Goal: Task Accomplishment & Management: Complete application form

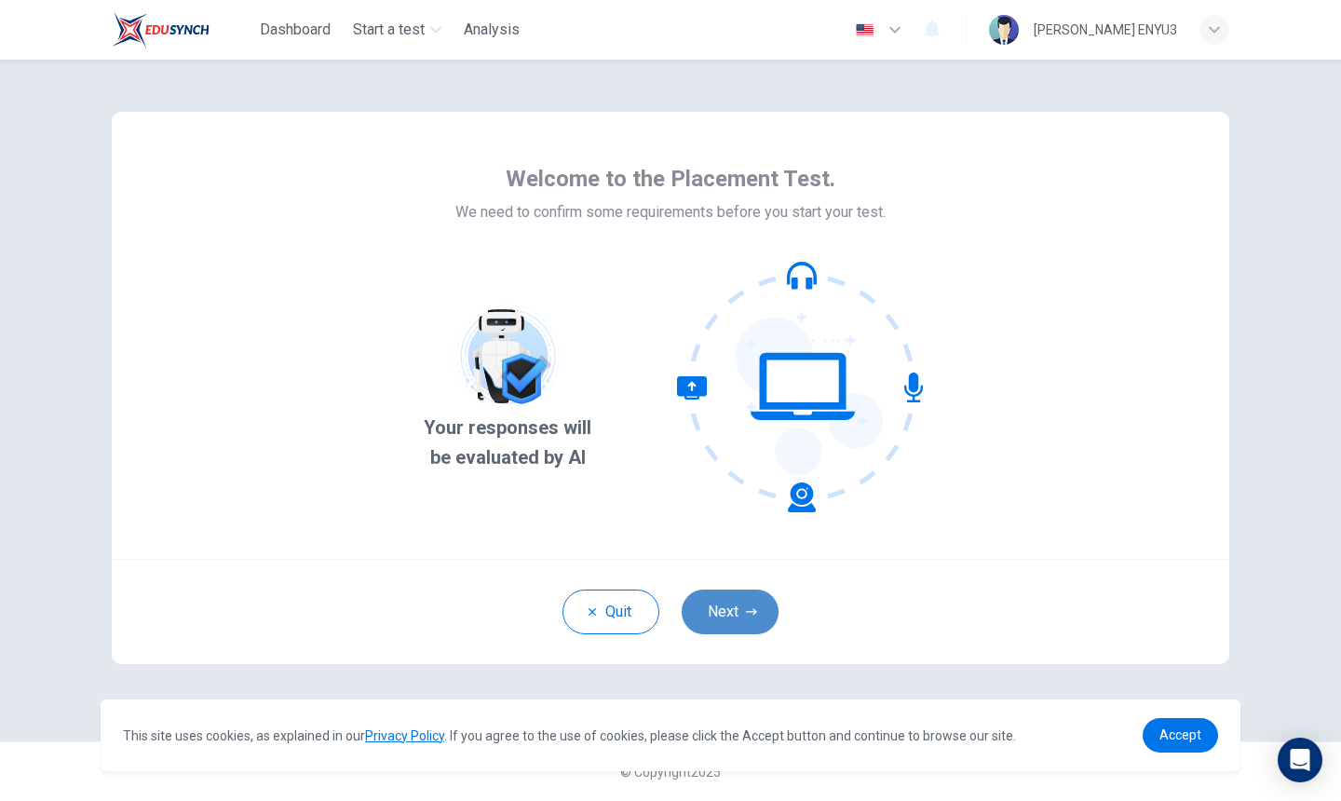
click at [749, 605] on button "Next" at bounding box center [730, 612] width 97 height 45
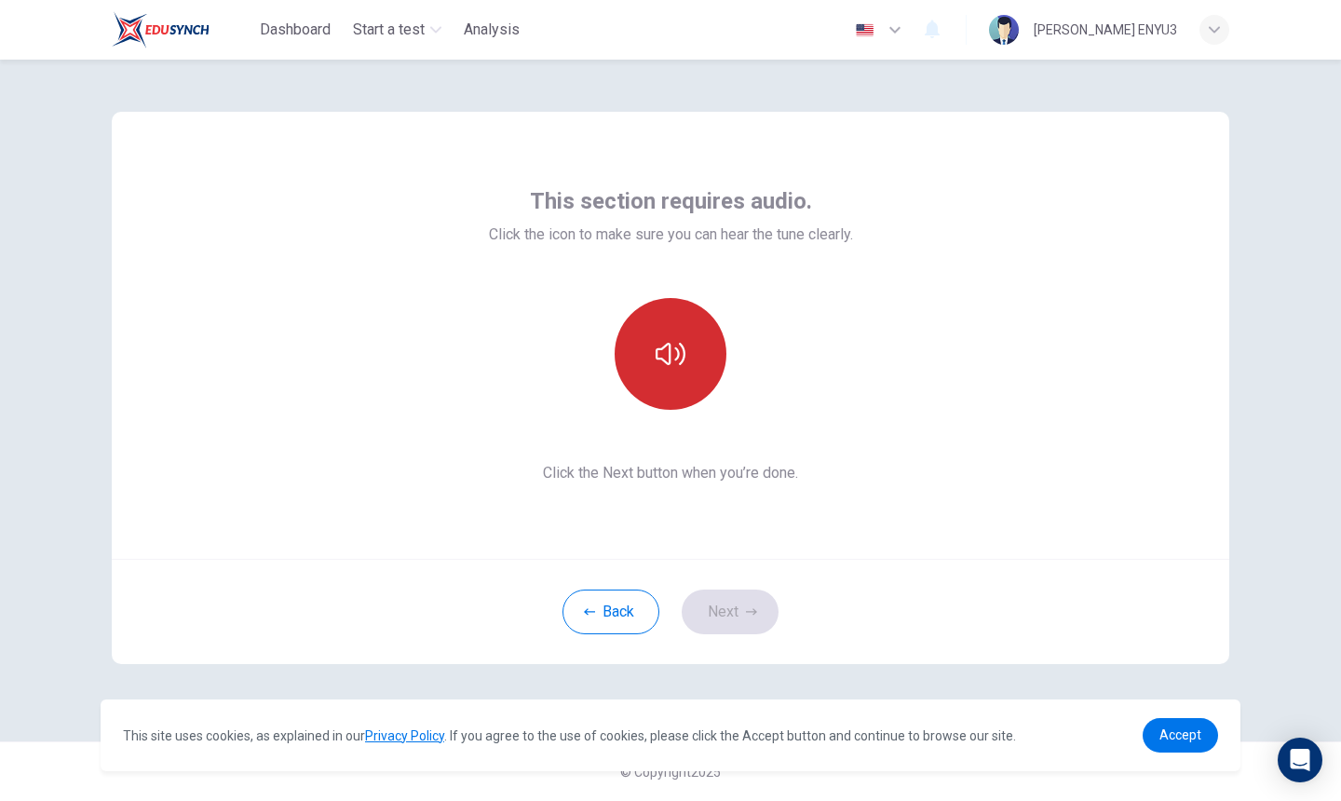
click at [673, 387] on button "button" at bounding box center [671, 354] width 112 height 112
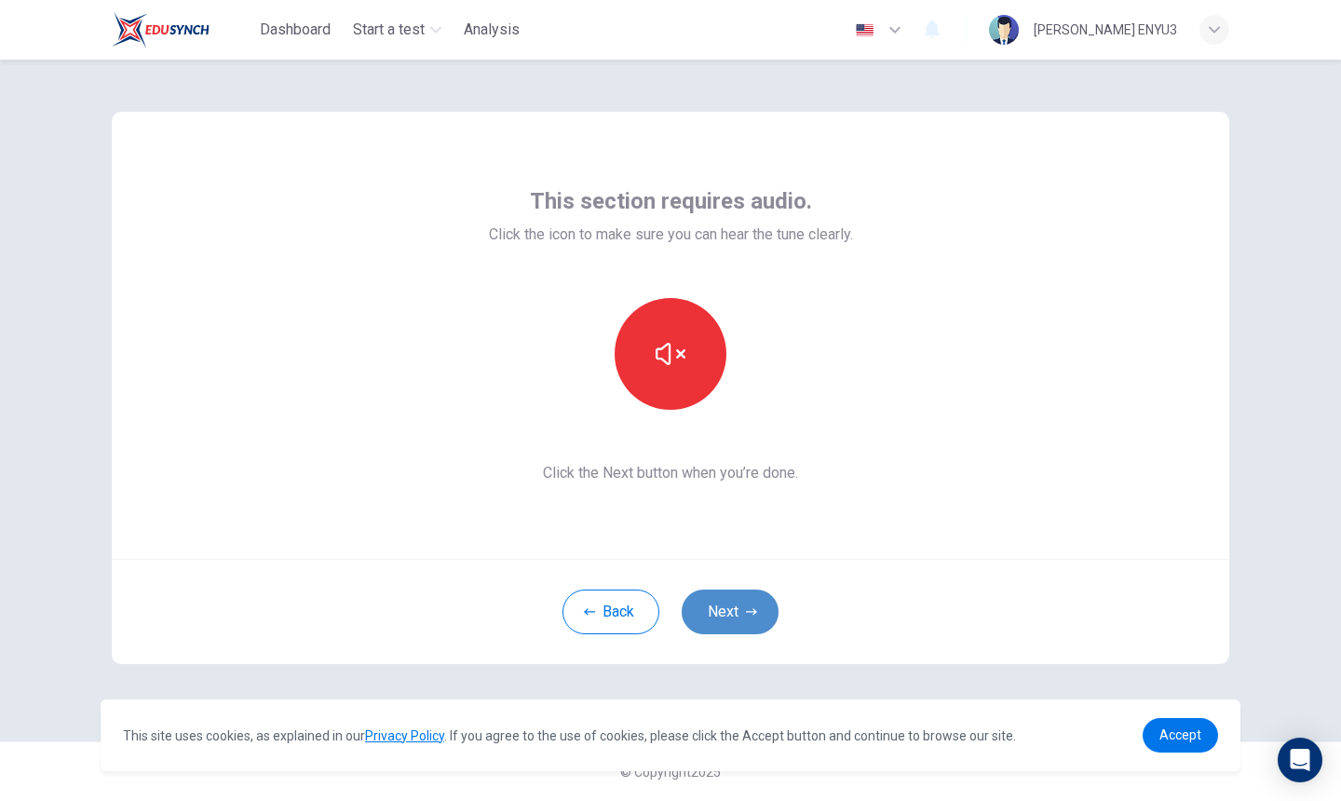
click at [727, 616] on button "Next" at bounding box center [730, 612] width 97 height 45
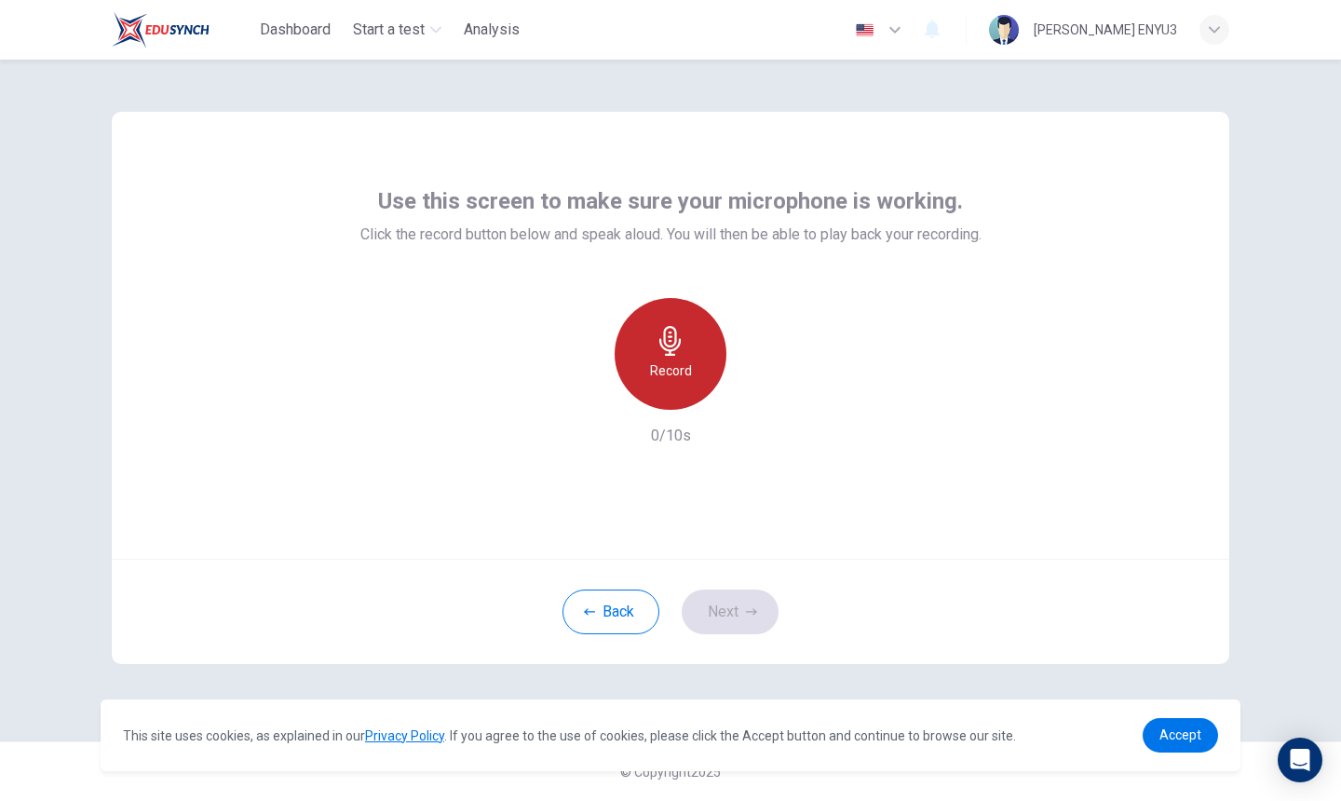
click at [696, 374] on div "Record" at bounding box center [671, 354] width 112 height 112
click at [686, 363] on div "Stop" at bounding box center [671, 354] width 112 height 112
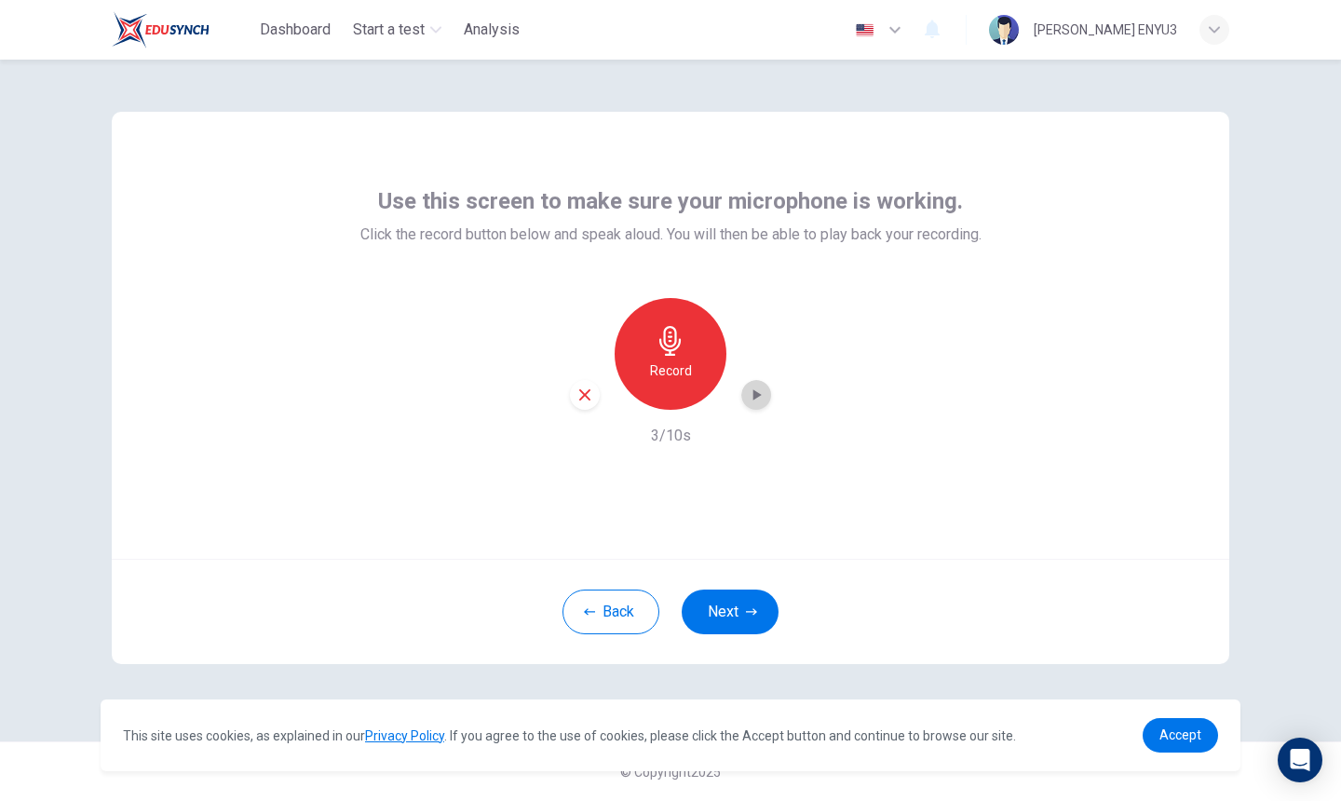
click at [755, 388] on icon "button" at bounding box center [756, 395] width 19 height 19
click at [715, 605] on button "Next" at bounding box center [730, 612] width 97 height 45
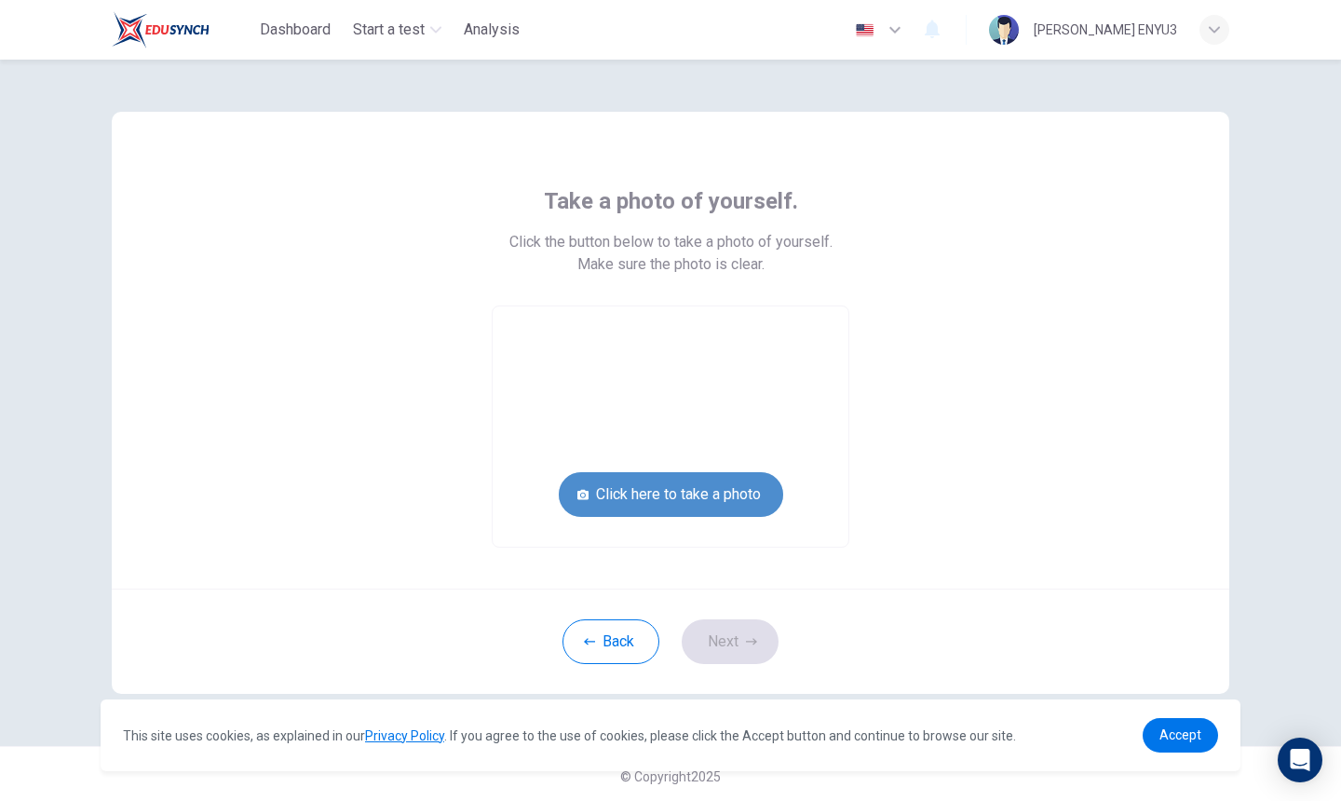
click at [703, 511] on button "Click here to take a photo" at bounding box center [671, 494] width 224 height 45
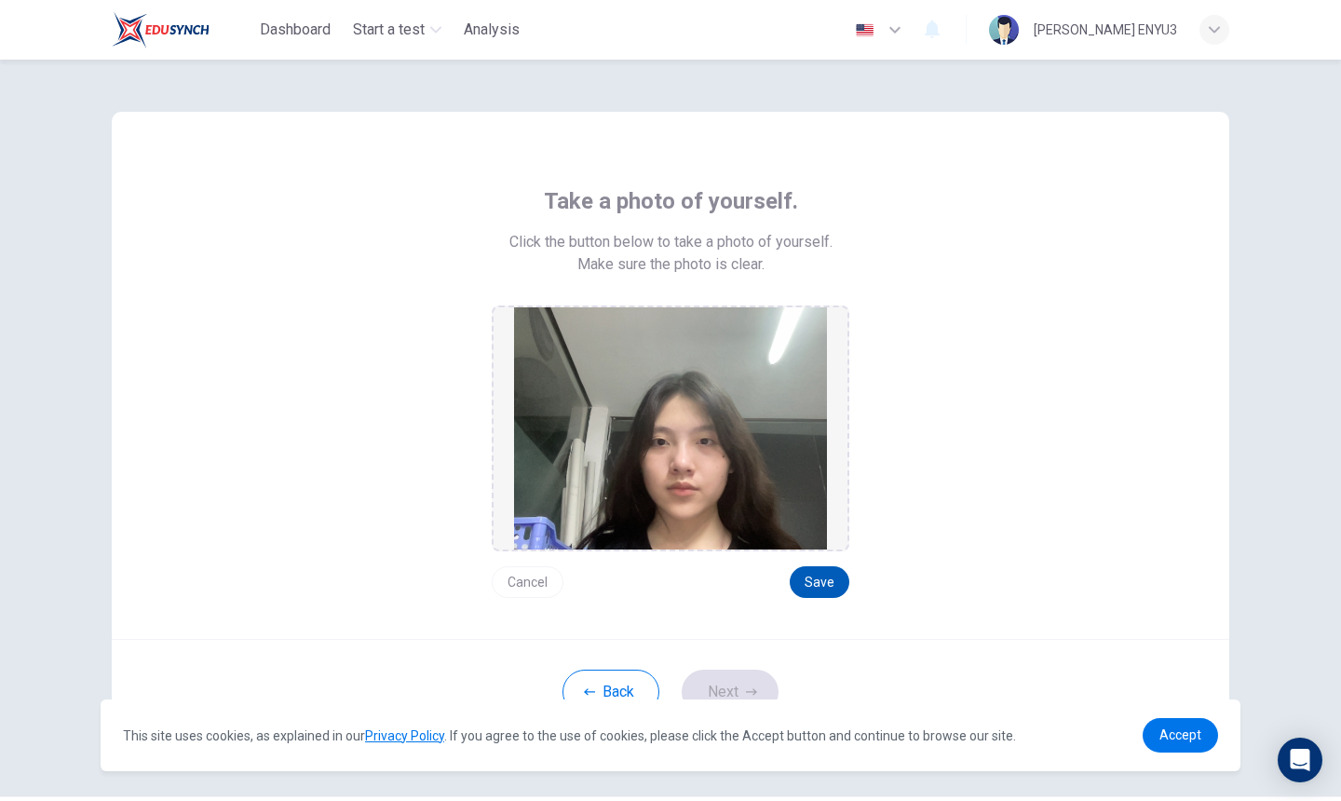
click at [816, 593] on button "Save" at bounding box center [820, 582] width 60 height 32
click at [728, 701] on div "This site uses cookies, as explained in our Privacy Policy . If you agree to th…" at bounding box center [671, 736] width 1140 height 72
click at [721, 678] on button "Next" at bounding box center [730, 692] width 97 height 45
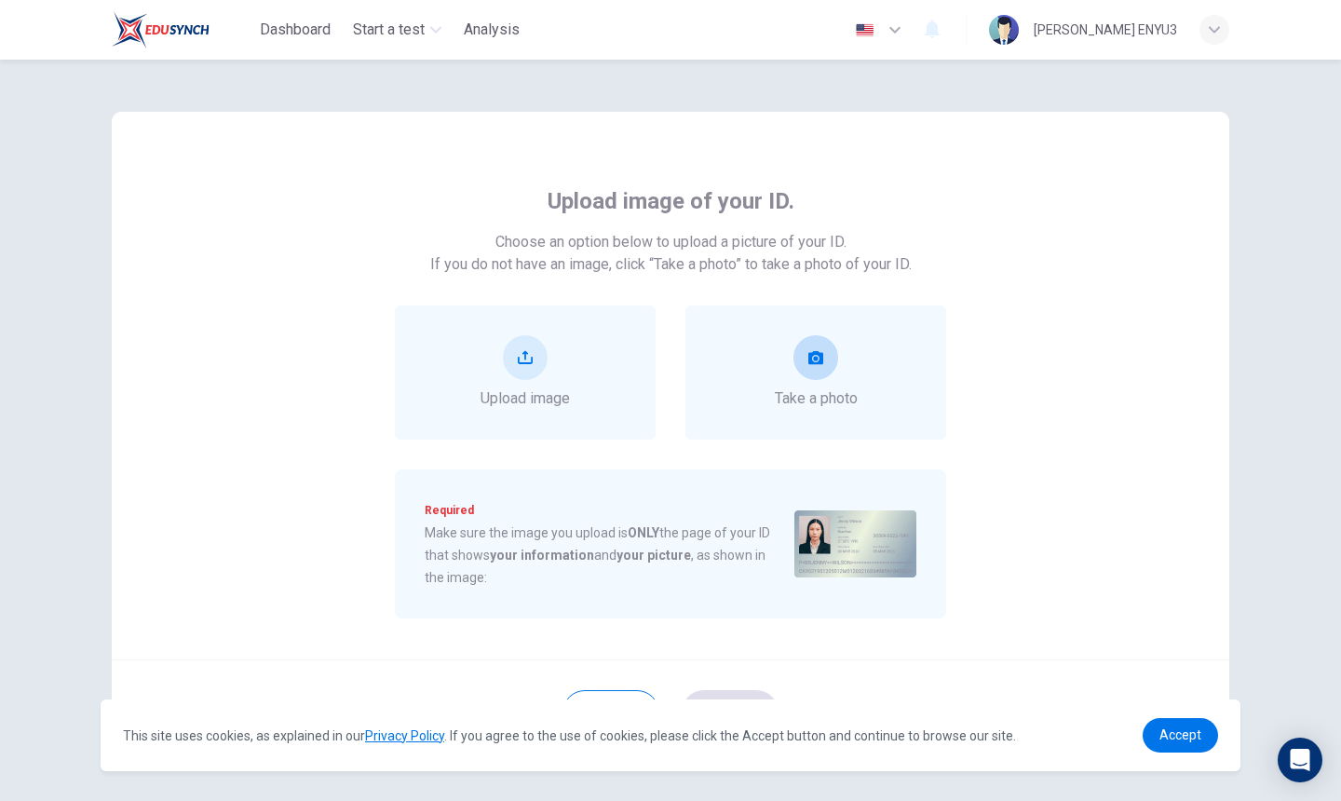
click at [834, 360] on button "take photo" at bounding box center [816, 357] width 45 height 45
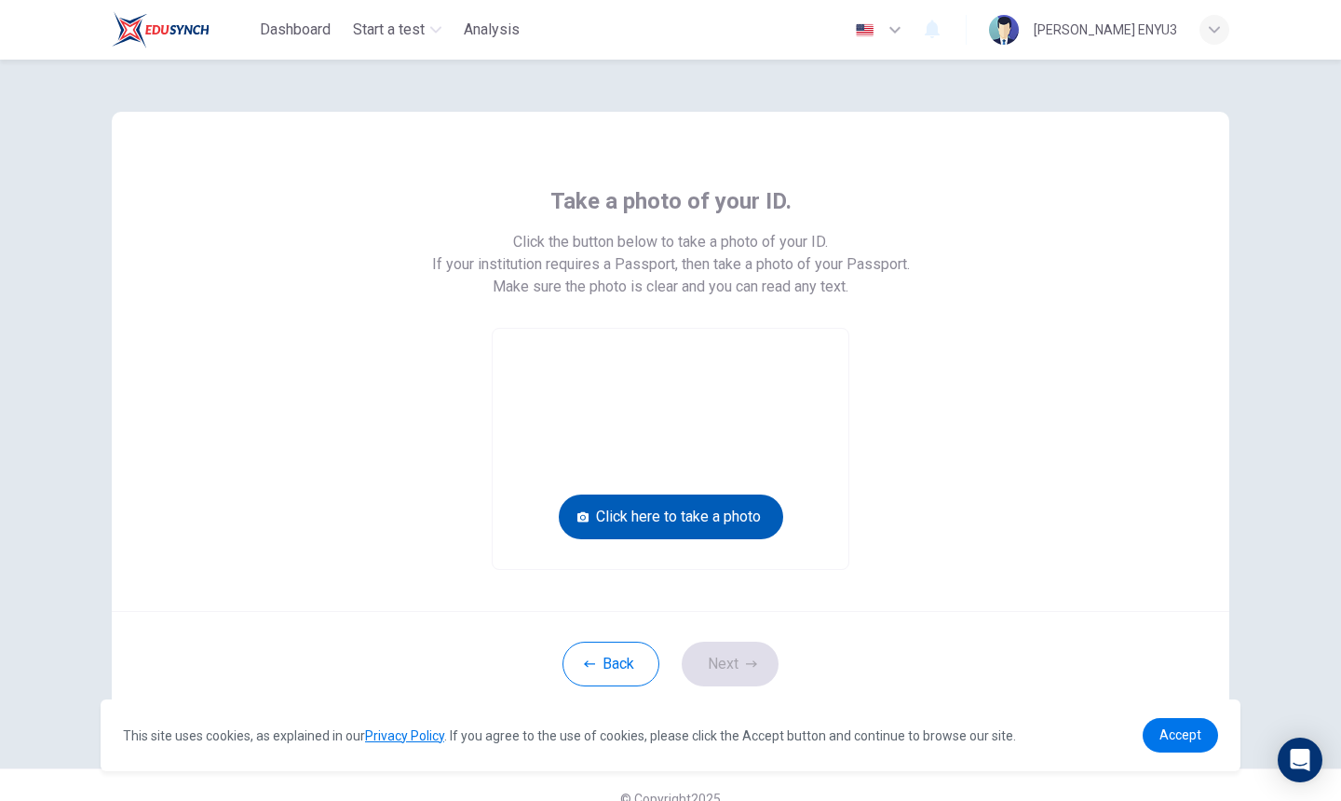
click at [654, 526] on button "Click here to take a photo" at bounding box center [671, 517] width 224 height 45
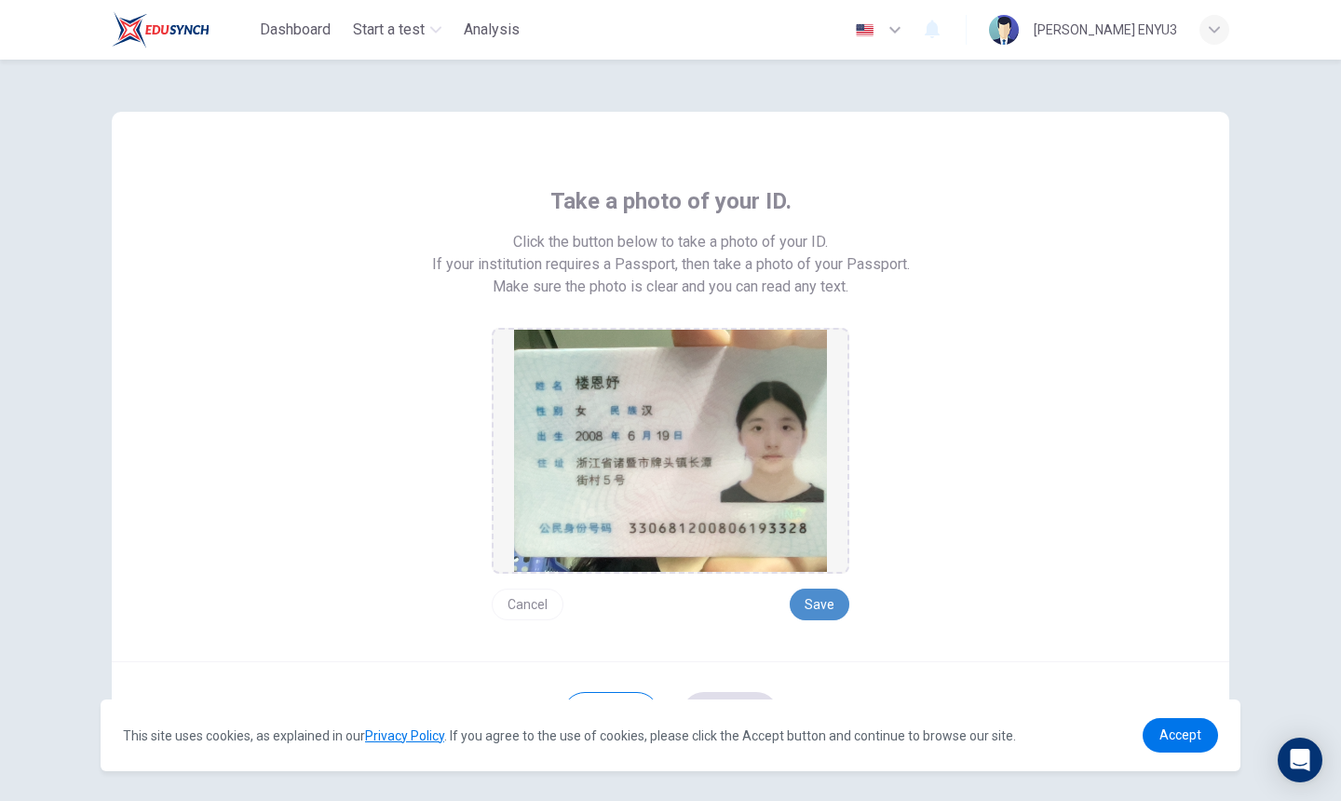
click at [822, 599] on button "Save" at bounding box center [820, 605] width 60 height 32
click at [815, 607] on button "Save" at bounding box center [820, 605] width 60 height 32
click at [811, 611] on button "Save" at bounding box center [820, 605] width 60 height 32
click at [822, 594] on button "Save" at bounding box center [820, 605] width 60 height 32
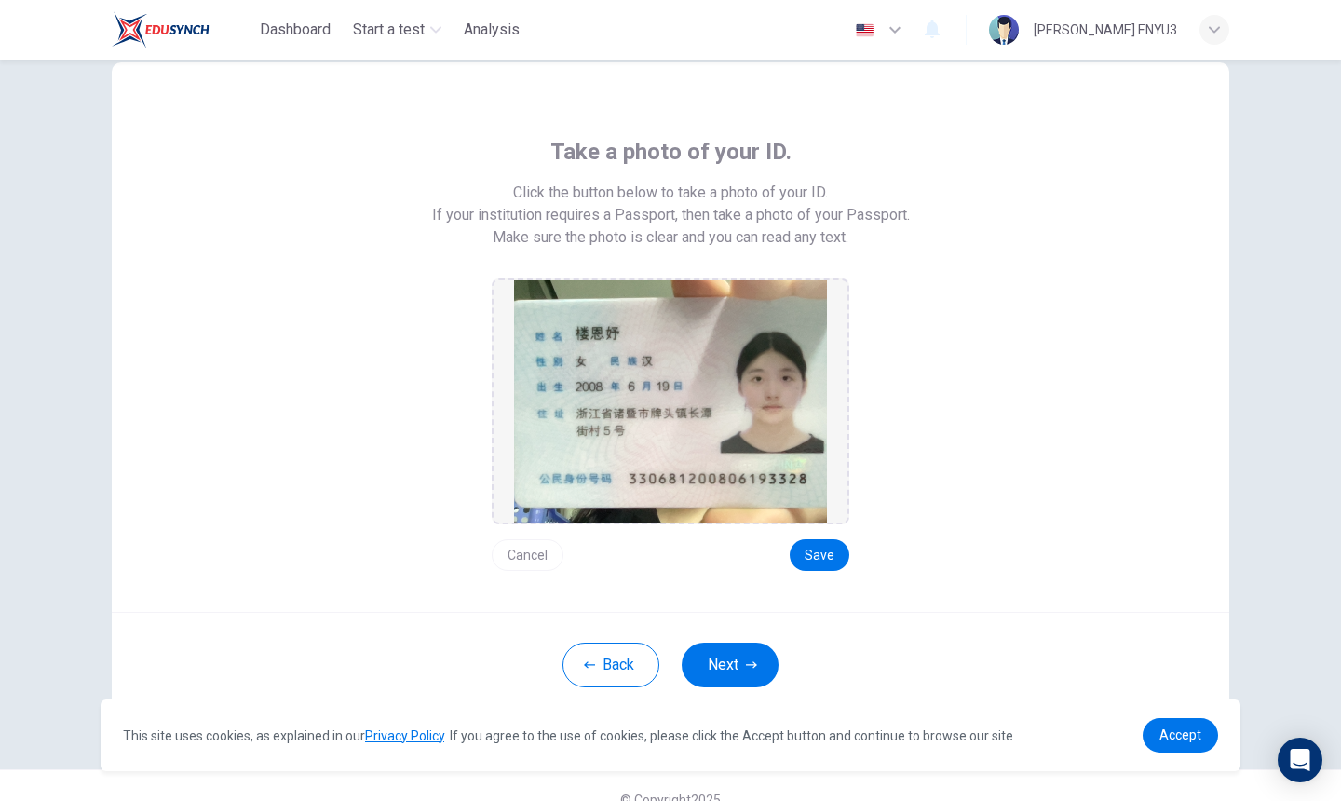
scroll to position [53, 0]
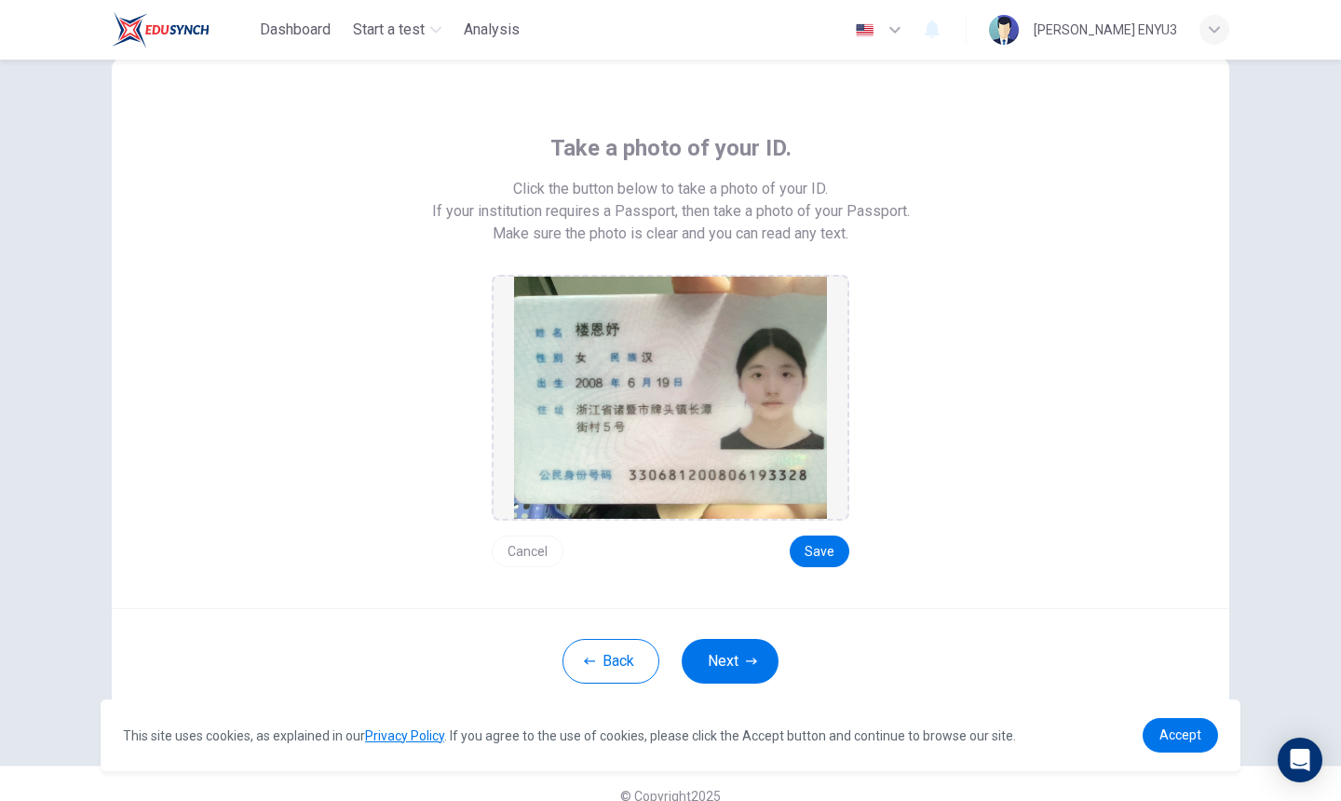
click at [726, 650] on button "Next" at bounding box center [730, 661] width 97 height 45
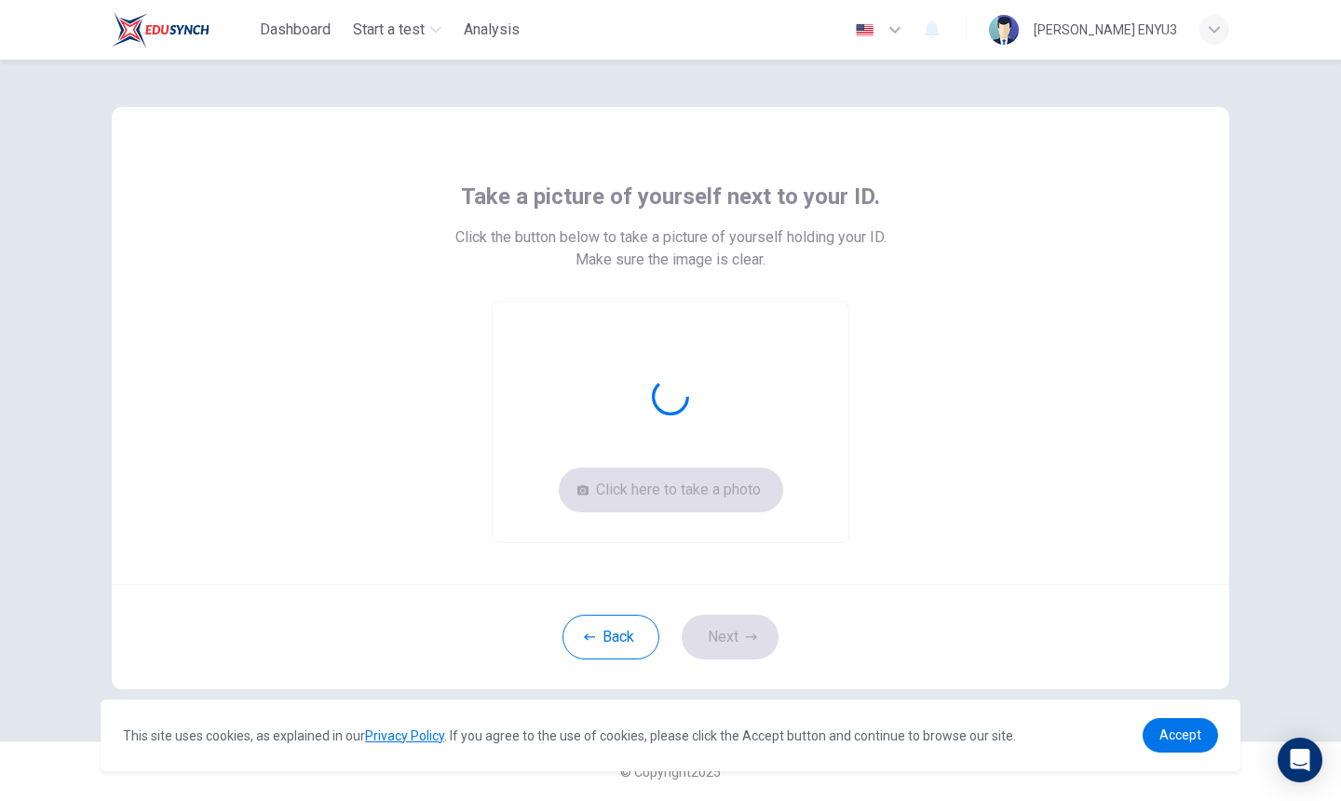
scroll to position [5, 0]
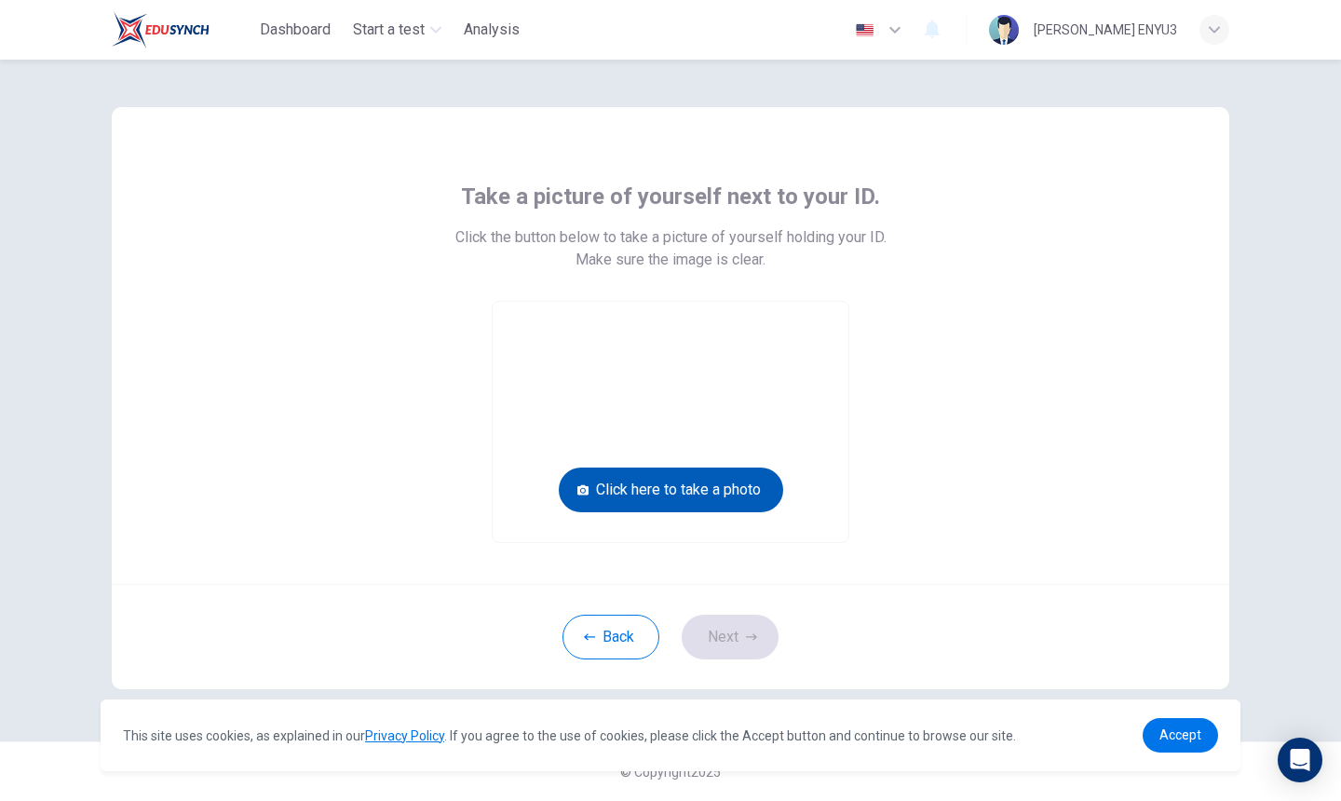
click at [741, 508] on button "Click here to take a photo" at bounding box center [671, 490] width 224 height 45
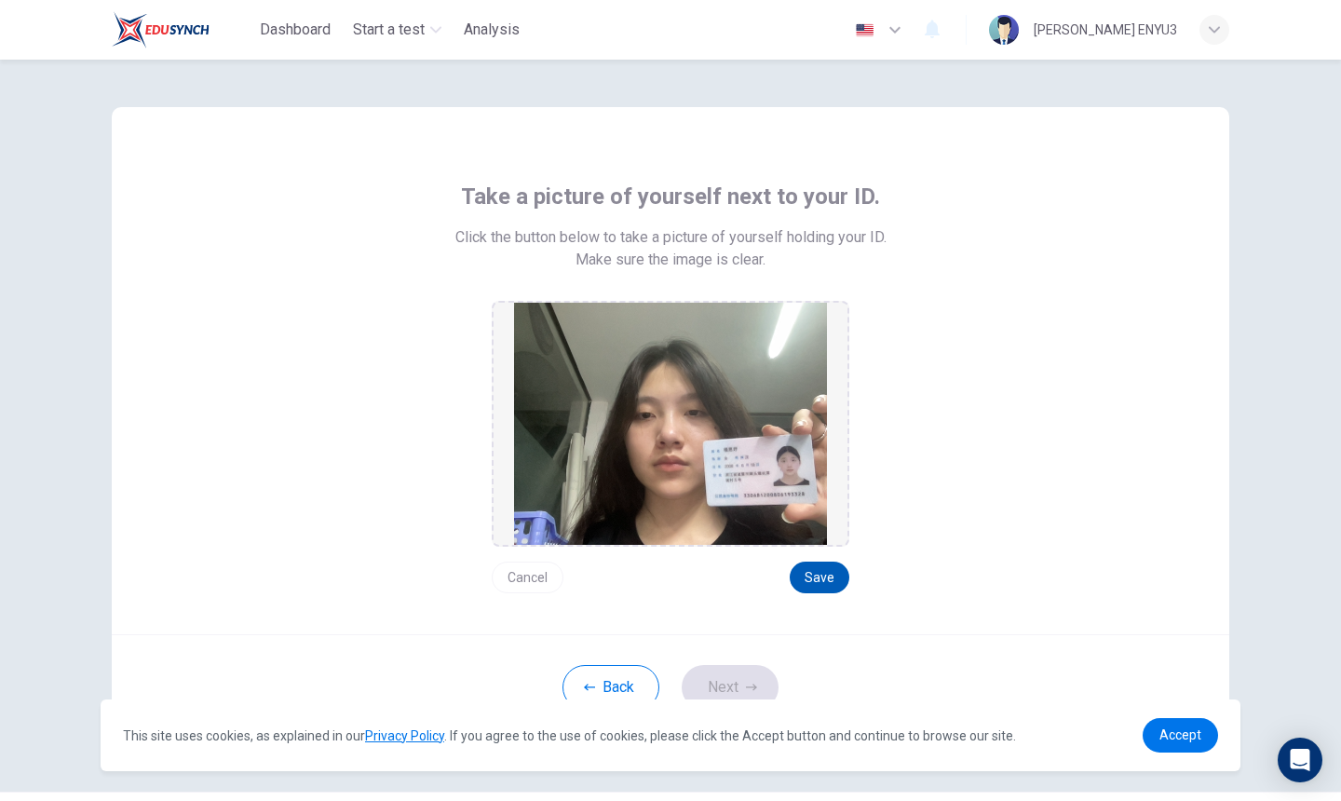
click at [837, 574] on button "Save" at bounding box center [820, 578] width 60 height 32
click at [537, 585] on button "Cancel" at bounding box center [528, 578] width 72 height 32
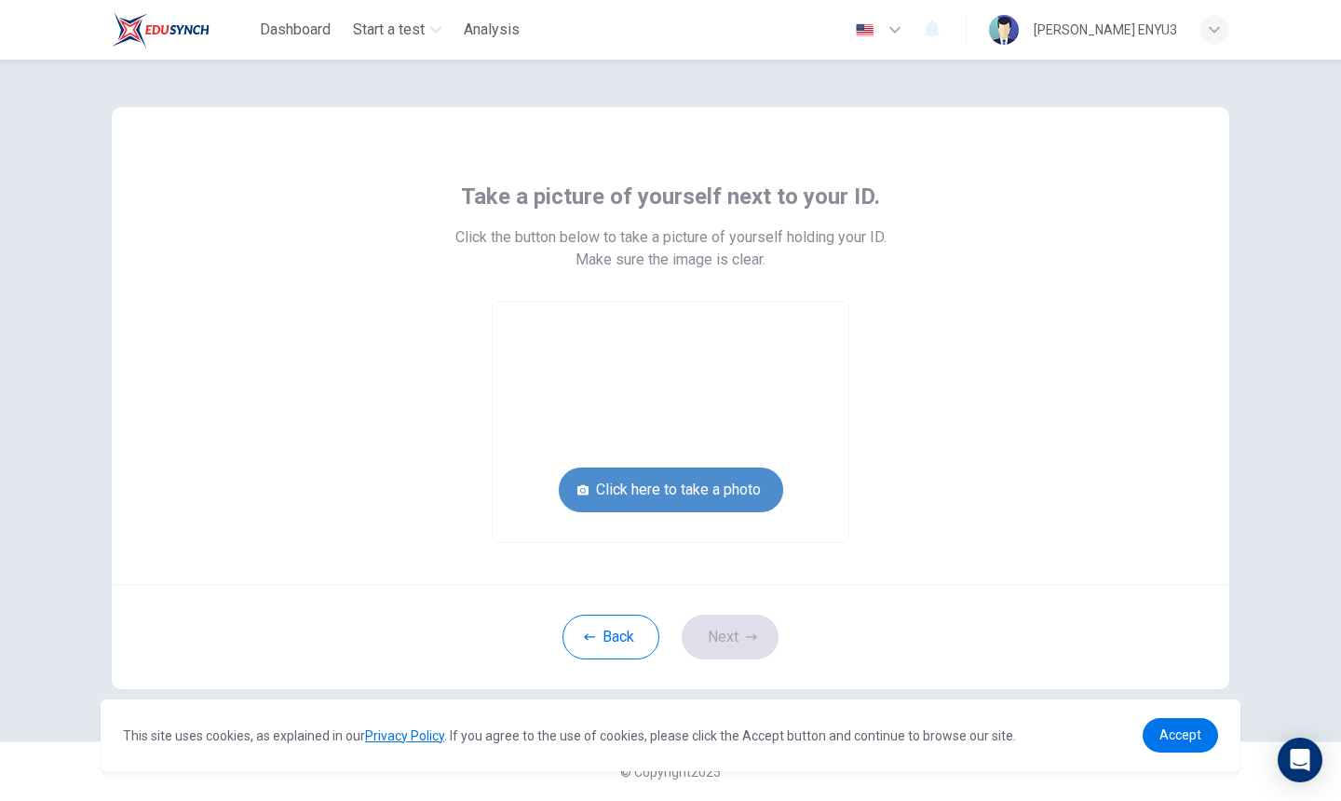
click at [670, 484] on button "Click here to take a photo" at bounding box center [671, 490] width 224 height 45
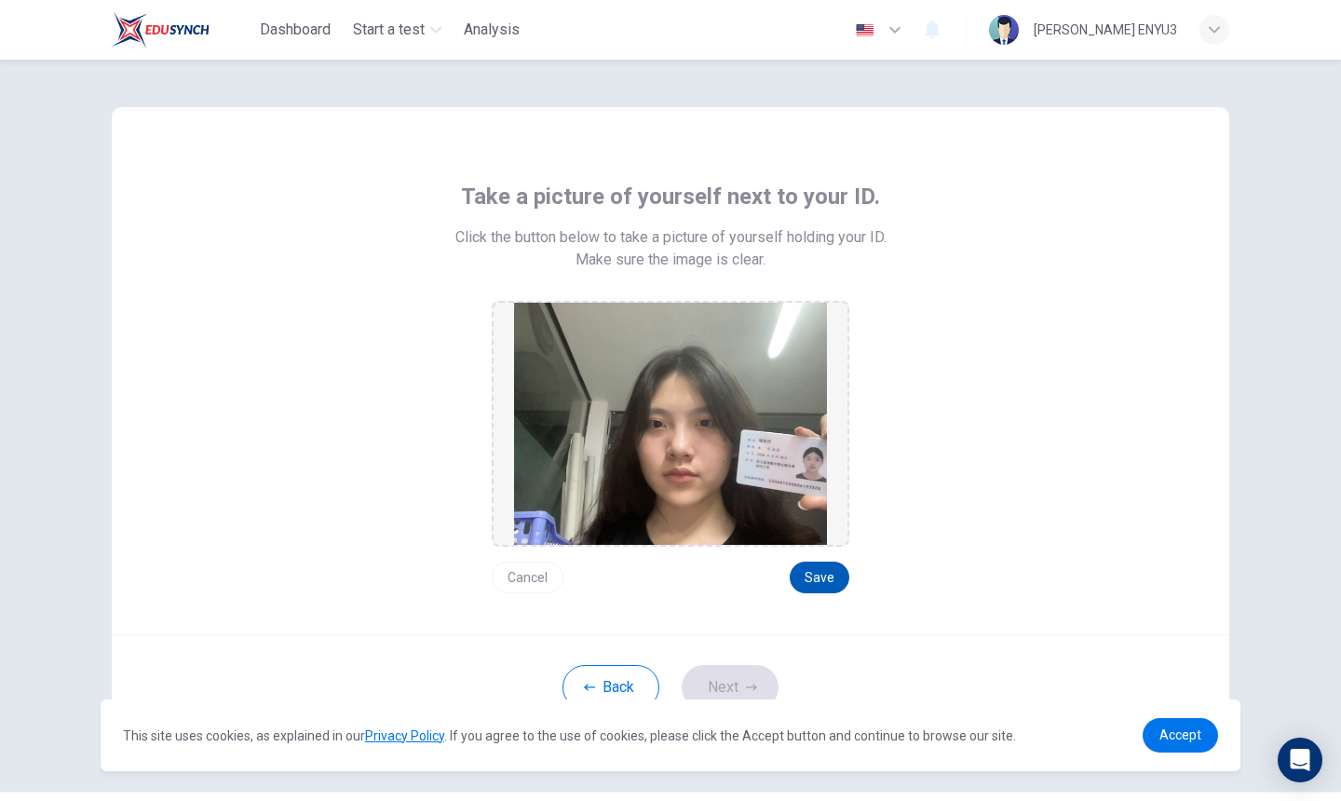
click at [826, 583] on button "Save" at bounding box center [820, 578] width 60 height 32
click at [722, 689] on button "Next" at bounding box center [730, 687] width 97 height 45
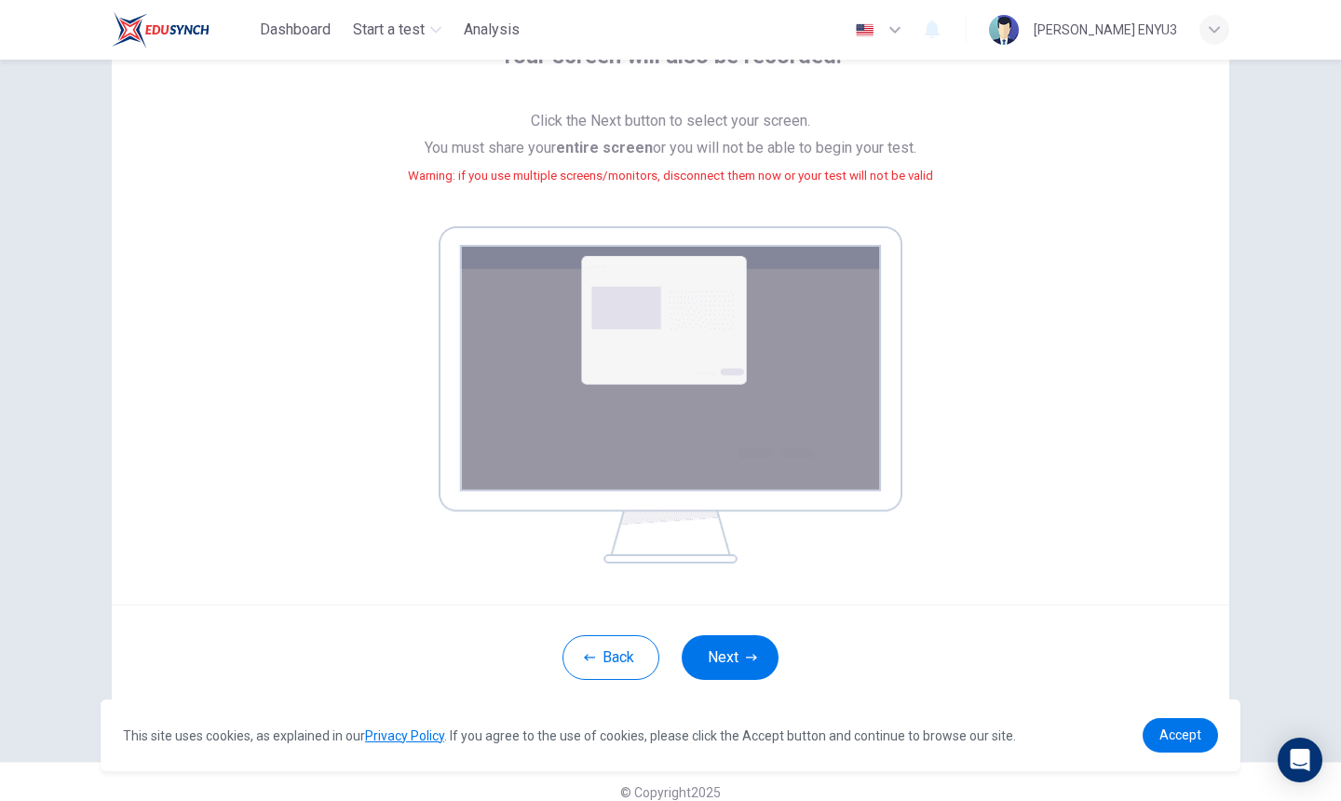
scroll to position [155, 0]
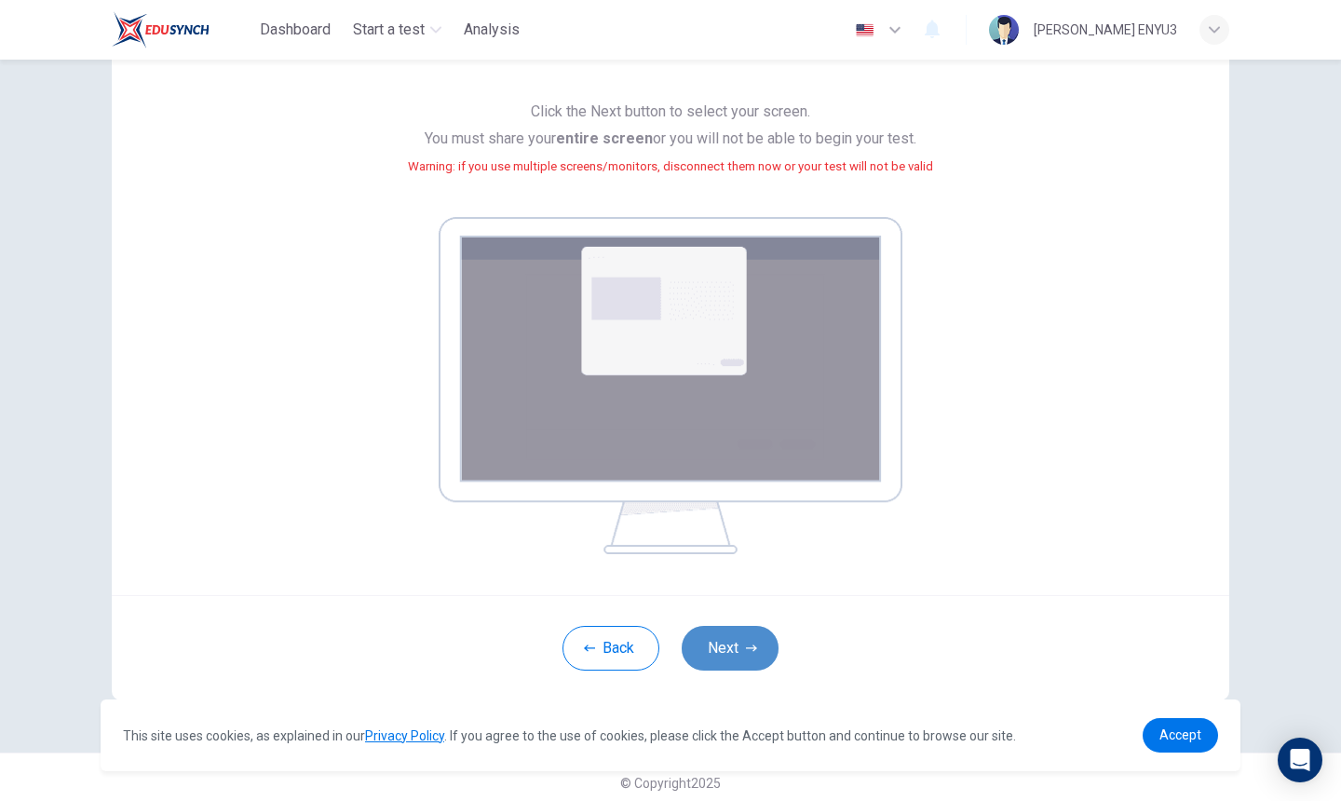
click at [727, 635] on button "Next" at bounding box center [730, 648] width 97 height 45
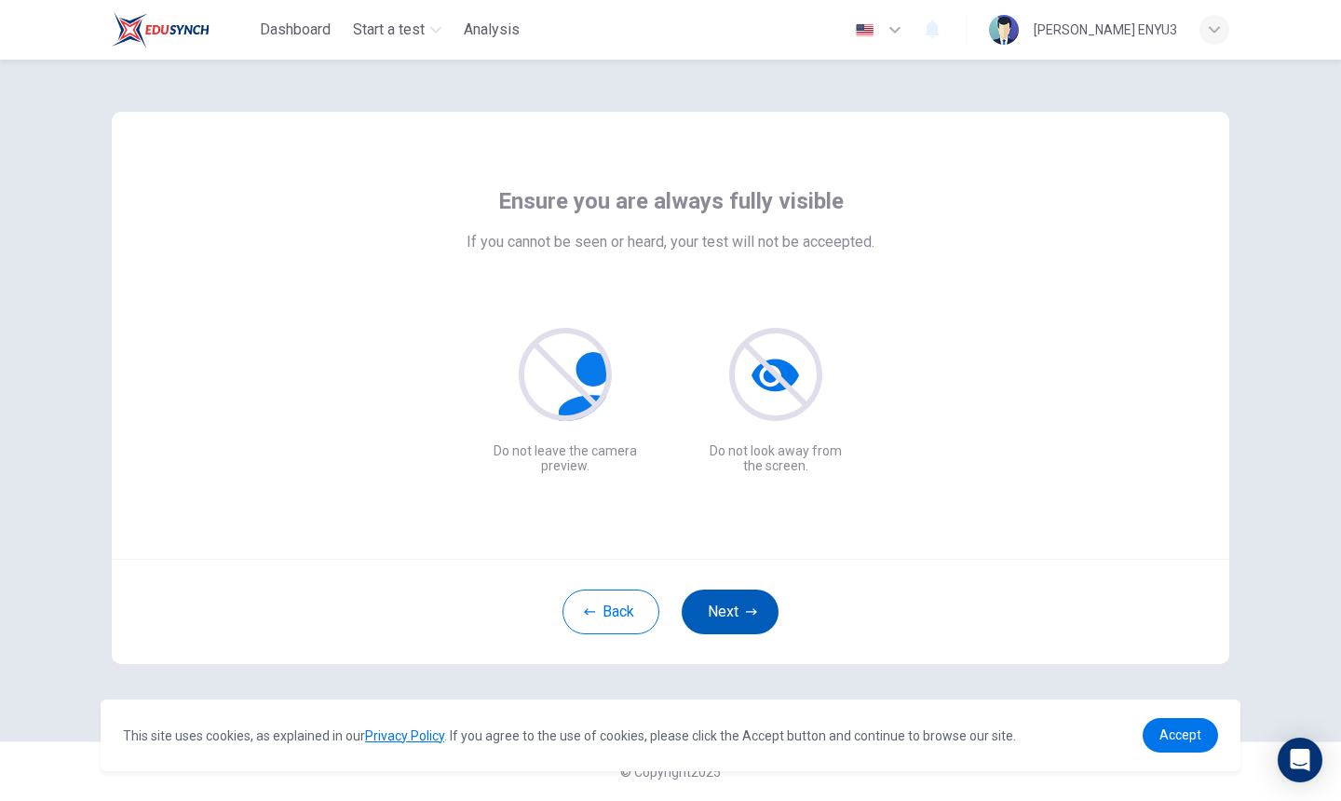
scroll to position [0, 0]
click at [753, 623] on button "Next" at bounding box center [730, 612] width 97 height 45
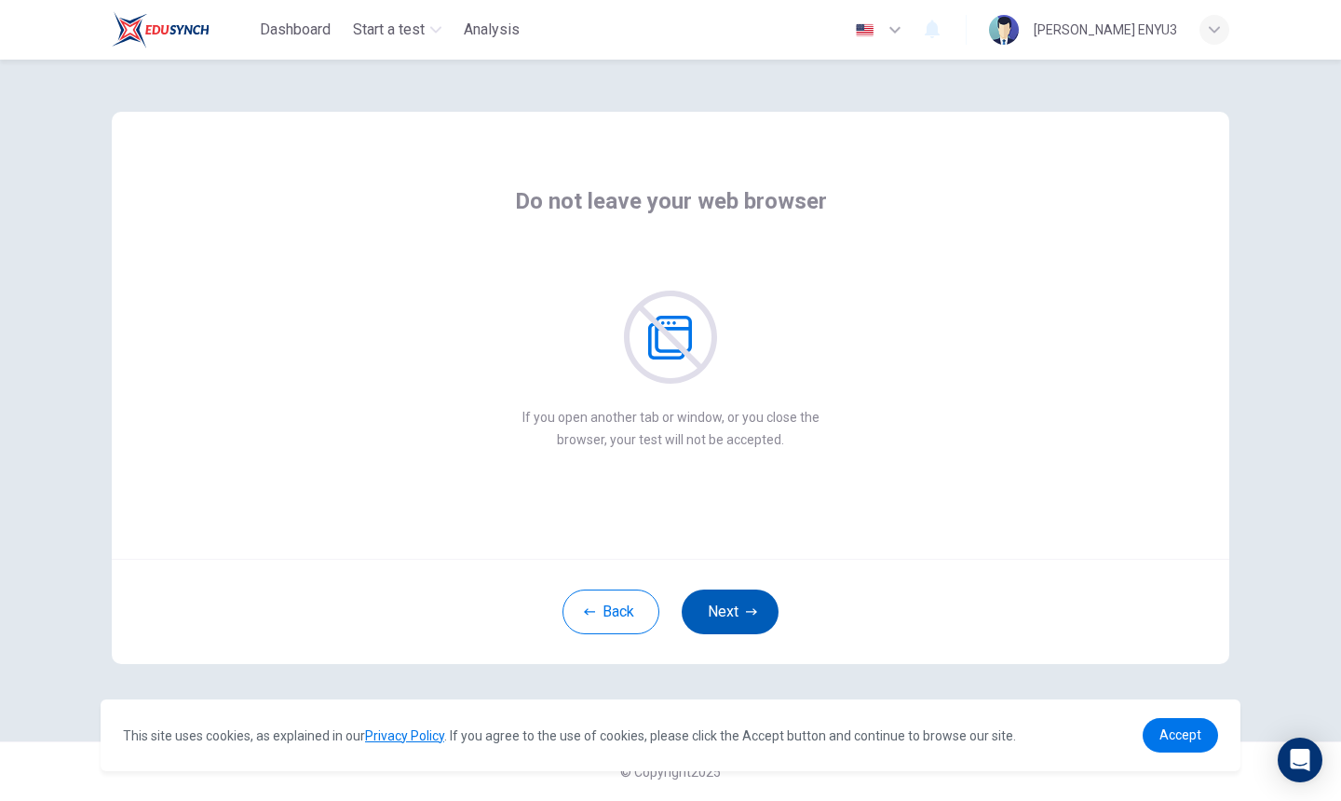
click at [753, 622] on button "Next" at bounding box center [730, 612] width 97 height 45
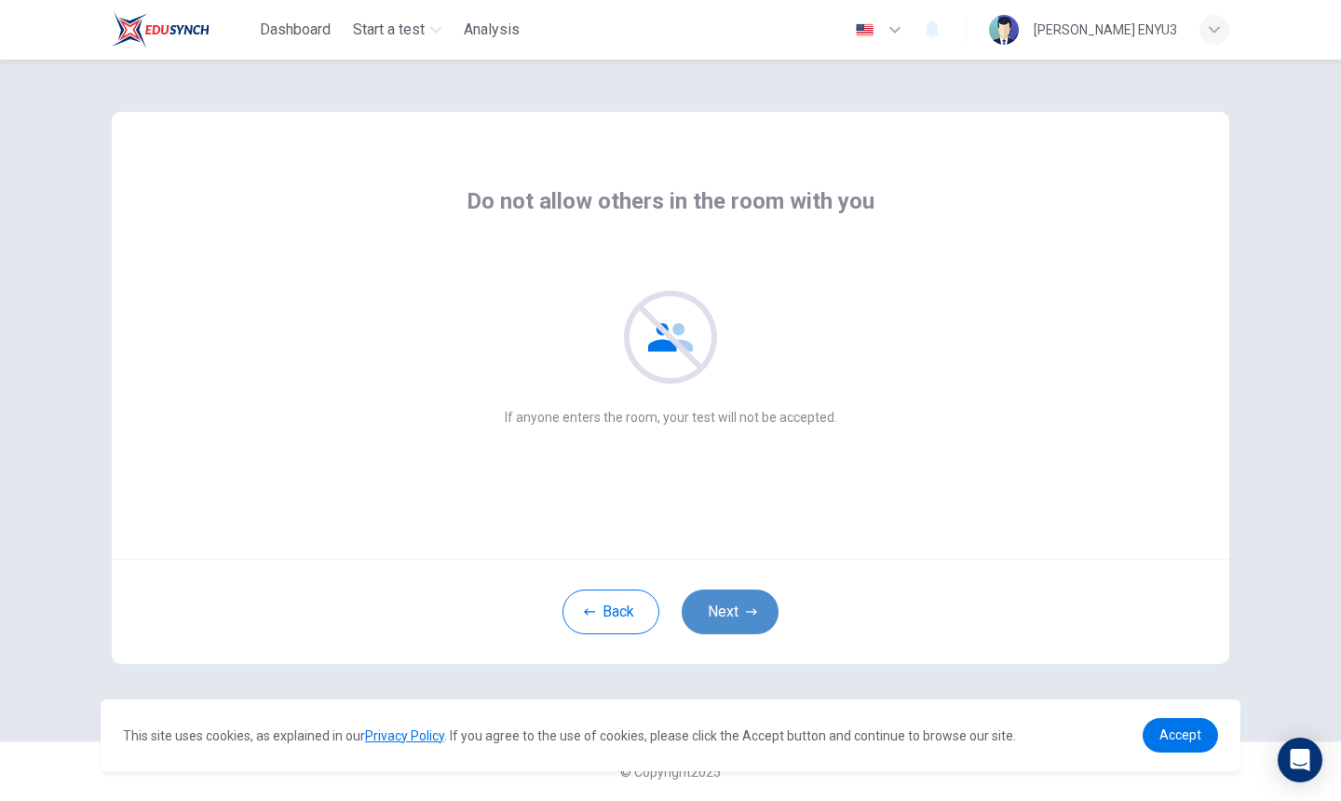
click at [753, 622] on button "Next" at bounding box center [730, 612] width 97 height 45
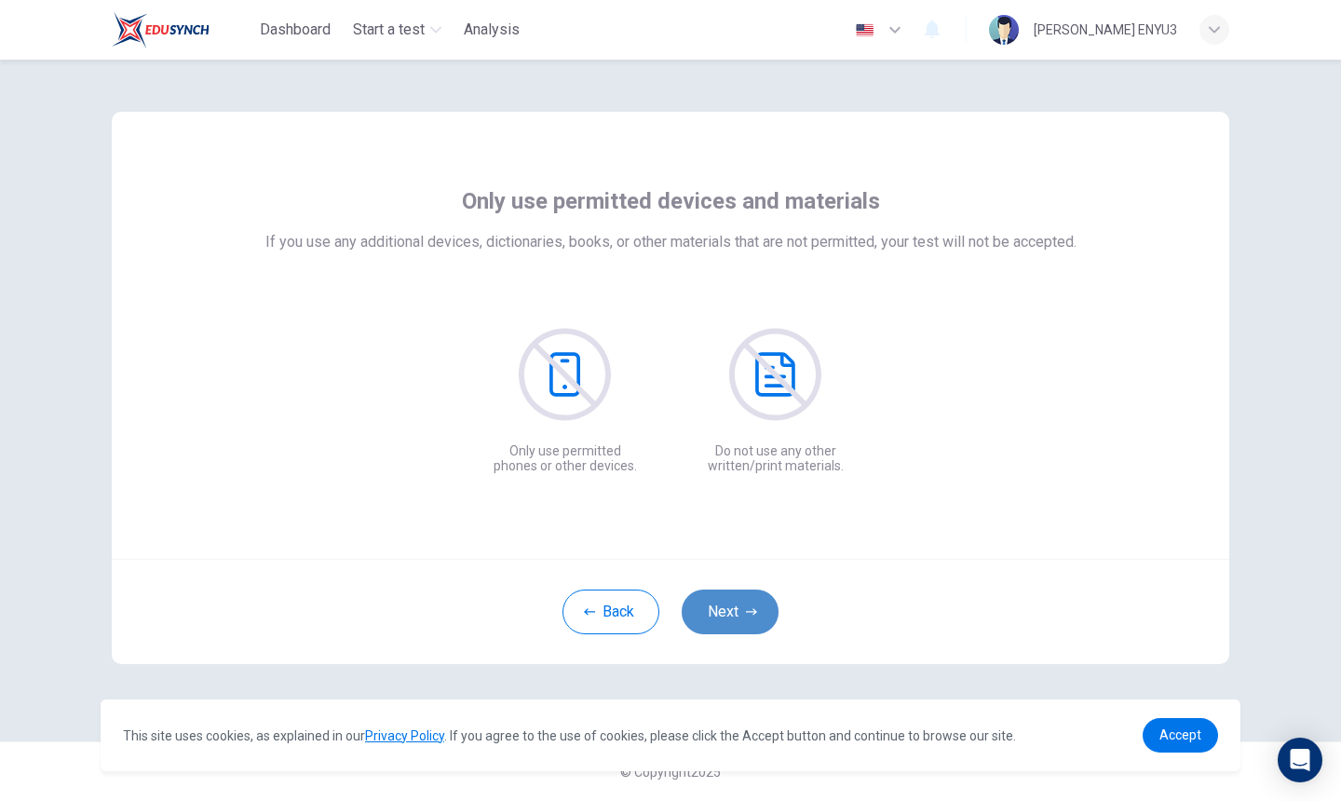
click at [753, 622] on button "Next" at bounding box center [730, 612] width 97 height 45
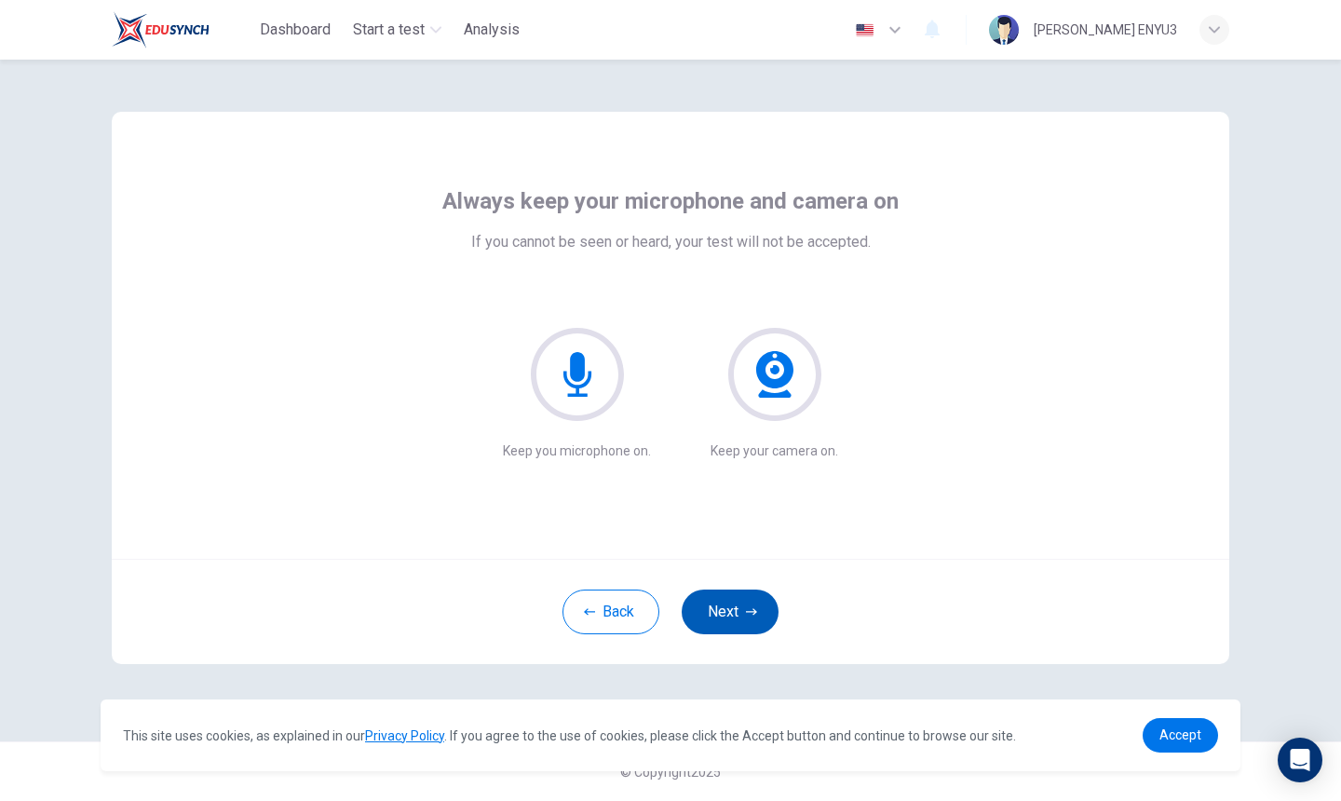
click at [750, 625] on button "Next" at bounding box center [730, 612] width 97 height 45
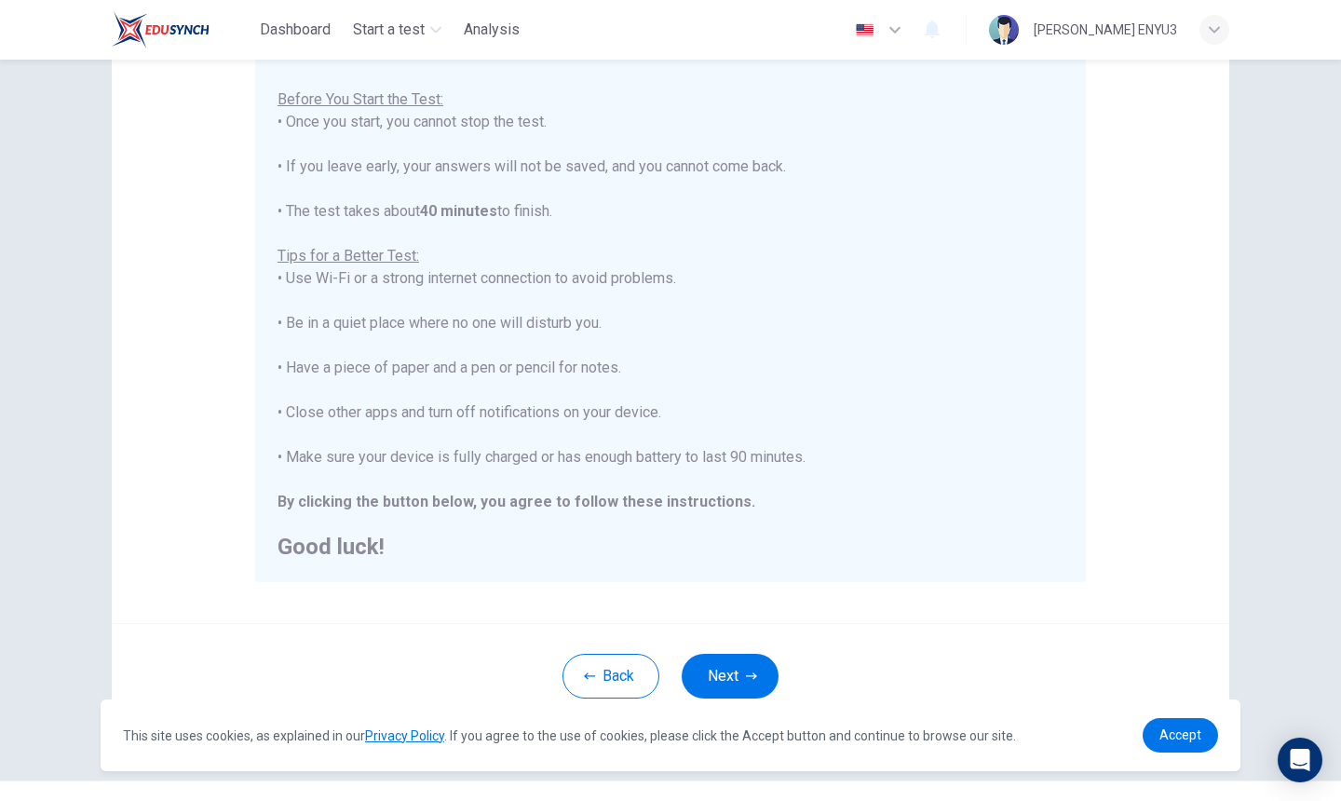
scroll to position [235, 0]
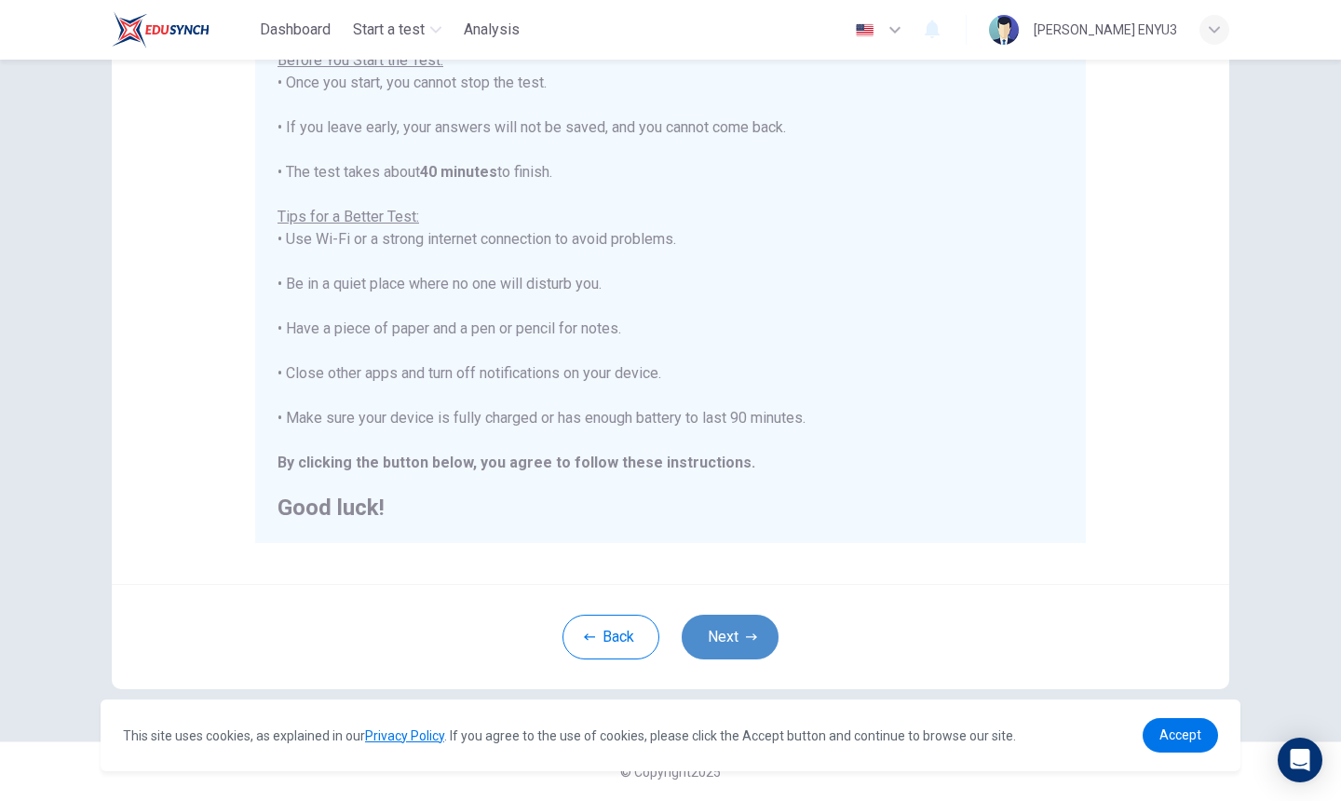
click at [717, 649] on button "Next" at bounding box center [730, 637] width 97 height 45
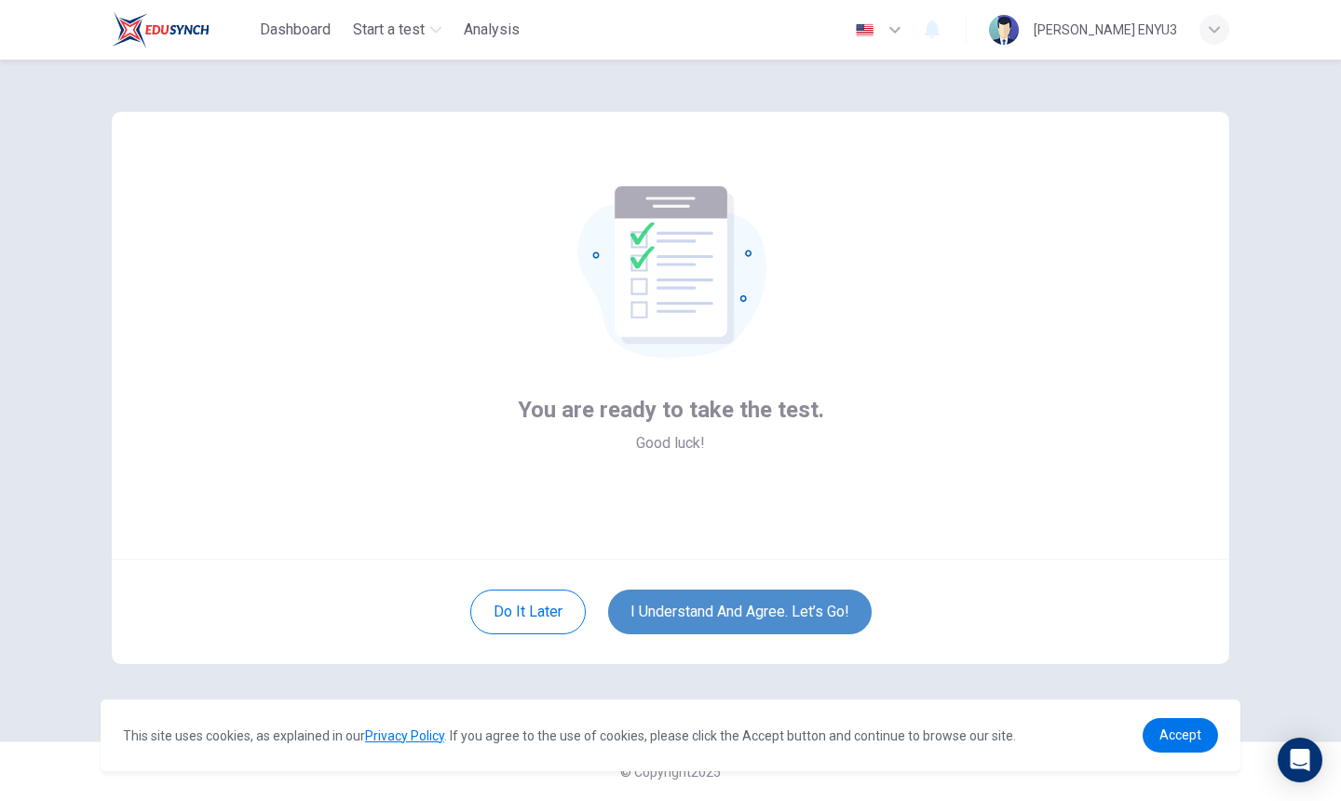
click at [706, 619] on button "I understand and agree. Let’s go!" at bounding box center [740, 612] width 264 height 45
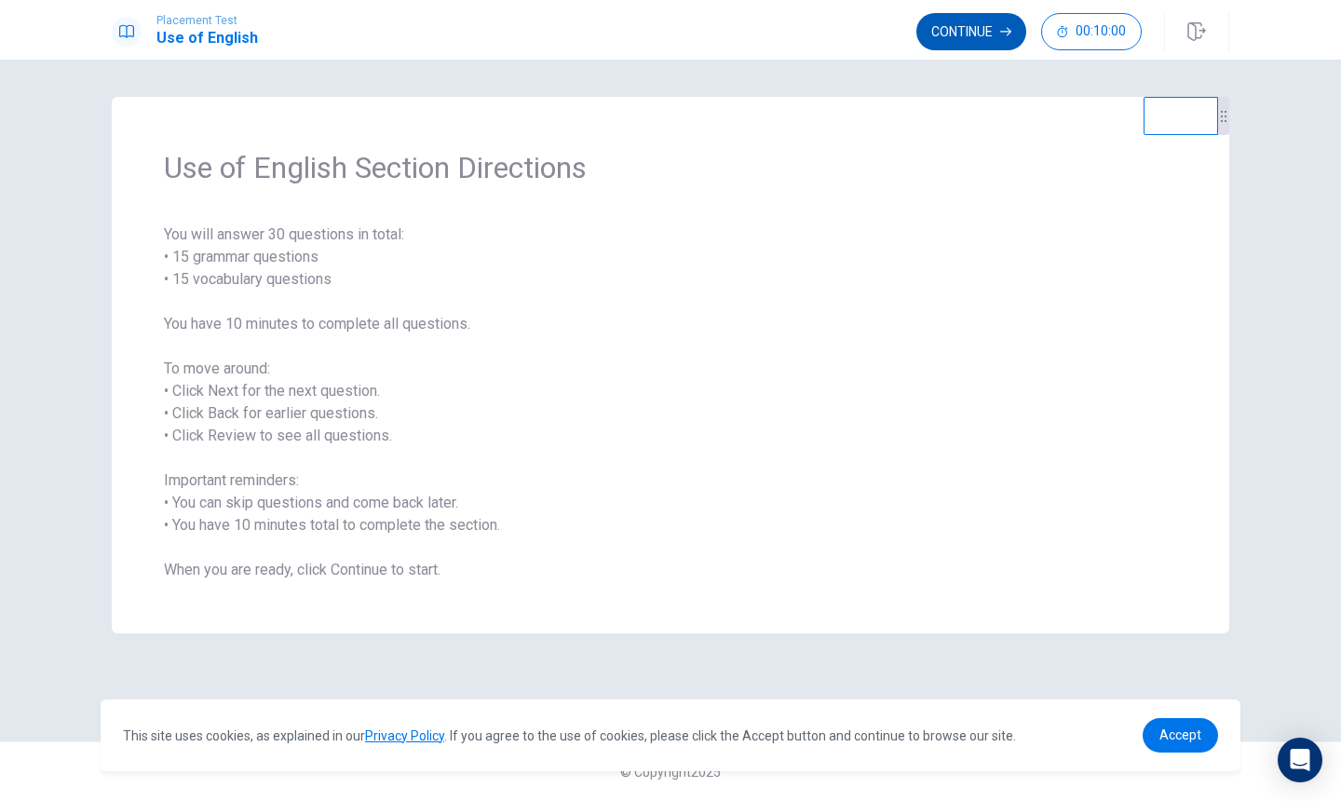
click at [957, 25] on button "Continue" at bounding box center [972, 31] width 110 height 37
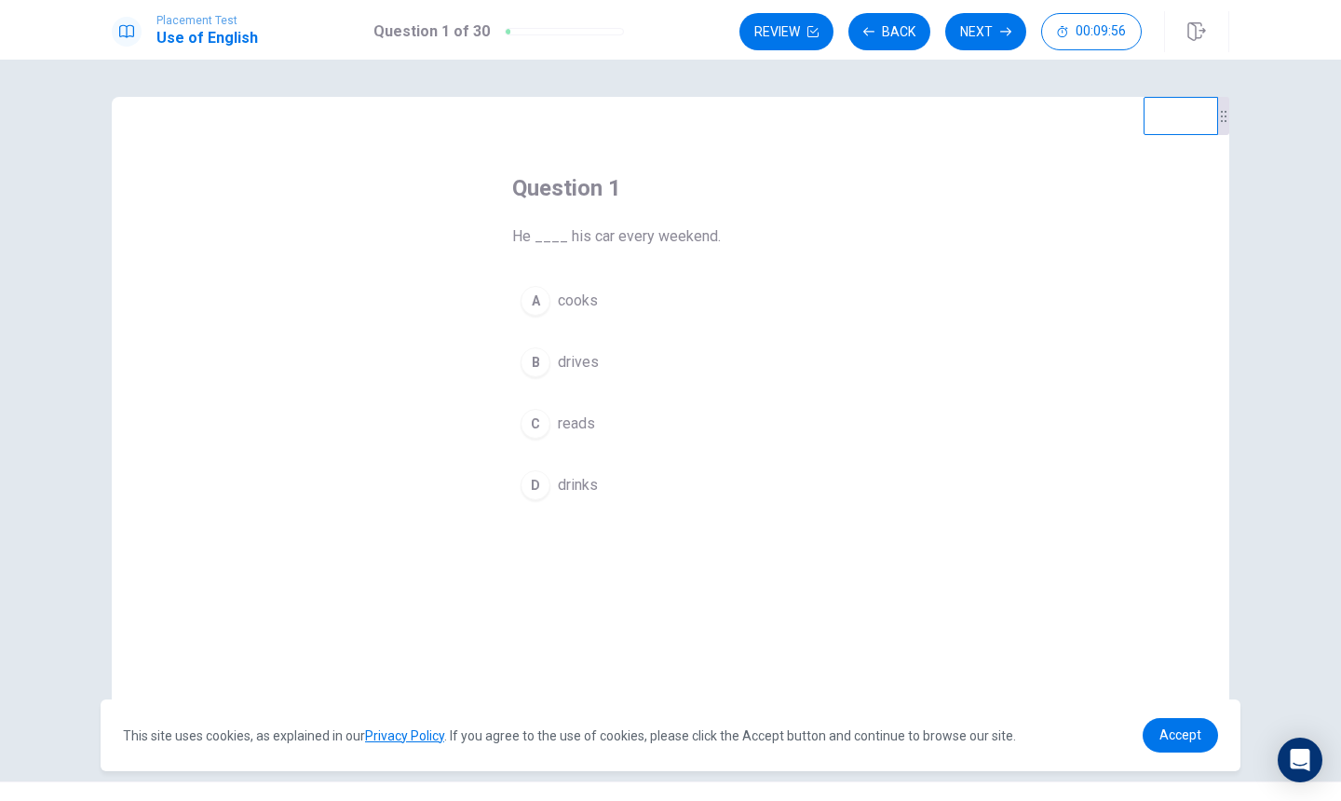
click at [588, 382] on button "B drives" at bounding box center [670, 362] width 317 height 47
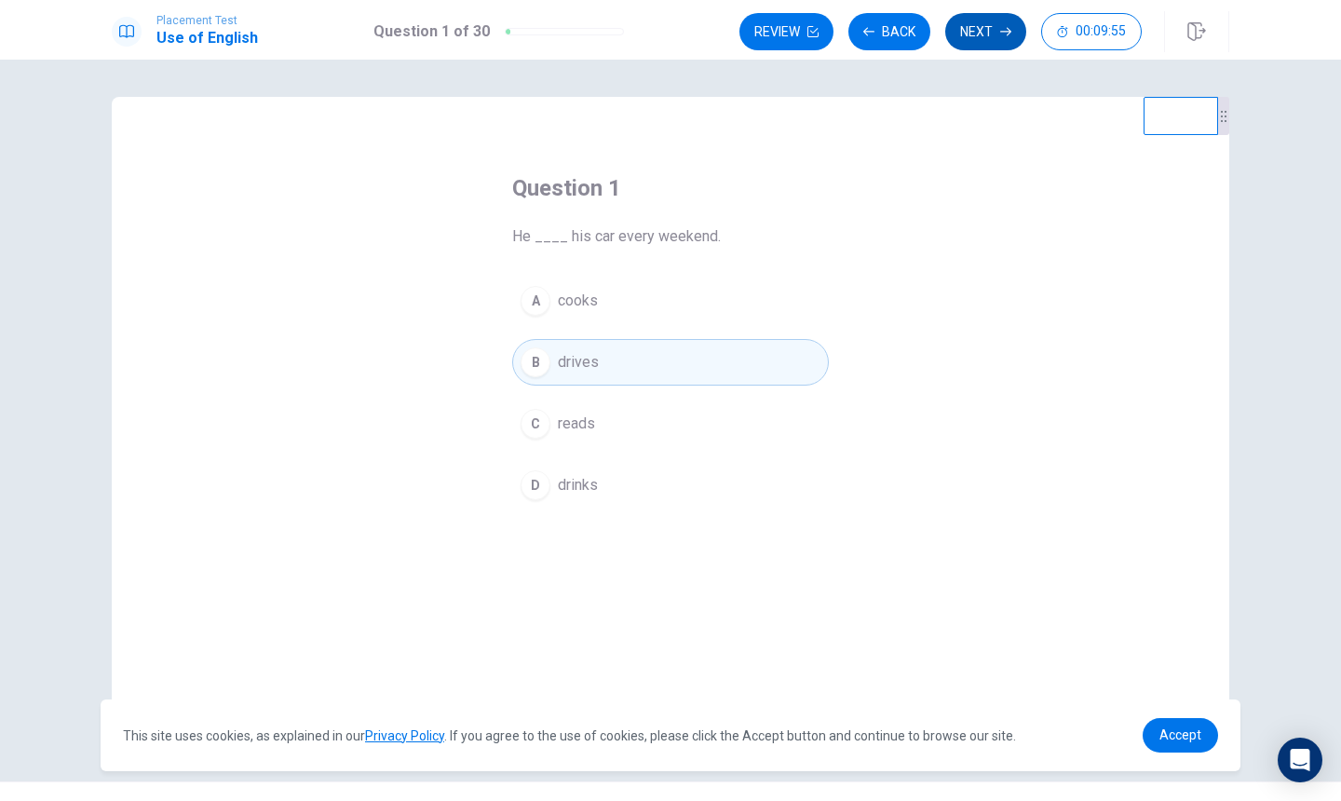
click at [976, 36] on button "Next" at bounding box center [985, 31] width 81 height 37
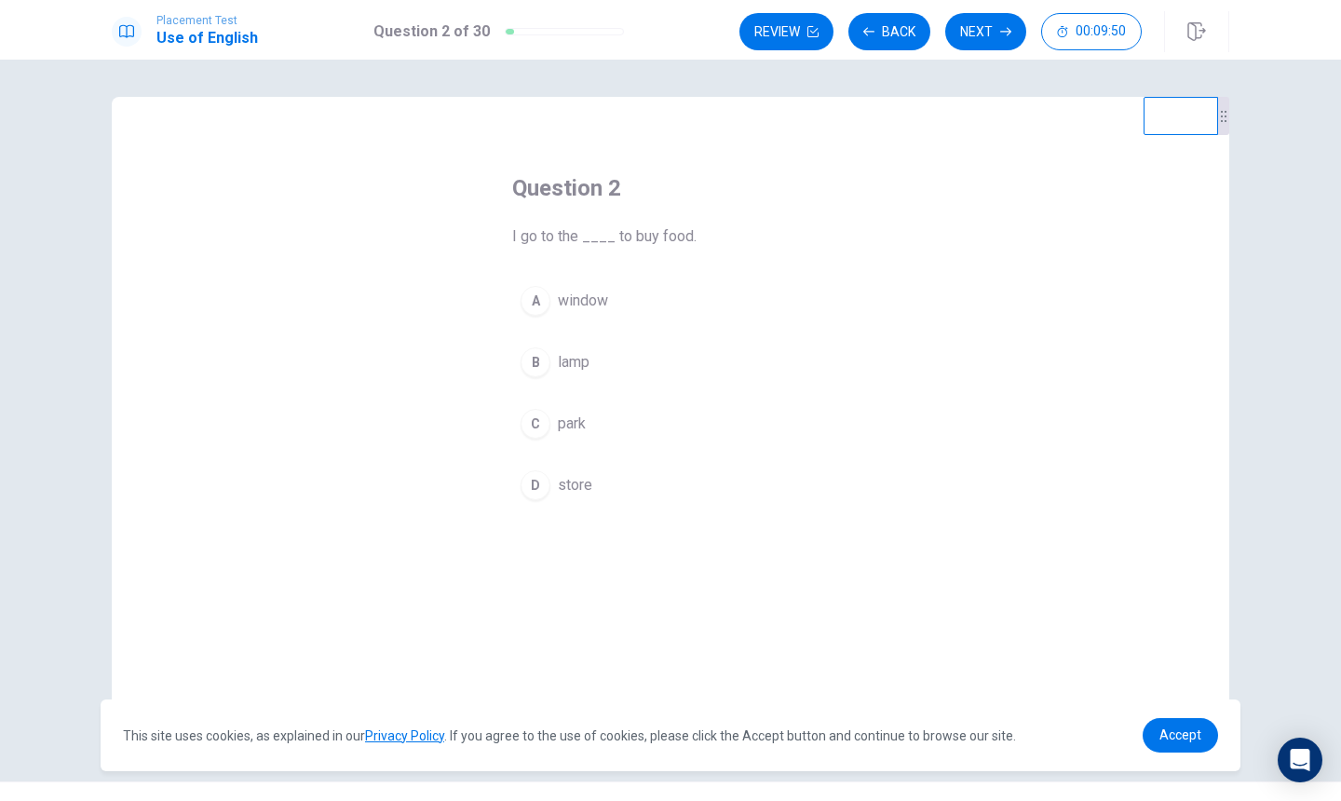
click at [590, 489] on button "D store" at bounding box center [670, 485] width 317 height 47
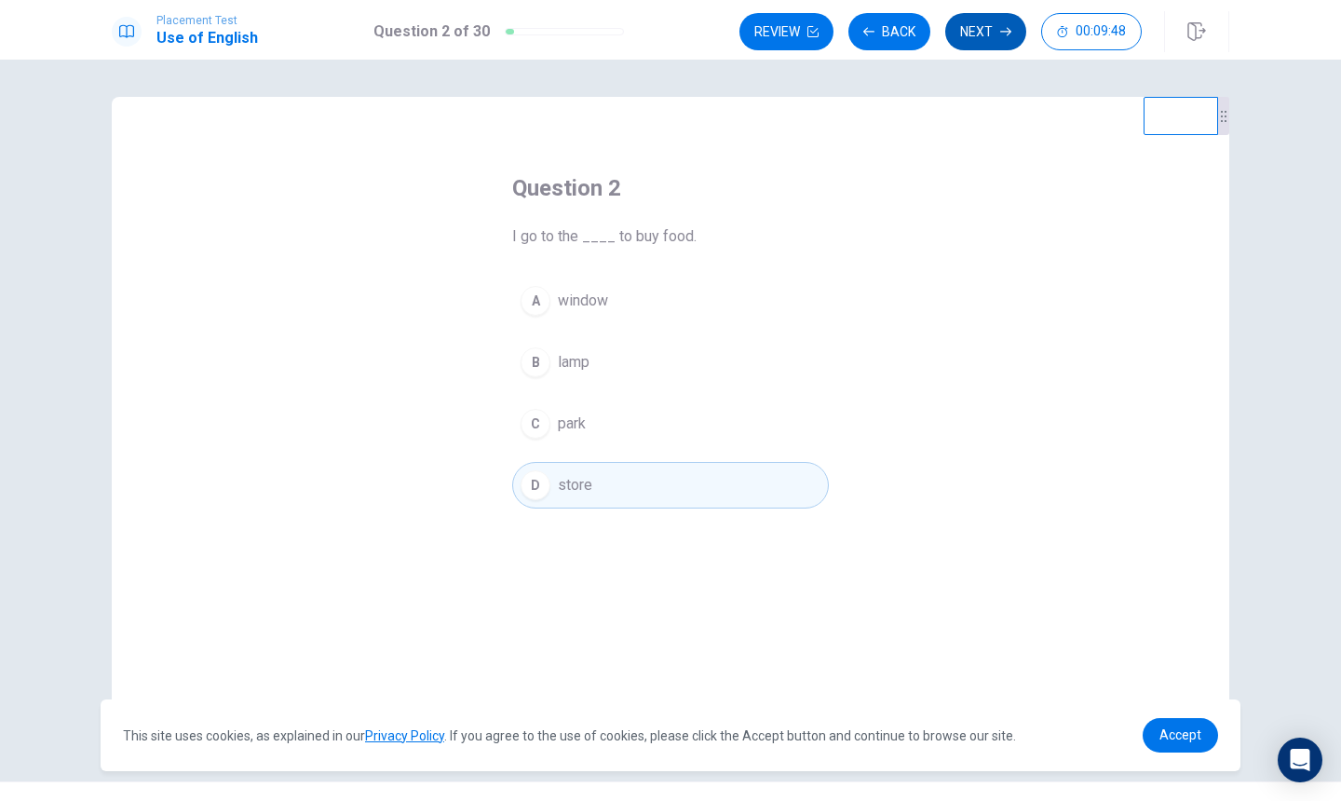
click at [986, 13] on button "Next" at bounding box center [985, 31] width 81 height 37
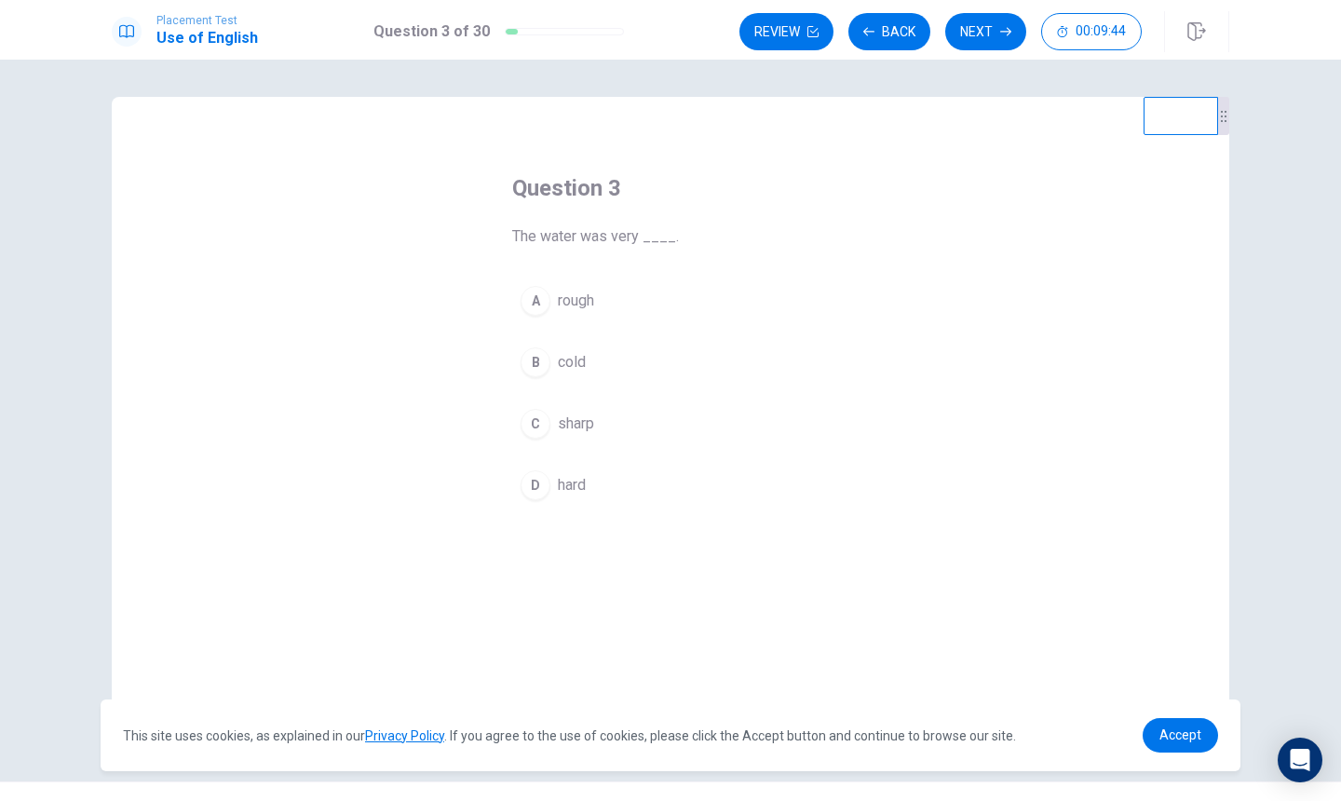
click at [622, 346] on button "B cold" at bounding box center [670, 362] width 317 height 47
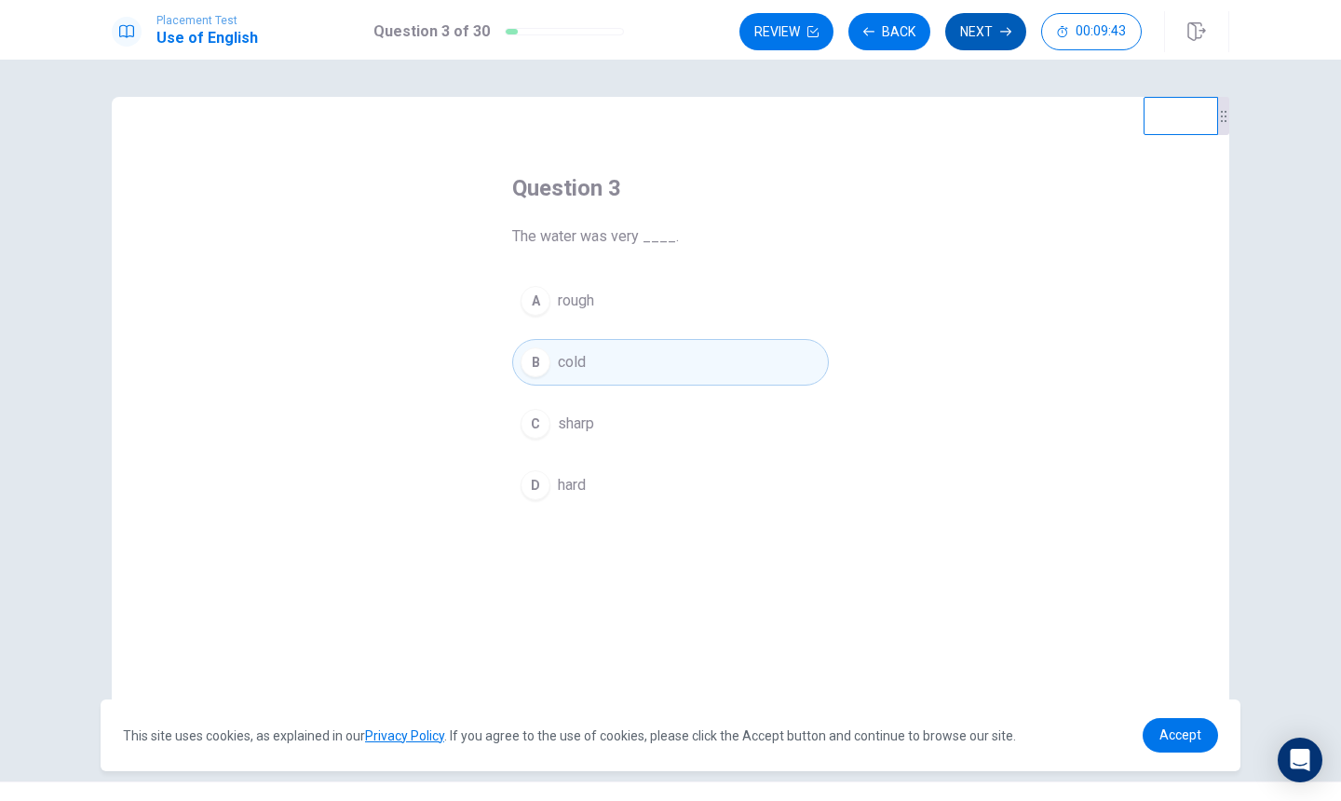
click at [987, 45] on button "Next" at bounding box center [985, 31] width 81 height 37
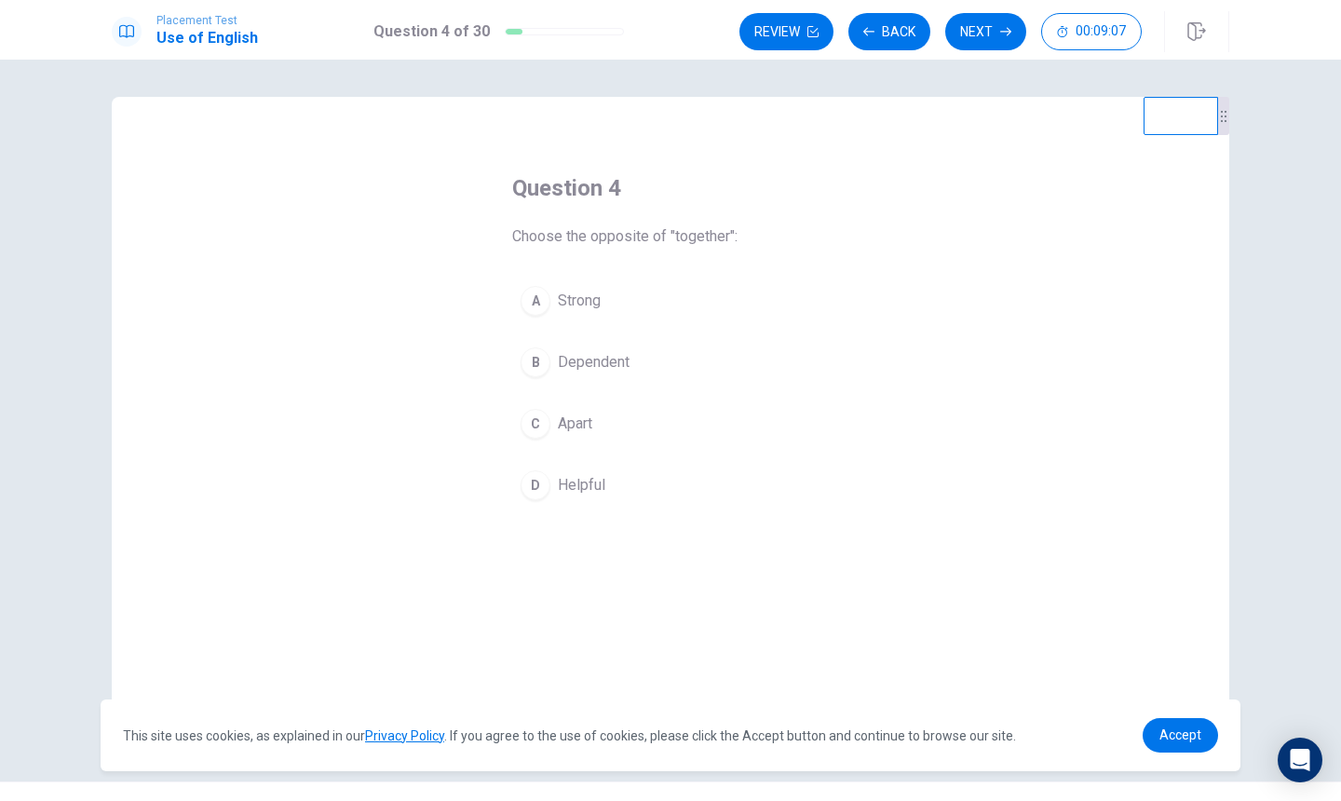
click at [620, 368] on span "Dependent" at bounding box center [594, 362] width 72 height 22
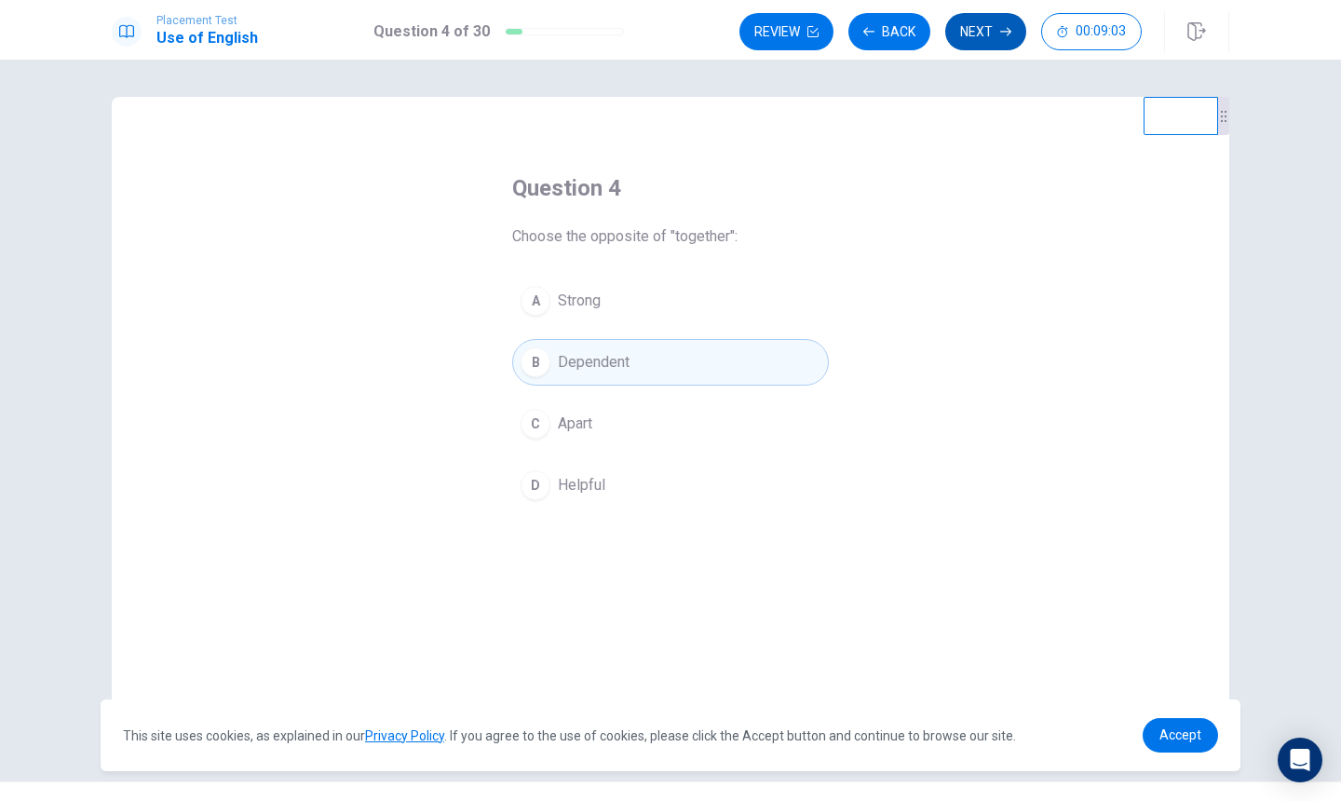
click at [990, 35] on button "Next" at bounding box center [985, 31] width 81 height 37
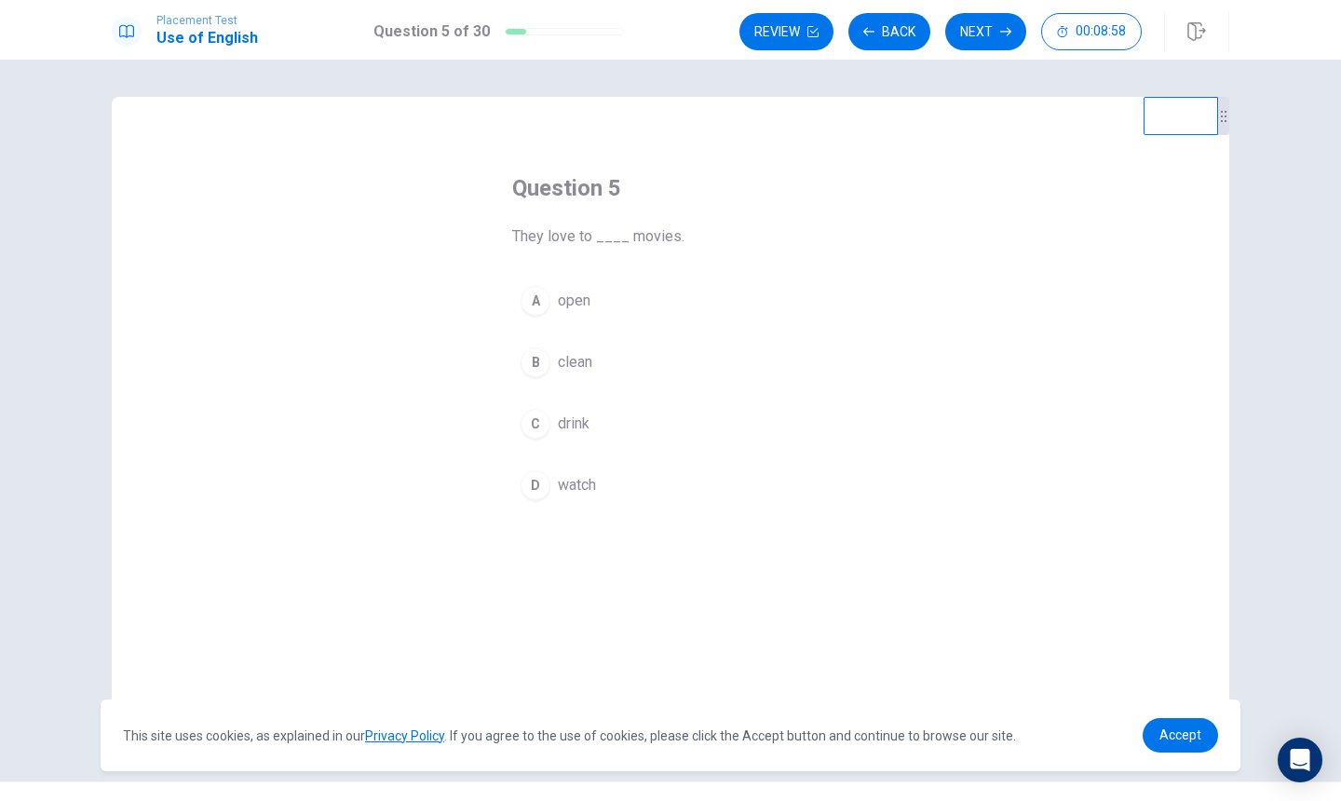
click at [579, 495] on span "watch" at bounding box center [577, 485] width 38 height 22
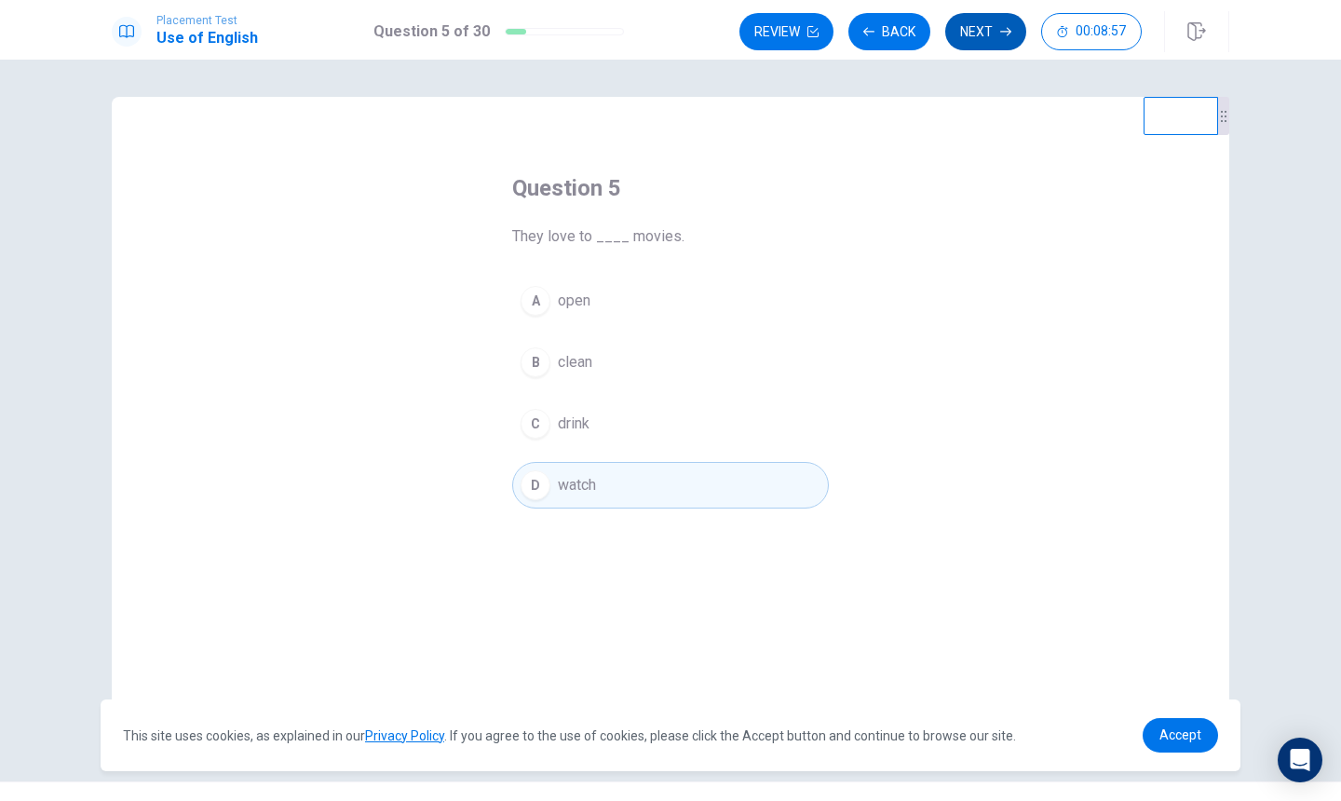
click at [976, 20] on button "Next" at bounding box center [985, 31] width 81 height 37
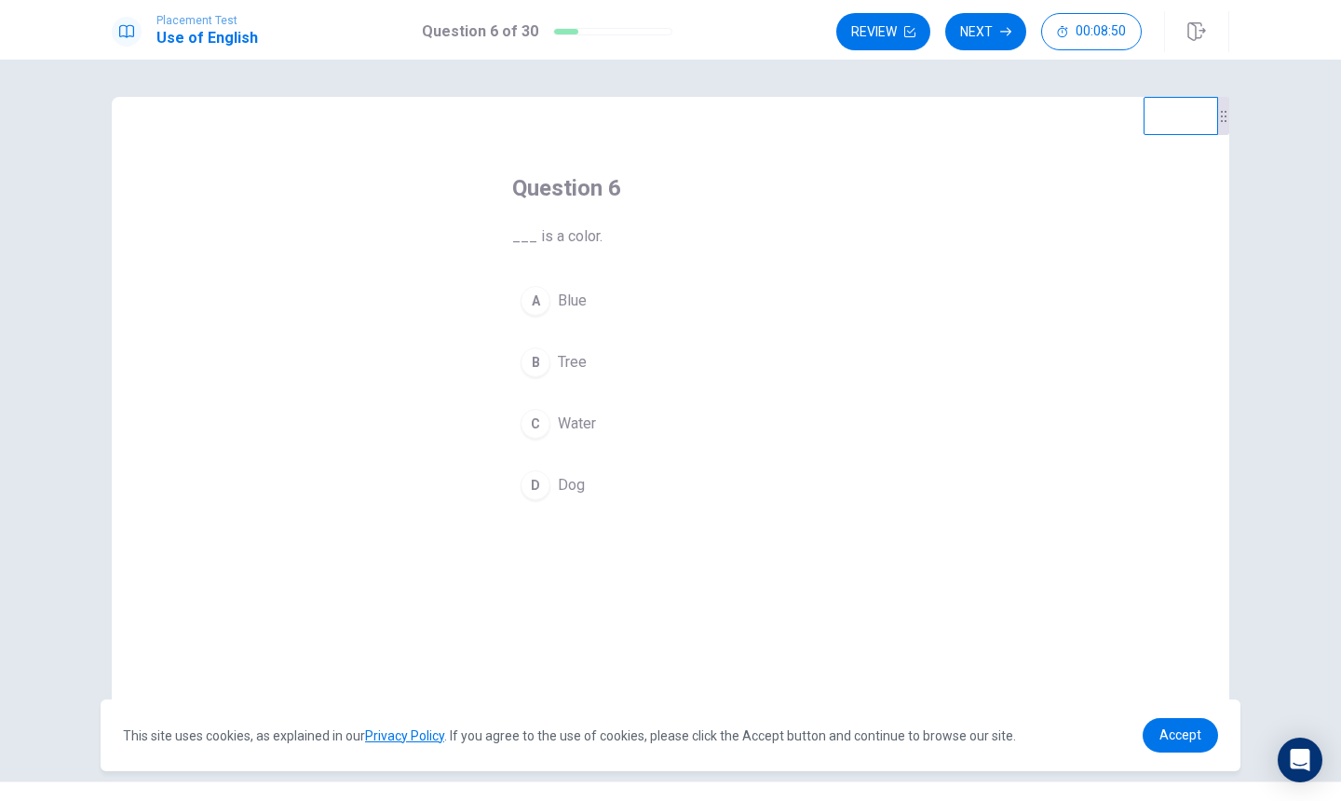
click at [587, 299] on button "A Blue" at bounding box center [670, 301] width 317 height 47
click at [964, 38] on button "Next" at bounding box center [985, 31] width 81 height 37
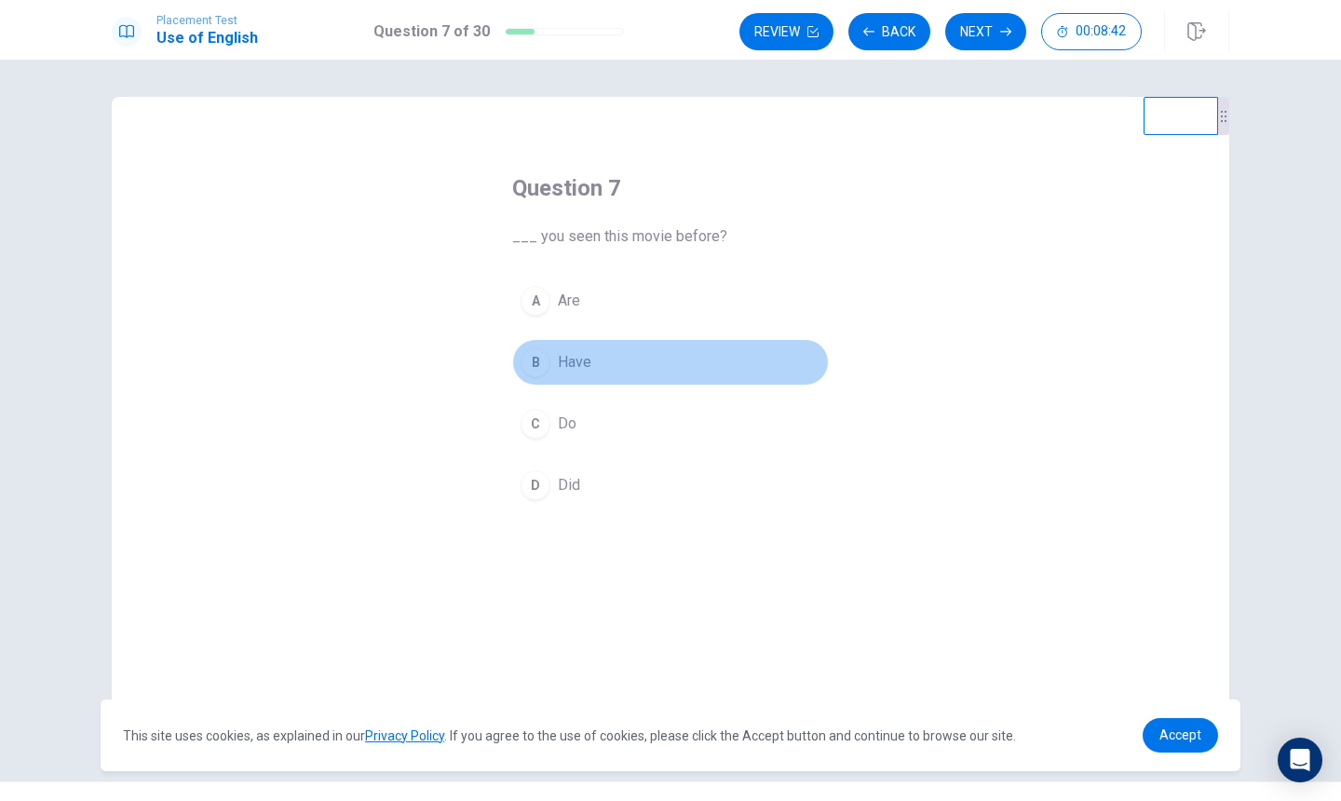
click at [598, 365] on button "B Have" at bounding box center [670, 362] width 317 height 47
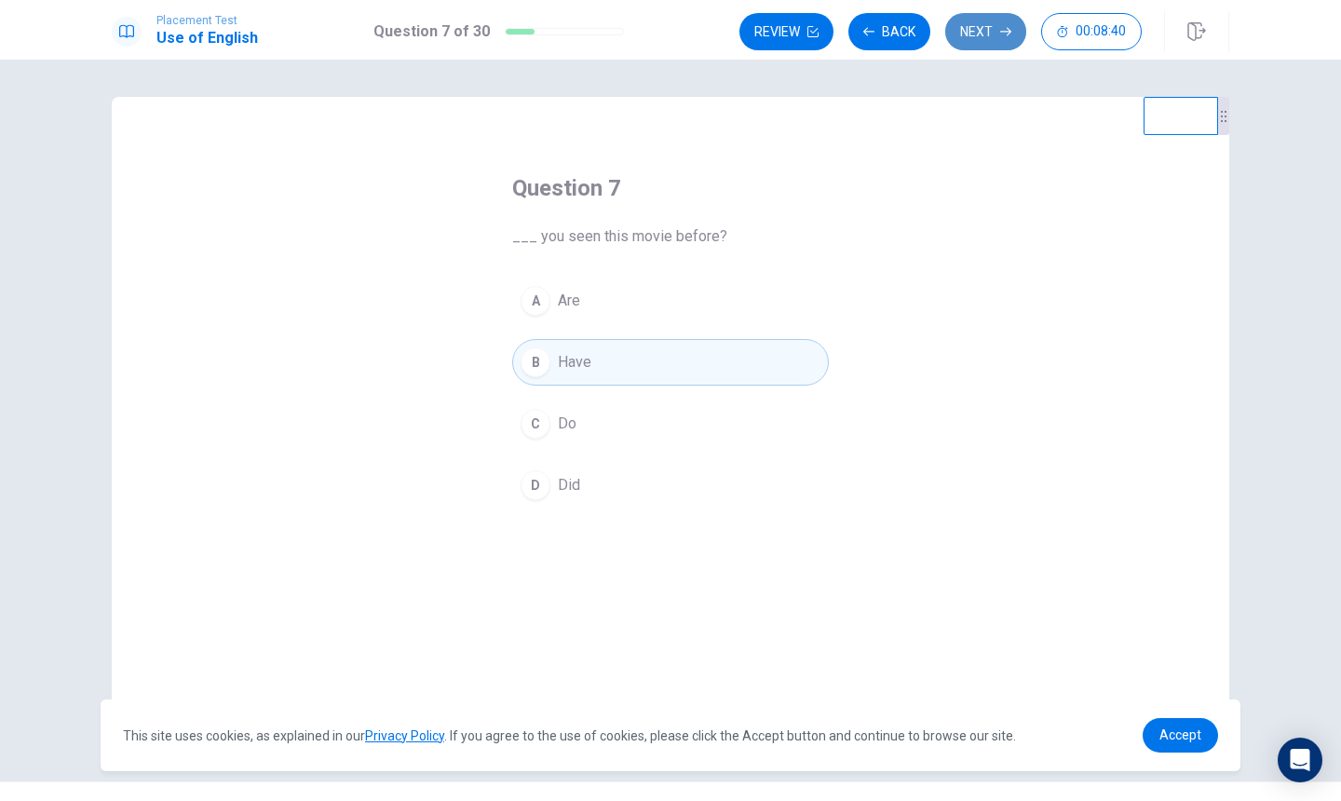
click at [959, 45] on button "Next" at bounding box center [985, 31] width 81 height 37
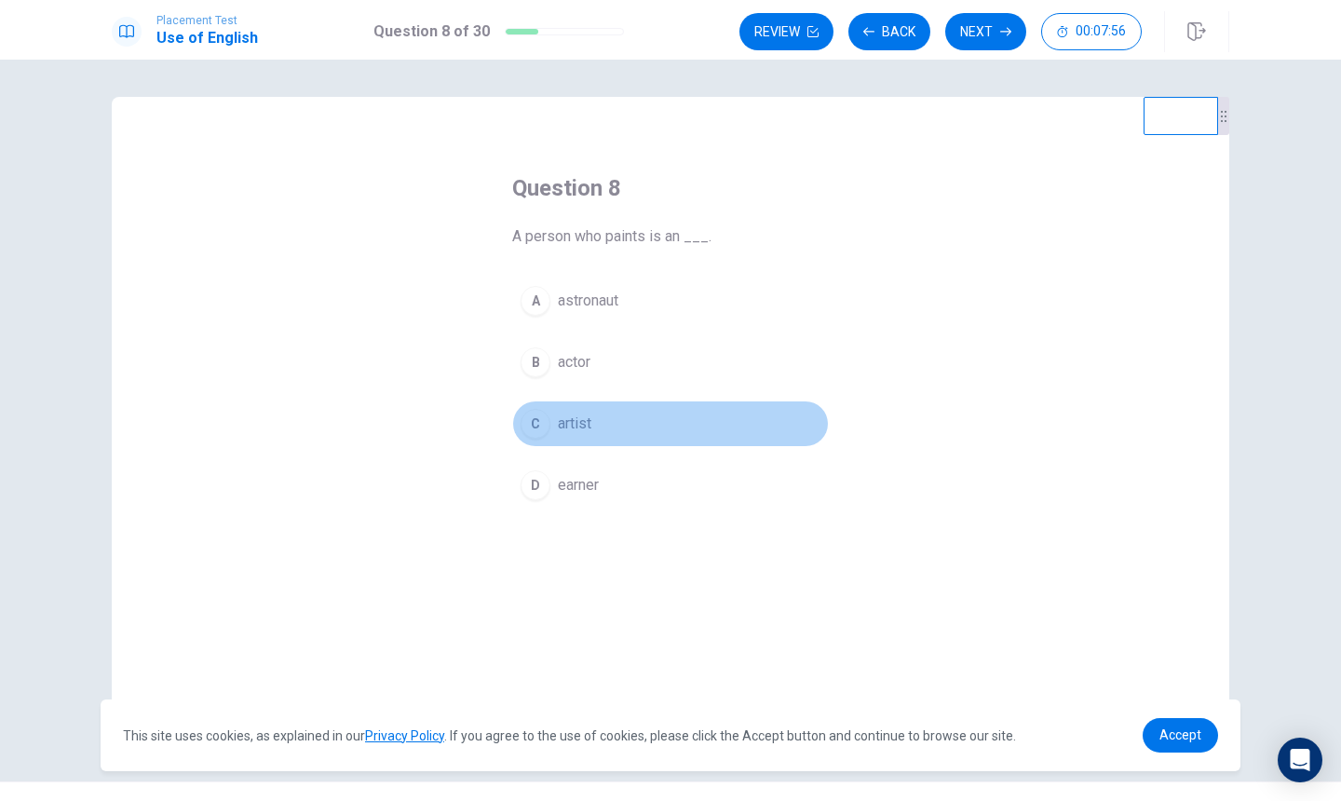
click at [610, 426] on button "C artist" at bounding box center [670, 424] width 317 height 47
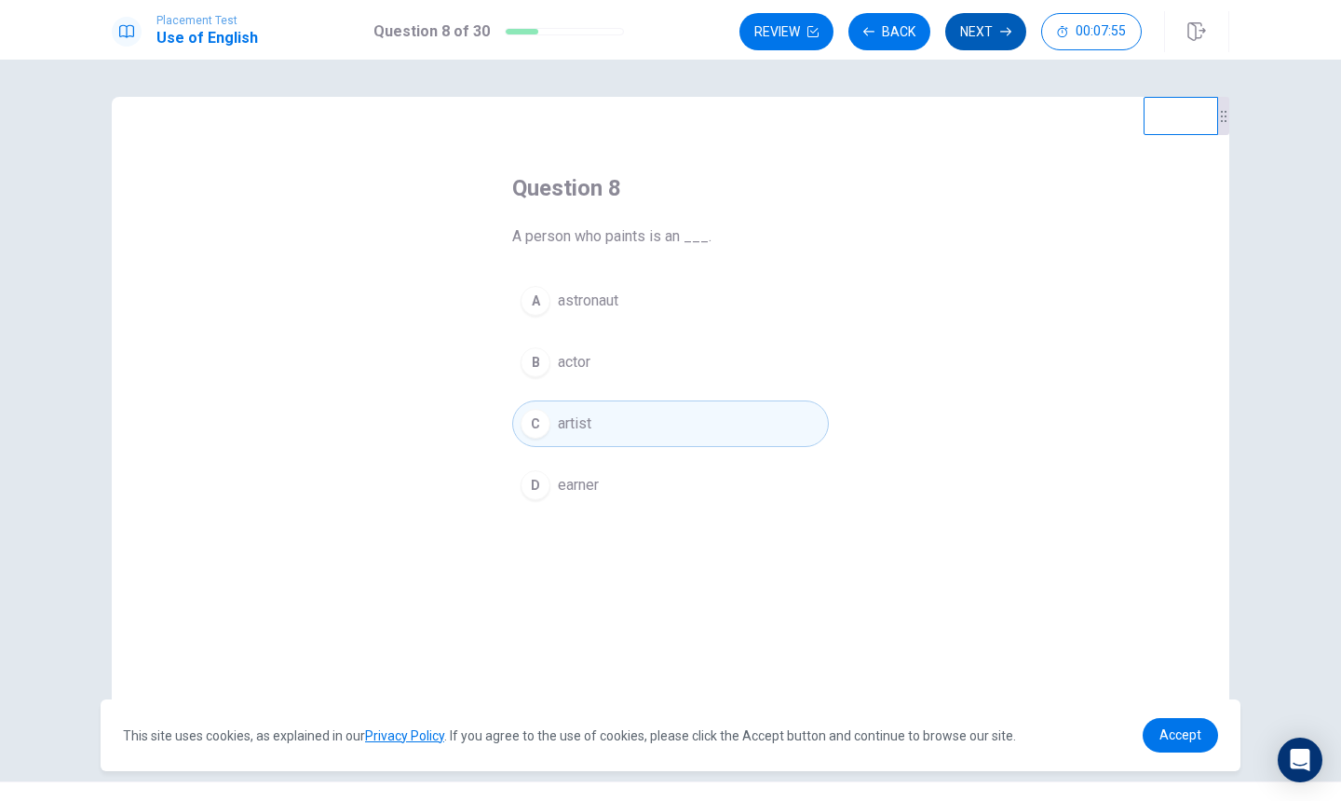
click at [987, 38] on button "Next" at bounding box center [985, 31] width 81 height 37
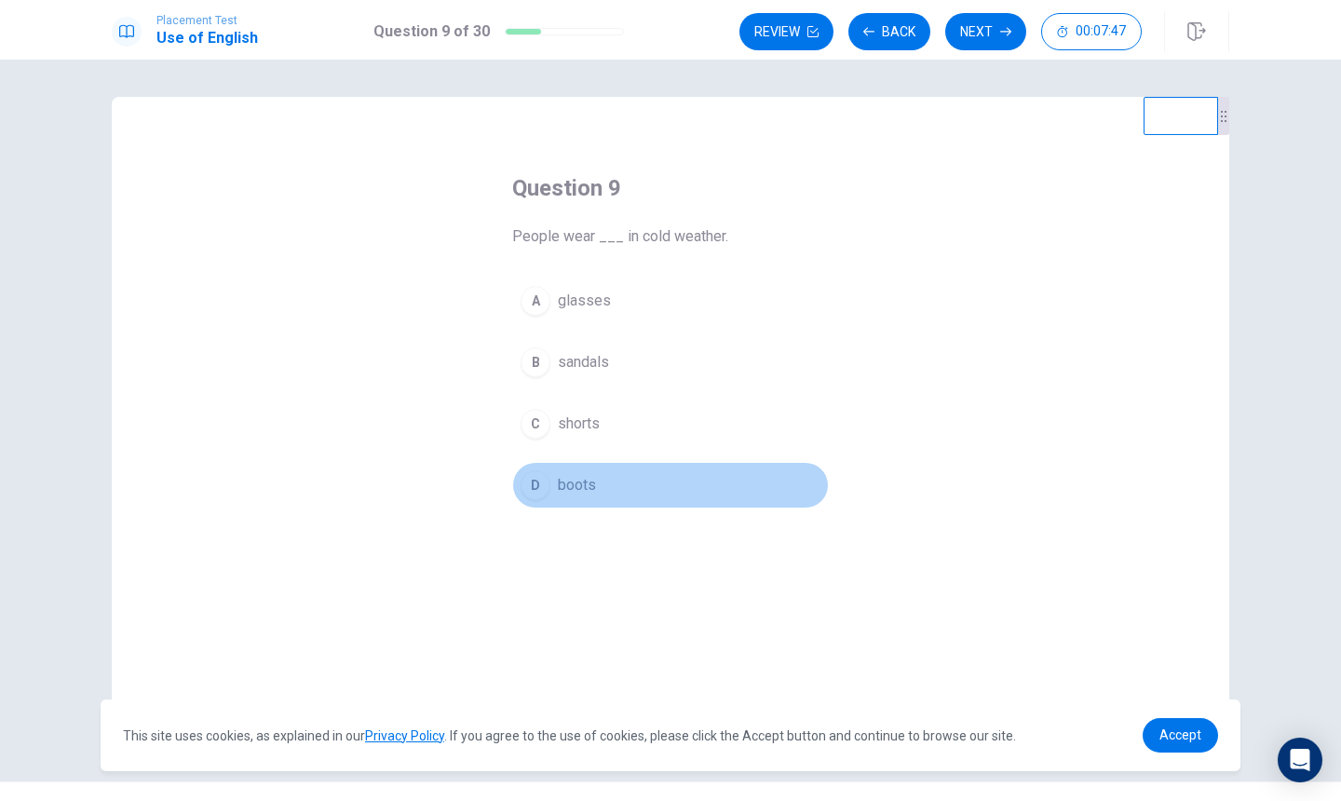
click at [591, 486] on span "boots" at bounding box center [577, 485] width 38 height 22
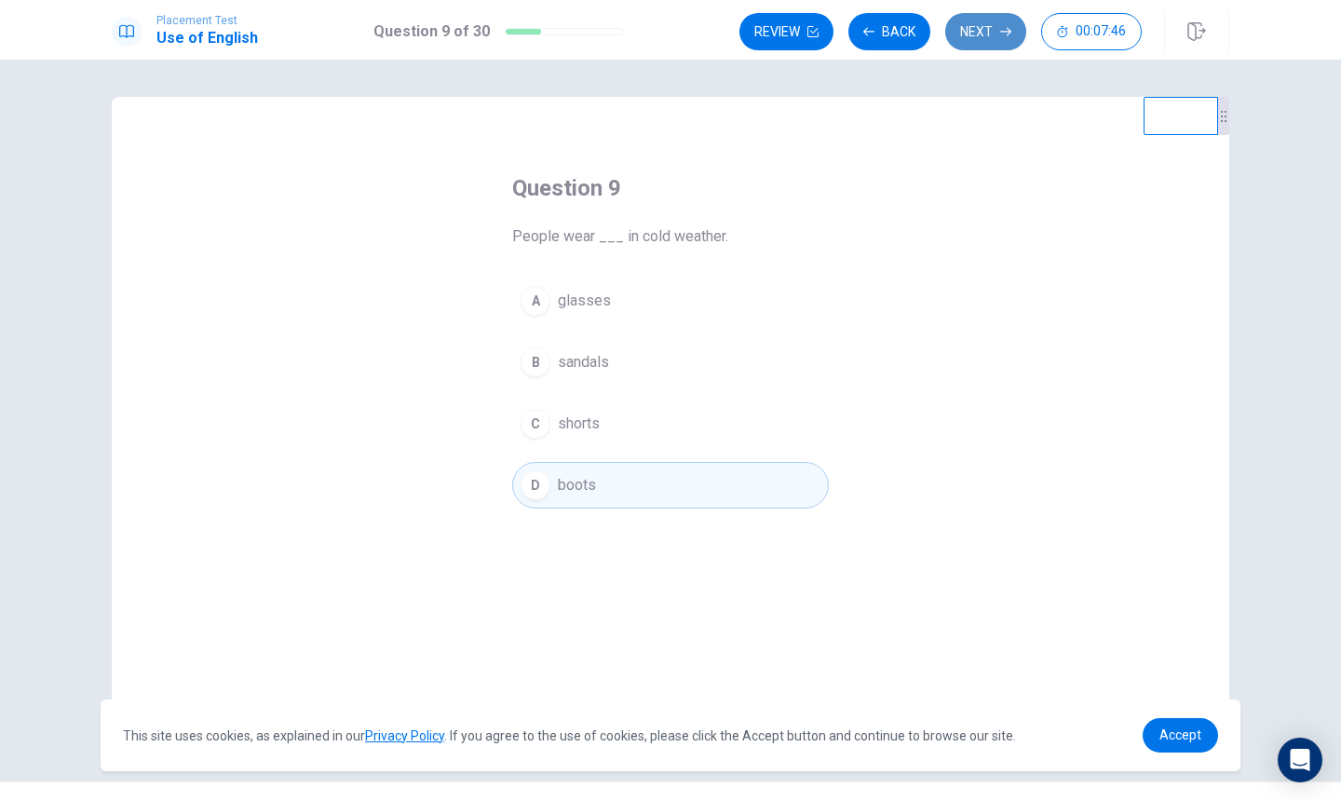
click at [984, 49] on button "Next" at bounding box center [985, 31] width 81 height 37
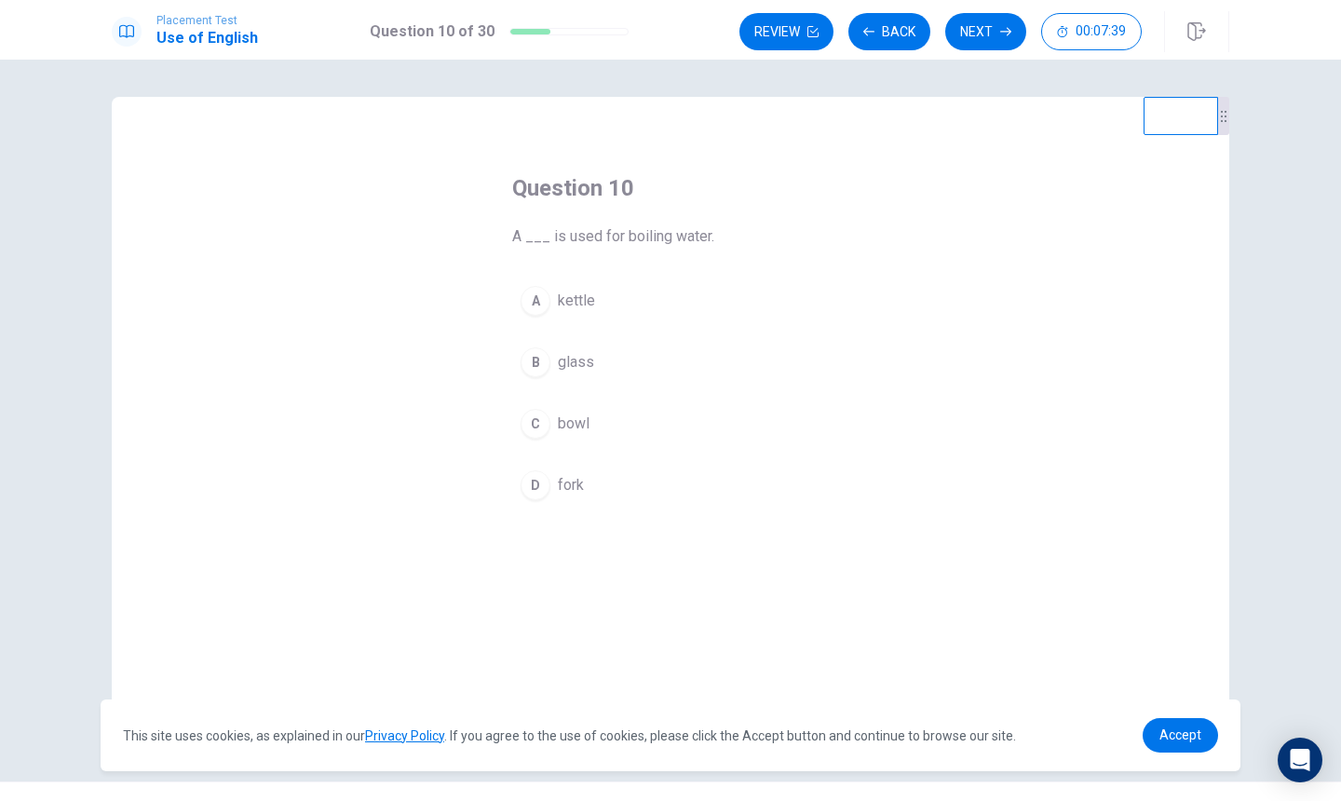
click at [605, 415] on button "C bowl" at bounding box center [670, 424] width 317 height 47
click at [604, 305] on button "A kettle" at bounding box center [670, 301] width 317 height 47
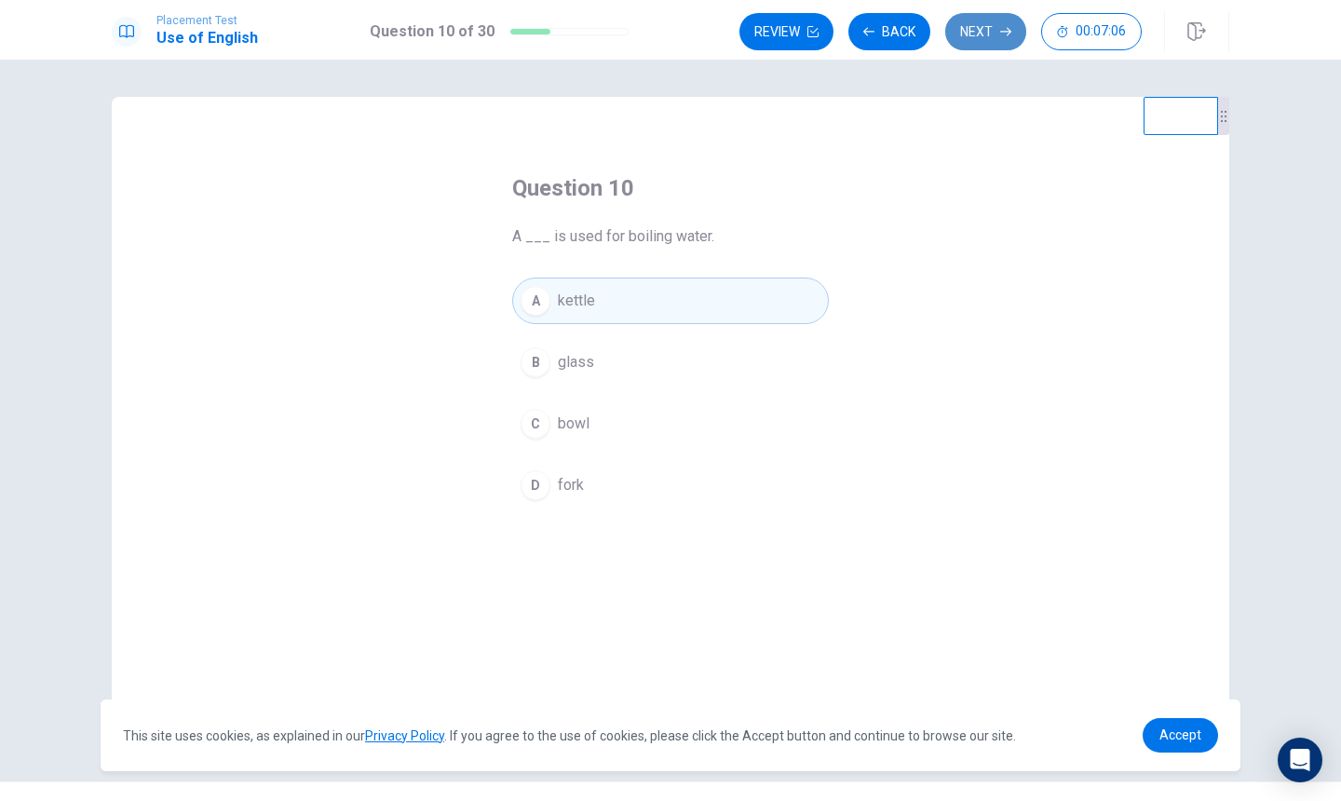
click at [993, 41] on button "Next" at bounding box center [985, 31] width 81 height 37
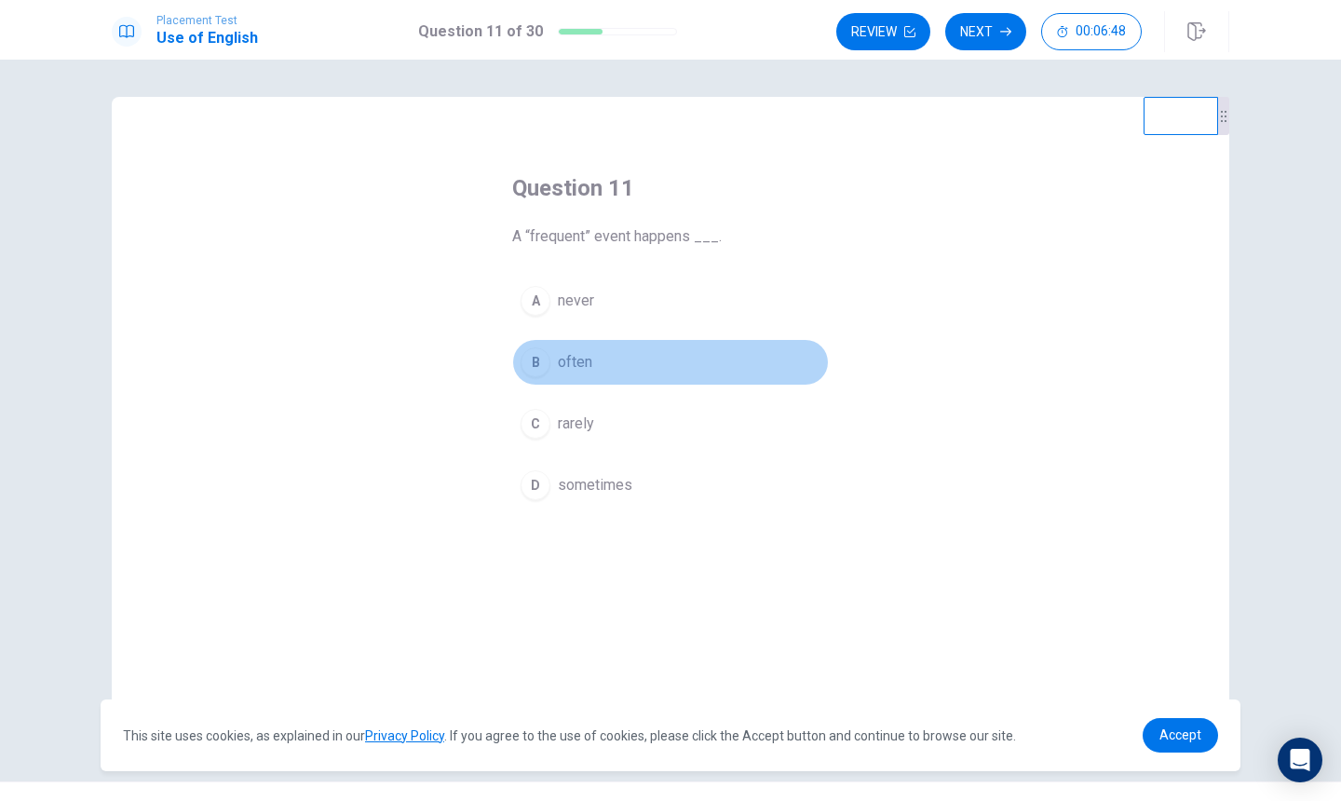
click at [558, 369] on span "often" at bounding box center [575, 362] width 34 height 22
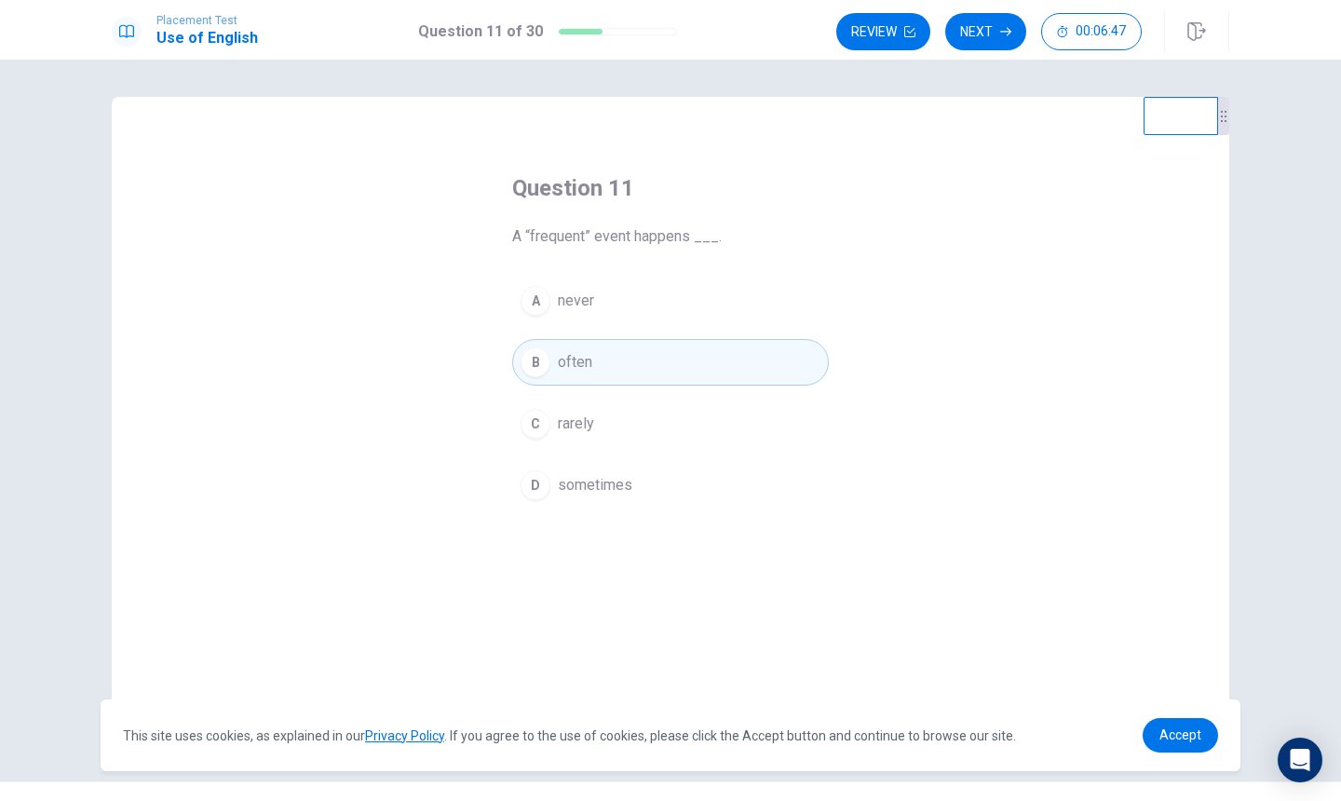
click at [960, 27] on button "Next" at bounding box center [985, 31] width 81 height 37
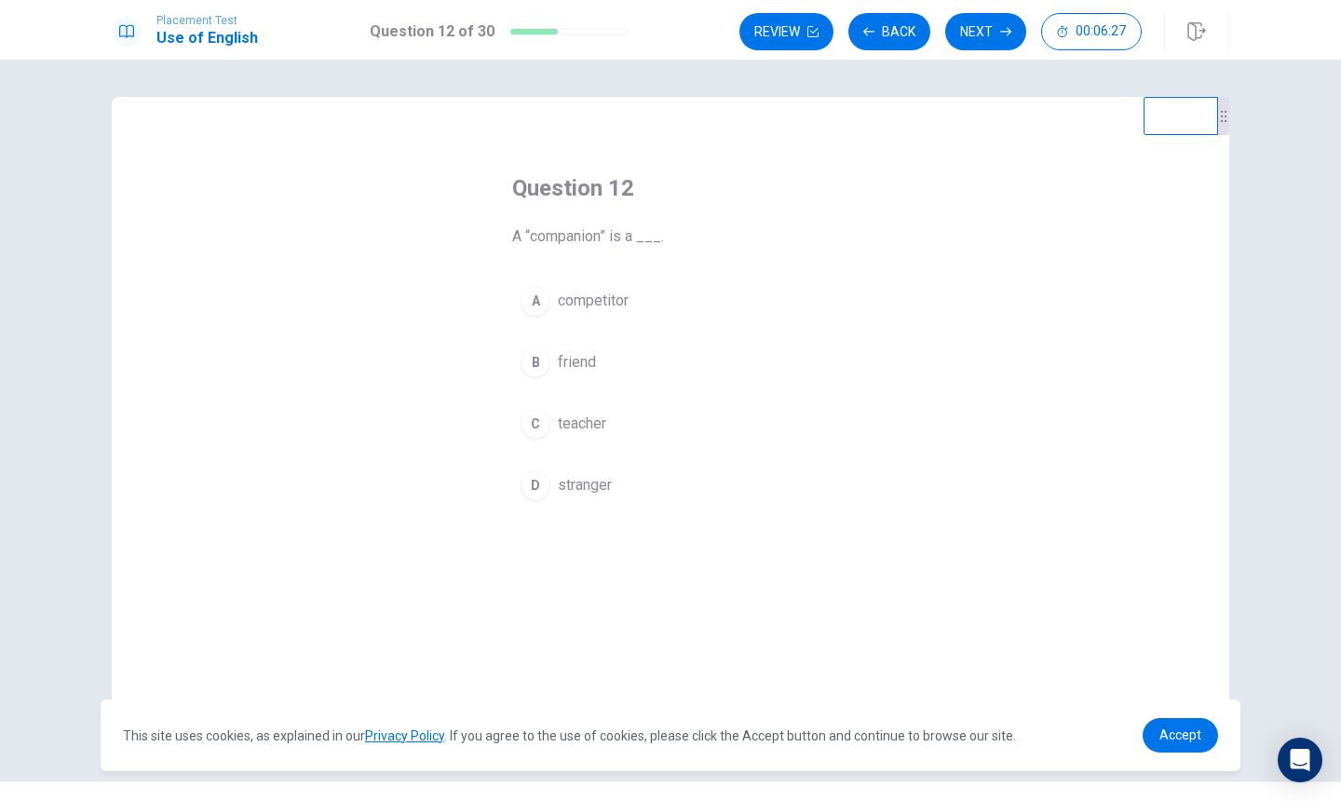
click at [619, 371] on button "B friend" at bounding box center [670, 362] width 317 height 47
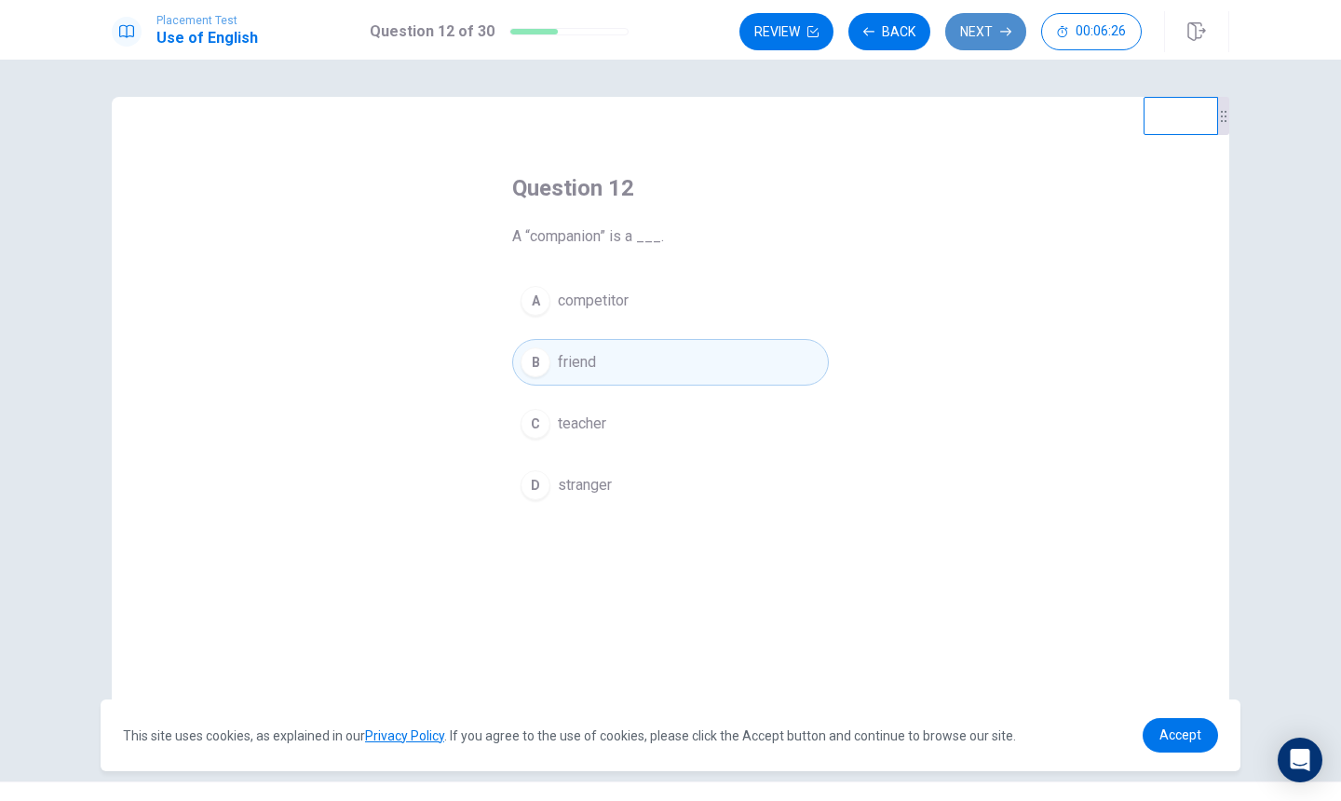
click at [996, 48] on button "Next" at bounding box center [985, 31] width 81 height 37
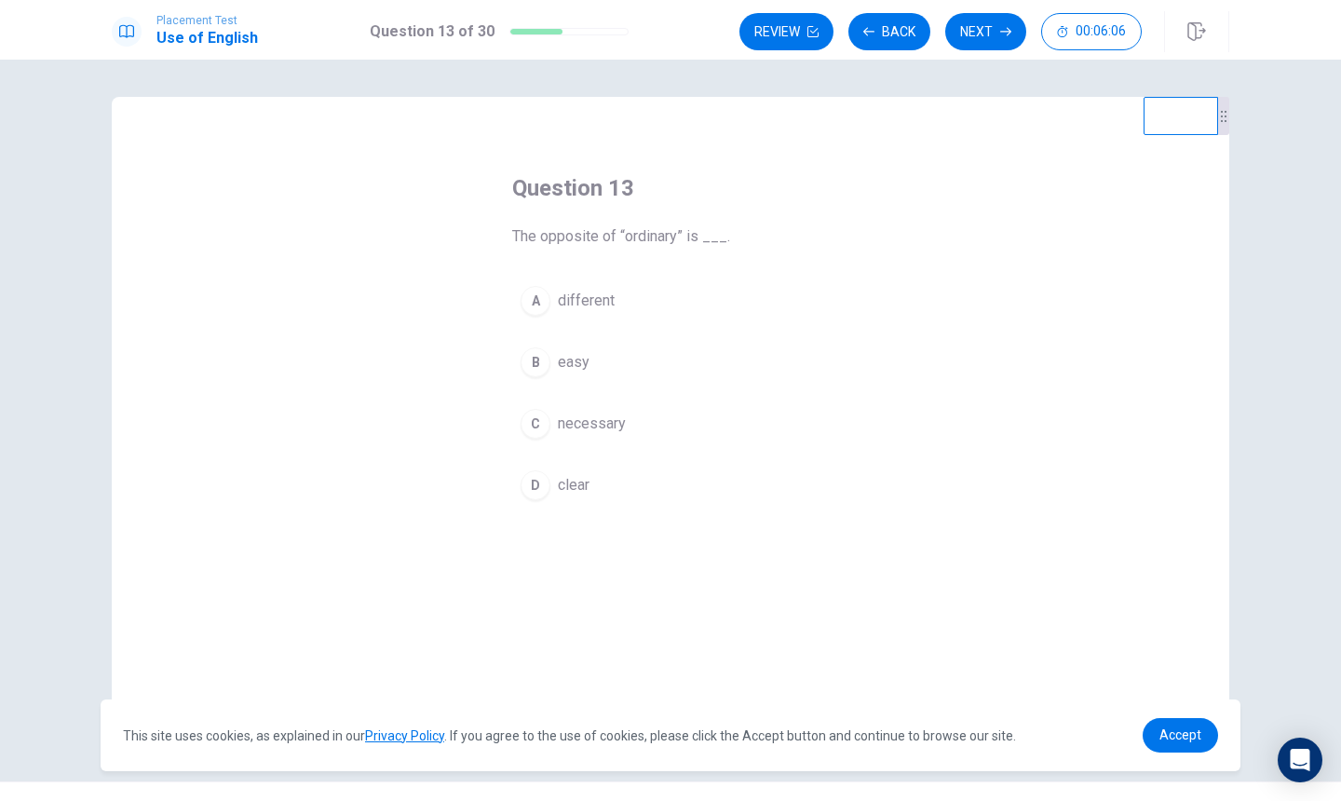
click at [612, 419] on span "necessary" at bounding box center [592, 424] width 68 height 22
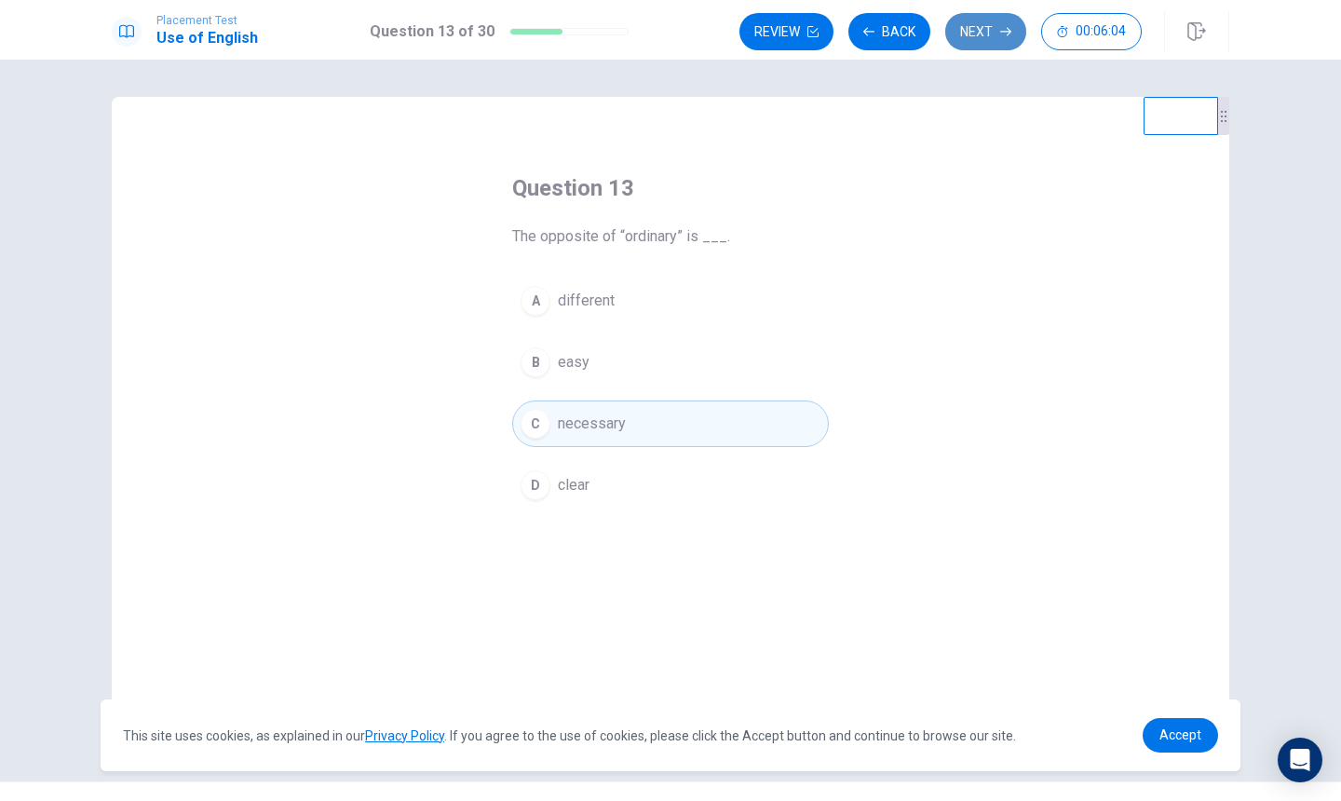
click at [992, 24] on button "Next" at bounding box center [985, 31] width 81 height 37
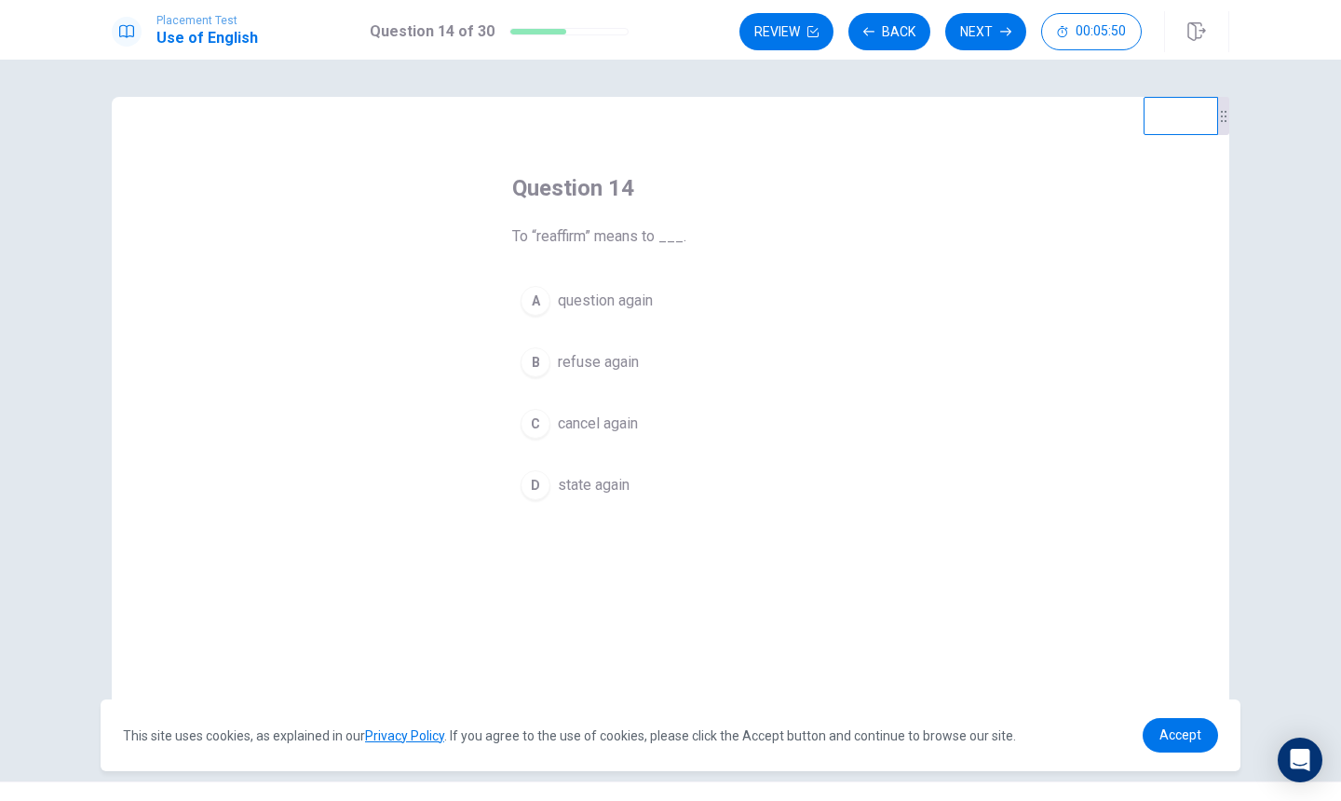
click at [652, 373] on button "B refuse again" at bounding box center [670, 362] width 317 height 47
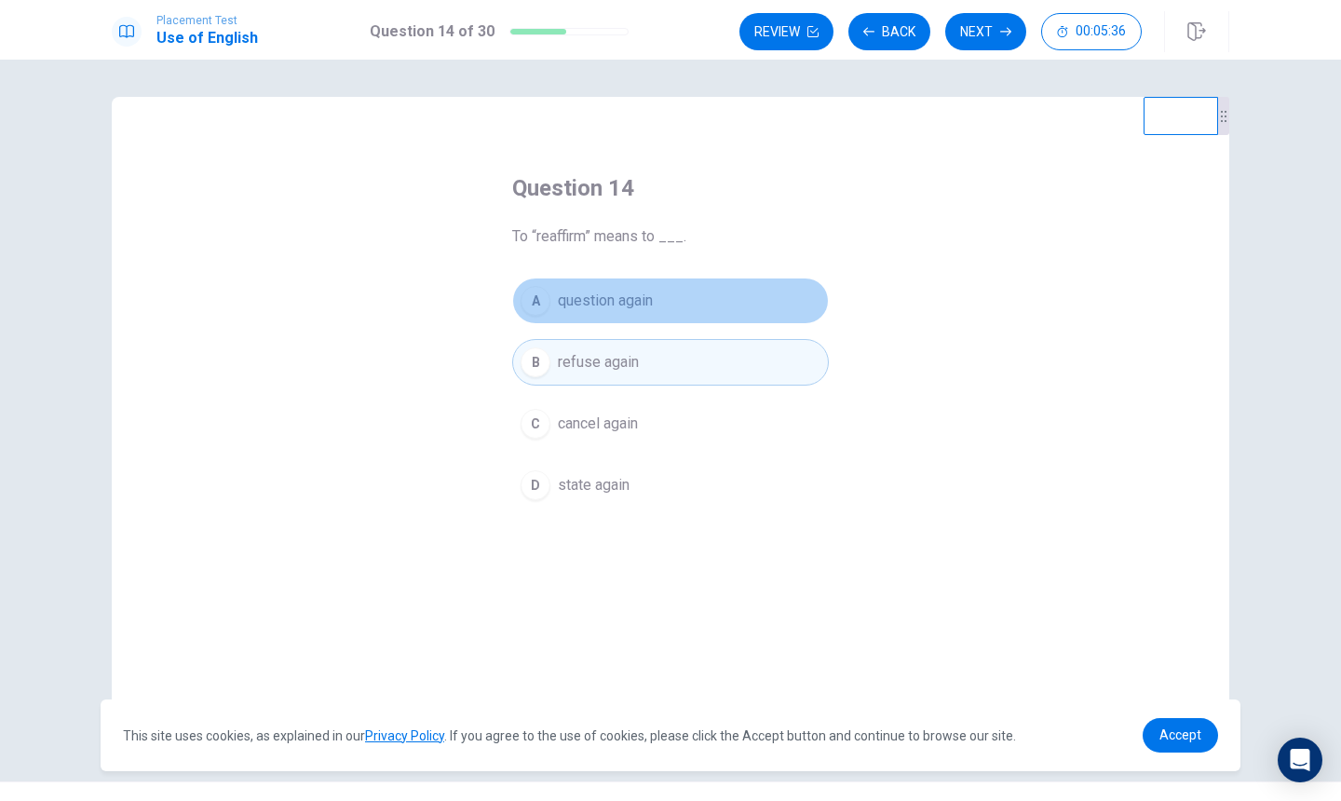
click at [651, 311] on span "question again" at bounding box center [605, 301] width 95 height 22
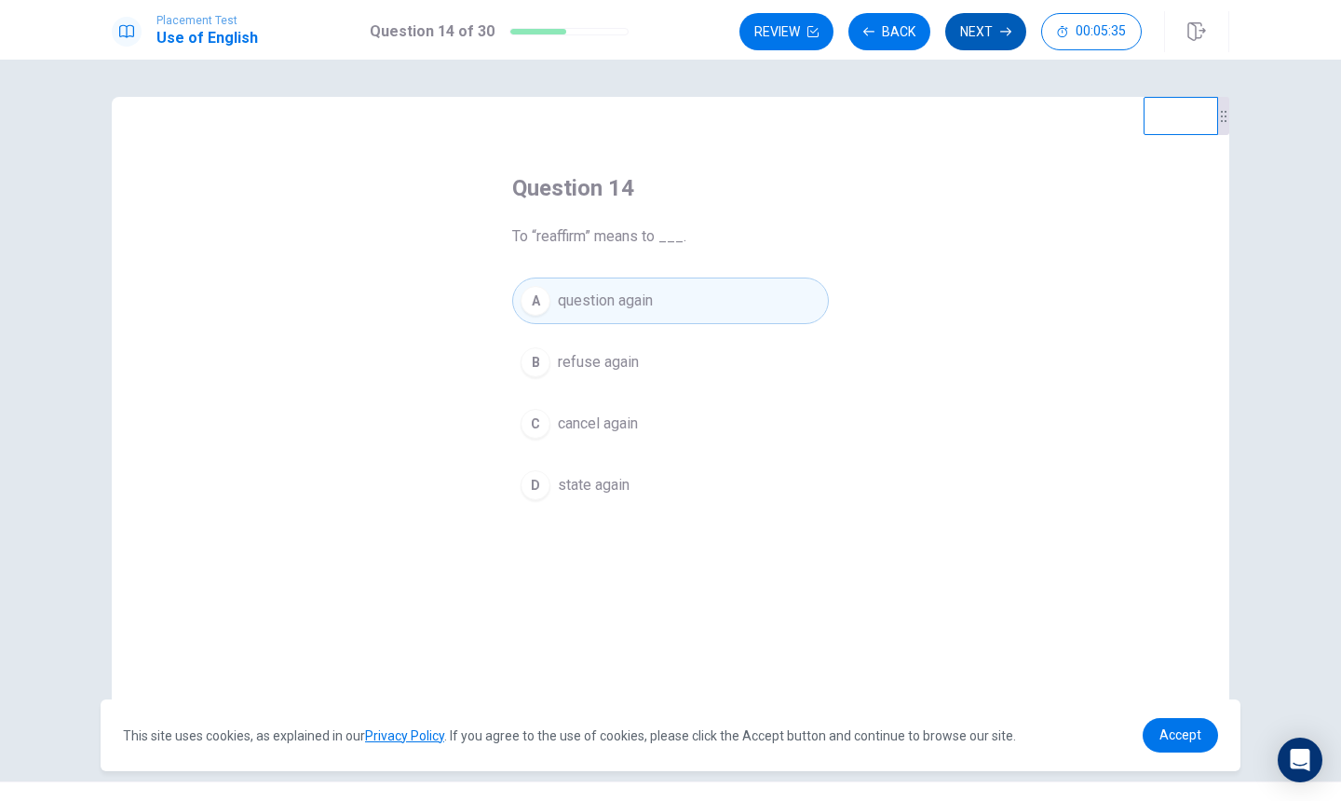
click at [1004, 28] on icon "button" at bounding box center [1005, 31] width 11 height 11
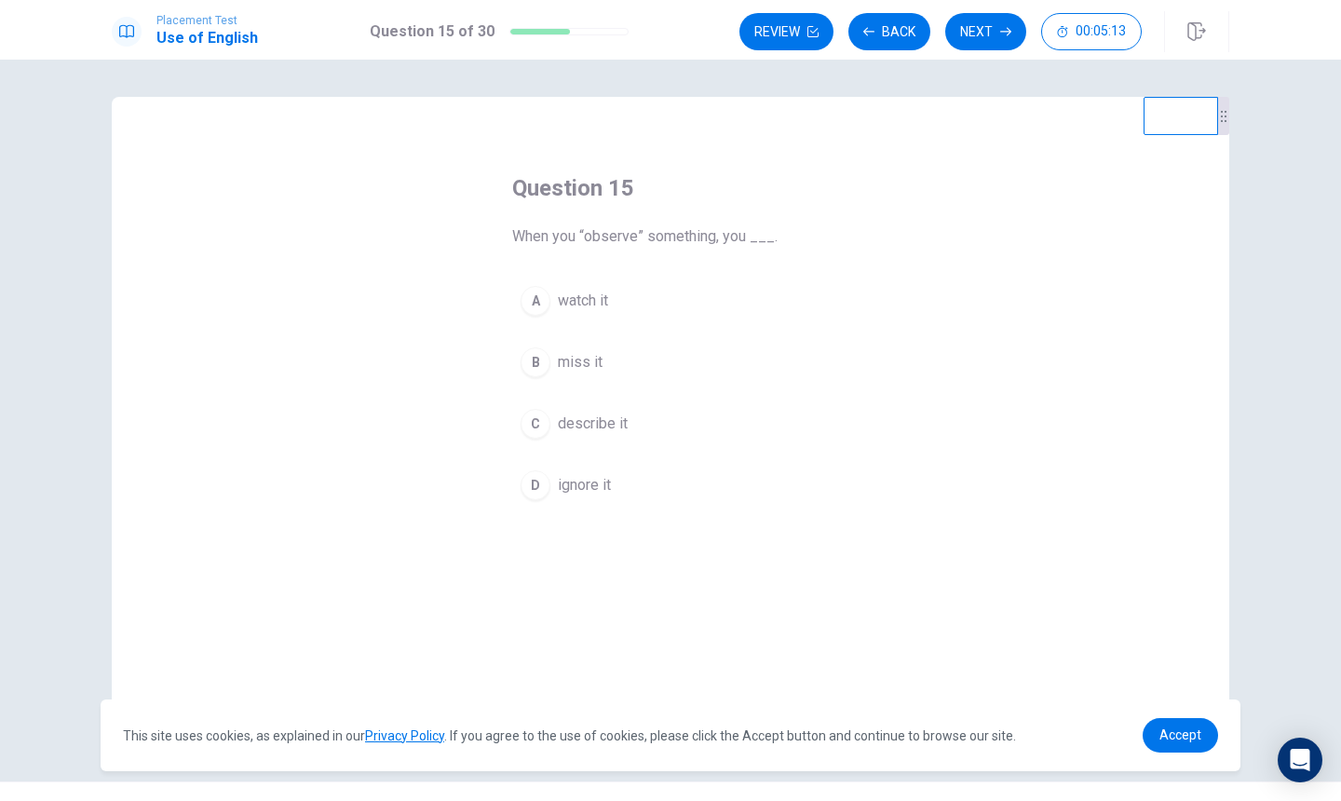
click at [601, 310] on span "watch it" at bounding box center [583, 301] width 50 height 22
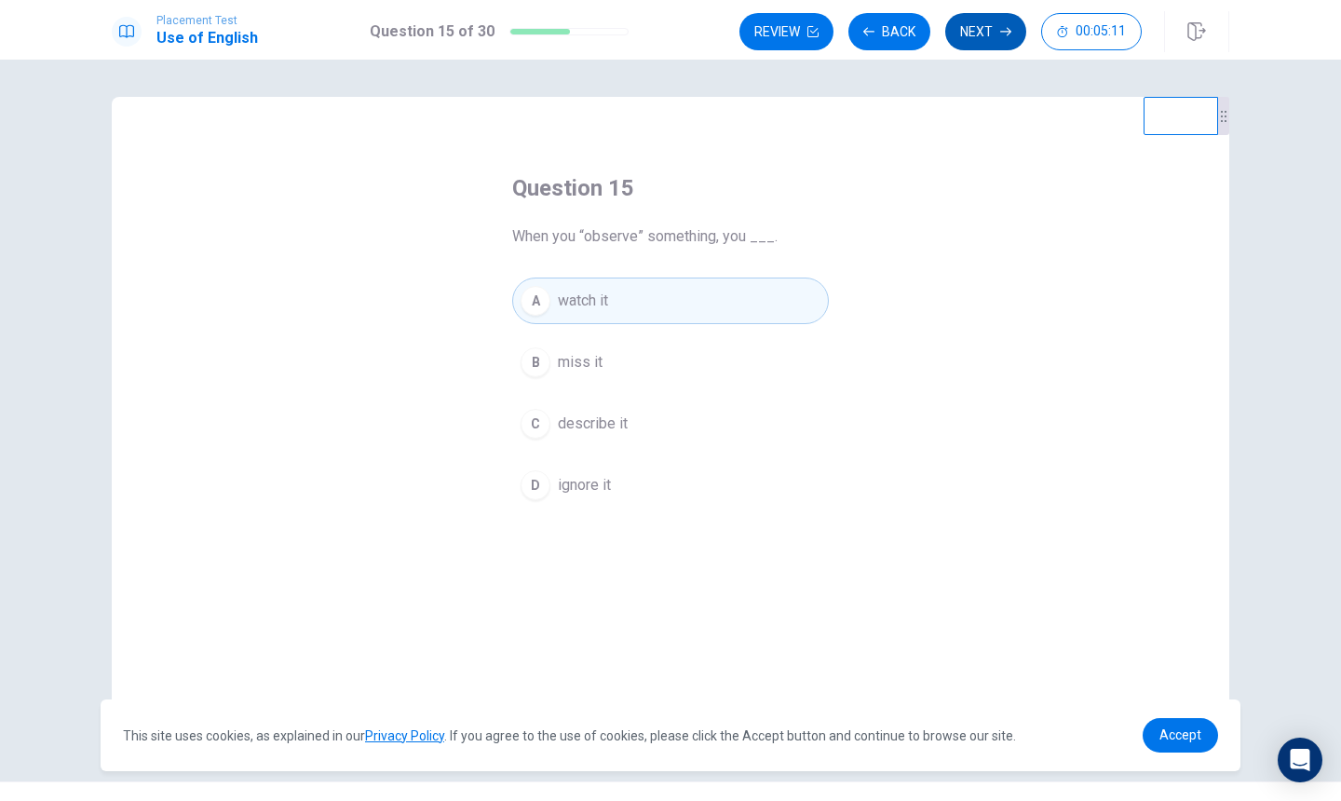
click at [975, 40] on button "Next" at bounding box center [985, 31] width 81 height 37
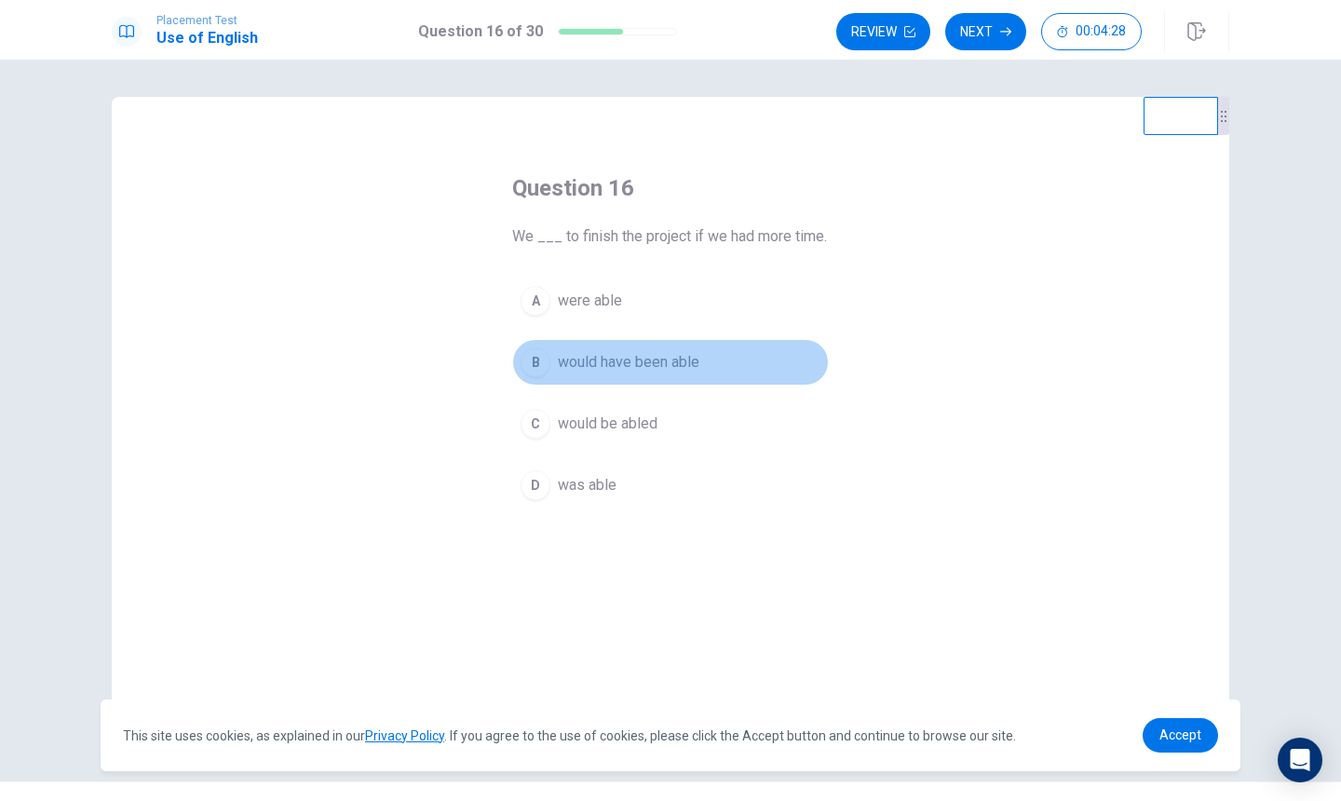
click at [685, 368] on span "would have been able" at bounding box center [629, 362] width 142 height 22
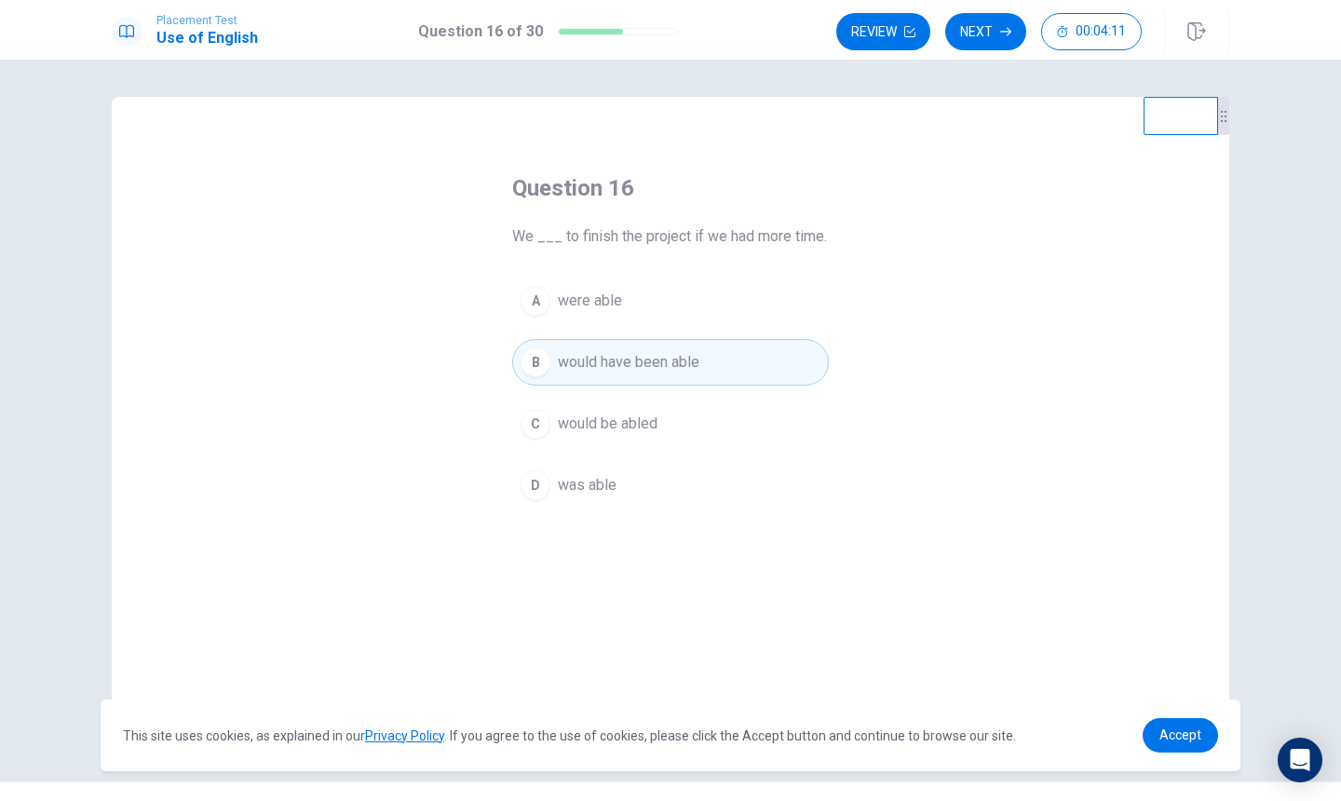
click at [699, 418] on button "C would be abled" at bounding box center [670, 424] width 317 height 47
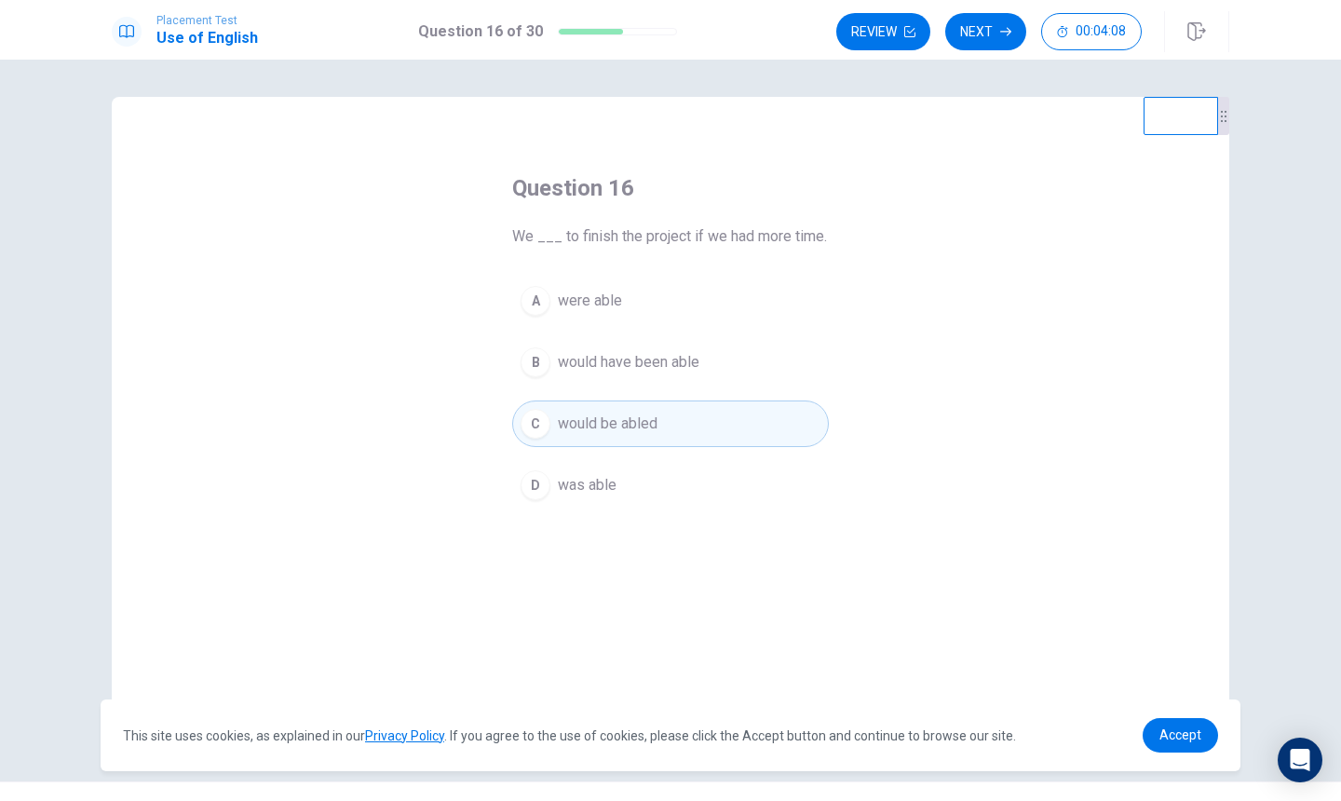
click at [986, 53] on div "Placement Test Use of English Question 16 of 30 Review Next 00:04:08" at bounding box center [670, 30] width 1341 height 60
click at [986, 34] on button "Next" at bounding box center [985, 31] width 81 height 37
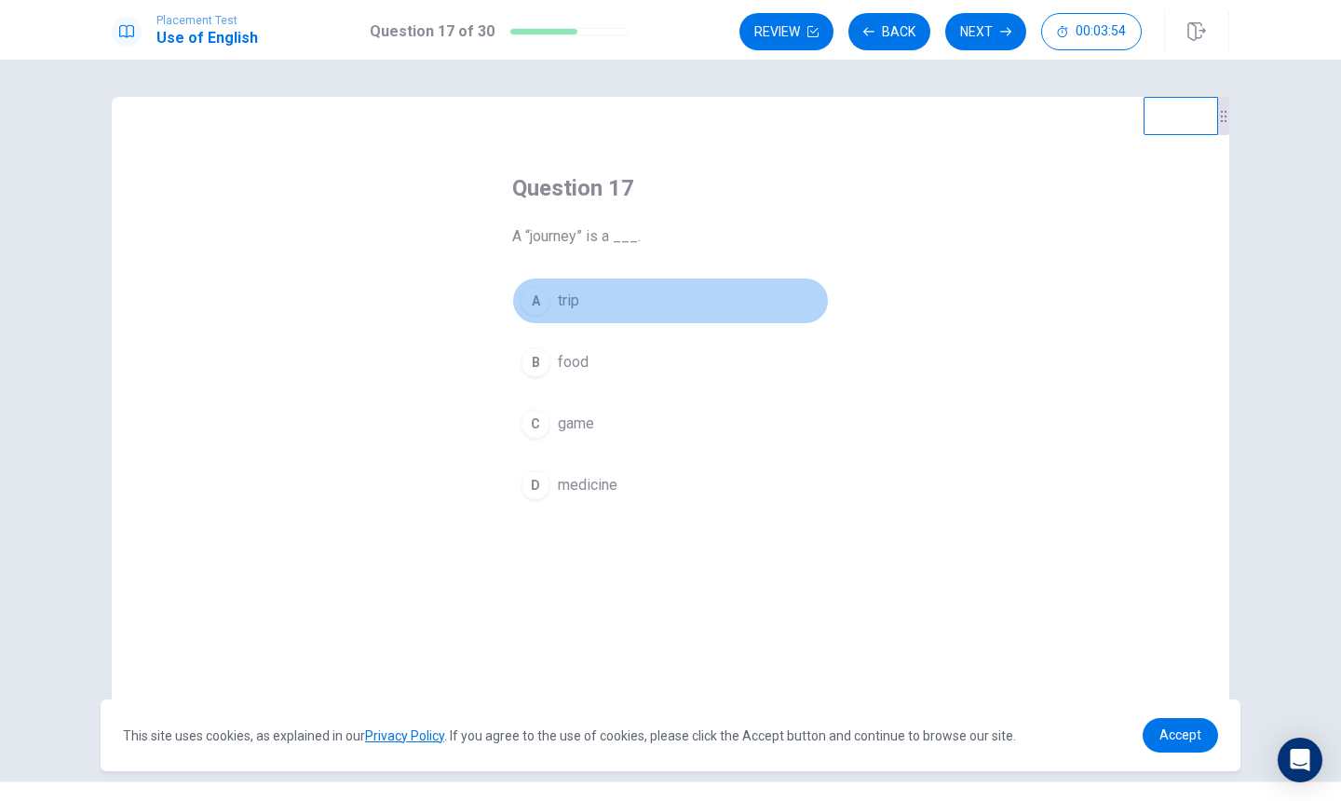
click at [596, 313] on button "A trip" at bounding box center [670, 301] width 317 height 47
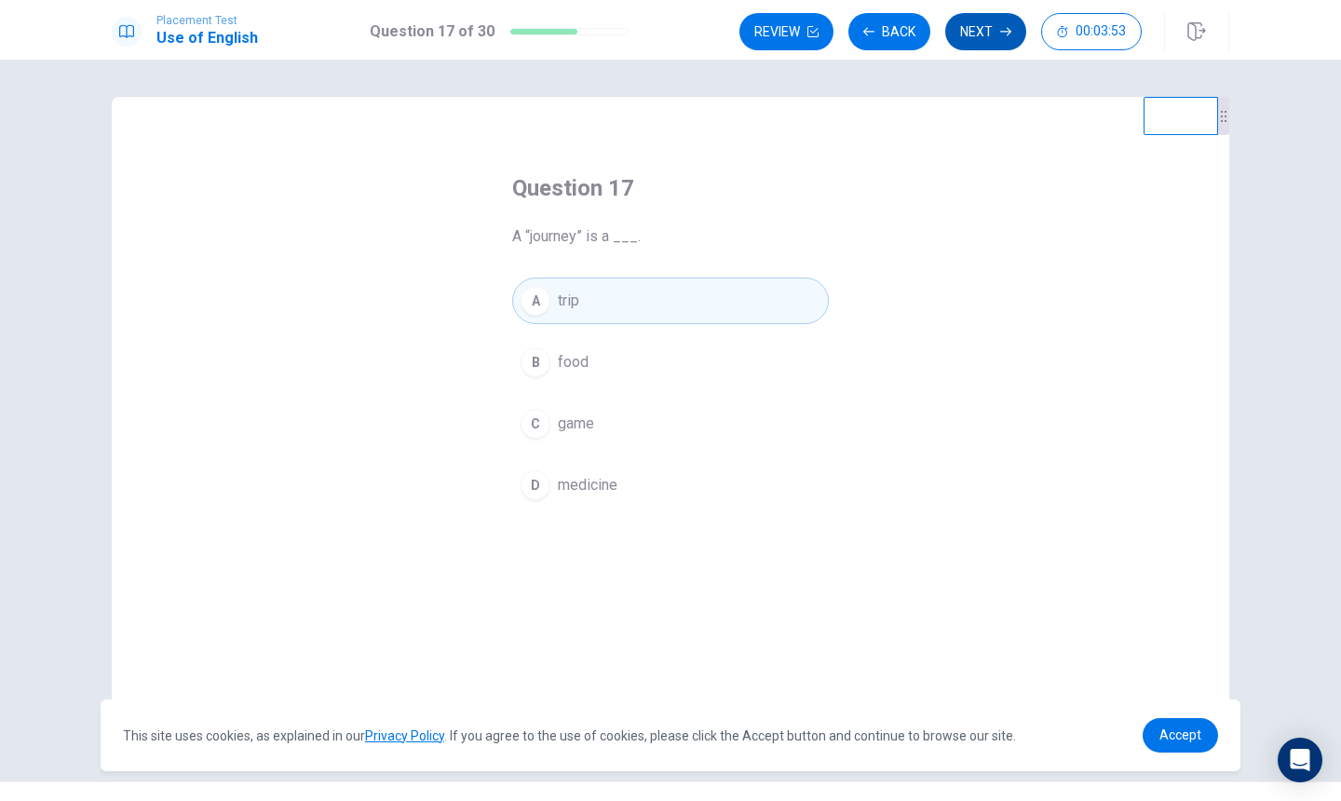
click at [1004, 33] on icon "button" at bounding box center [1005, 31] width 11 height 11
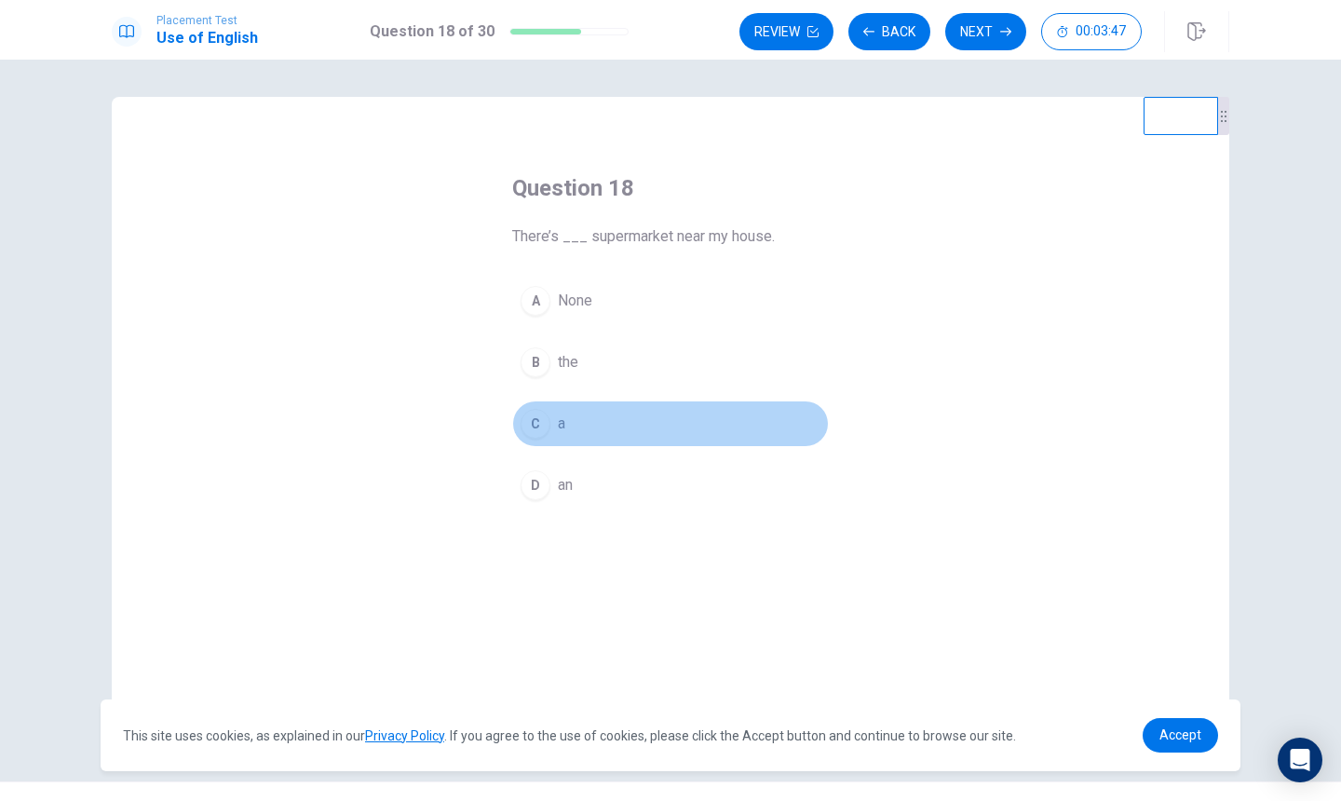
click at [619, 420] on button "C a" at bounding box center [670, 424] width 317 height 47
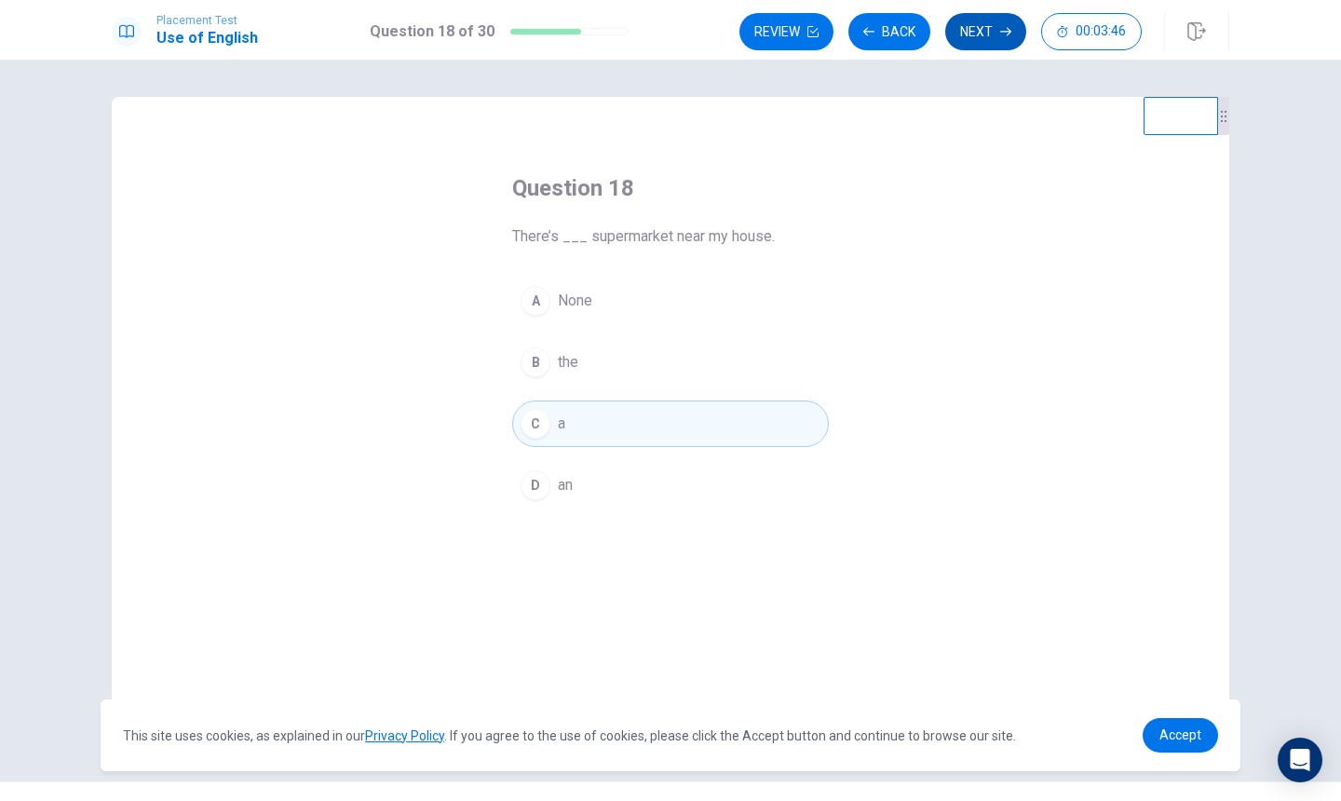
click at [981, 44] on button "Next" at bounding box center [985, 31] width 81 height 37
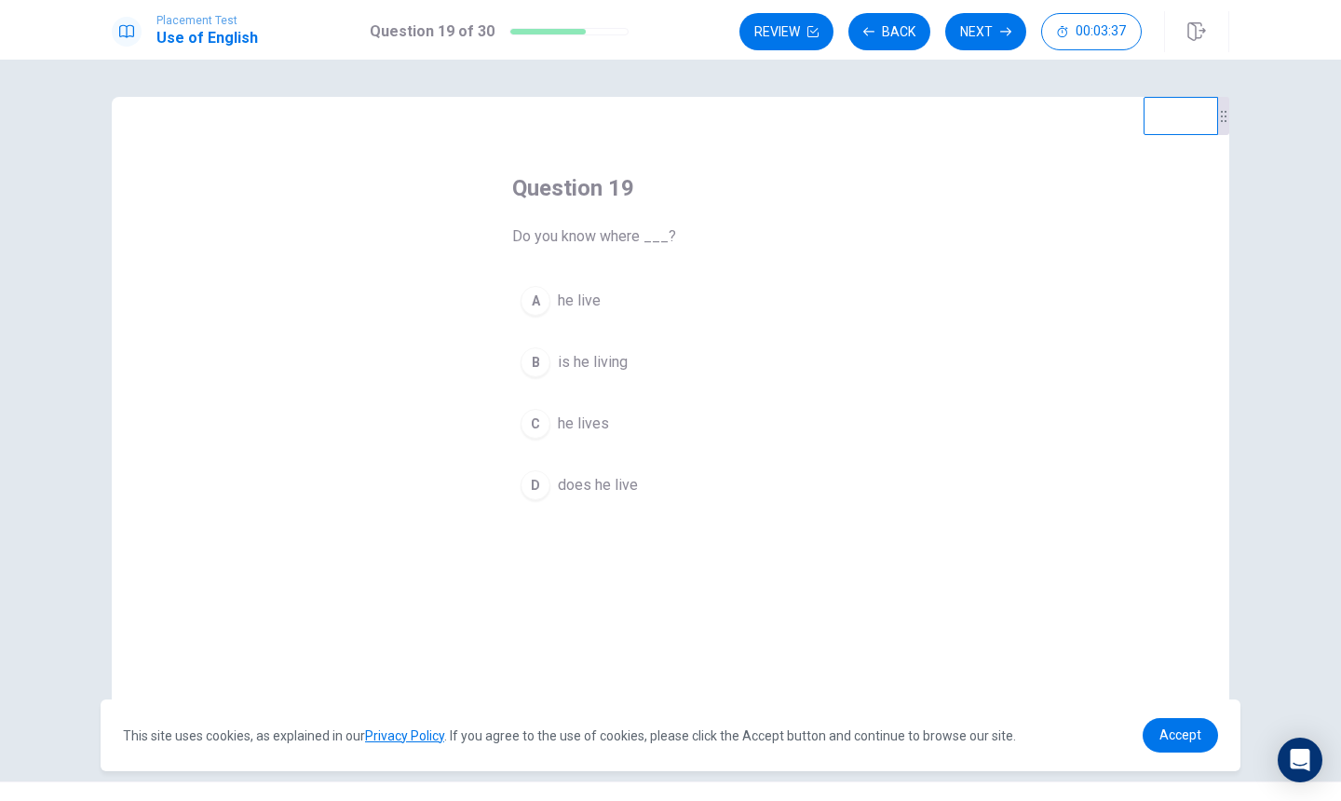
click at [613, 434] on button "C he lives" at bounding box center [670, 424] width 317 height 47
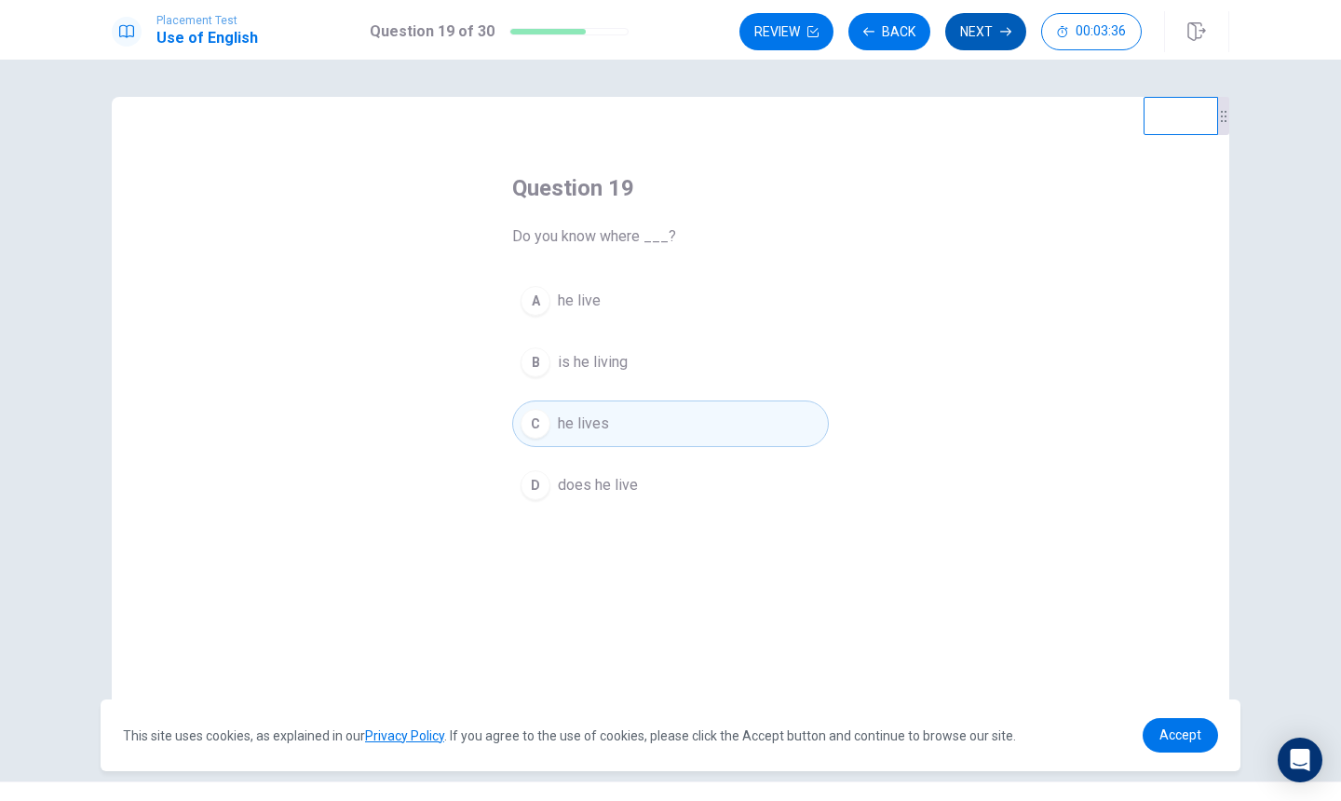
click at [994, 25] on button "Next" at bounding box center [985, 31] width 81 height 37
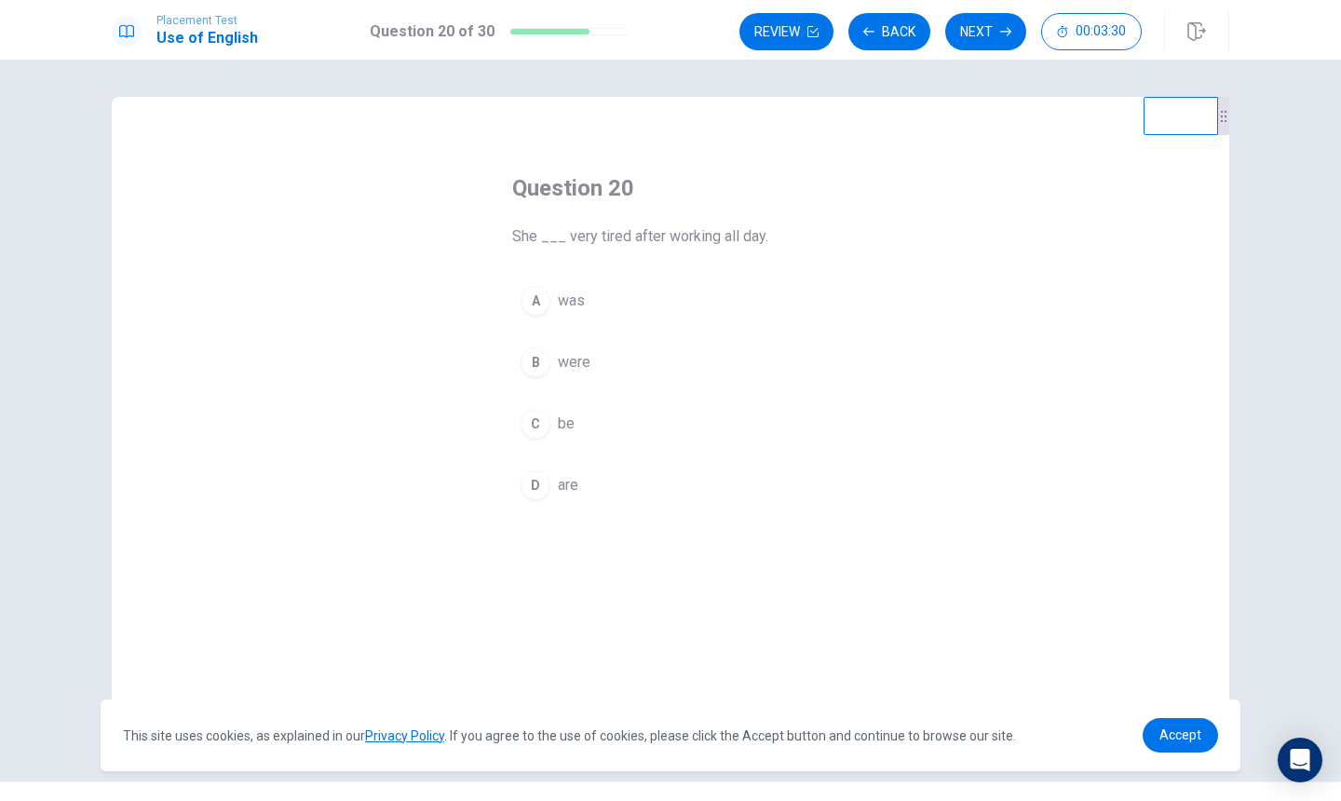
click at [607, 309] on button "A was" at bounding box center [670, 301] width 317 height 47
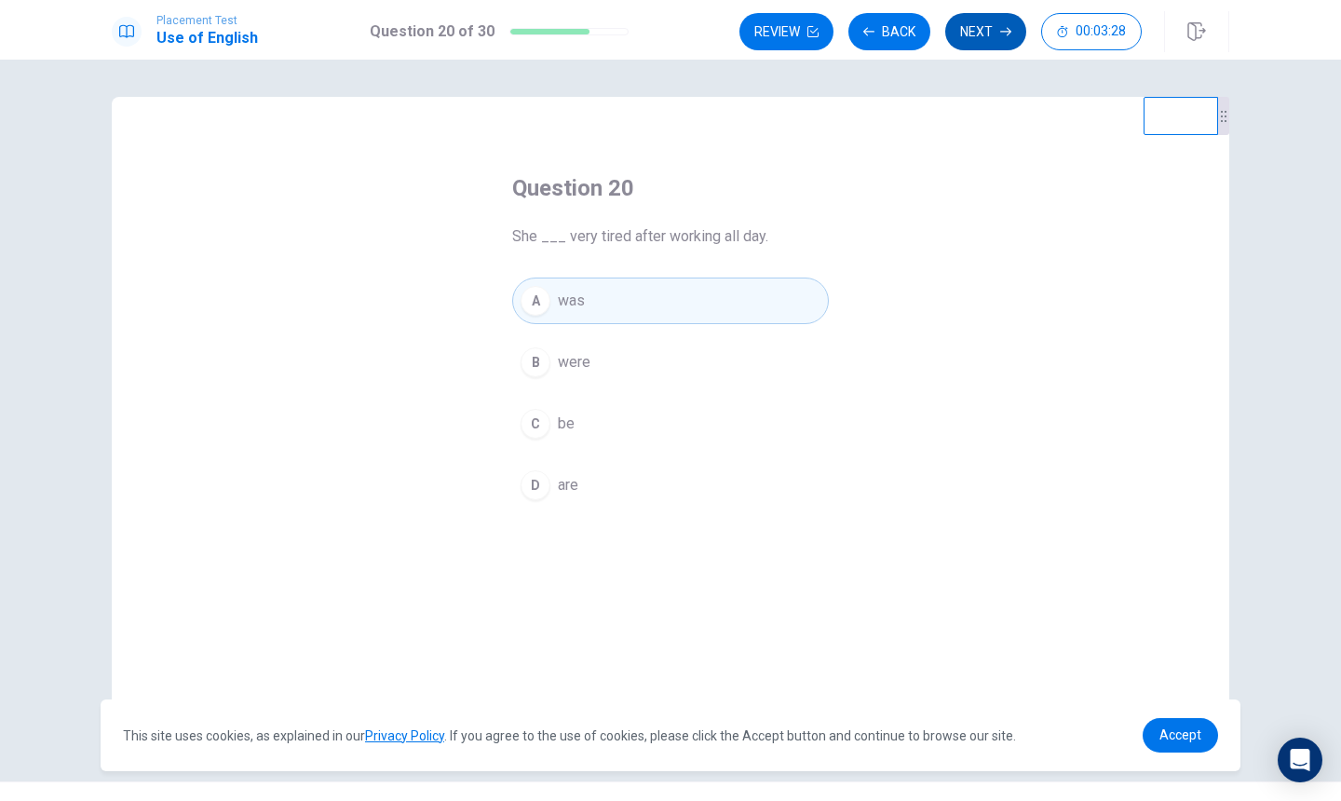
click at [978, 43] on button "Next" at bounding box center [985, 31] width 81 height 37
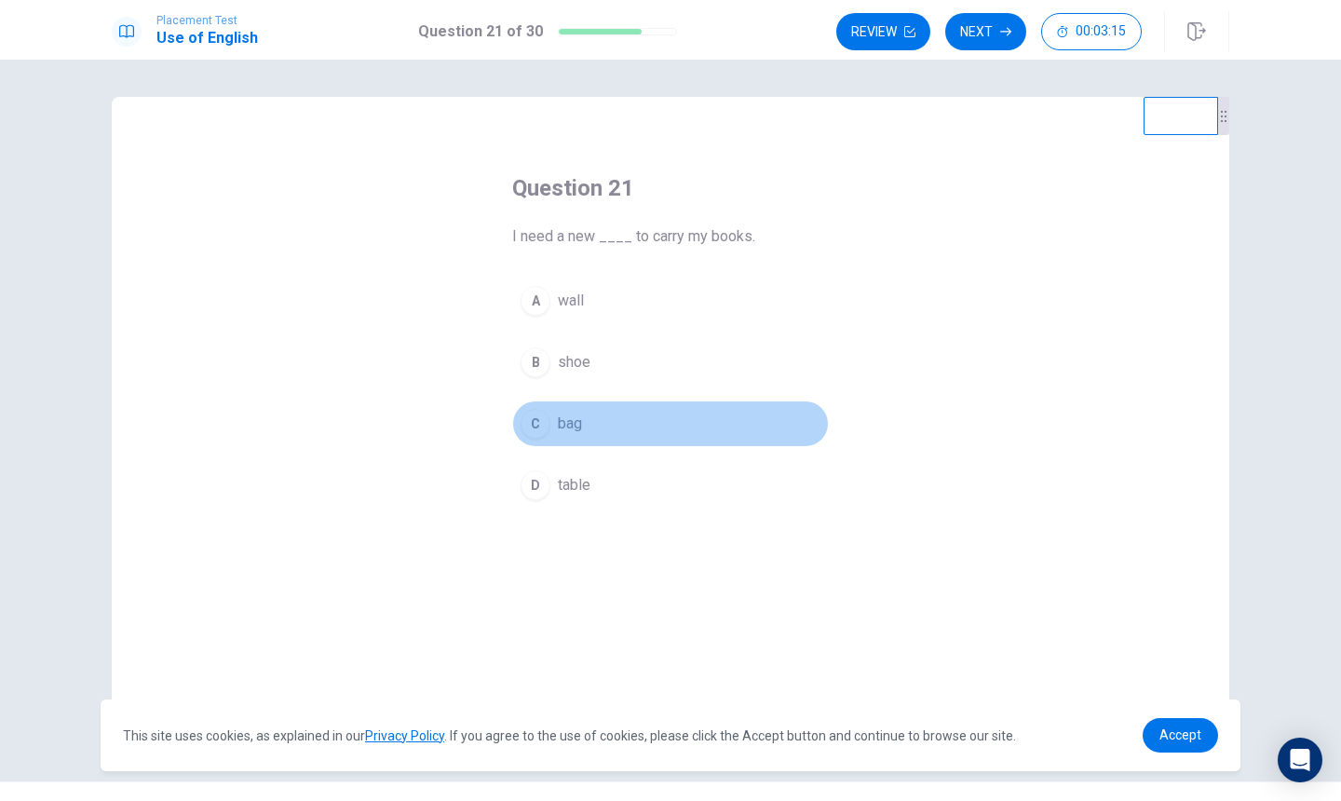
click at [630, 426] on button "C bag" at bounding box center [670, 424] width 317 height 47
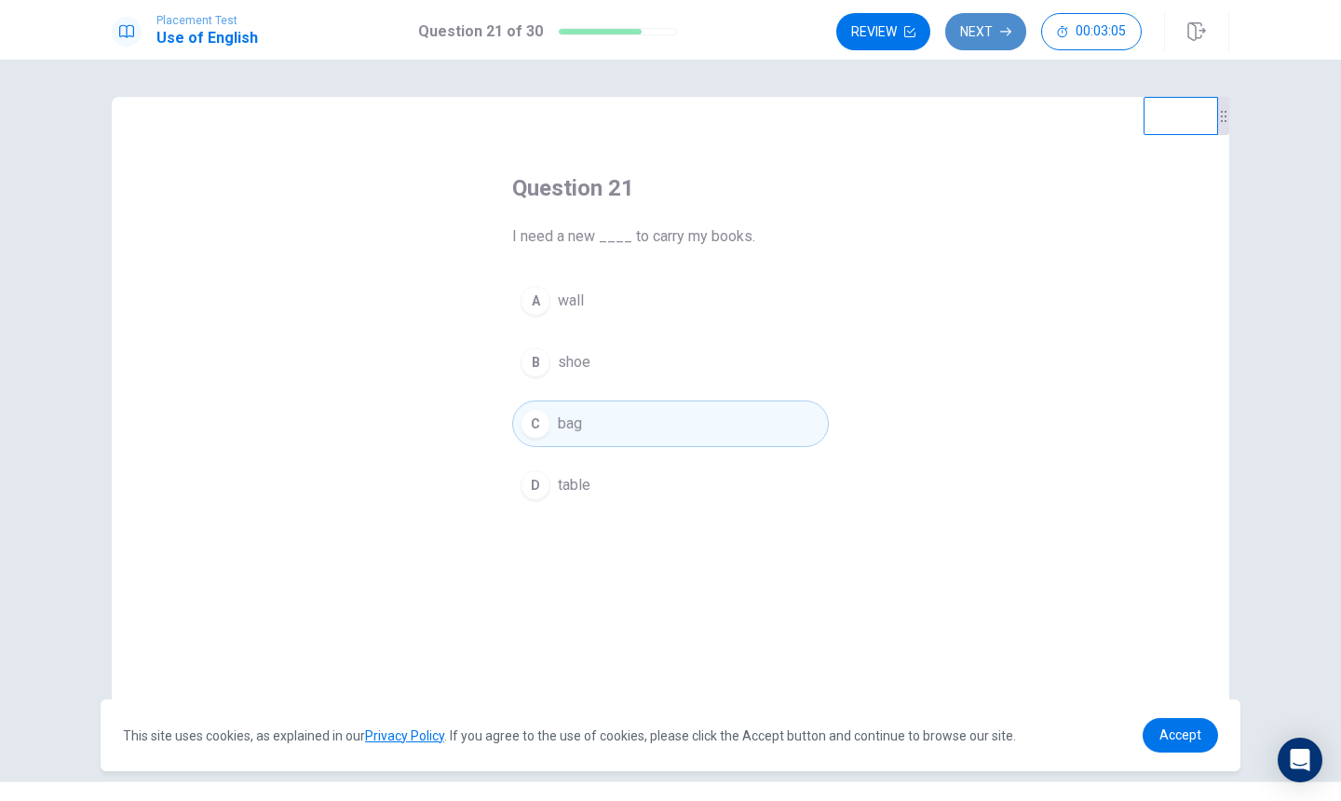
click at [974, 39] on button "Next" at bounding box center [985, 31] width 81 height 37
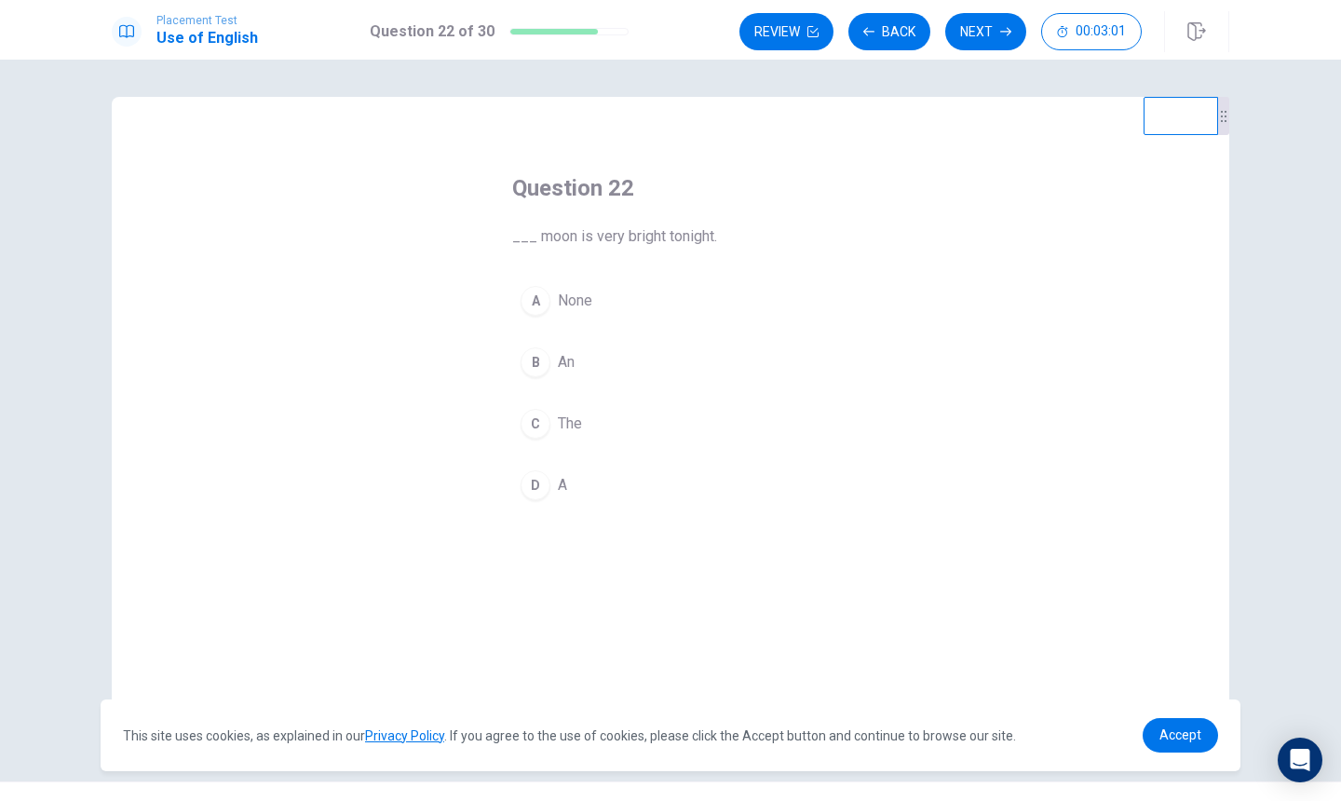
click at [621, 433] on button "C The" at bounding box center [670, 424] width 317 height 47
click at [984, 18] on button "Next" at bounding box center [985, 31] width 81 height 37
click at [635, 366] on button "B sunny" at bounding box center [670, 362] width 317 height 47
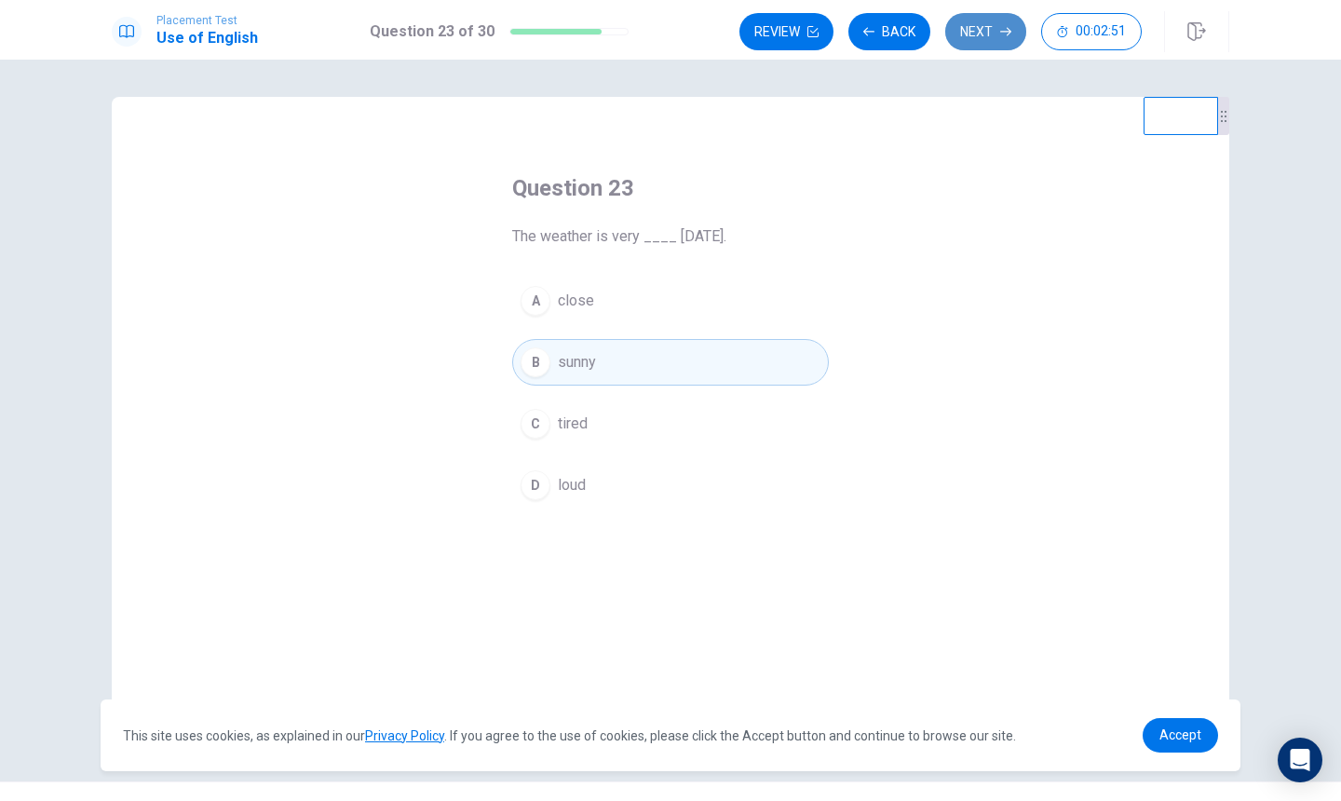
click at [982, 38] on button "Next" at bounding box center [985, 31] width 81 height 37
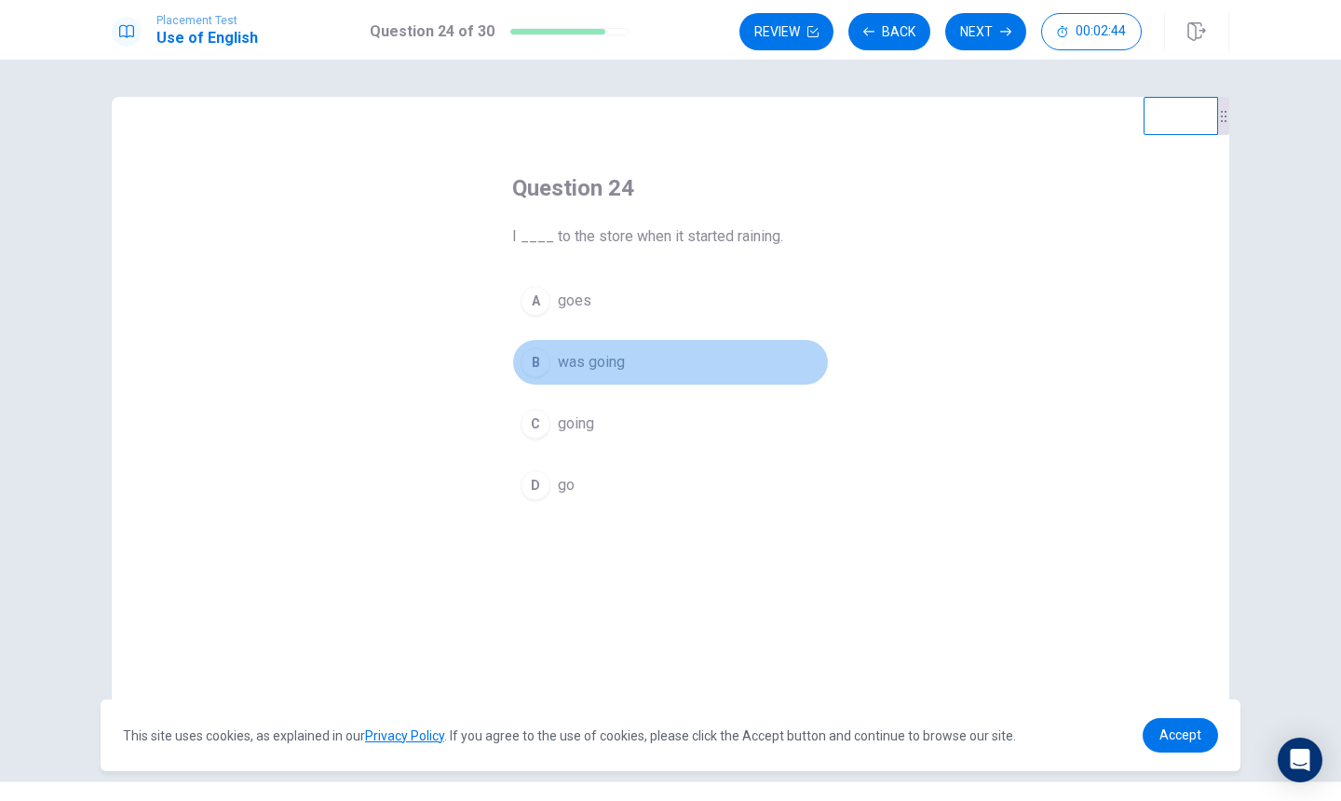
click at [660, 369] on button "B was going" at bounding box center [670, 362] width 317 height 47
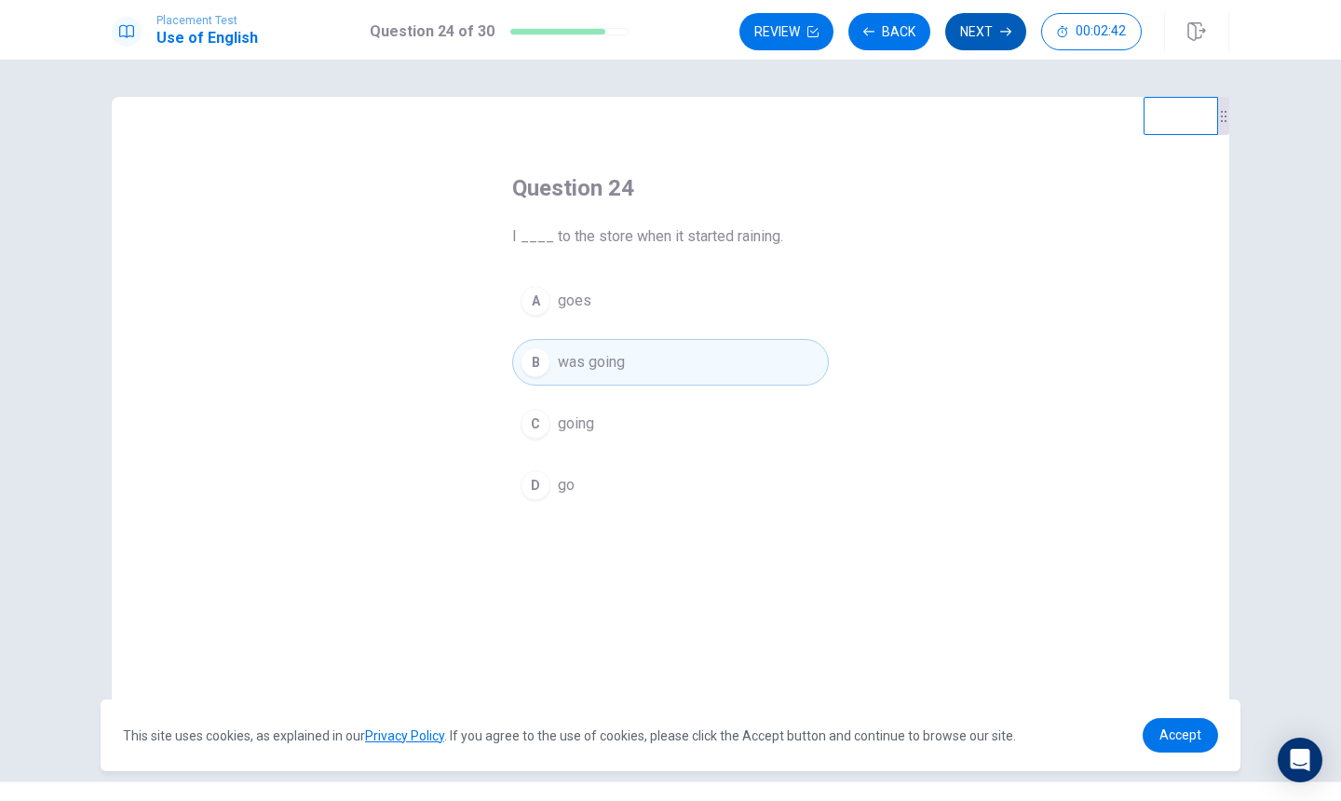
click at [983, 37] on button "Next" at bounding box center [985, 31] width 81 height 37
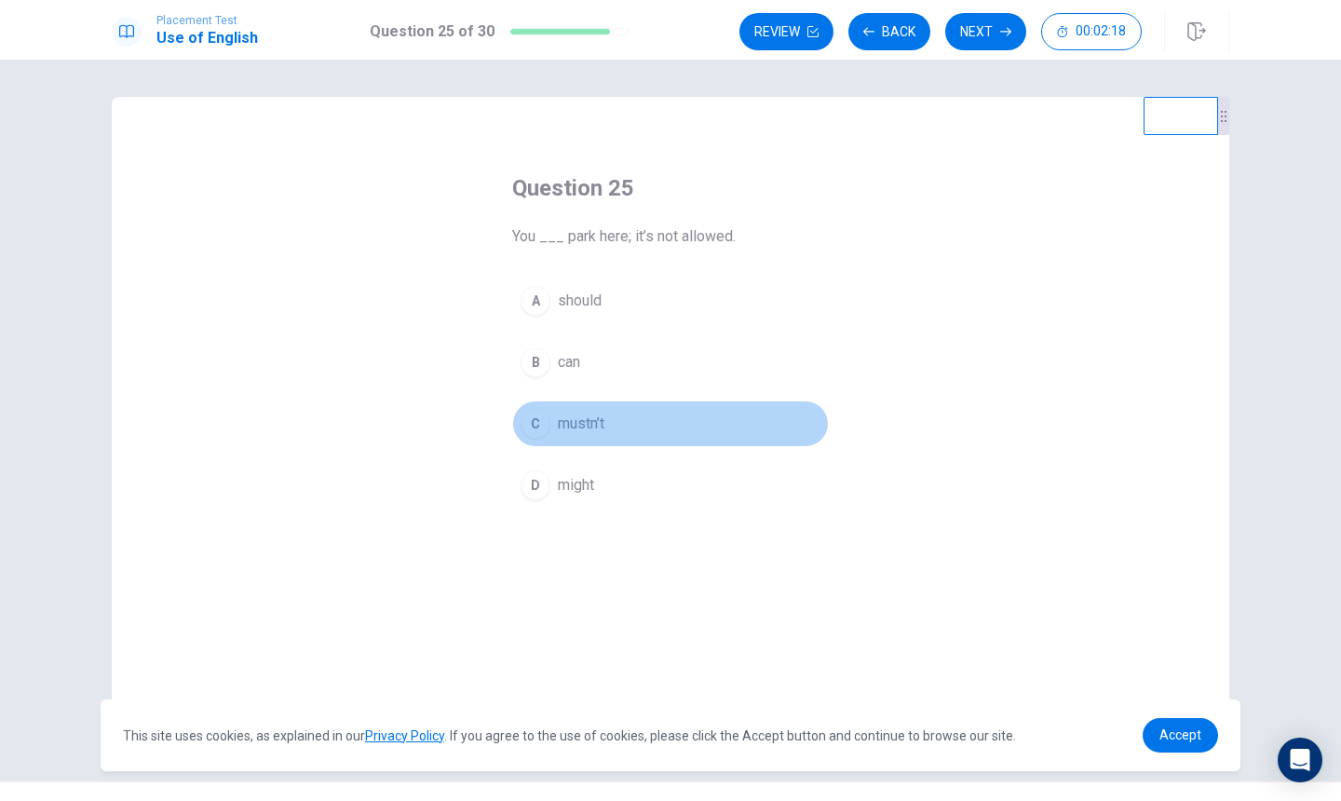
click at [612, 425] on button "C mustn’t" at bounding box center [670, 424] width 317 height 47
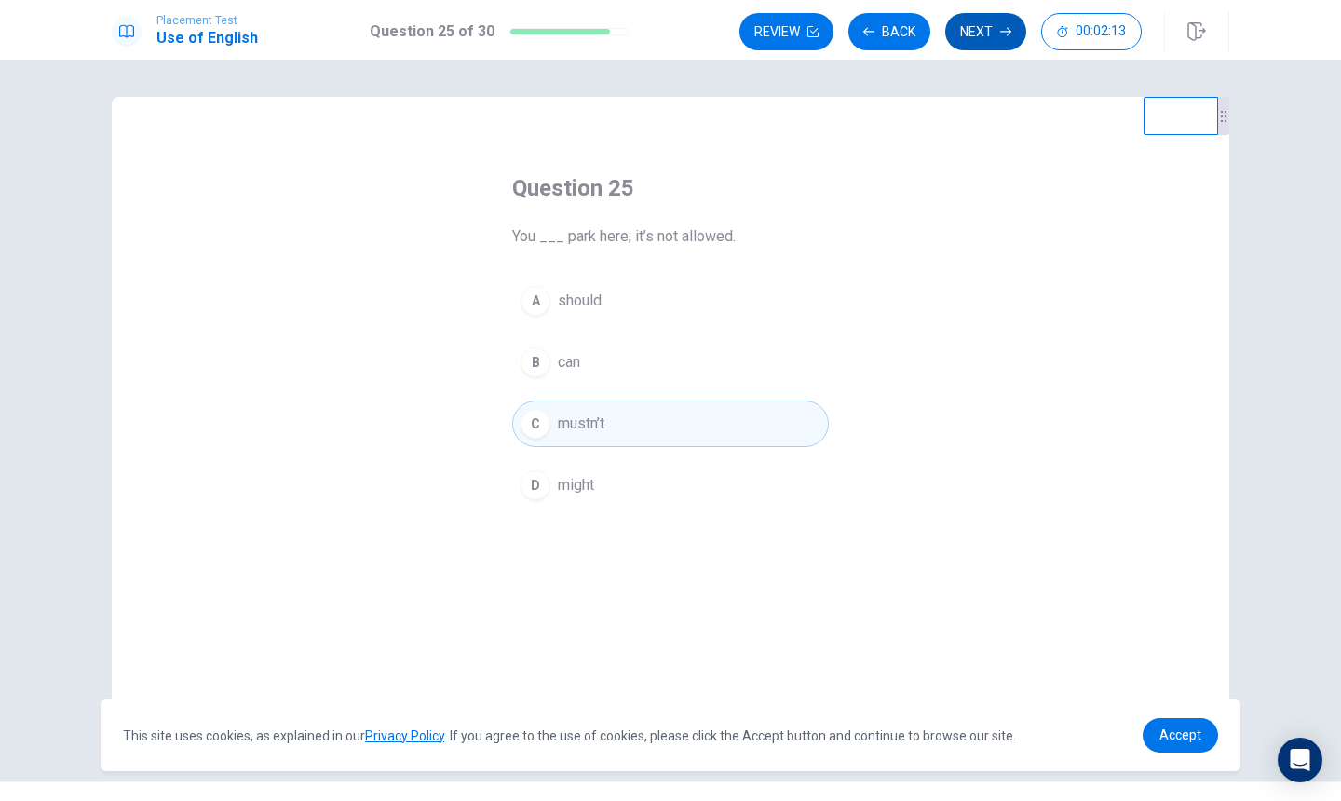
click at [960, 37] on button "Next" at bounding box center [985, 31] width 81 height 37
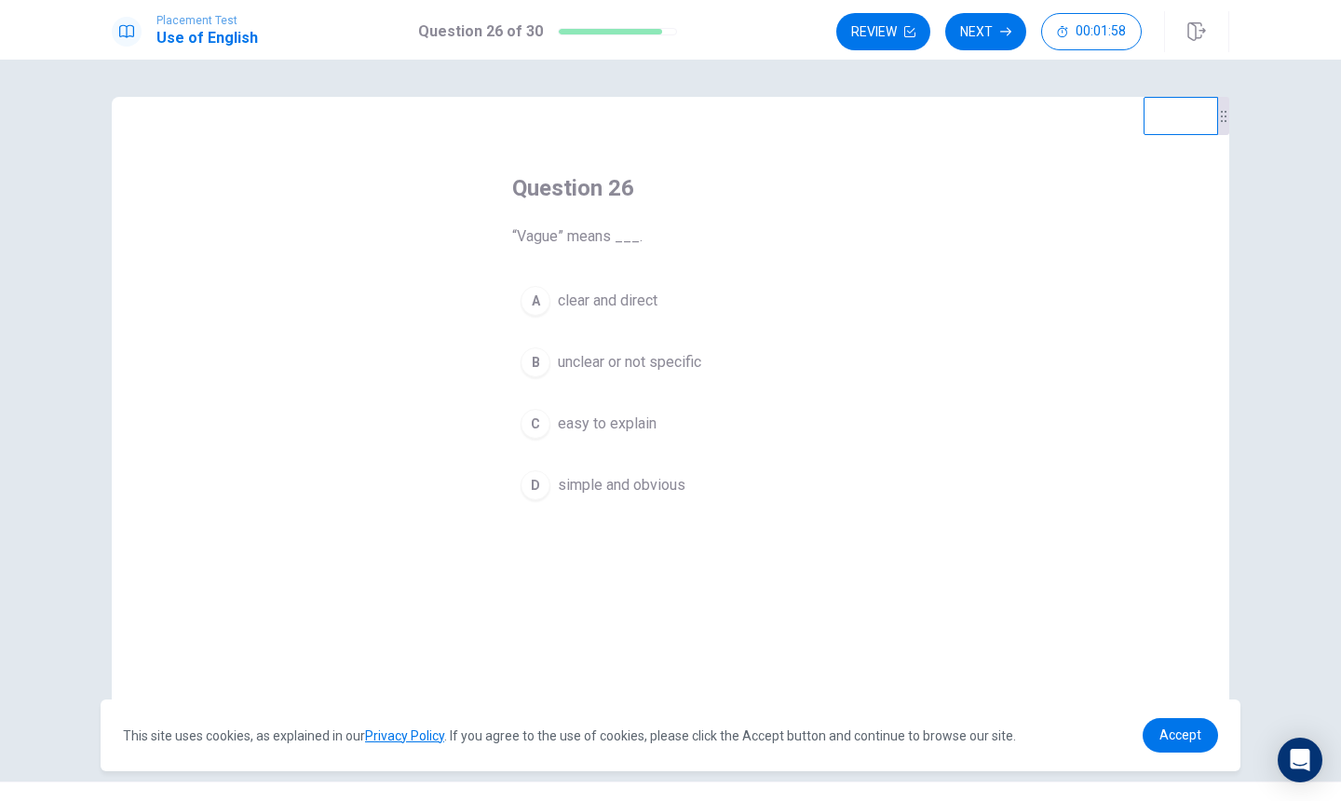
click at [662, 366] on span "unclear or not specific" at bounding box center [629, 362] width 143 height 22
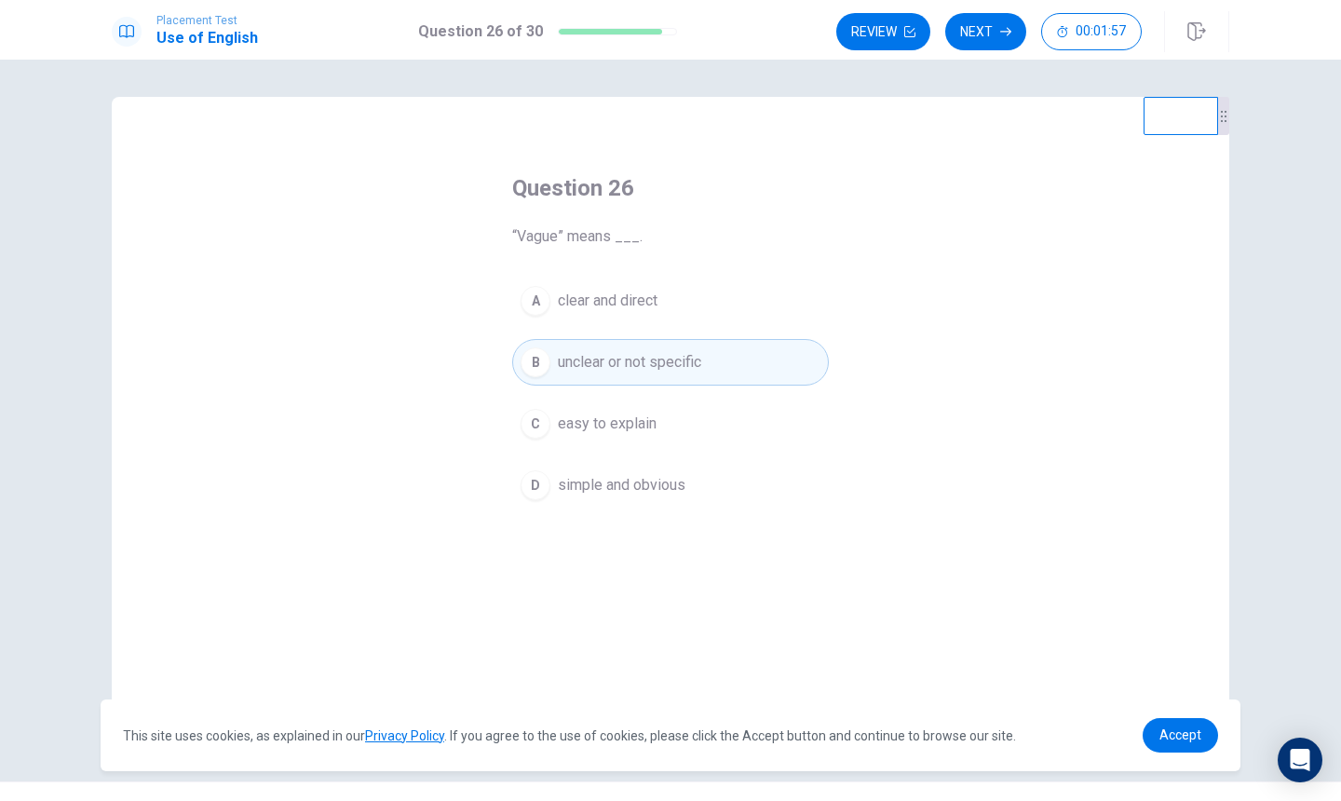
click at [953, 29] on button "Next" at bounding box center [985, 31] width 81 height 37
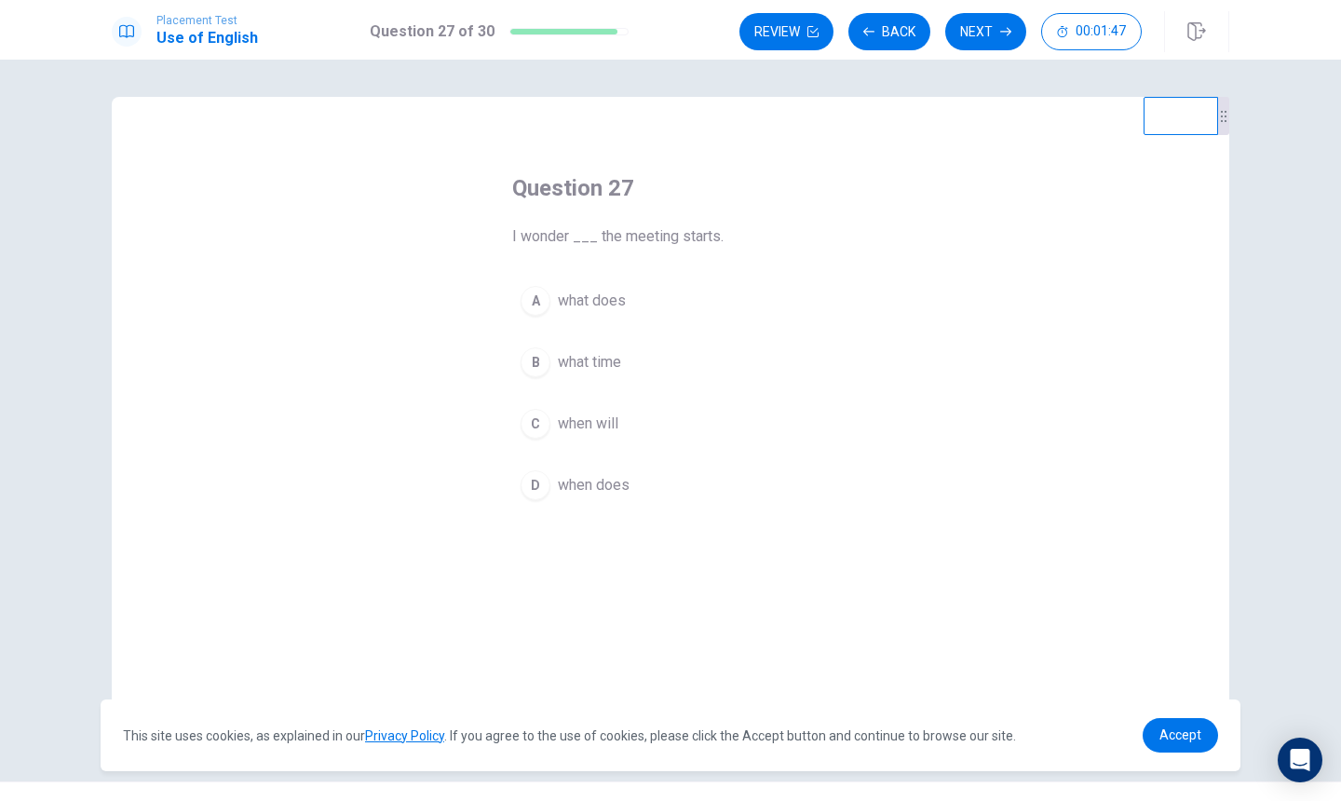
click at [654, 434] on button "C when will" at bounding box center [670, 424] width 317 height 47
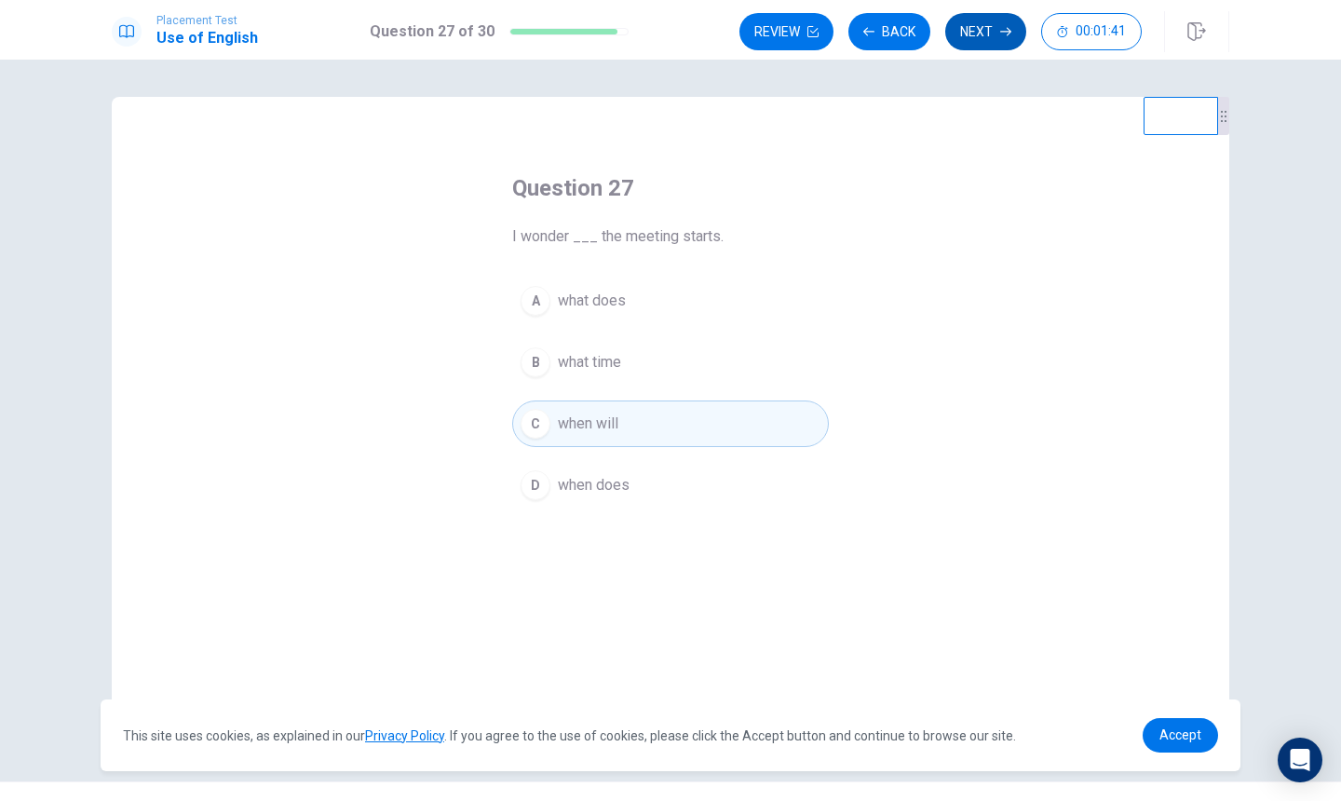
click at [978, 41] on button "Next" at bounding box center [985, 31] width 81 height 37
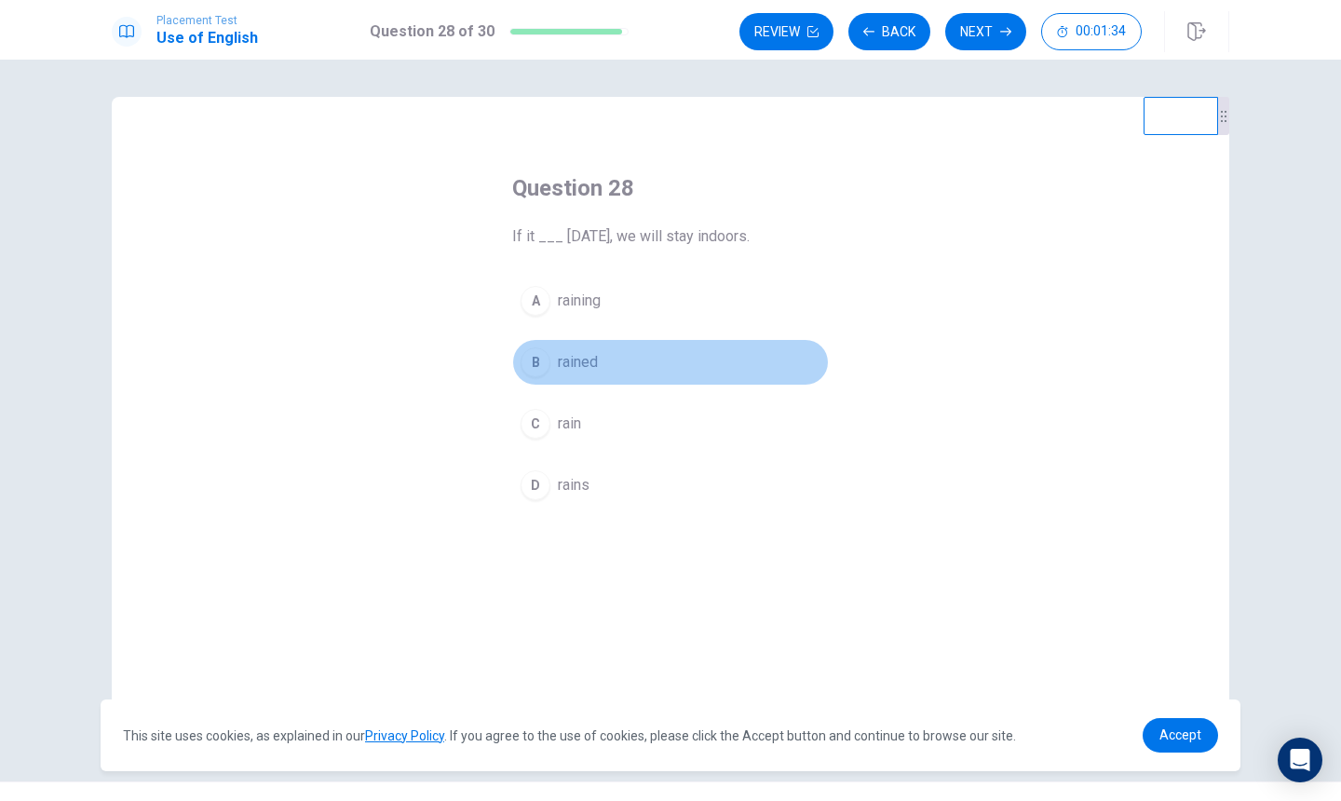
click at [631, 364] on button "B rained" at bounding box center [670, 362] width 317 height 47
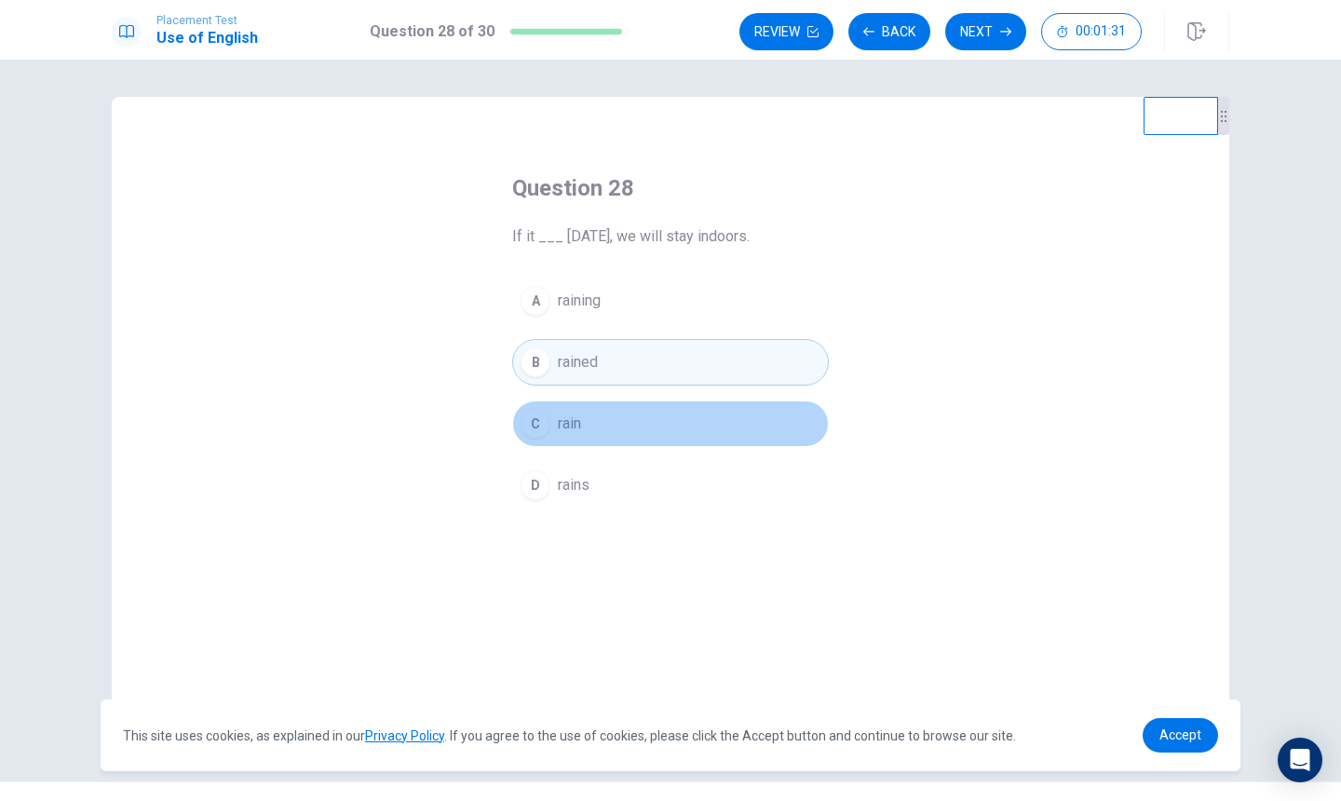
click at [631, 437] on button "C rain" at bounding box center [670, 424] width 317 height 47
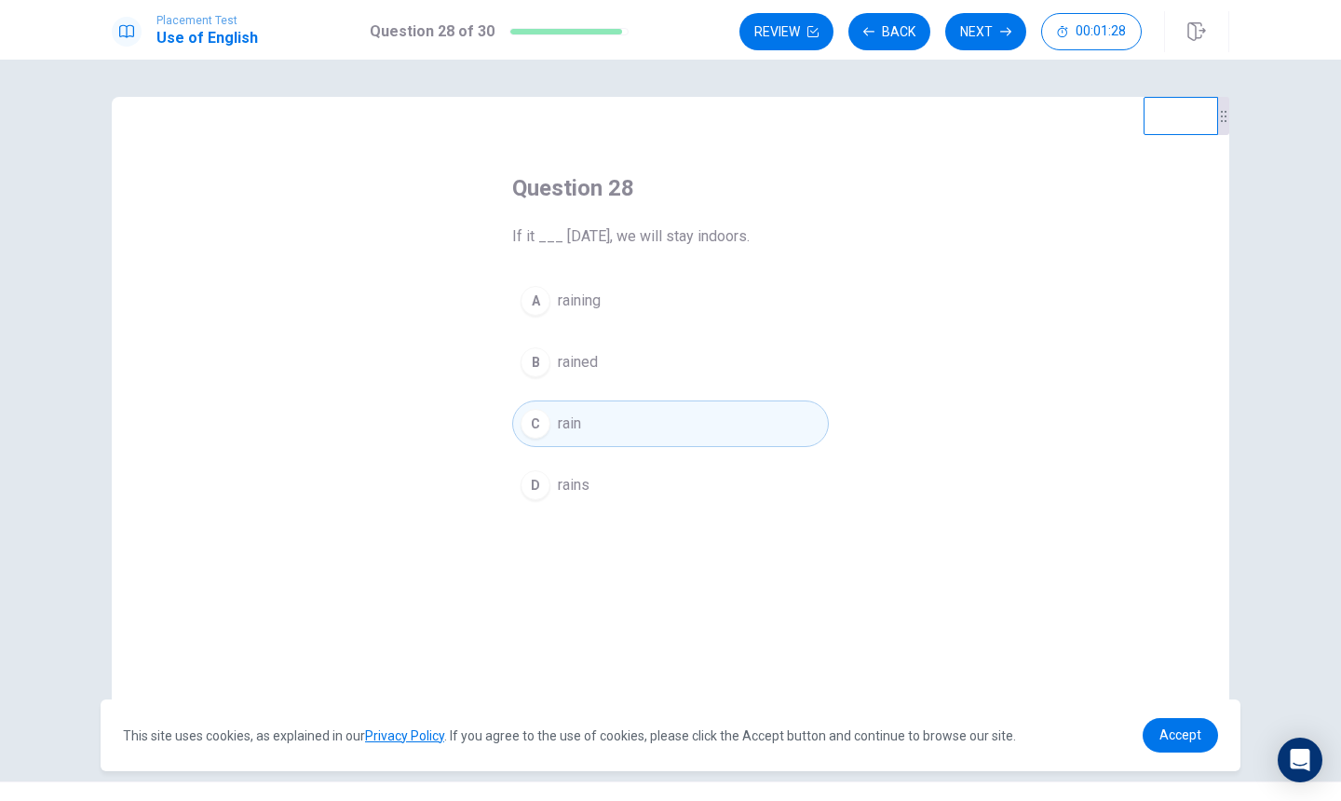
click at [1001, 41] on button "Next" at bounding box center [985, 31] width 81 height 37
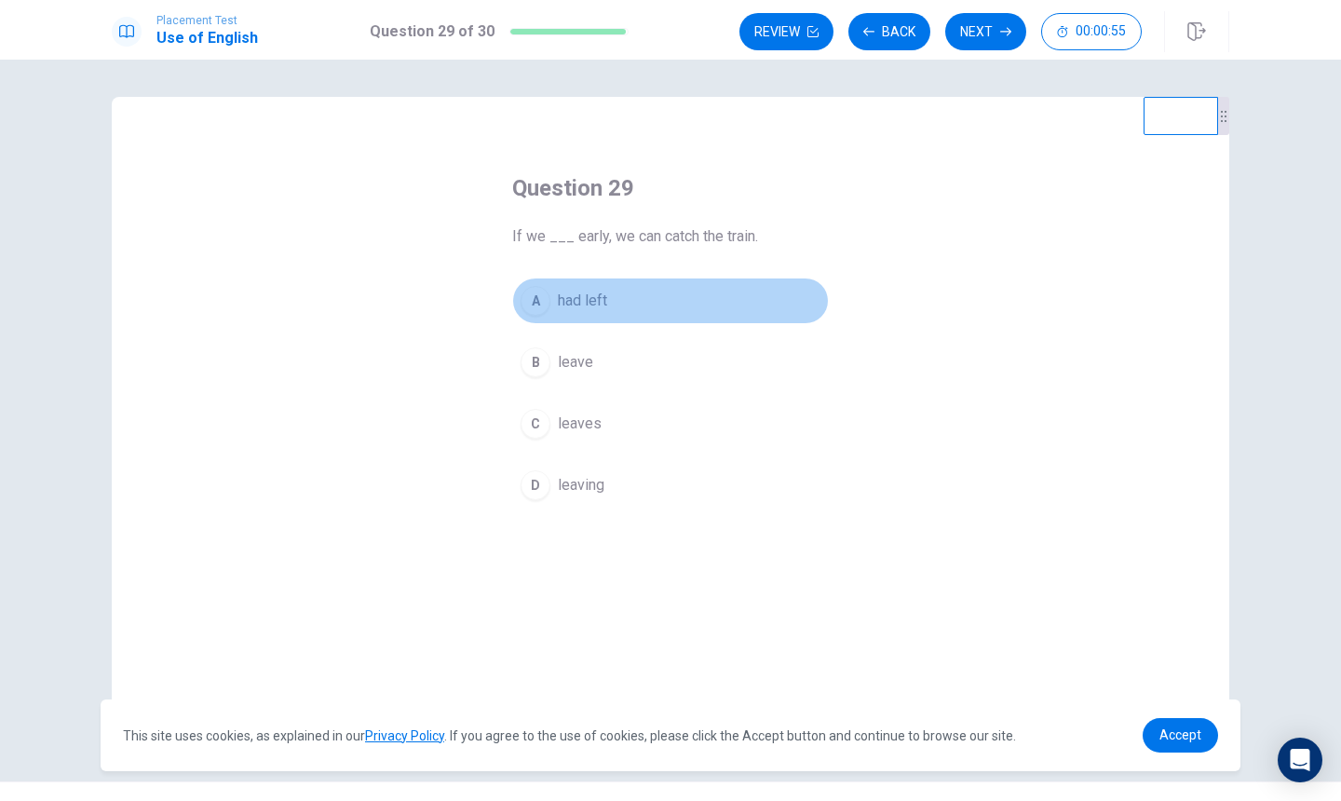
click at [619, 303] on button "A had left" at bounding box center [670, 301] width 317 height 47
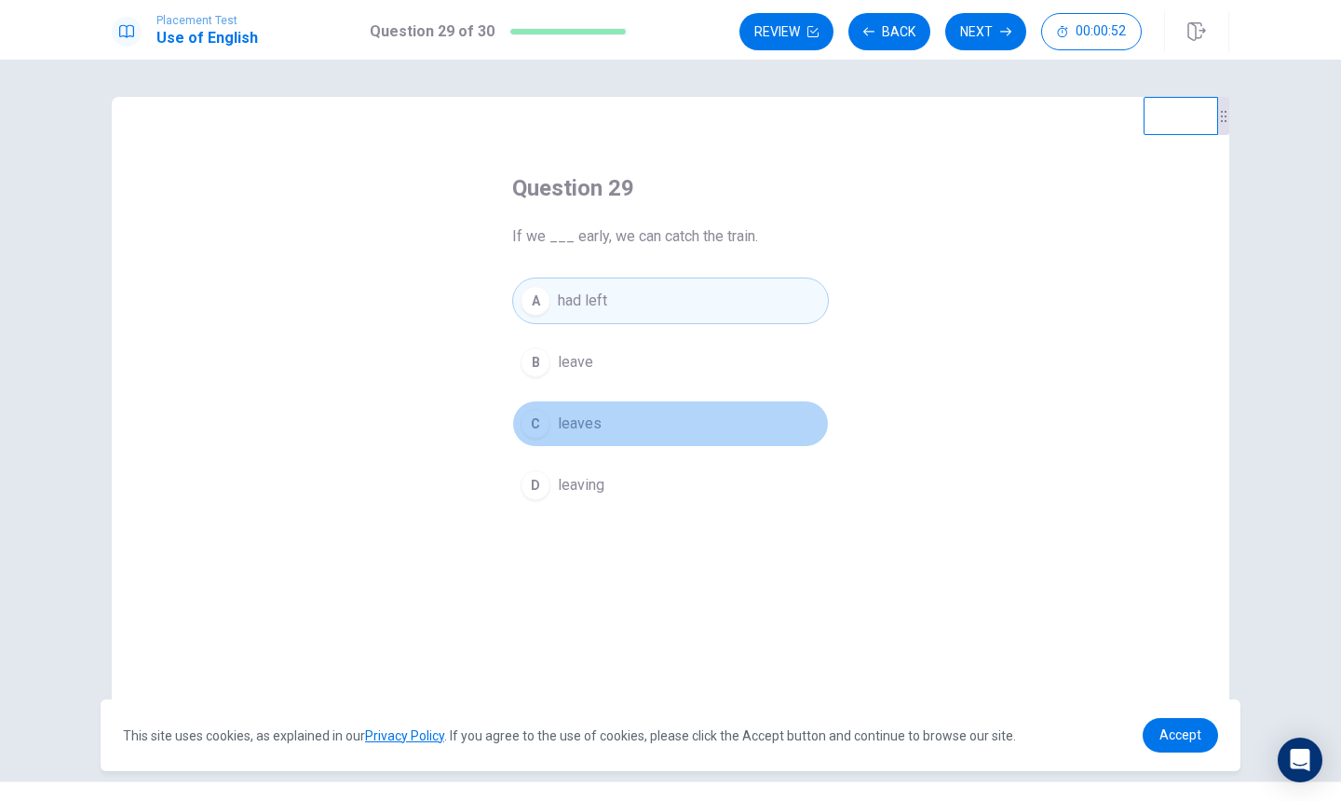
click at [629, 422] on button "C leaves" at bounding box center [670, 424] width 317 height 47
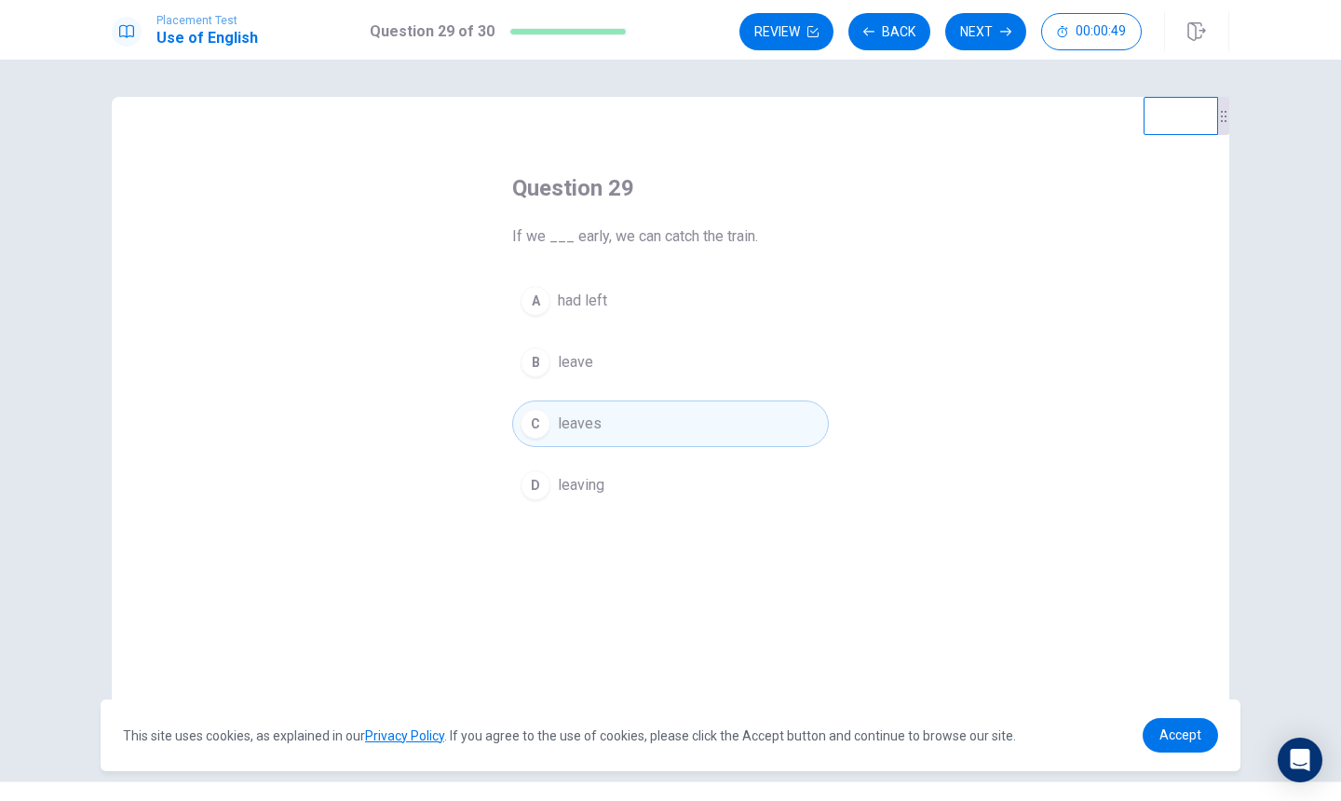
click at [993, 40] on button "Next" at bounding box center [985, 31] width 81 height 37
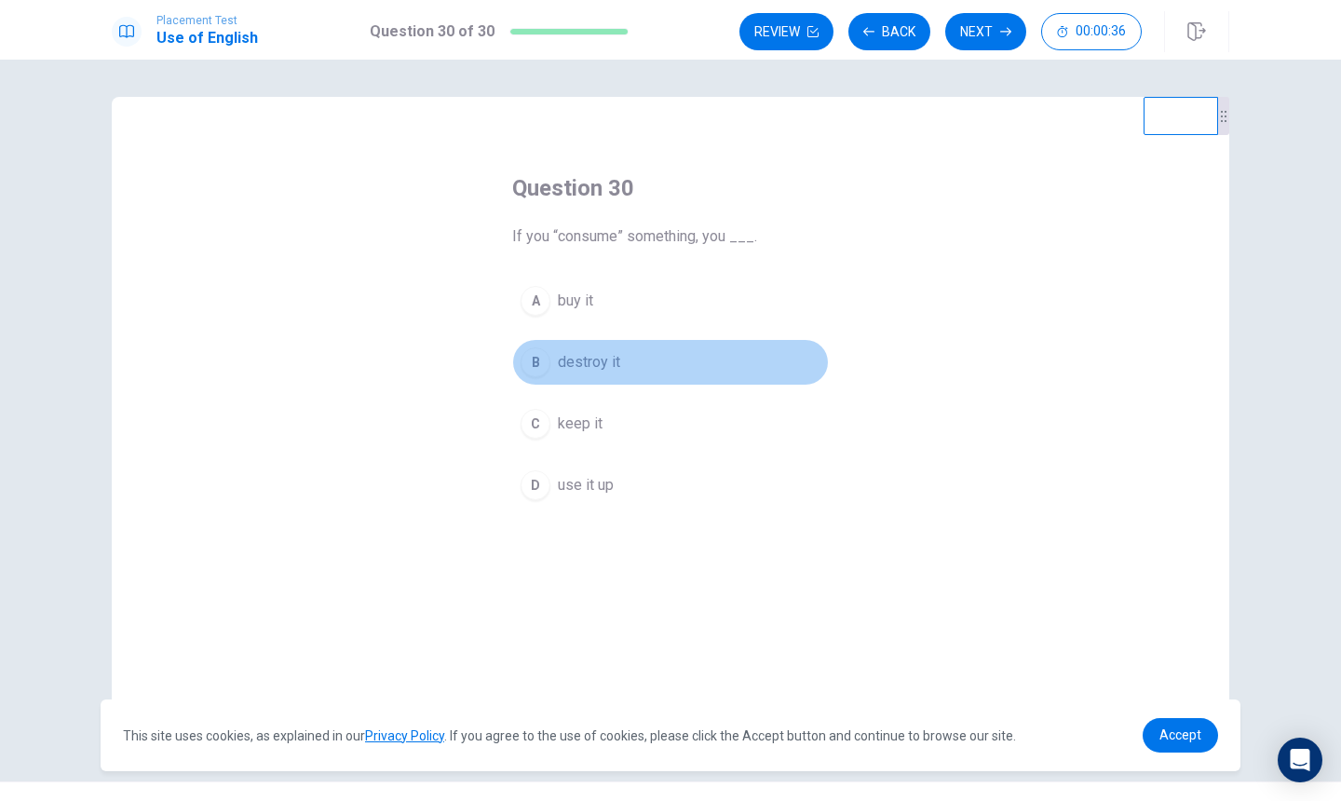
click at [612, 362] on span "destroy it" at bounding box center [589, 362] width 62 height 22
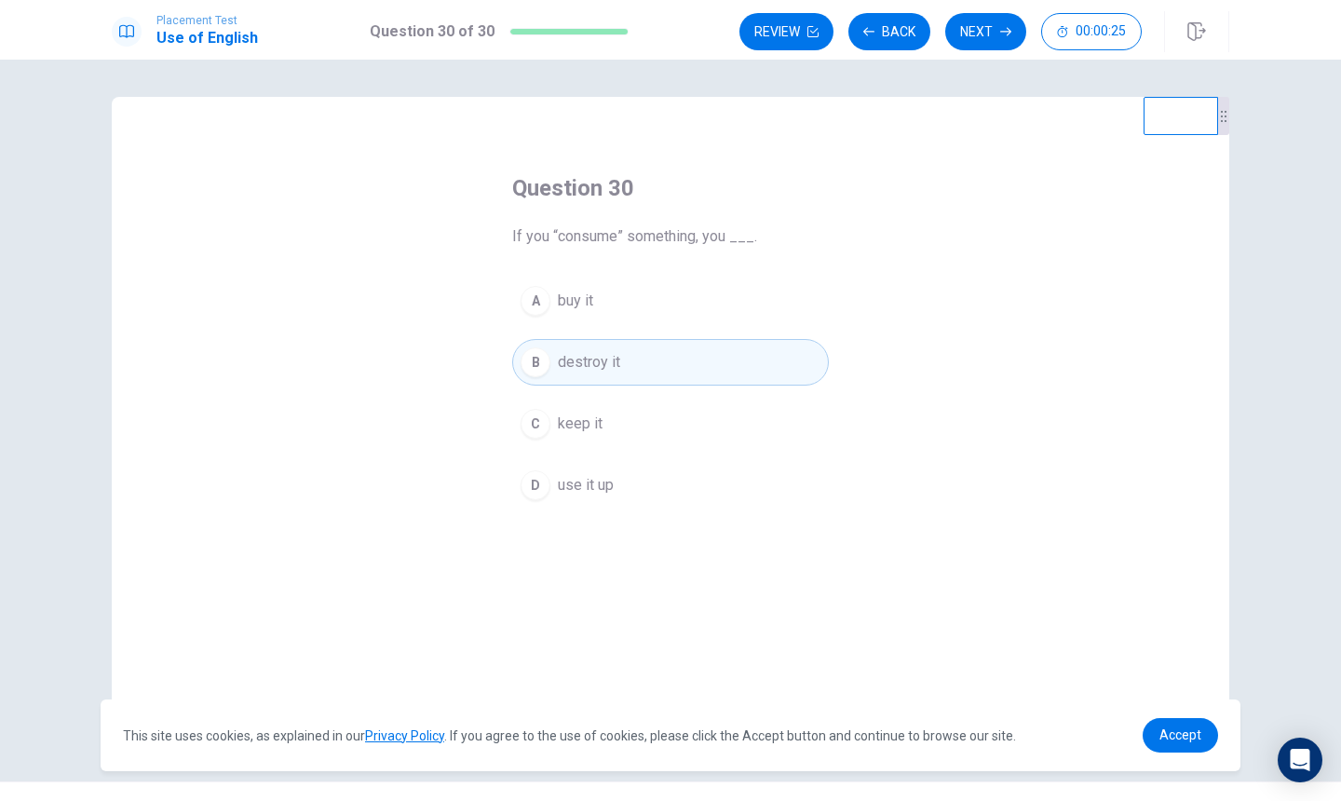
click at [633, 306] on button "A buy it" at bounding box center [670, 301] width 317 height 47
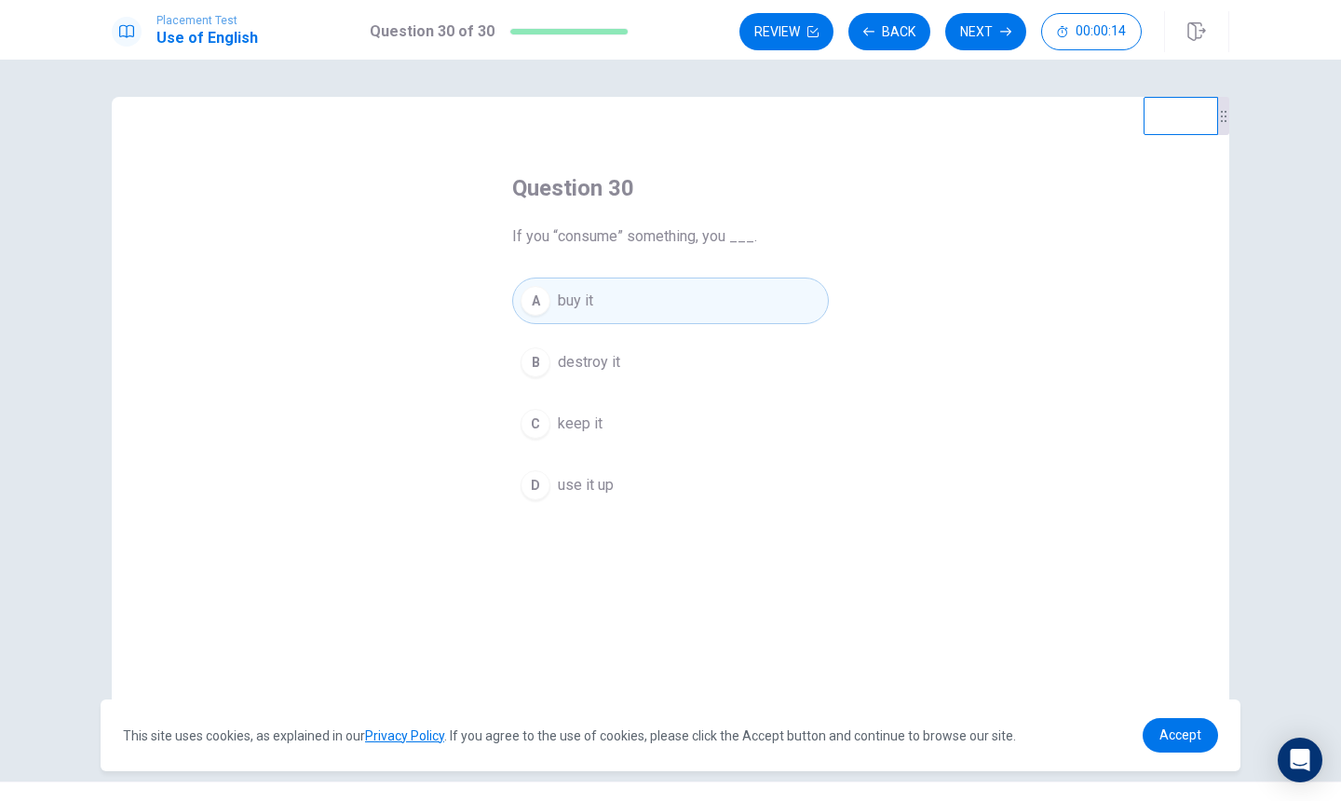
click at [664, 429] on button "C keep it" at bounding box center [670, 424] width 317 height 47
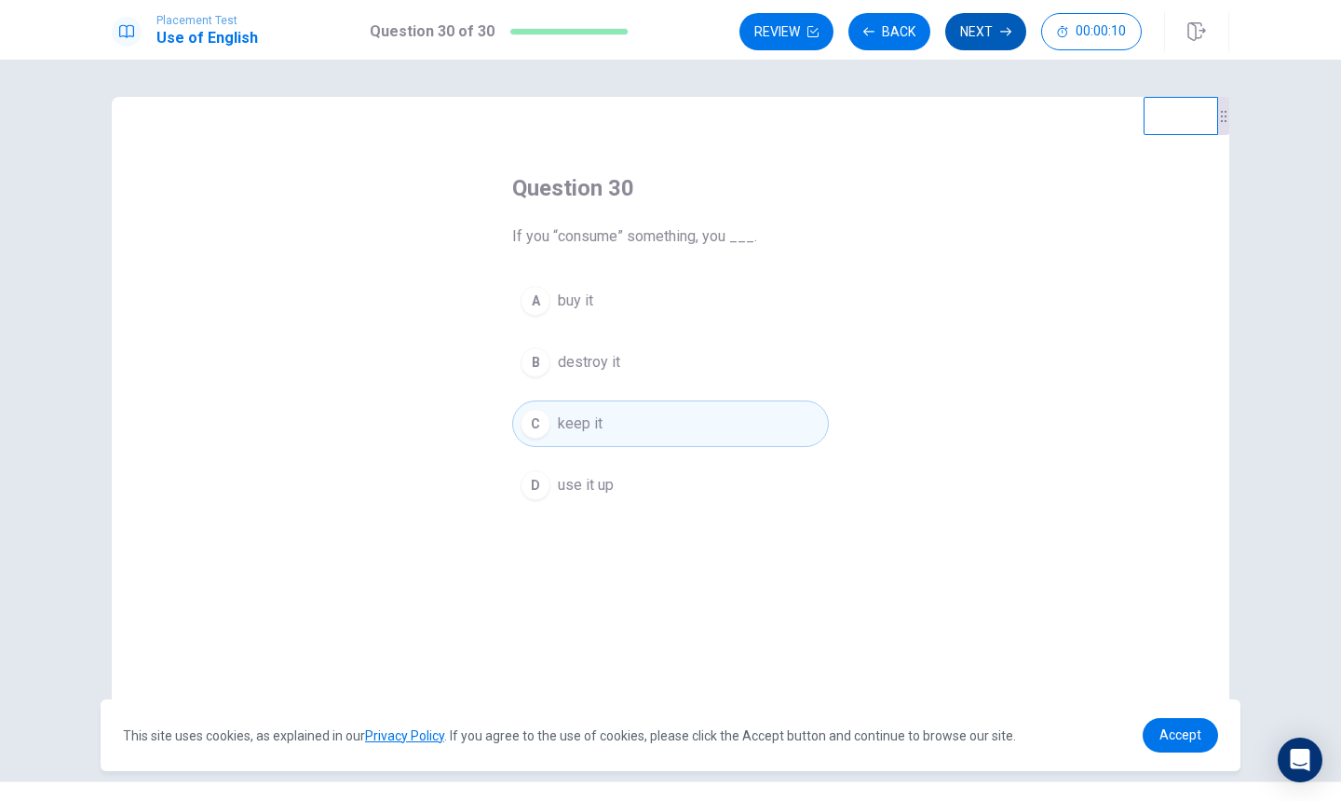
click at [1004, 38] on button "Next" at bounding box center [985, 31] width 81 height 37
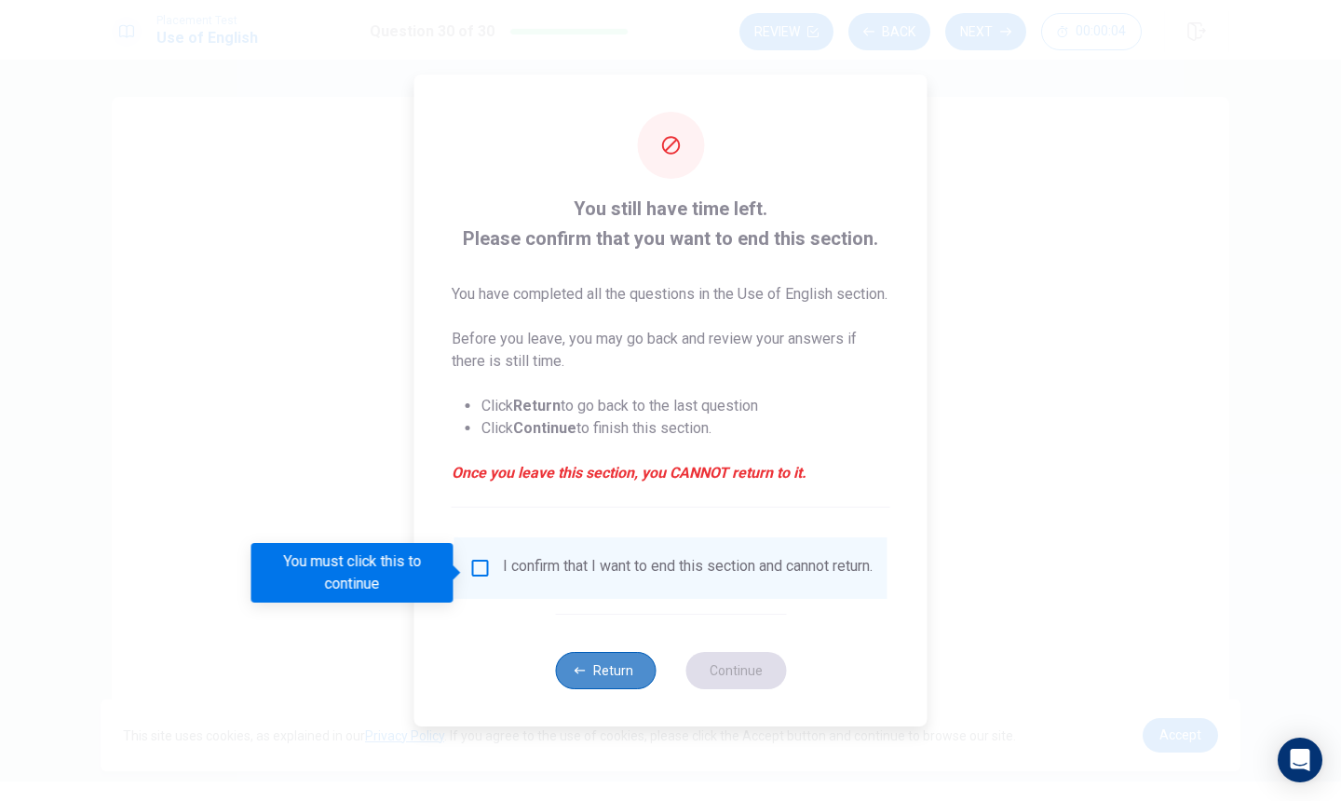
click at [596, 684] on button "Return" at bounding box center [605, 670] width 101 height 37
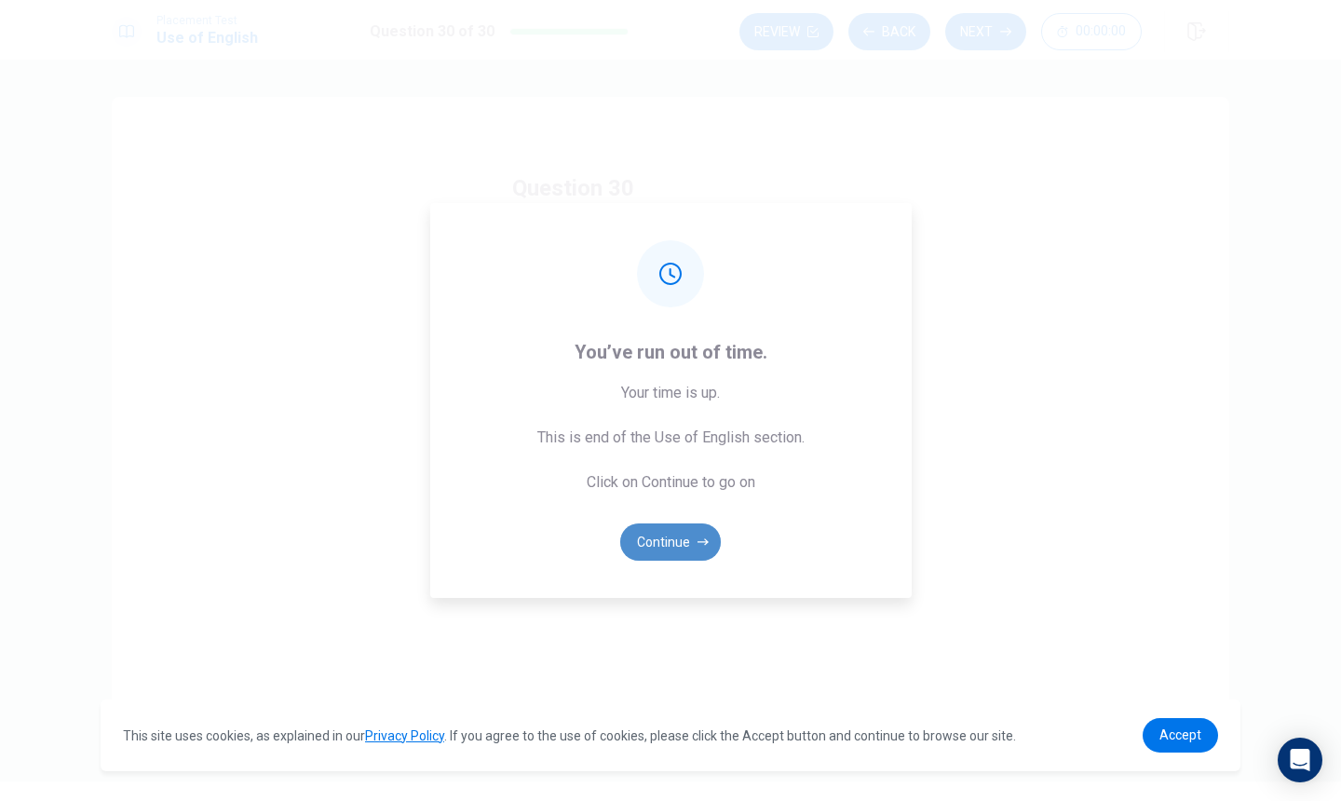
click at [670, 530] on button "Continue" at bounding box center [670, 542] width 101 height 37
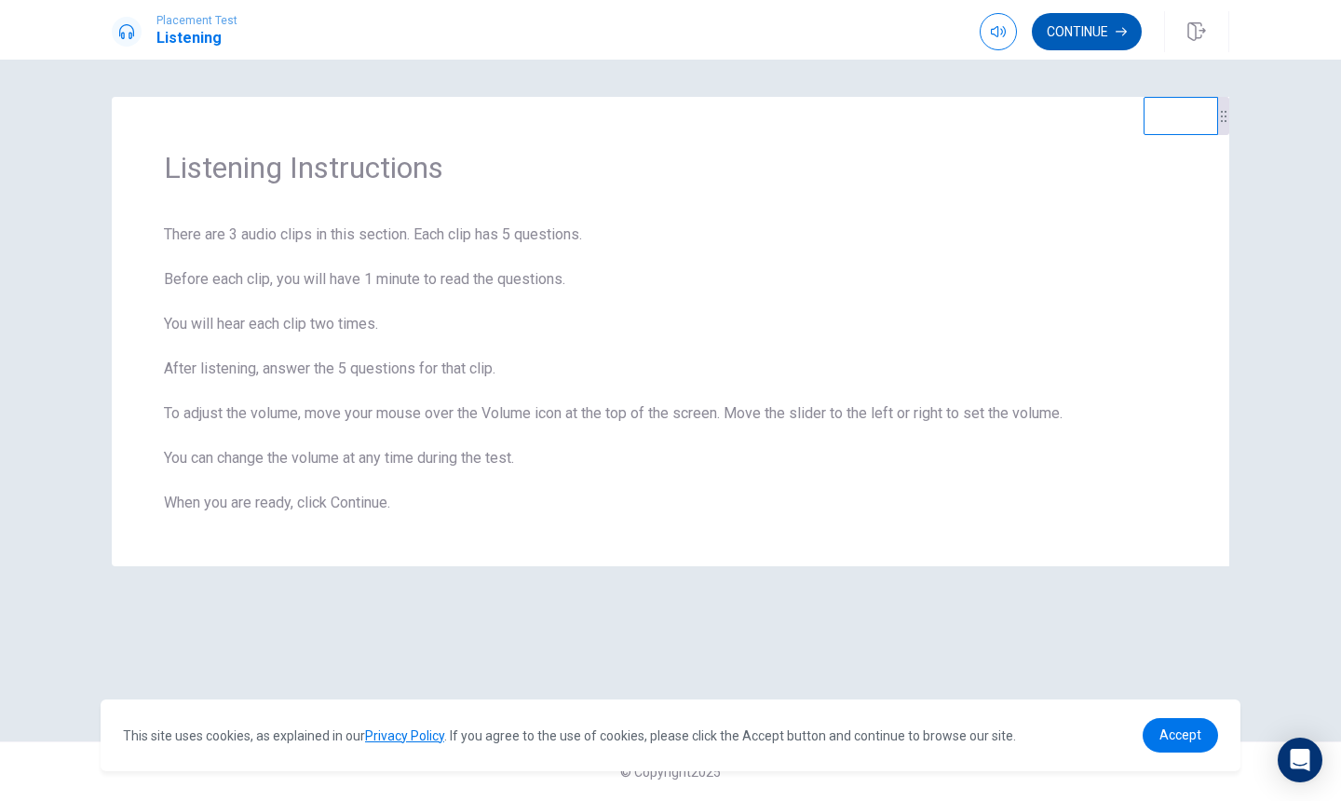
click at [1108, 38] on button "Continue" at bounding box center [1087, 31] width 110 height 37
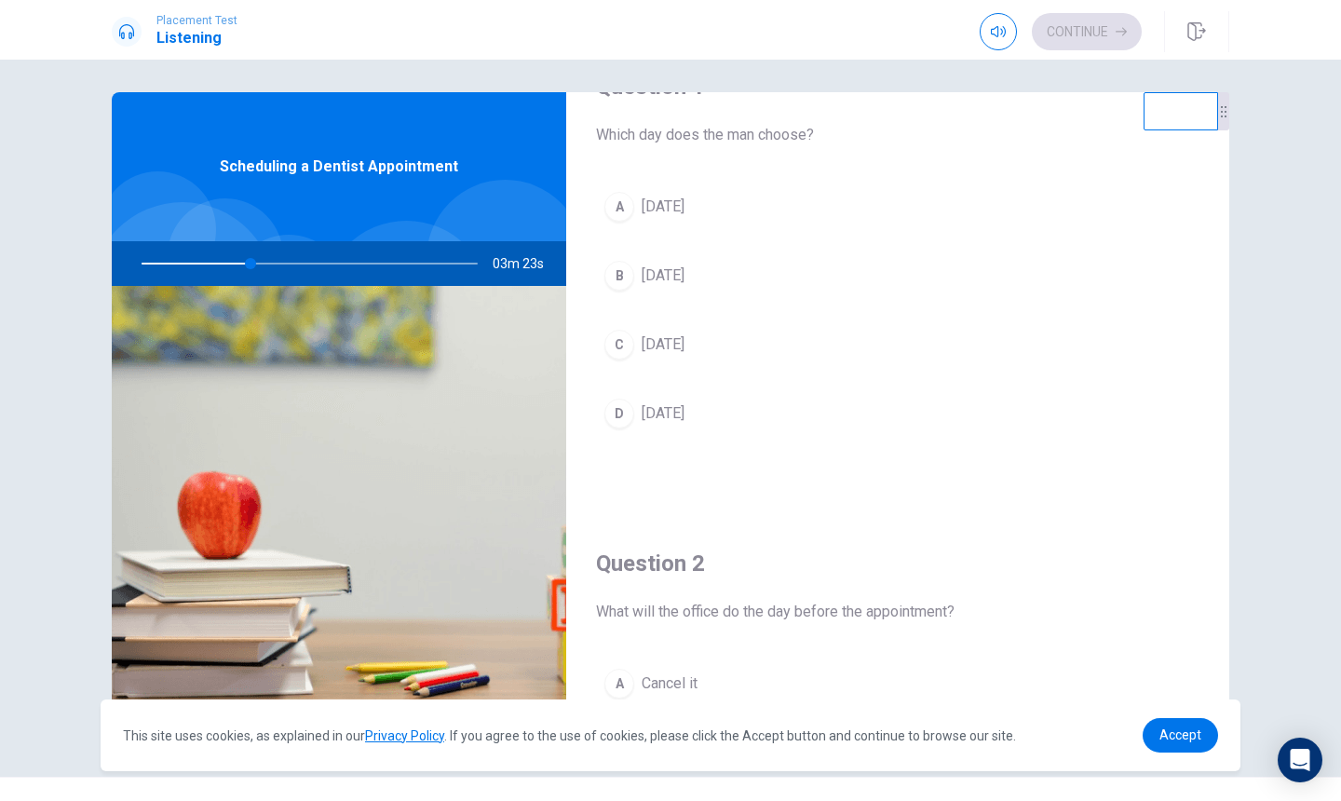
scroll to position [60, 0]
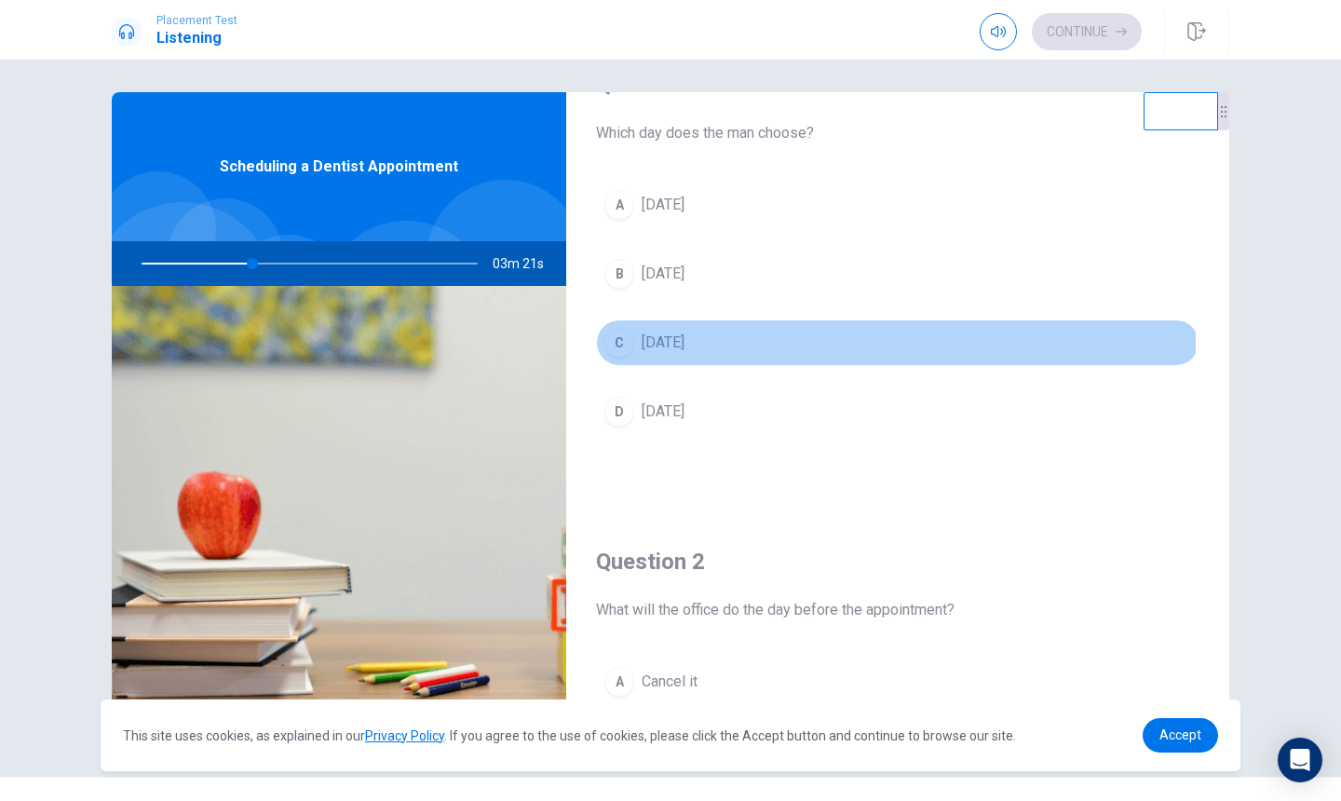
click at [711, 344] on button "C [DATE]" at bounding box center [898, 343] width 604 height 47
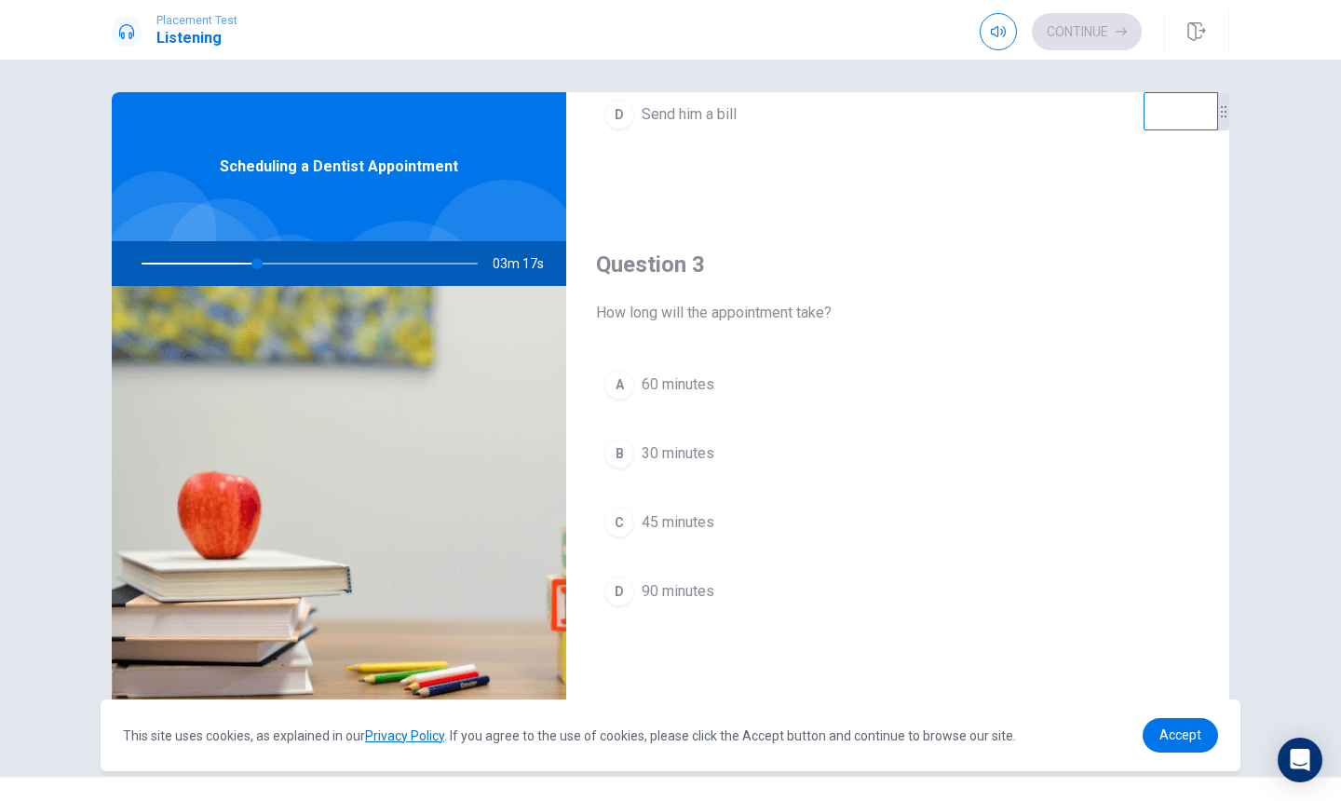
scroll to position [853, 0]
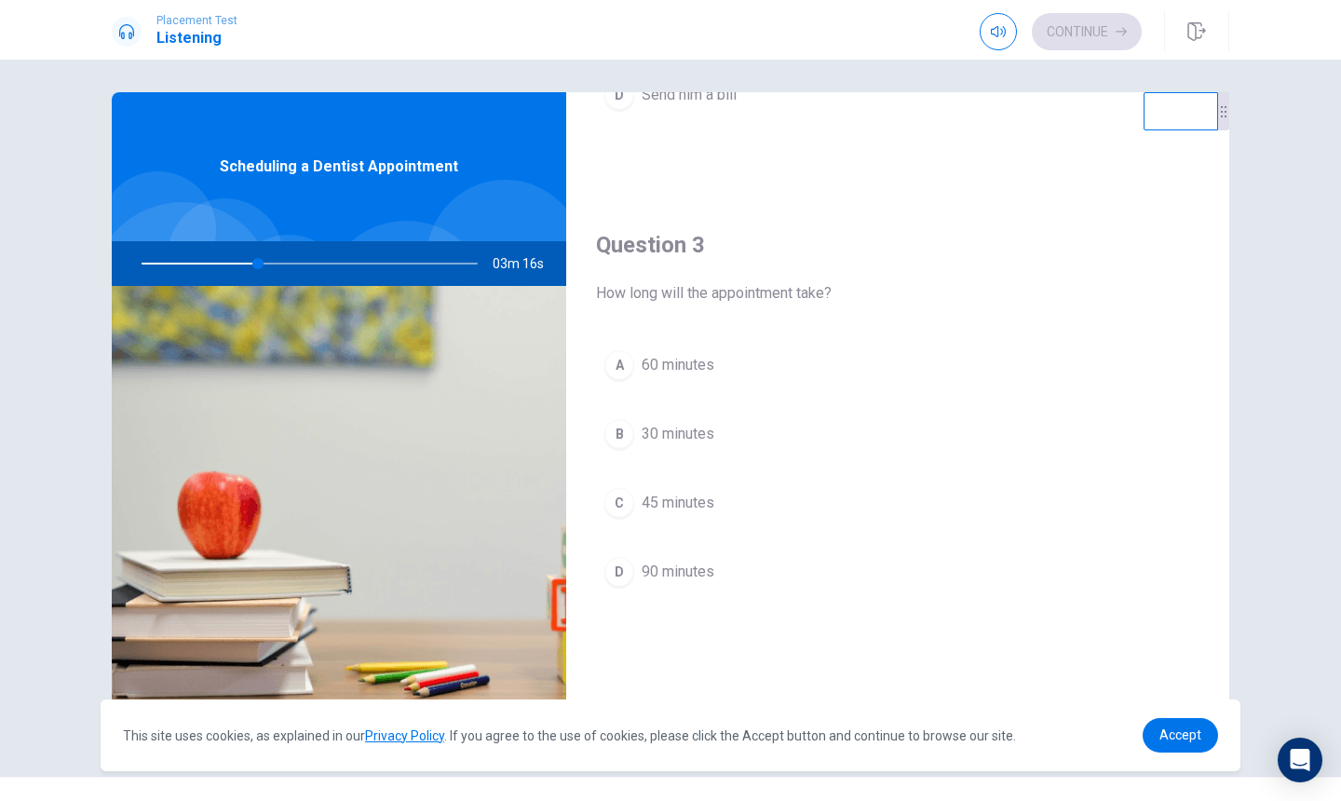
click at [682, 504] on span "45 minutes" at bounding box center [678, 503] width 73 height 22
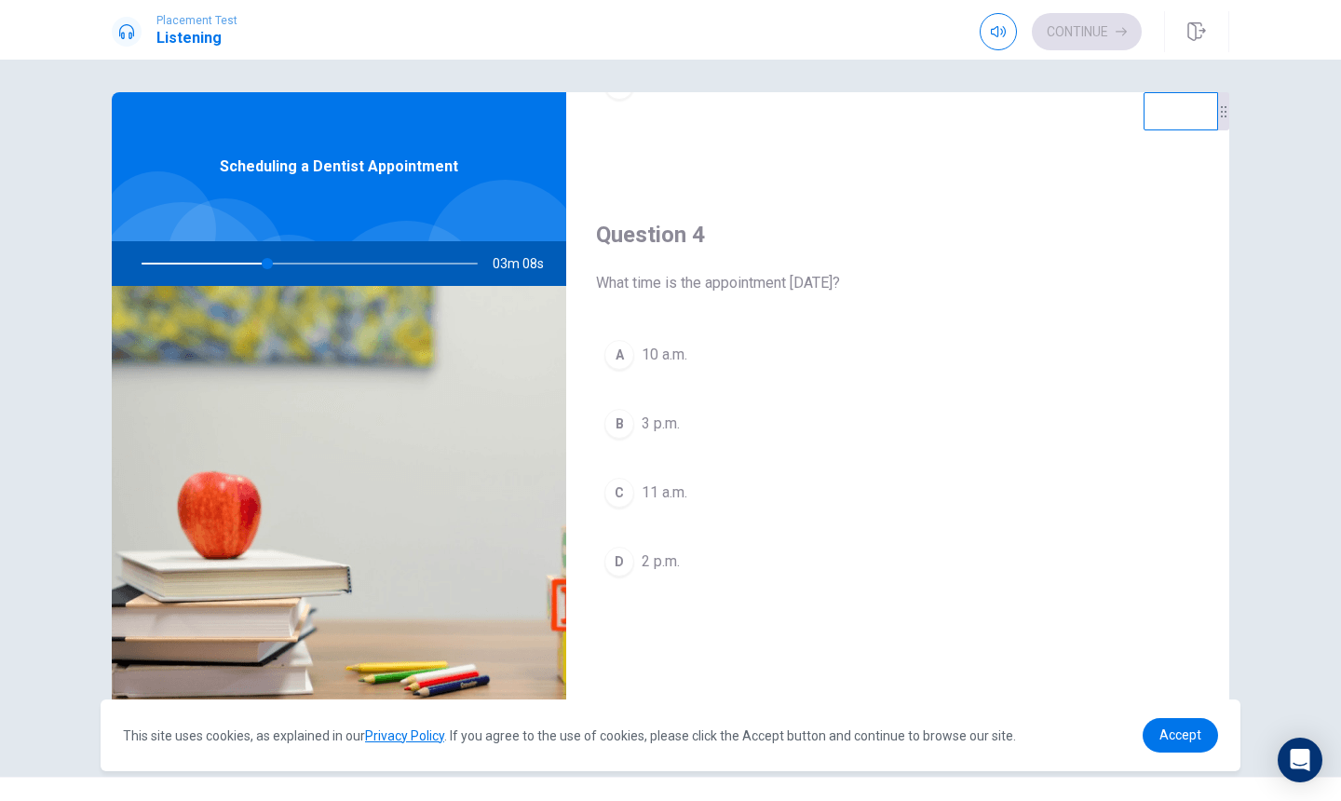
click at [698, 422] on button "B 3 p.m." at bounding box center [898, 424] width 604 height 47
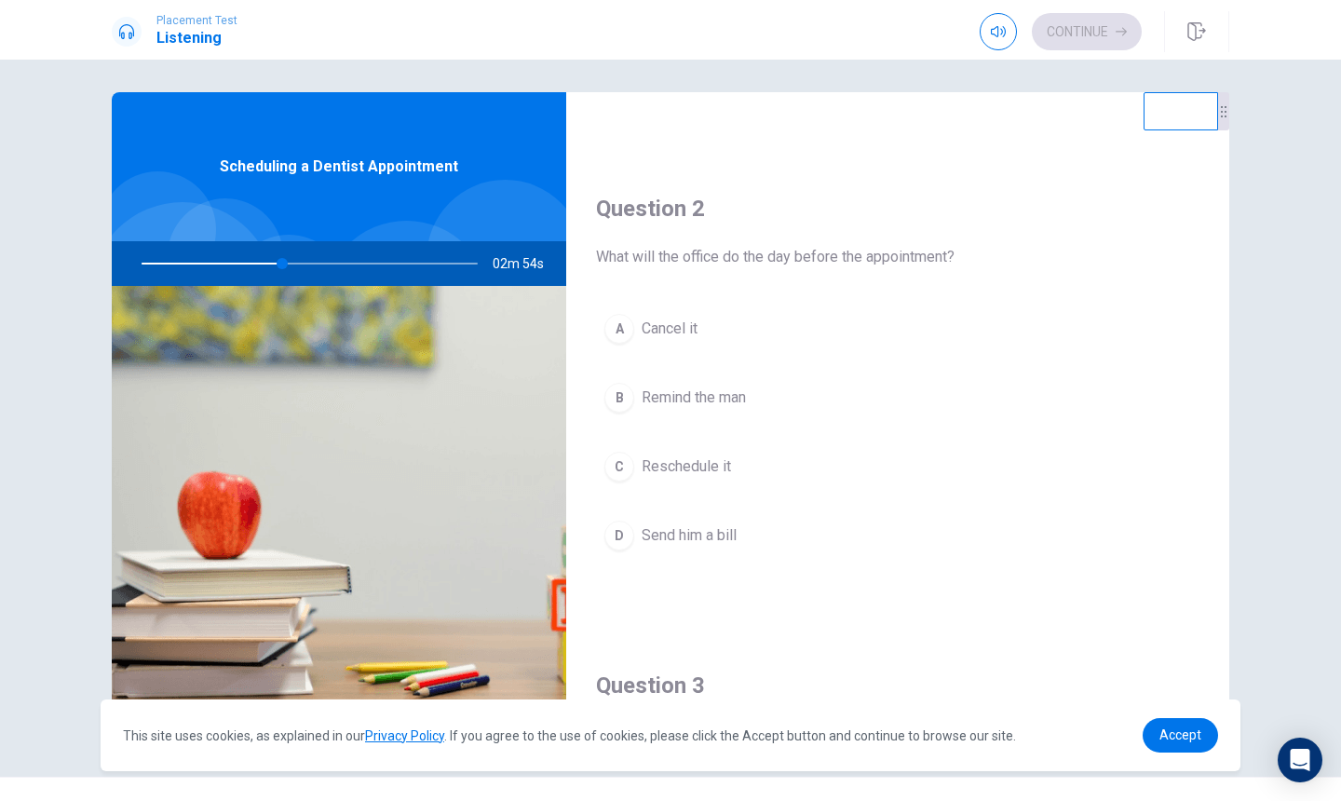
scroll to position [412, 0]
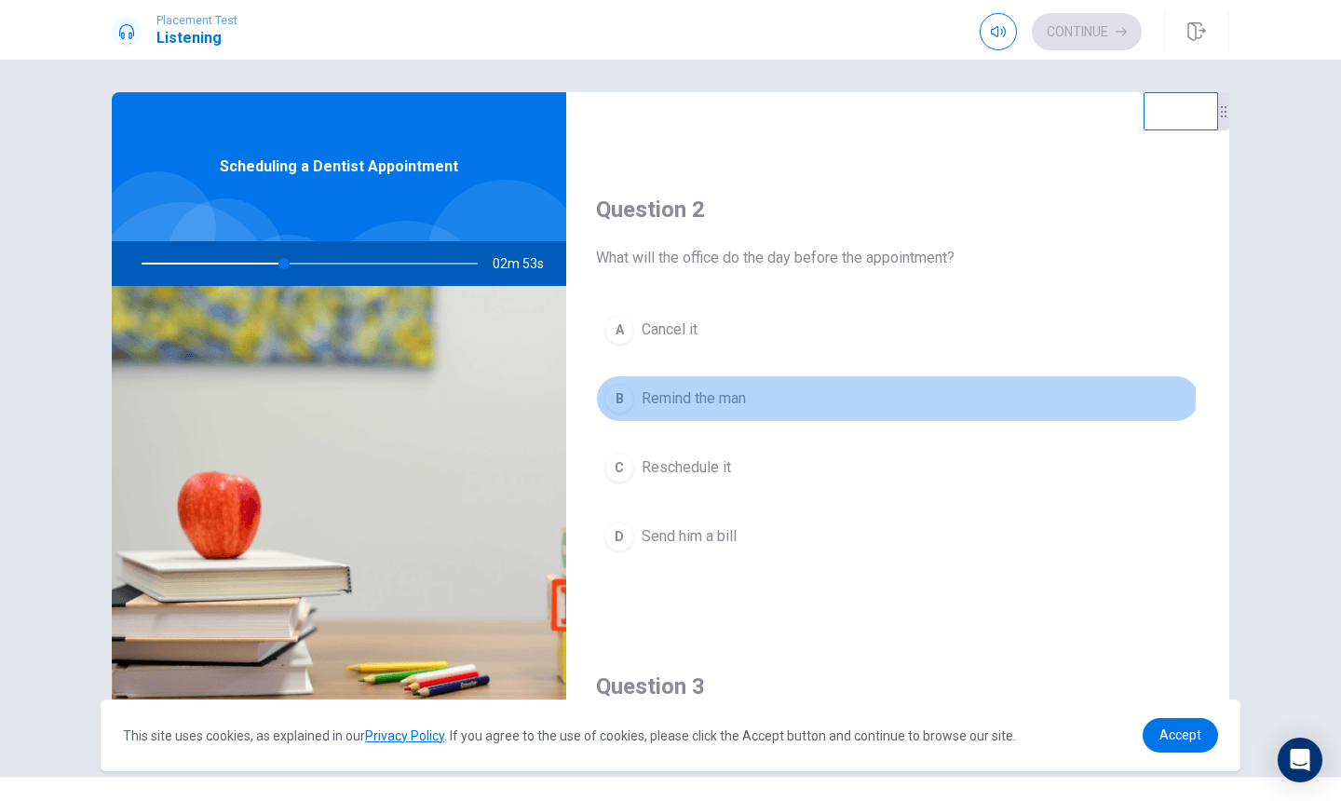
click at [722, 392] on span "Remind the man" at bounding box center [694, 399] width 104 height 22
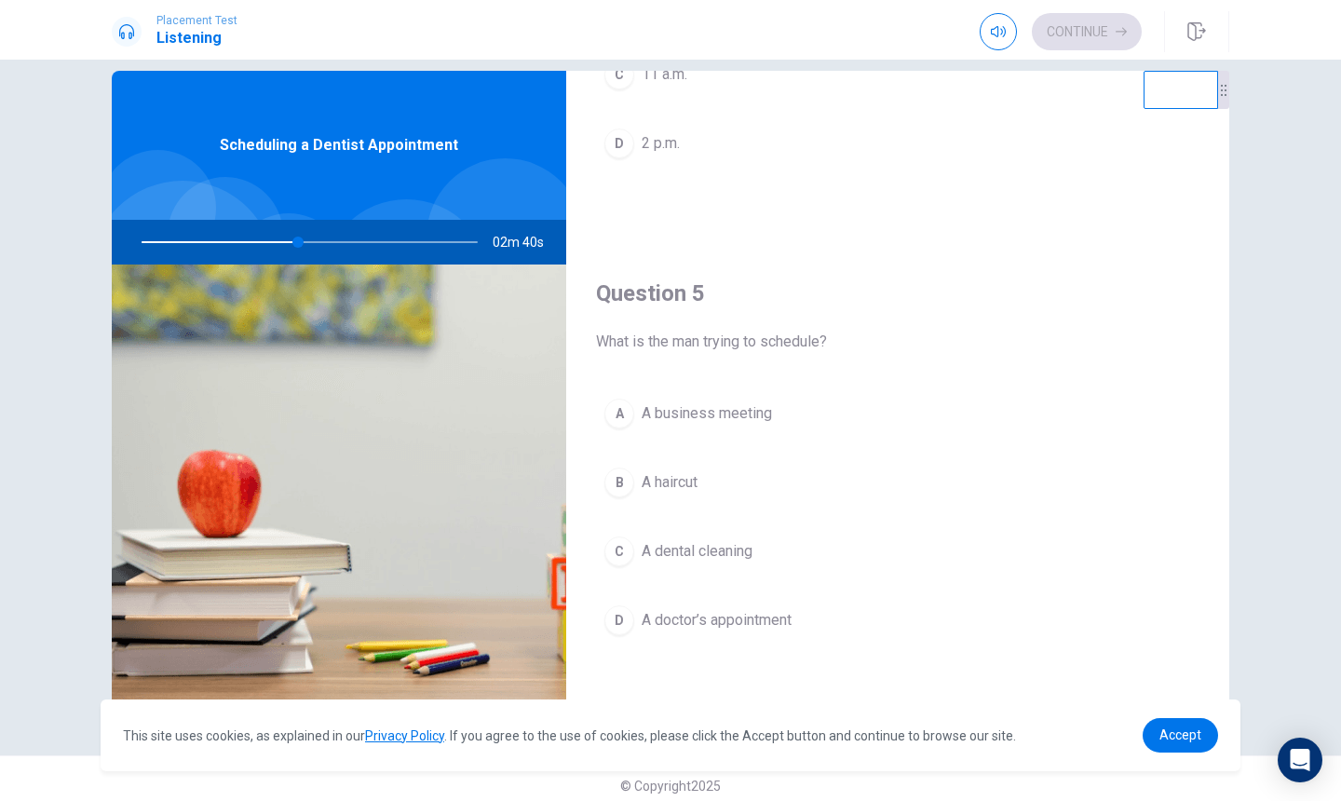
scroll to position [15, 0]
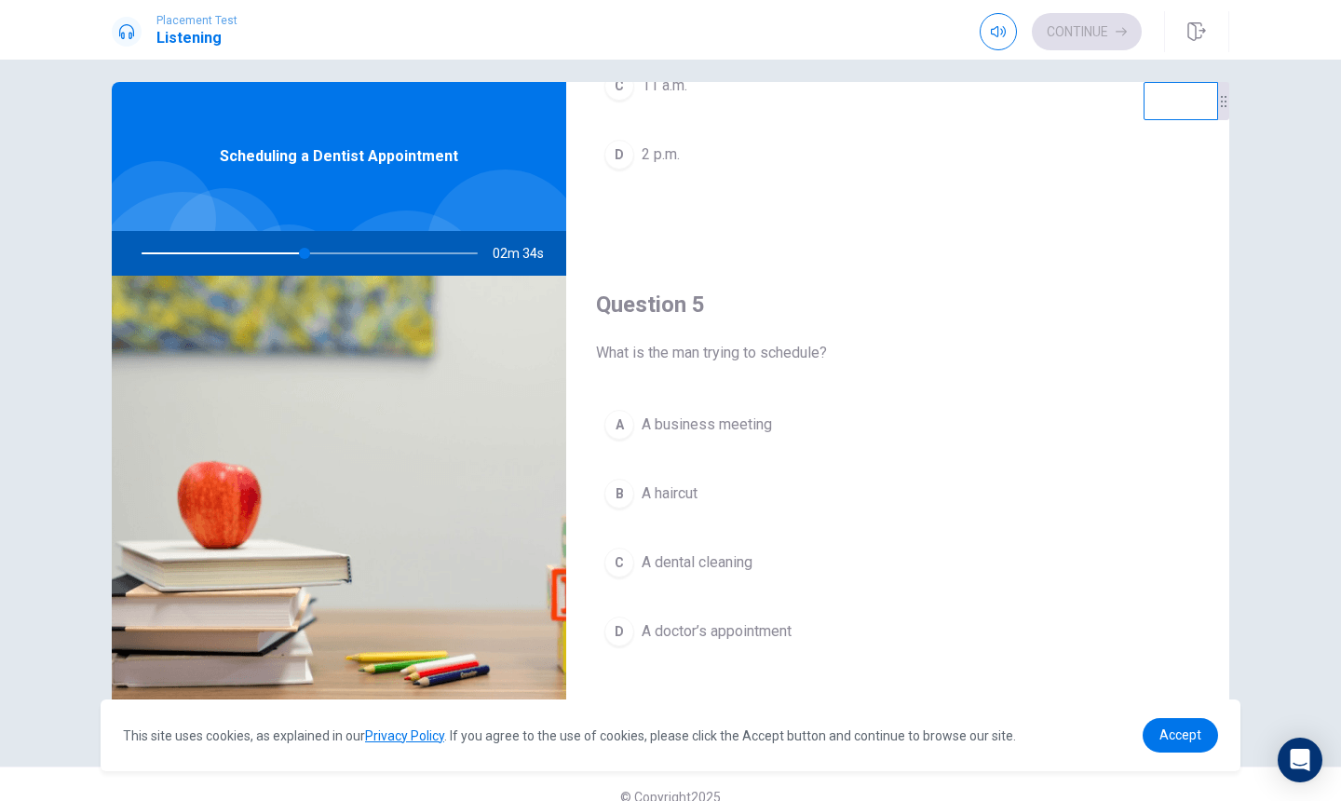
click at [742, 572] on span "A dental cleaning" at bounding box center [697, 562] width 111 height 22
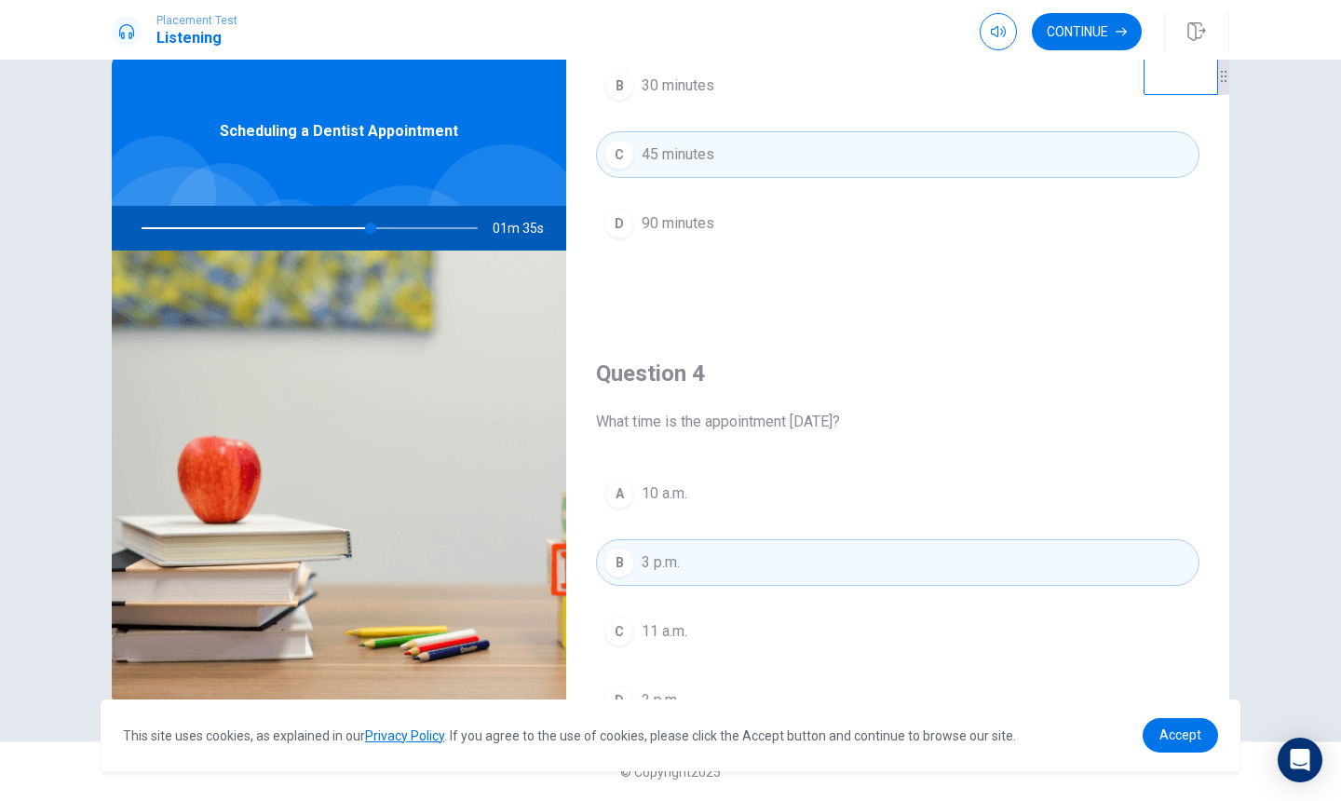
scroll to position [1171, 0]
click at [1100, 36] on button "Continue" at bounding box center [1087, 31] width 110 height 37
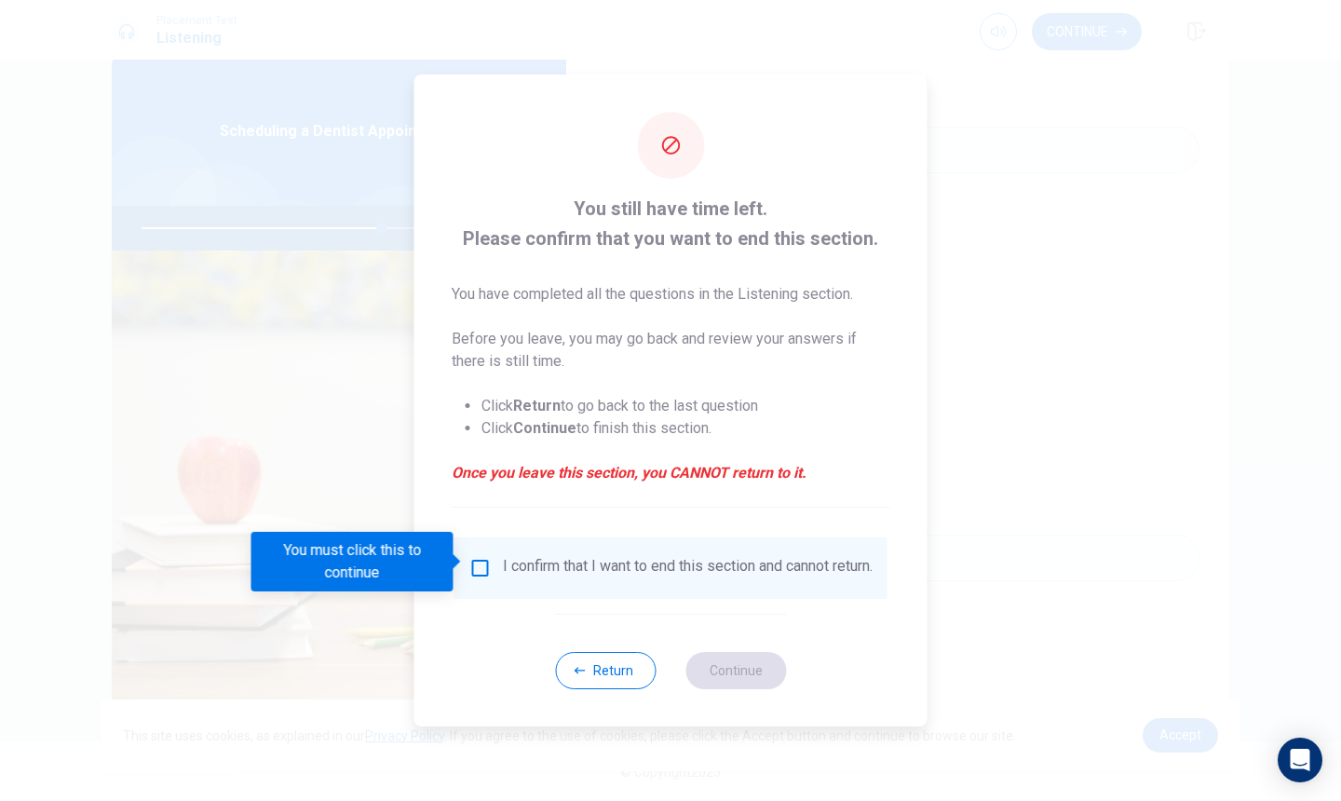
click at [503, 579] on div "I confirm that I want to end this section and cannot return." at bounding box center [688, 568] width 370 height 22
click at [486, 557] on input "You must click this to continue" at bounding box center [480, 568] width 22 height 22
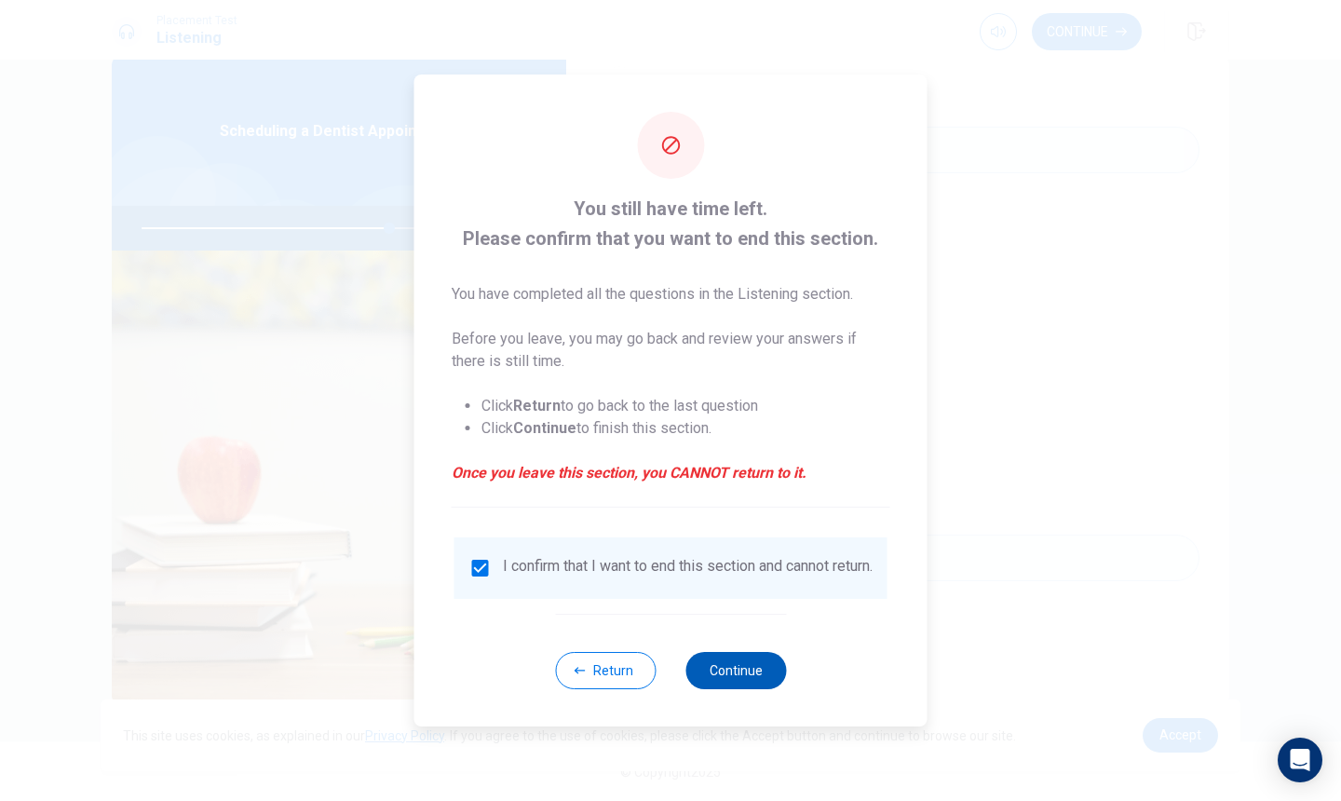
click at [764, 671] on button "Continue" at bounding box center [736, 670] width 101 height 37
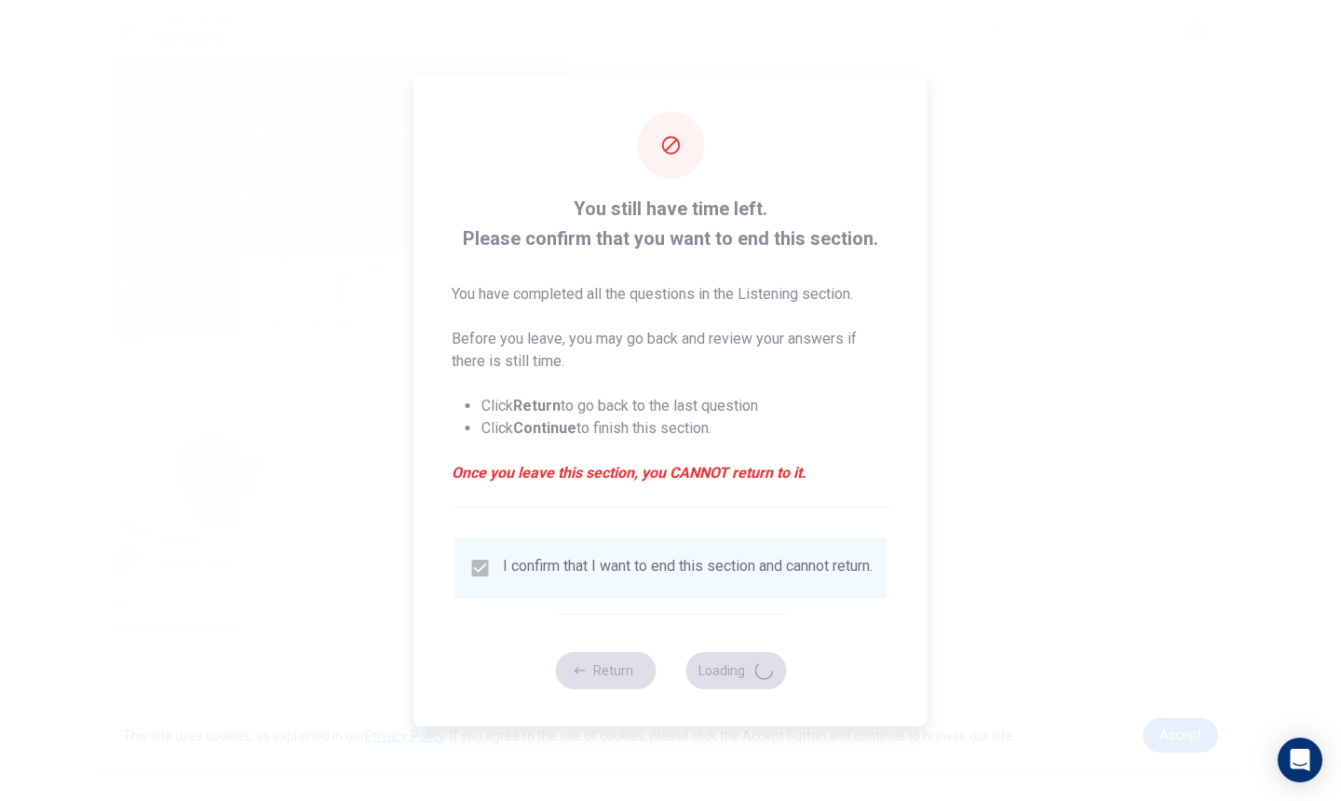
type input "74"
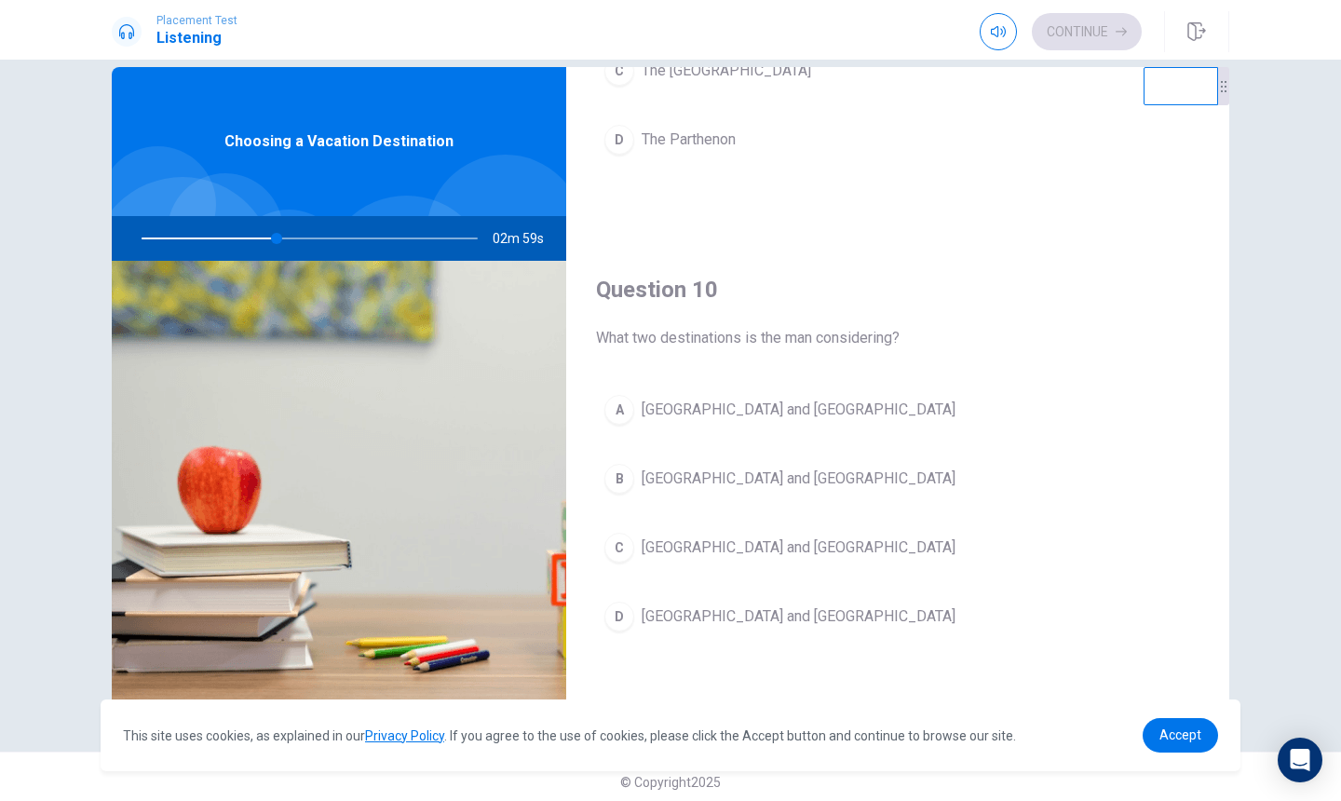
scroll to position [28, 0]
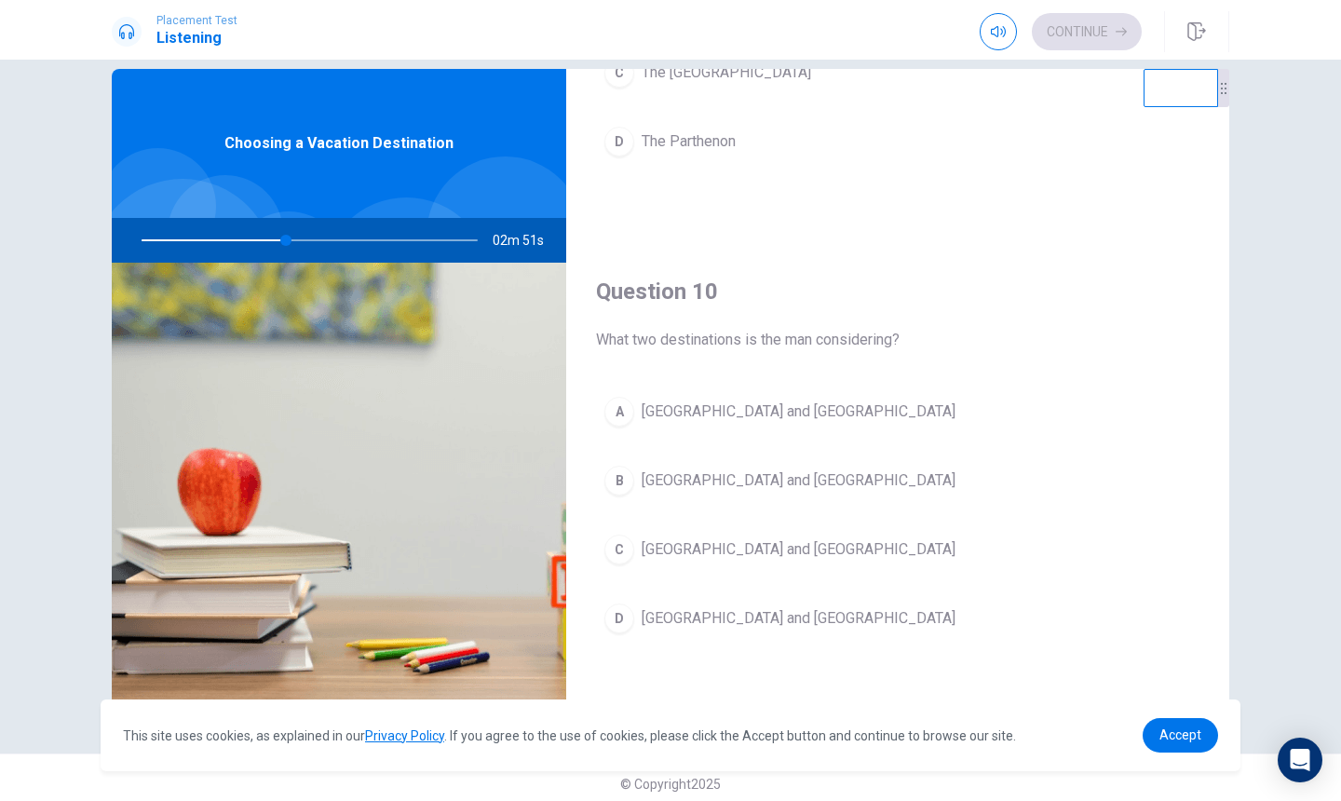
click at [771, 484] on button "B [GEOGRAPHIC_DATA] and [GEOGRAPHIC_DATA]" at bounding box center [898, 480] width 604 height 47
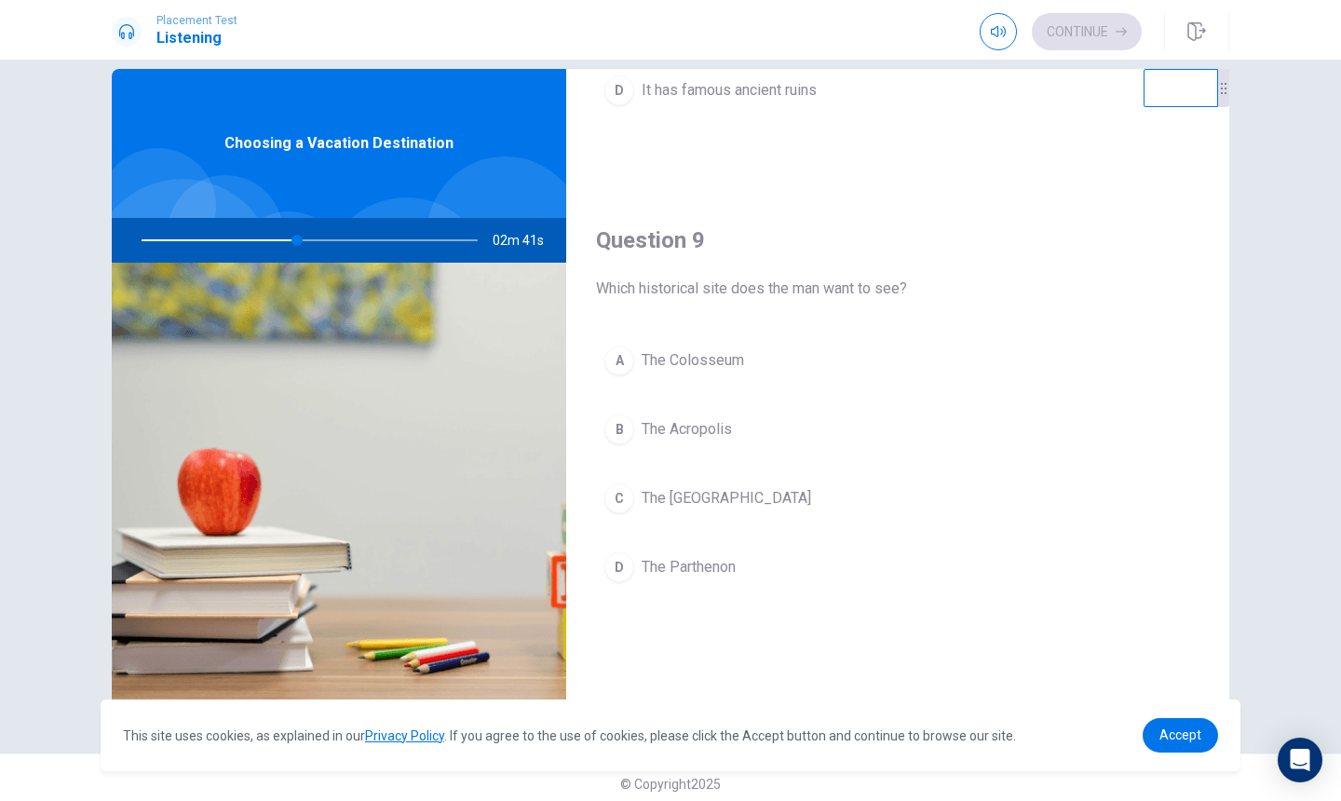
scroll to position [1308, 0]
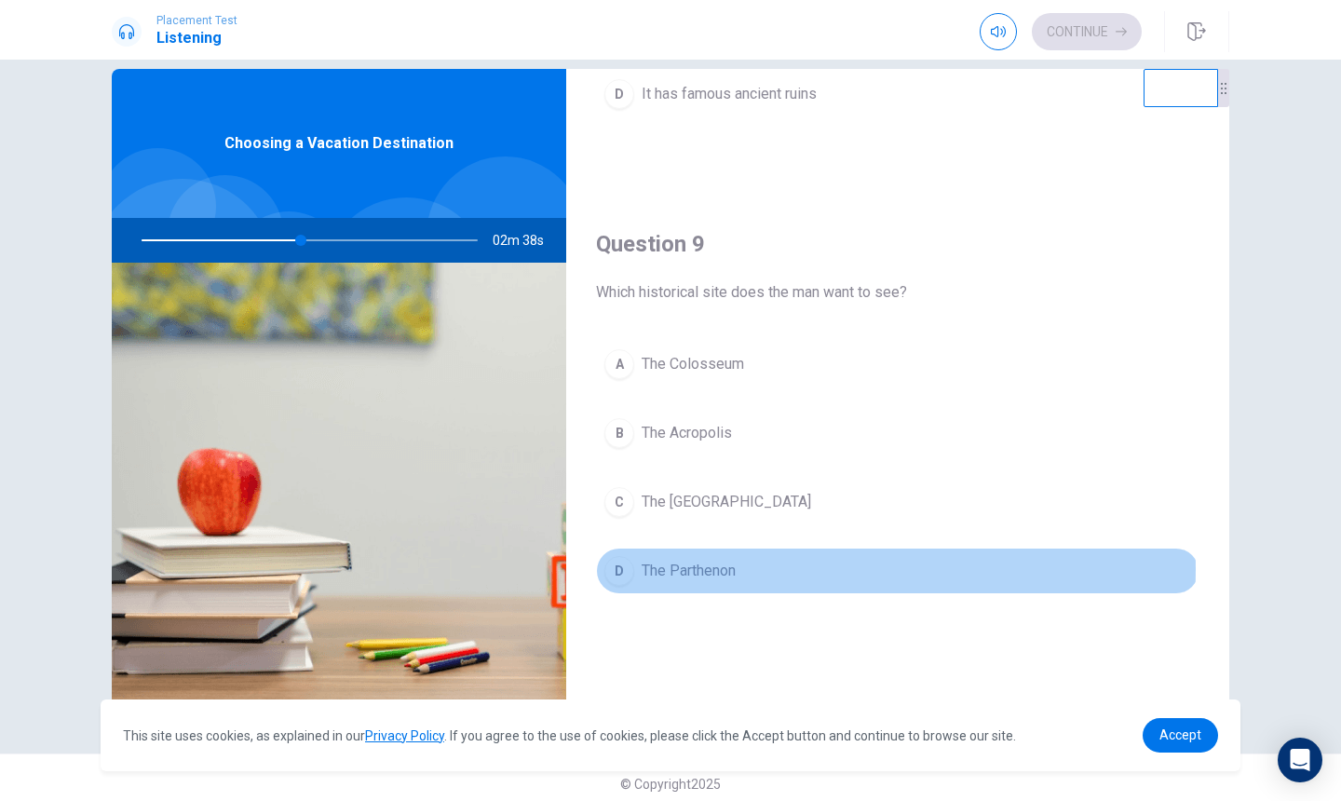
click at [756, 569] on button "D The Parthenon" at bounding box center [898, 571] width 604 height 47
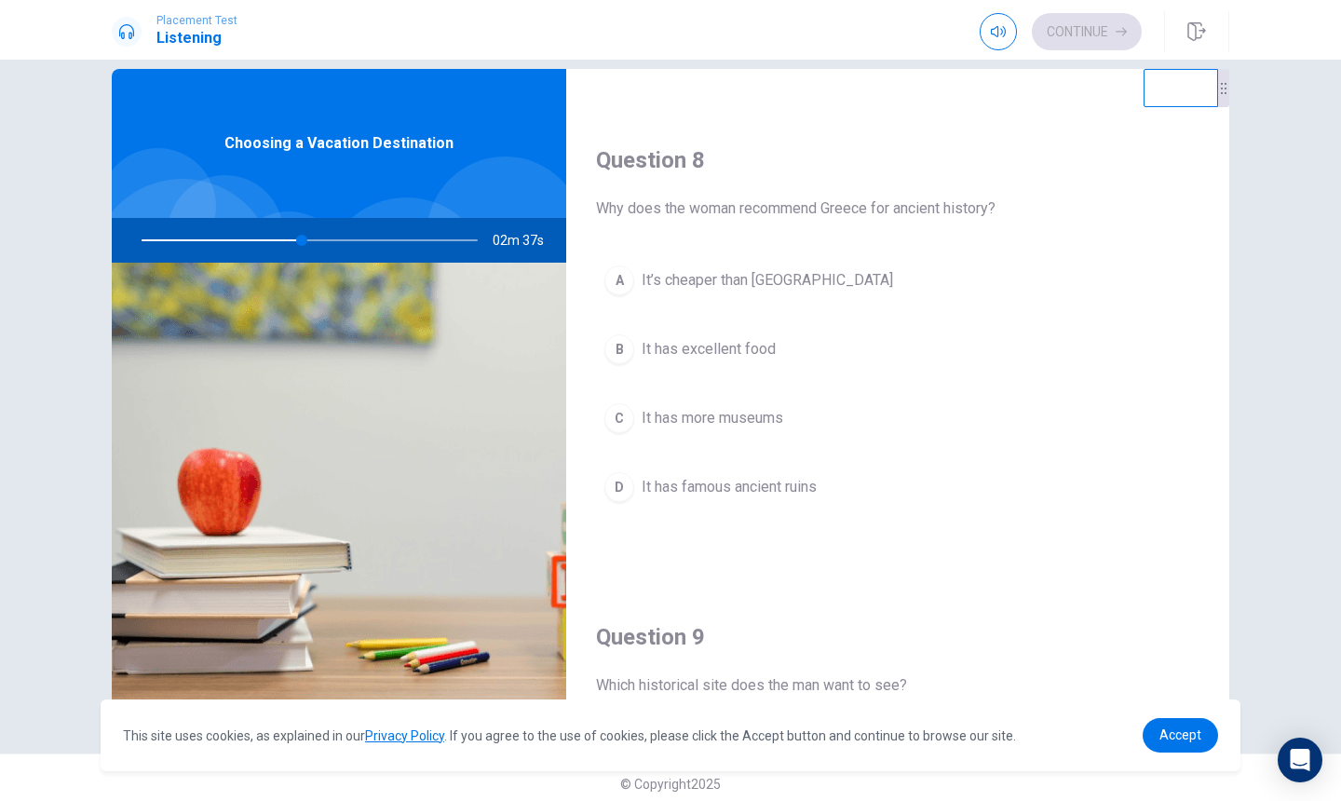
scroll to position [911, 0]
click at [794, 492] on span "It has famous ancient ruins" at bounding box center [729, 491] width 175 height 22
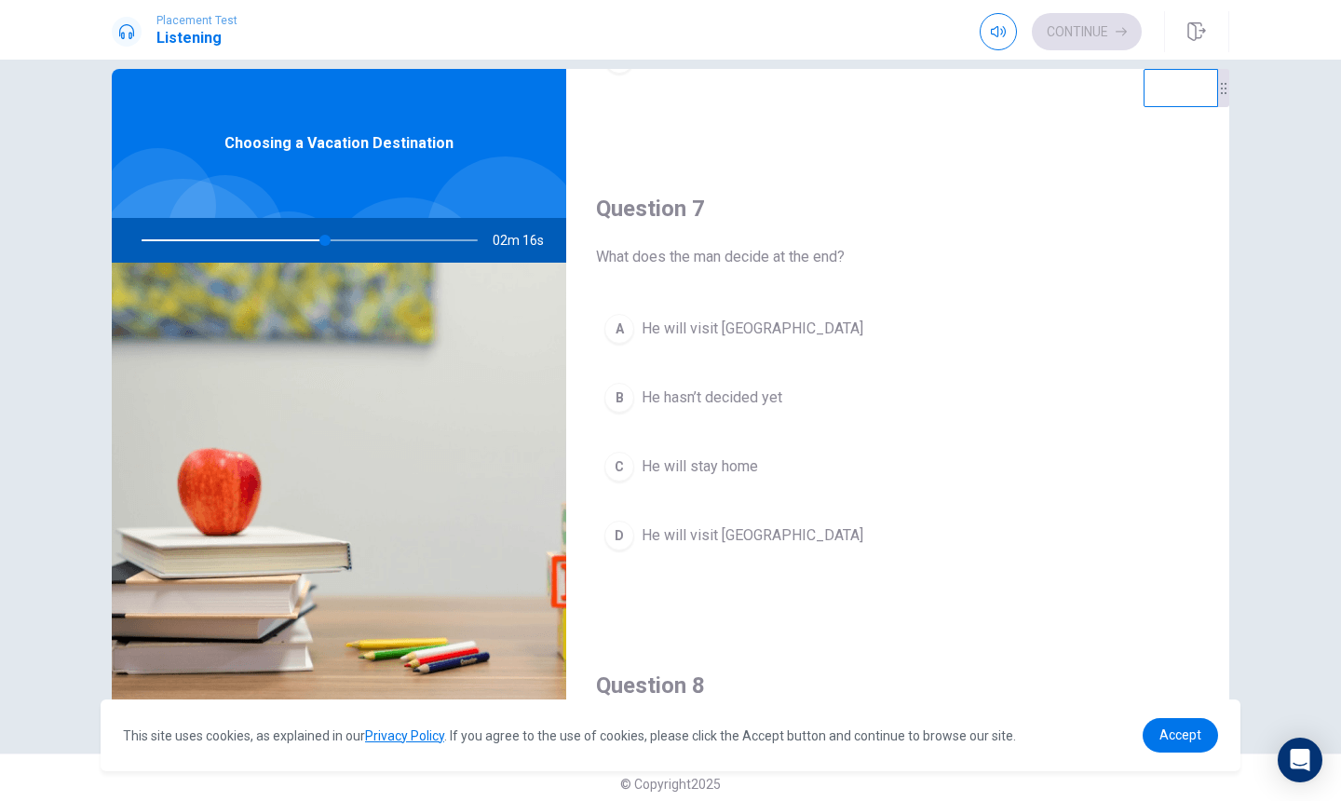
scroll to position [363, 0]
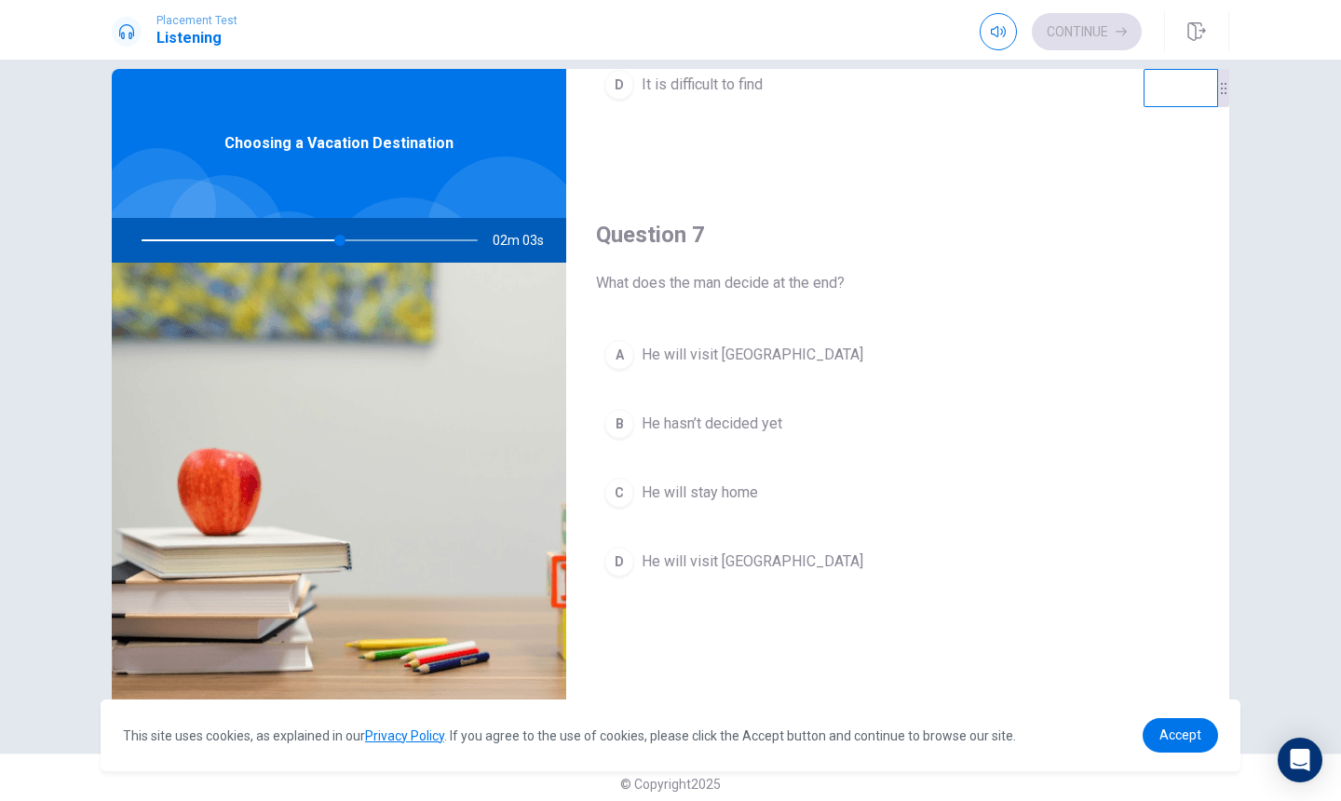
click at [762, 373] on button "A He will visit [GEOGRAPHIC_DATA]" at bounding box center [898, 355] width 604 height 47
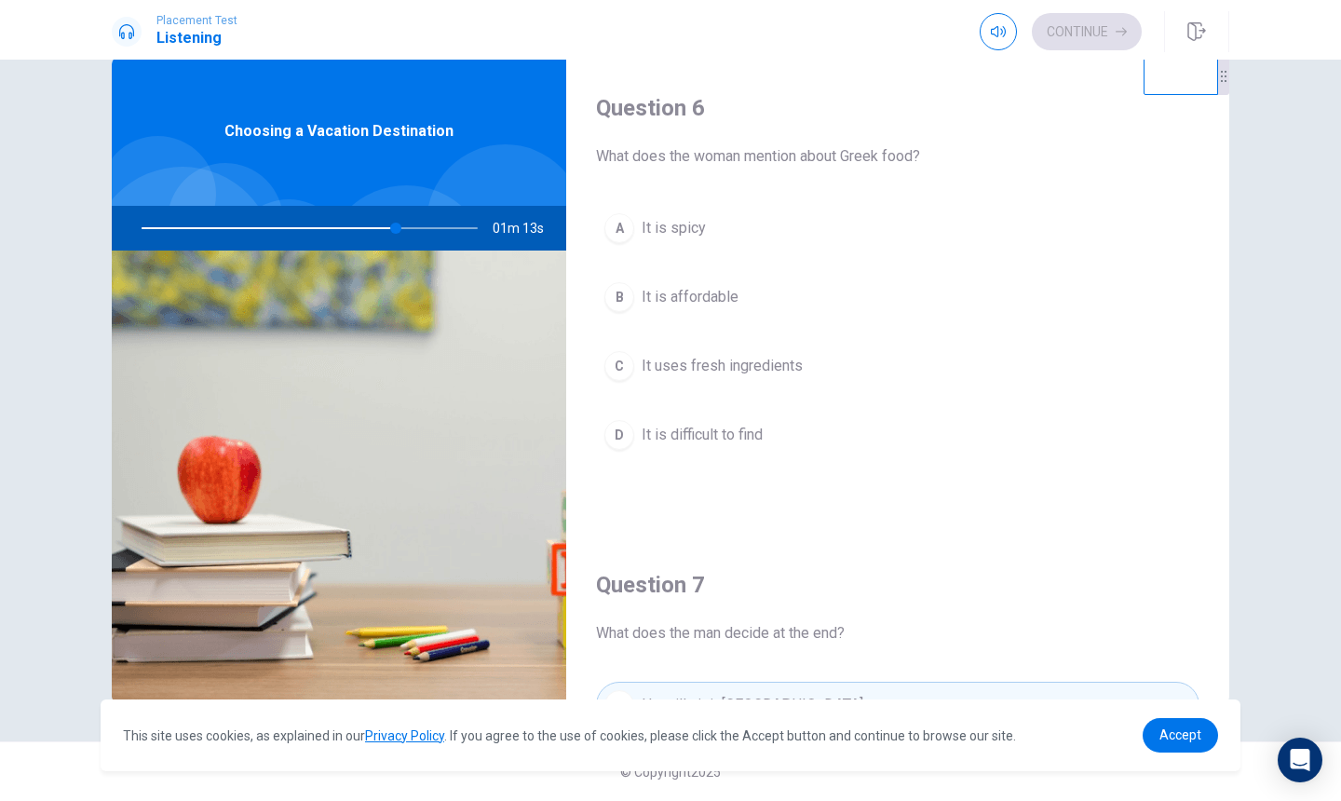
scroll to position [0, 0]
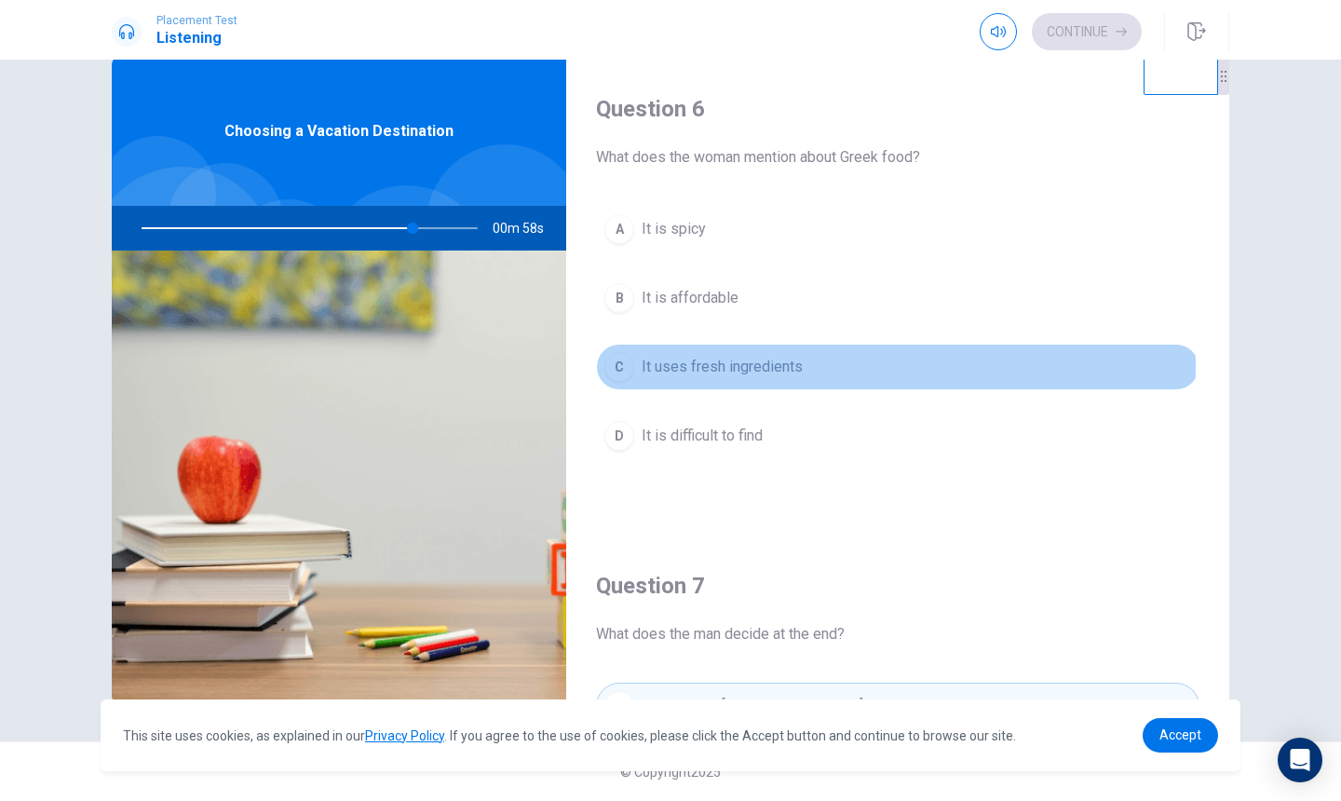
click at [783, 366] on span "It uses fresh ingredients" at bounding box center [722, 367] width 161 height 22
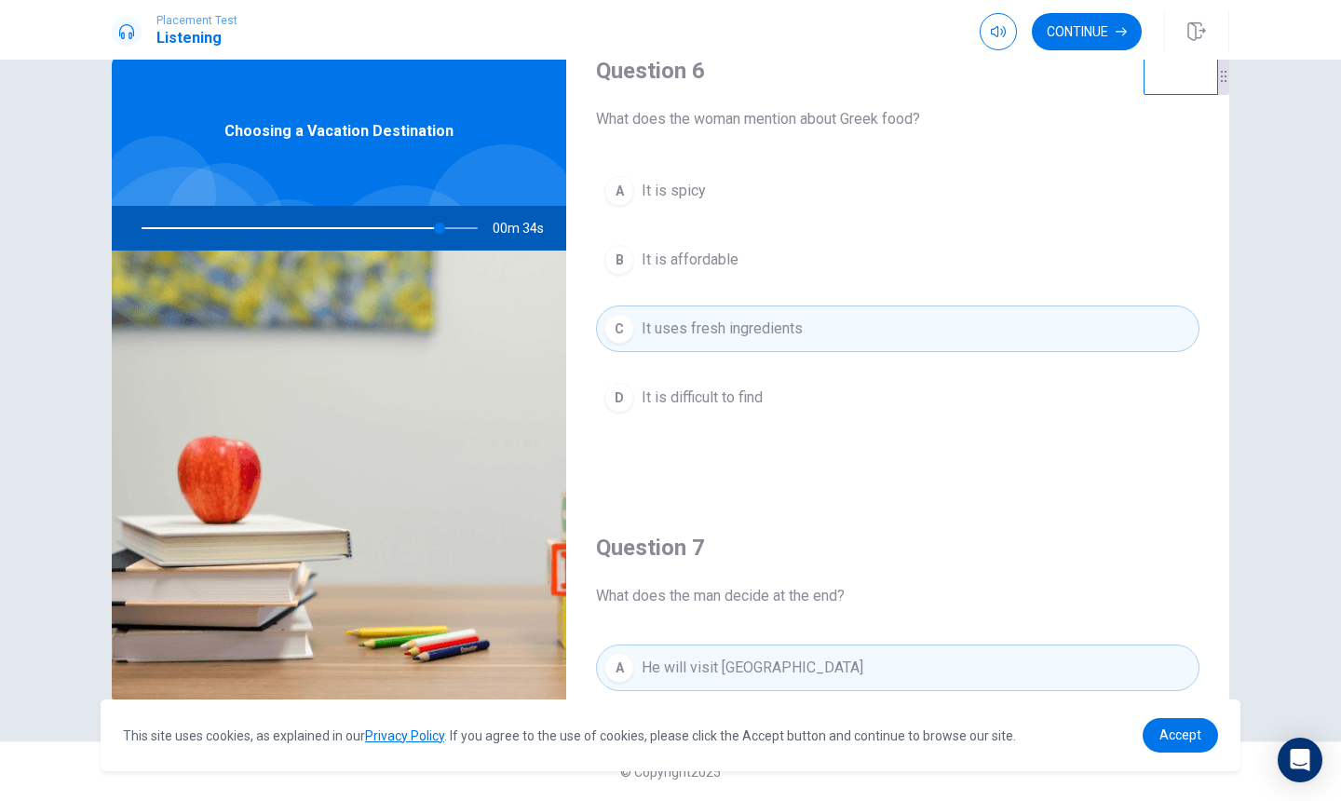
scroll to position [35, 0]
click at [1090, 36] on button "Continue" at bounding box center [1087, 31] width 110 height 37
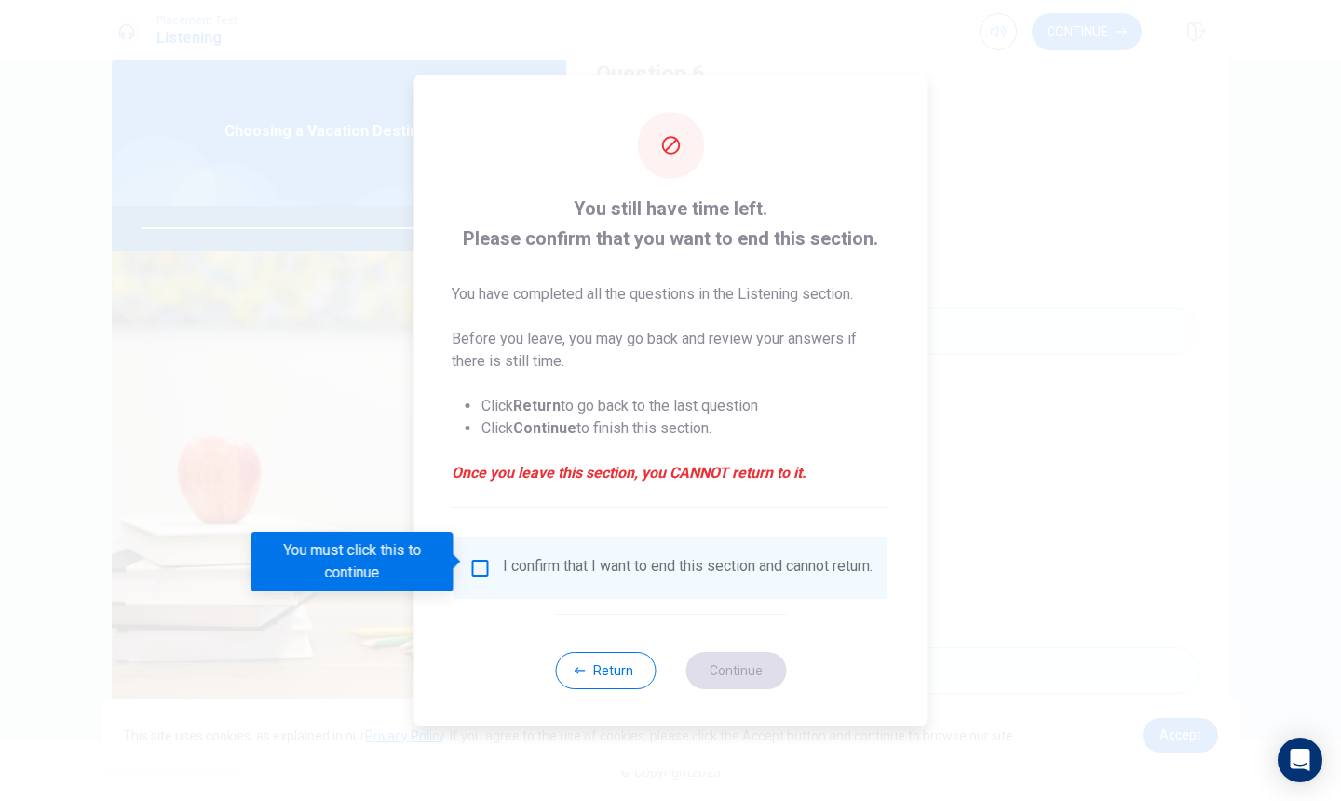
click at [527, 570] on div "I confirm that I want to end this section and cannot return." at bounding box center [688, 568] width 370 height 22
click at [469, 567] on input "You must click this to continue" at bounding box center [480, 568] width 22 height 22
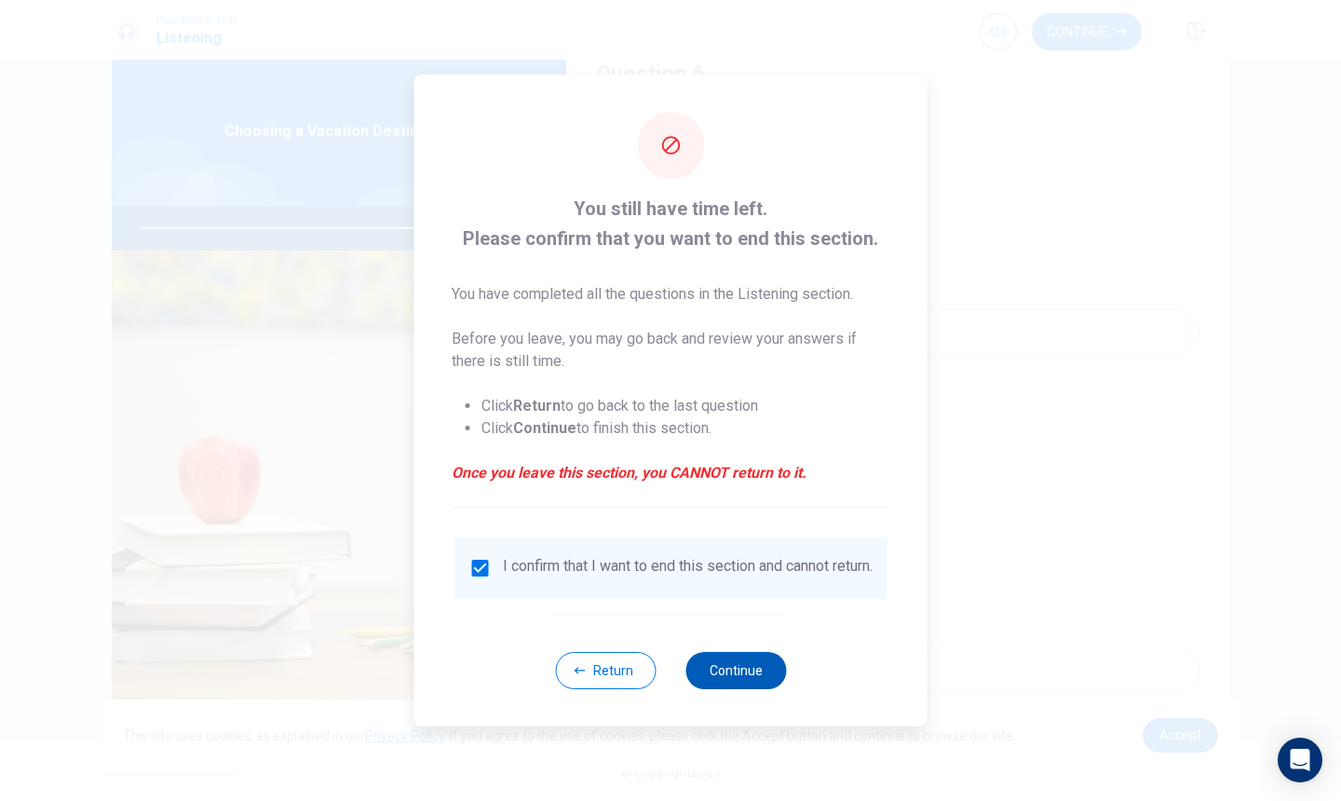
click at [763, 684] on button "Continue" at bounding box center [736, 670] width 101 height 37
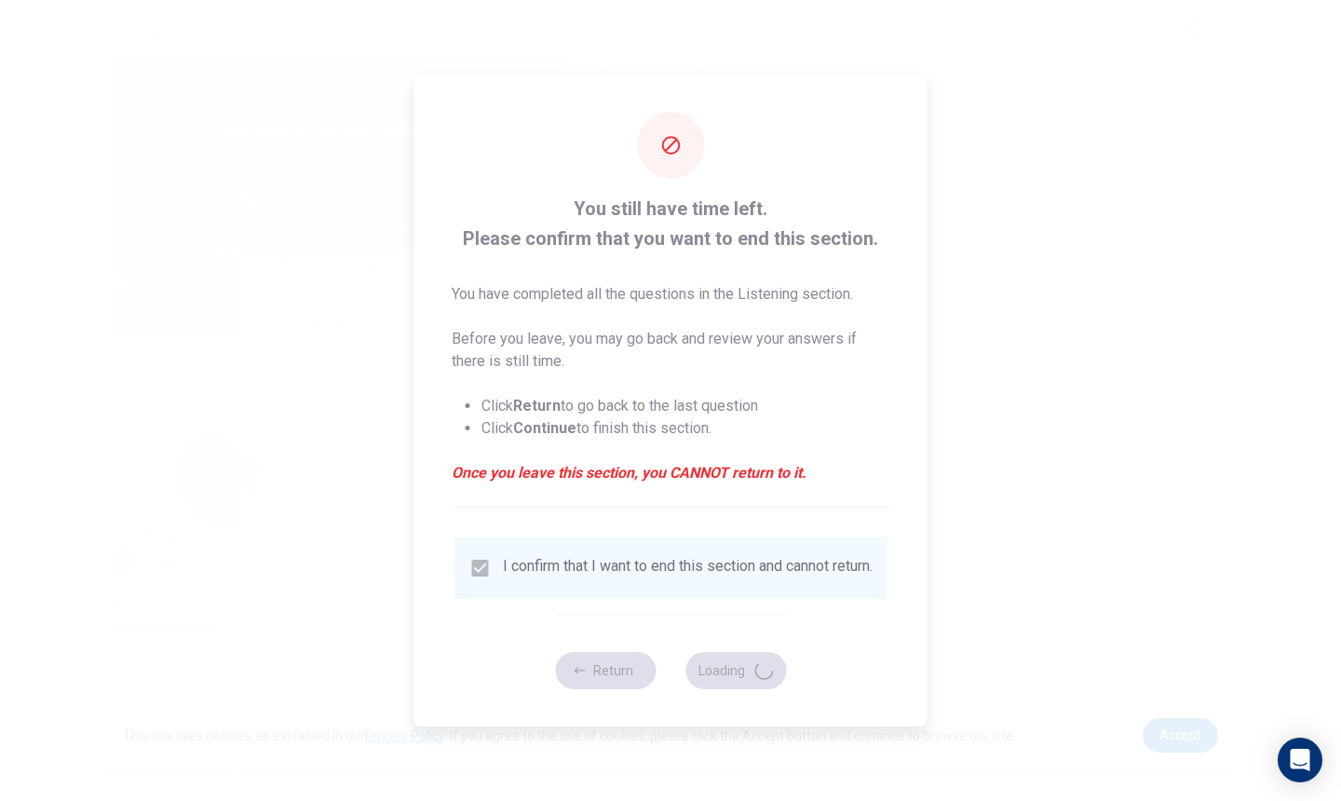
type input "93"
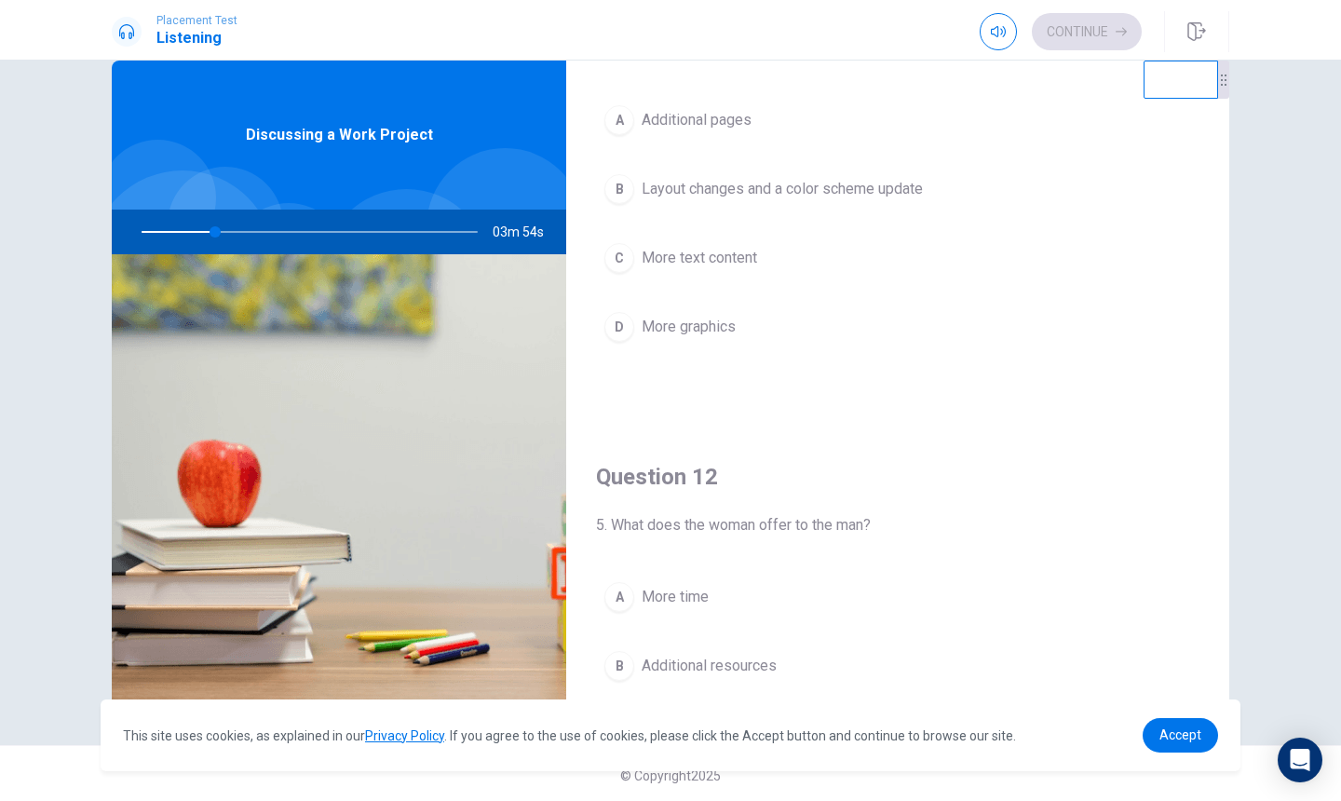
scroll to position [0, 0]
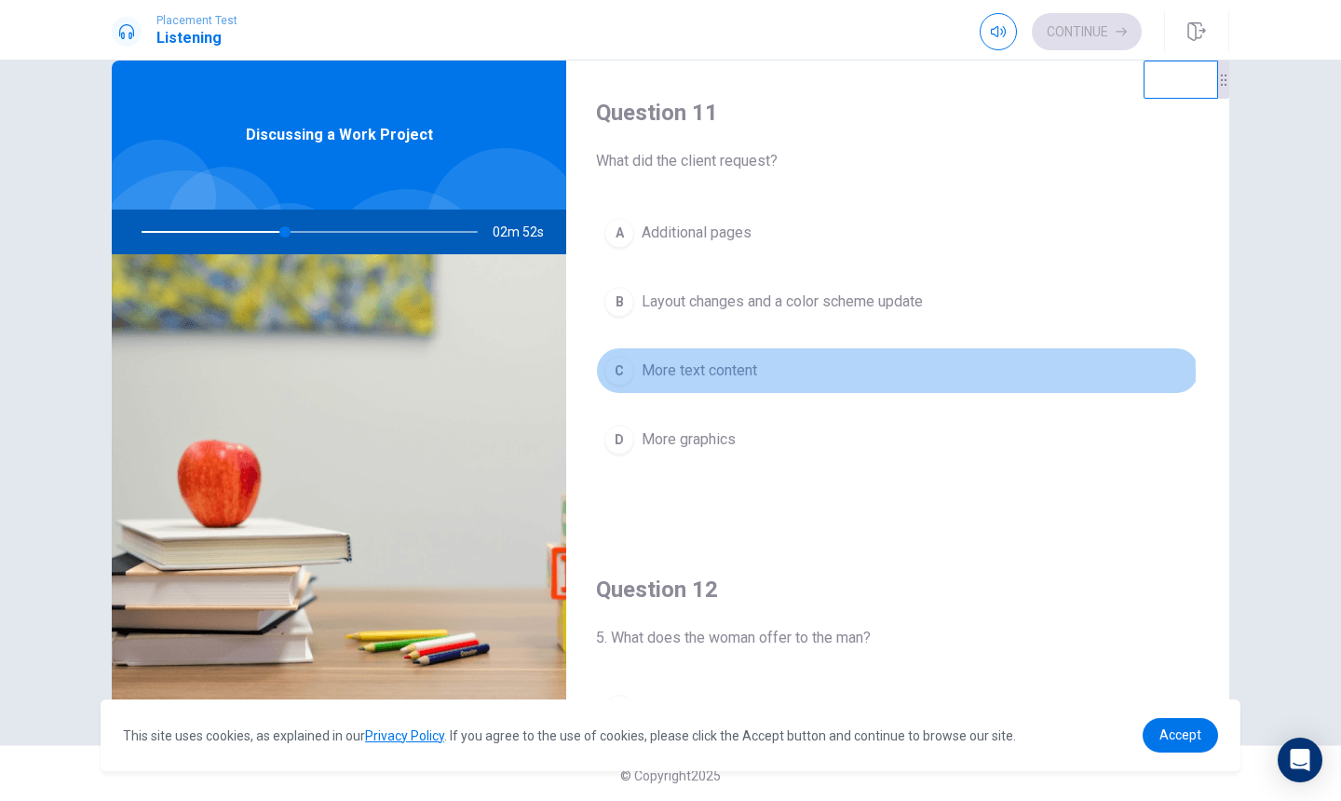
click at [782, 374] on button "C More text content" at bounding box center [898, 370] width 604 height 47
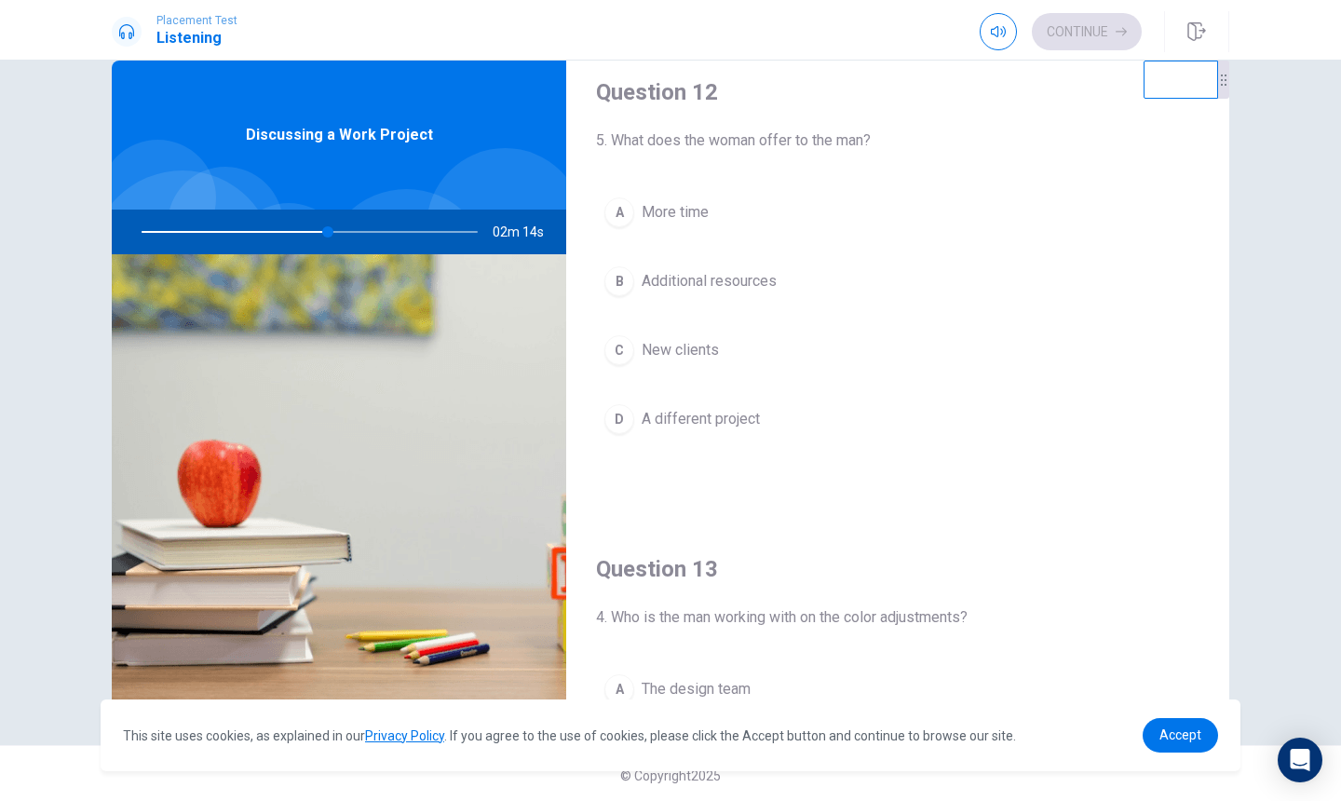
scroll to position [501, 0]
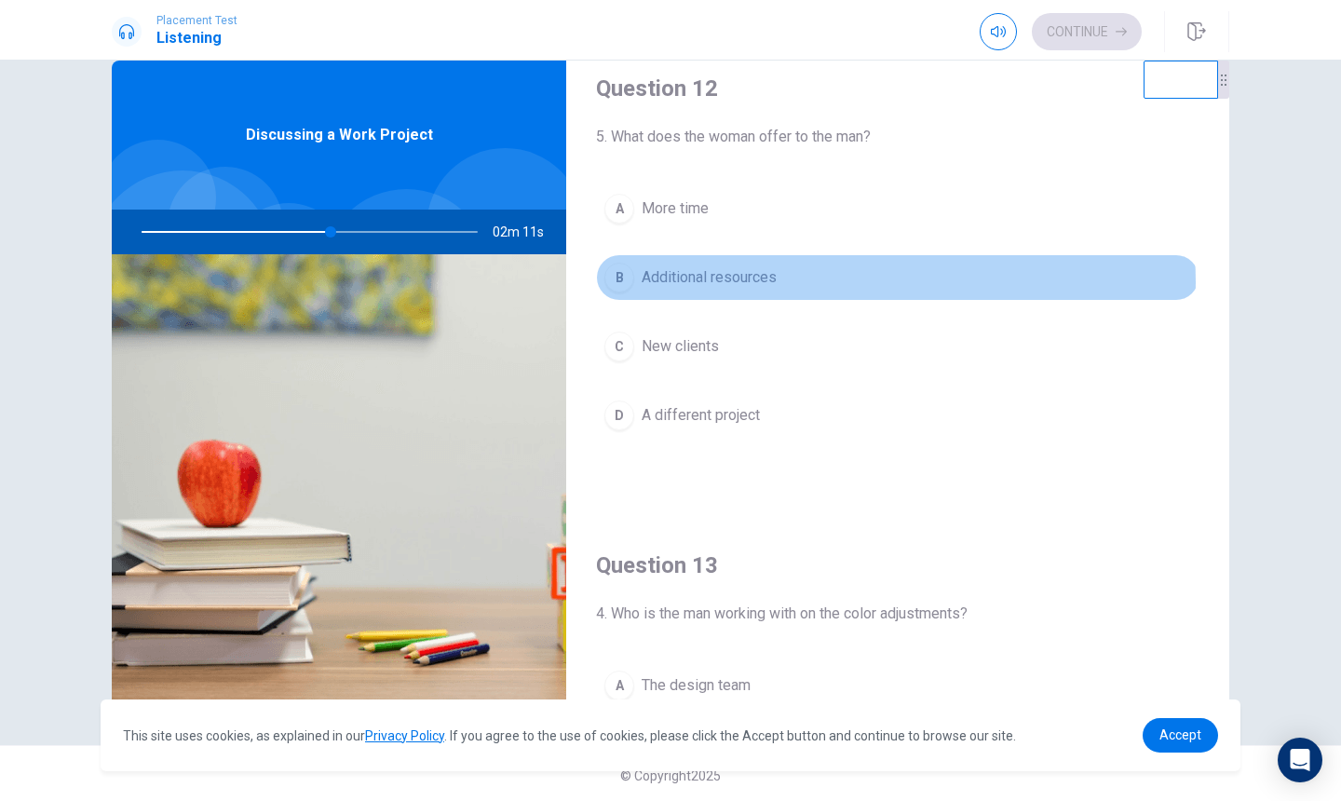
click at [847, 282] on button "B Additional resources" at bounding box center [898, 277] width 604 height 47
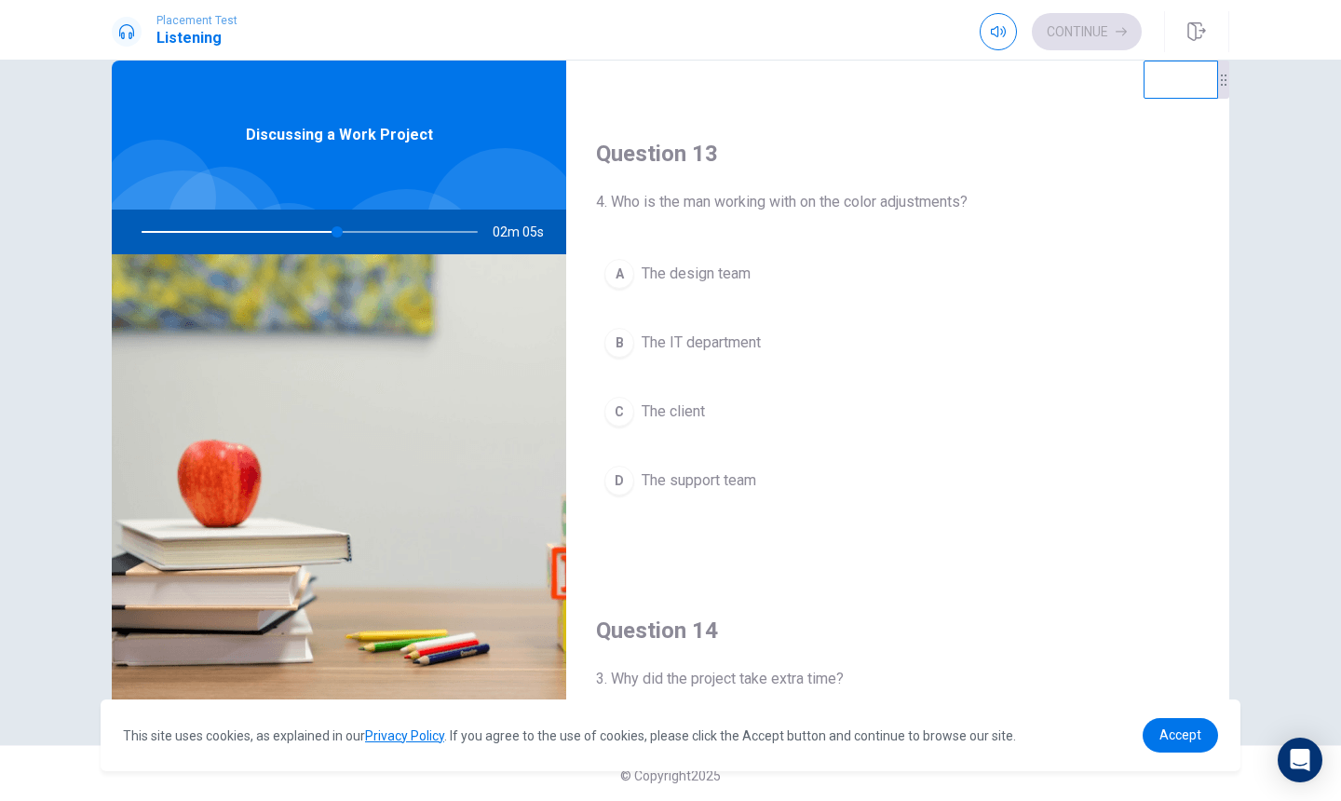
scroll to position [918, 0]
click at [776, 282] on button "A The design team" at bounding box center [898, 269] width 604 height 47
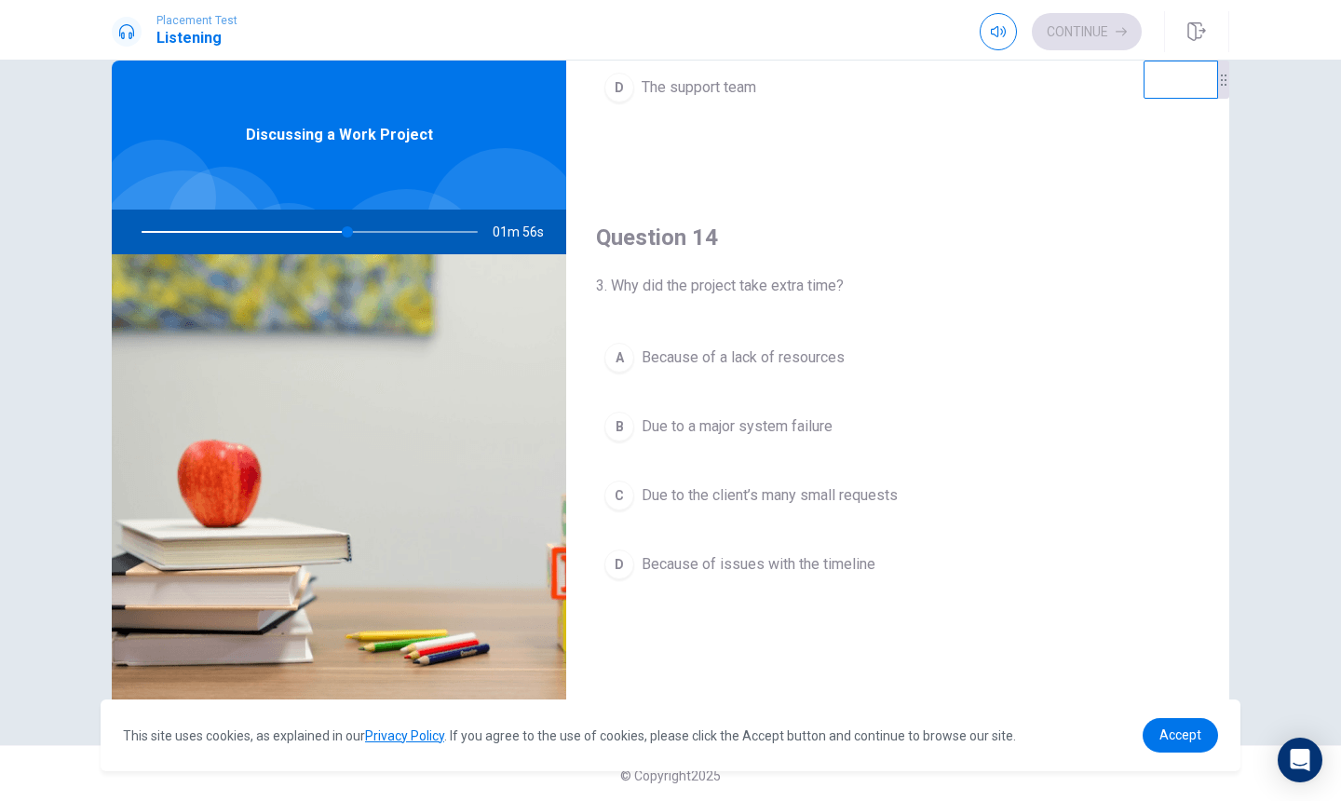
scroll to position [1307, 0]
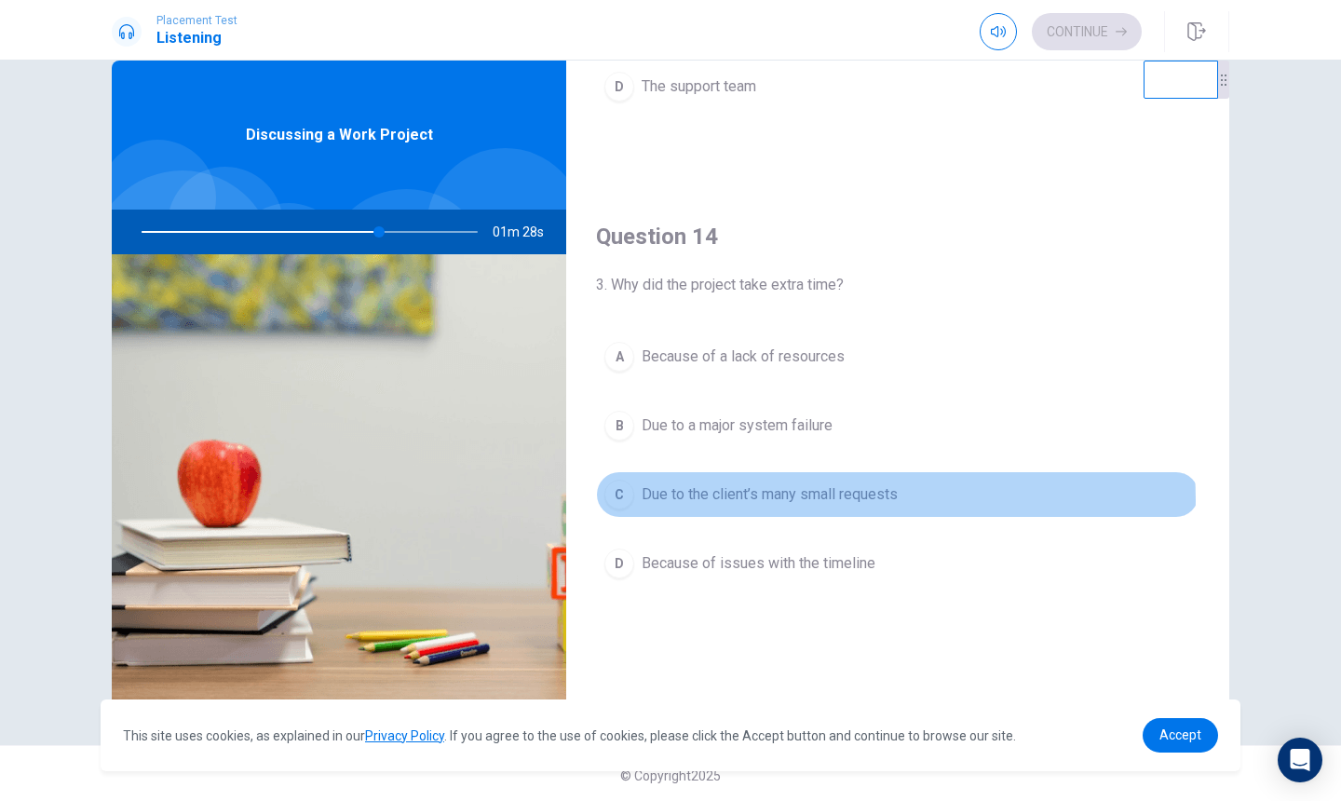
click at [819, 500] on span "Due to the client’s many small requests" at bounding box center [770, 494] width 256 height 22
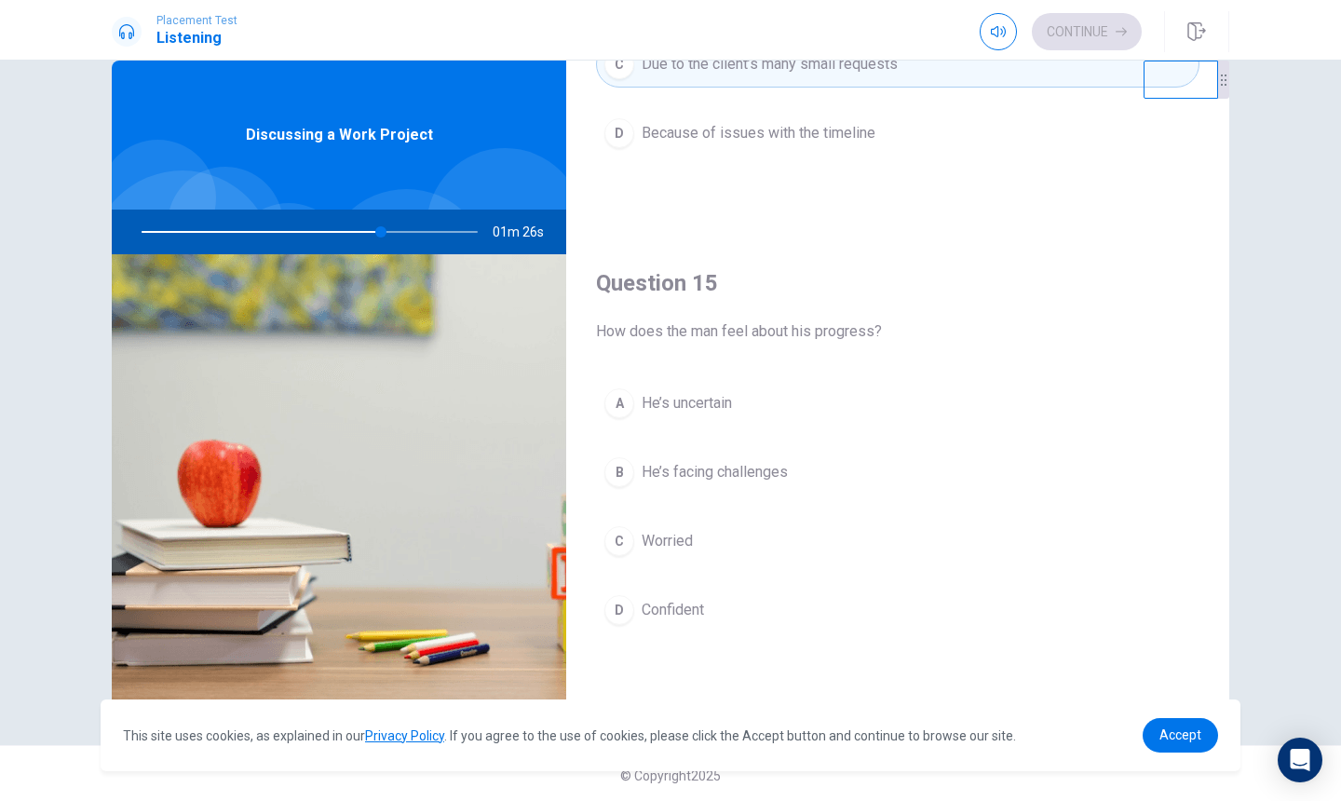
scroll to position [40, 0]
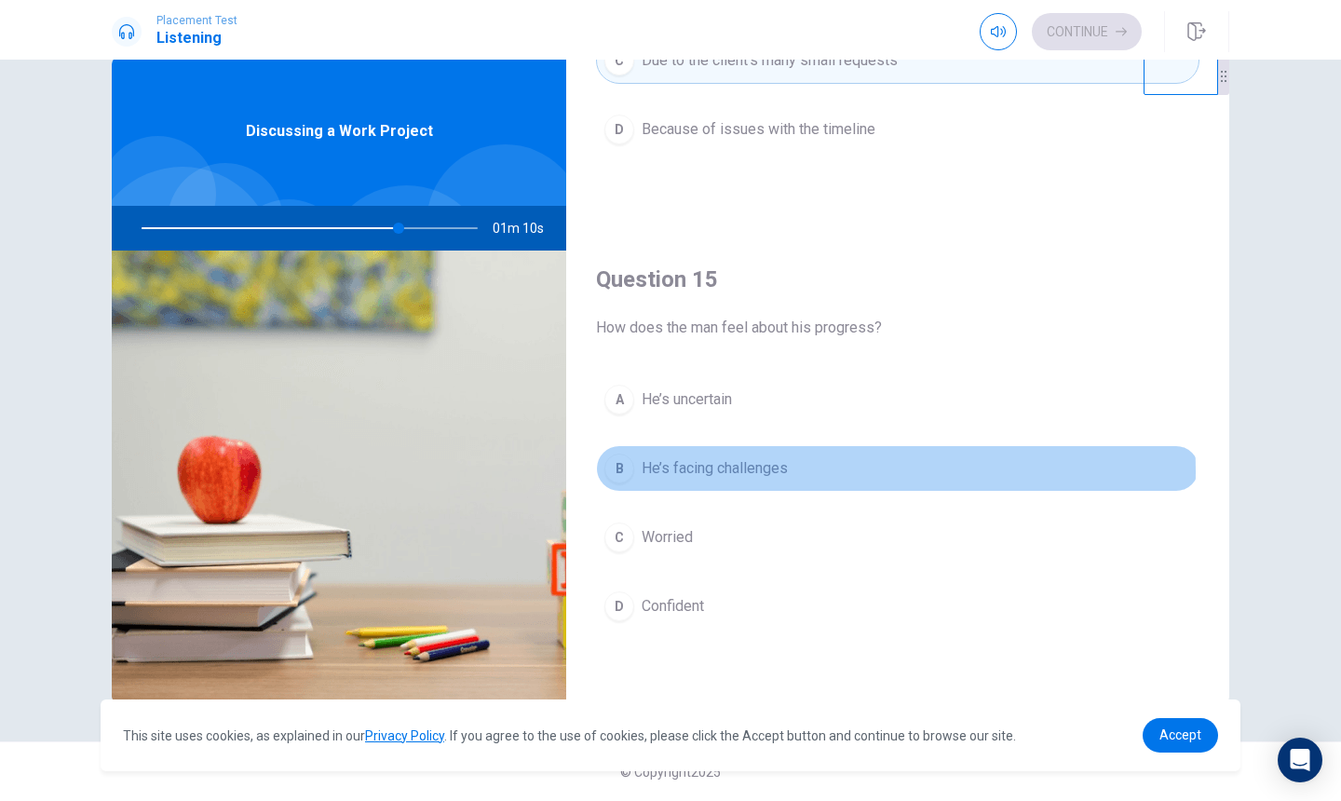
click at [793, 471] on button "B He’s facing challenges" at bounding box center [898, 468] width 604 height 47
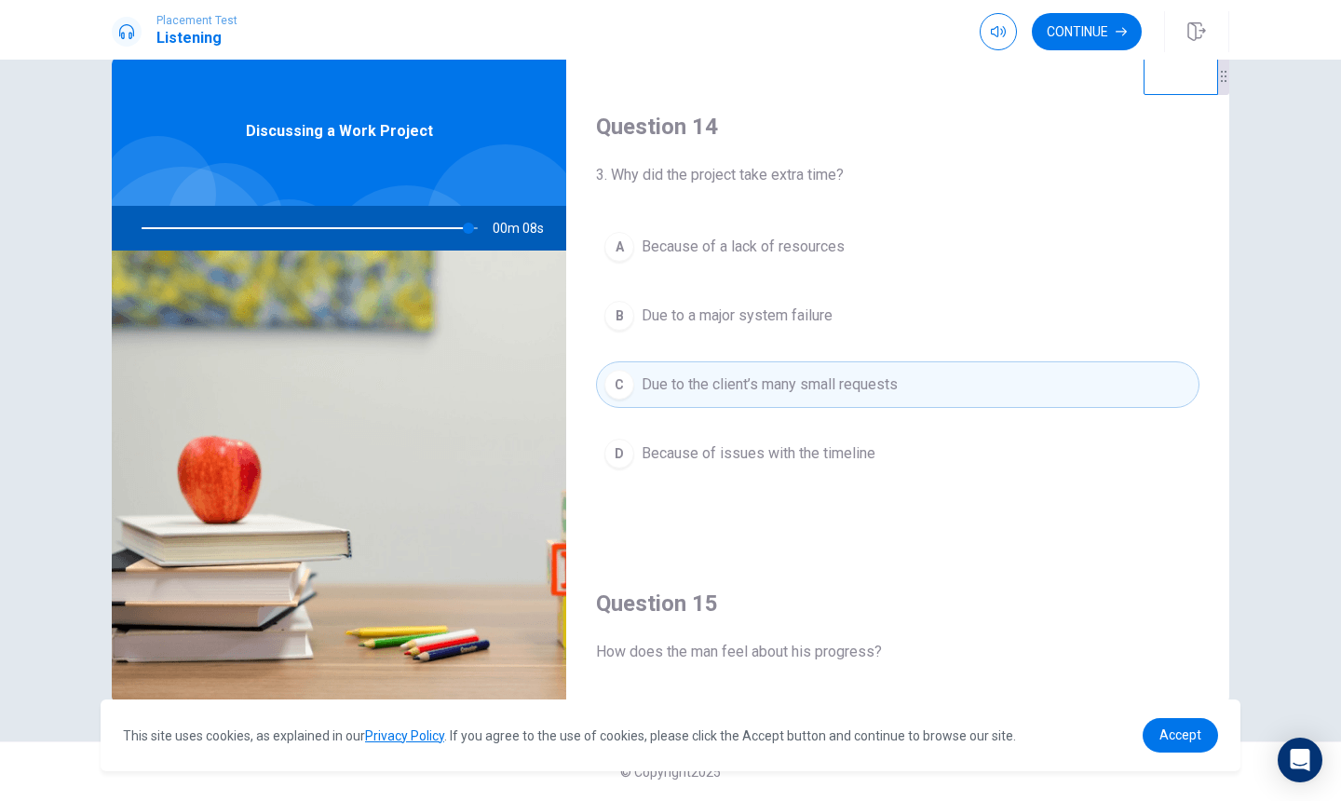
scroll to position [1737, 0]
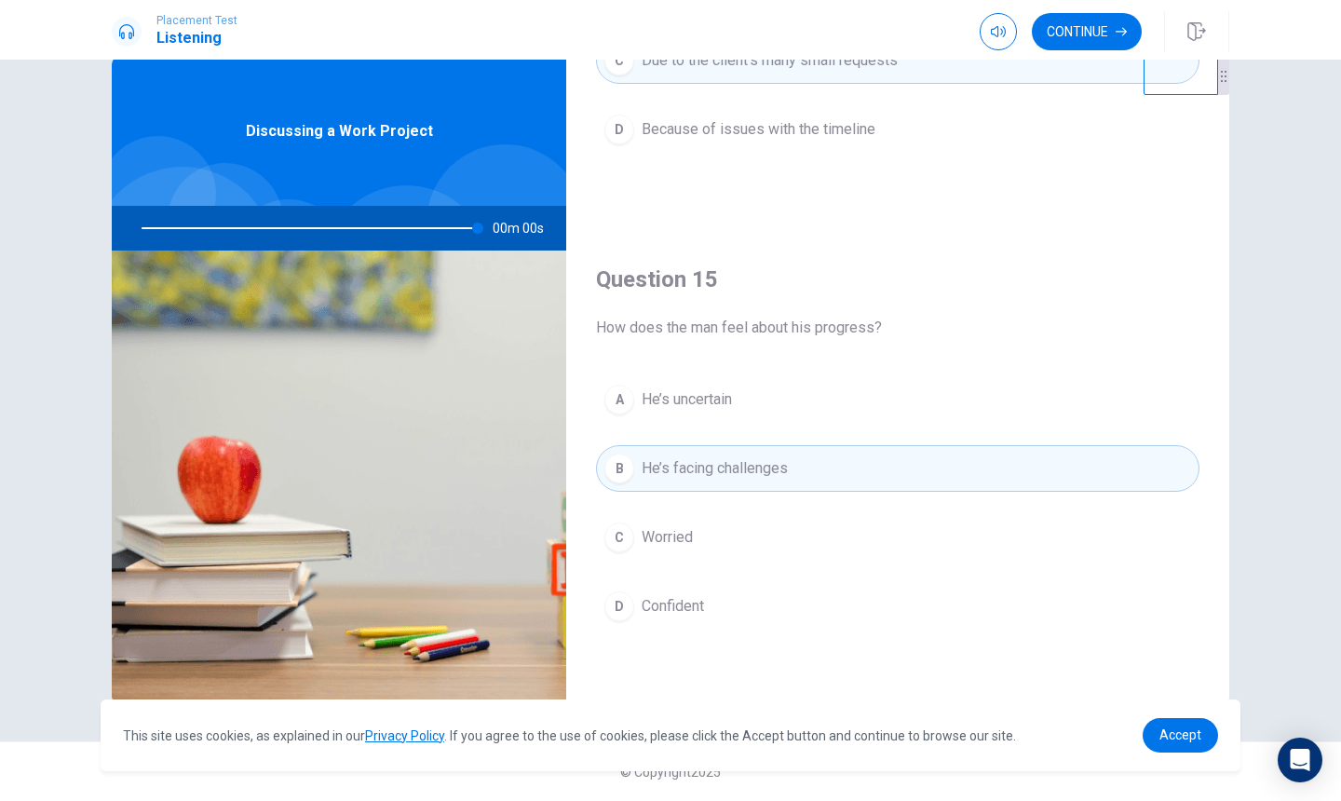
type input "0"
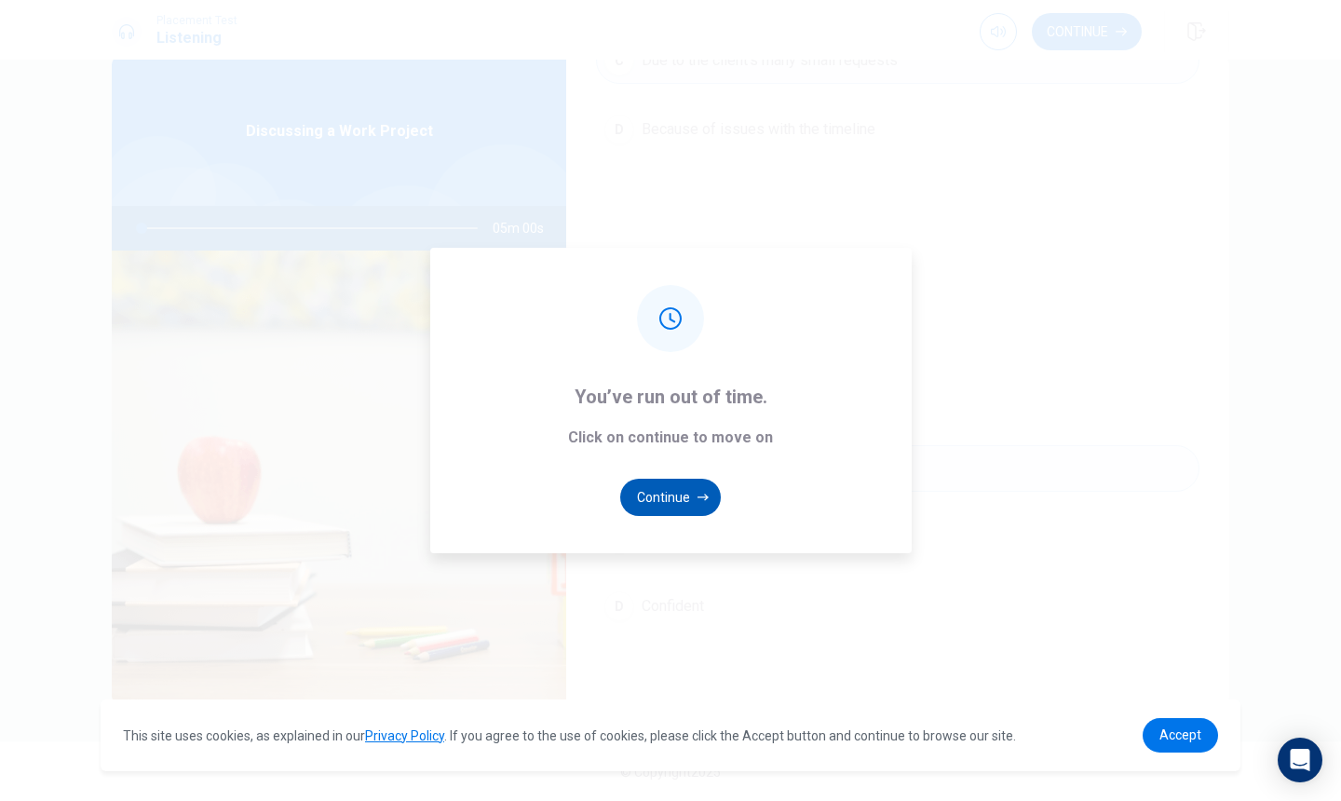
click at [690, 487] on button "Continue" at bounding box center [670, 497] width 101 height 37
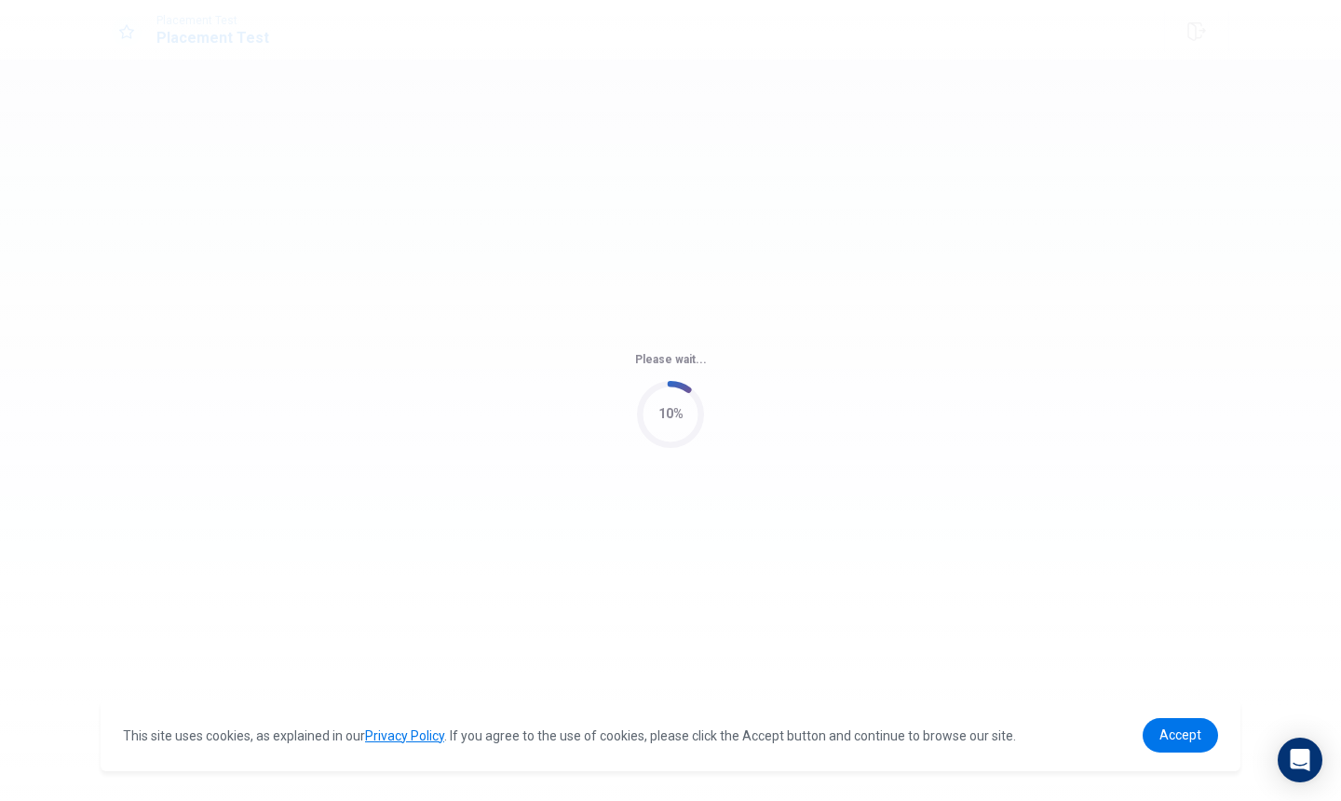
scroll to position [0, 0]
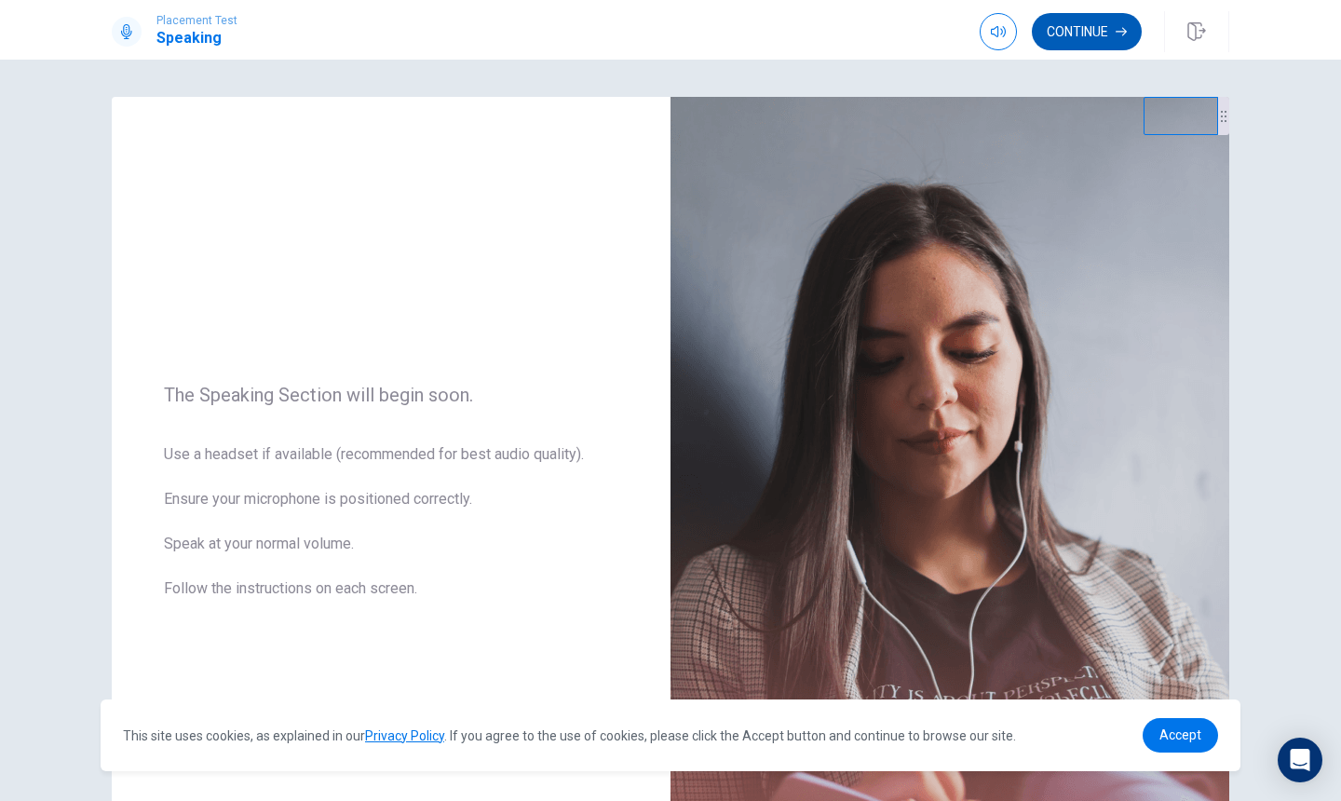
click at [1088, 37] on button "Continue" at bounding box center [1087, 31] width 110 height 37
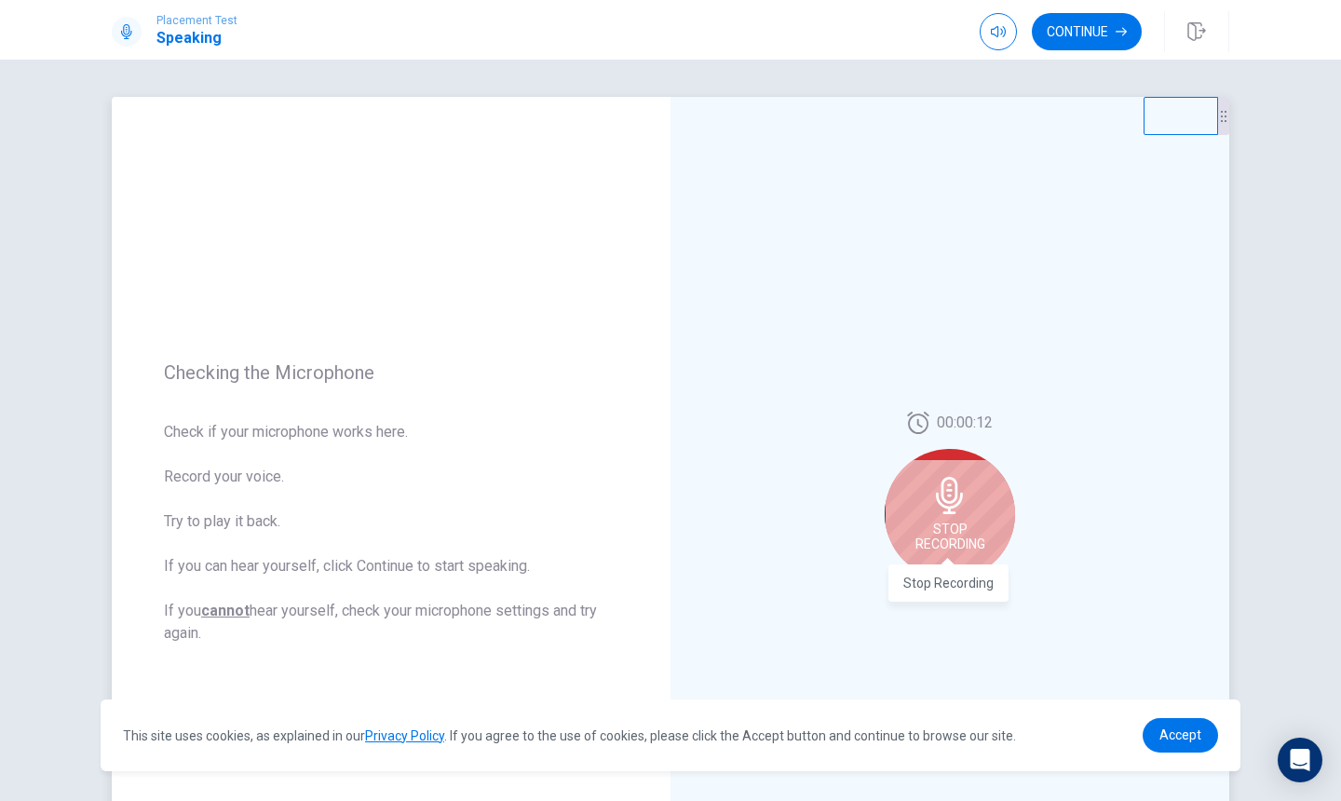
click at [946, 534] on span "Stop Recording" at bounding box center [951, 537] width 70 height 30
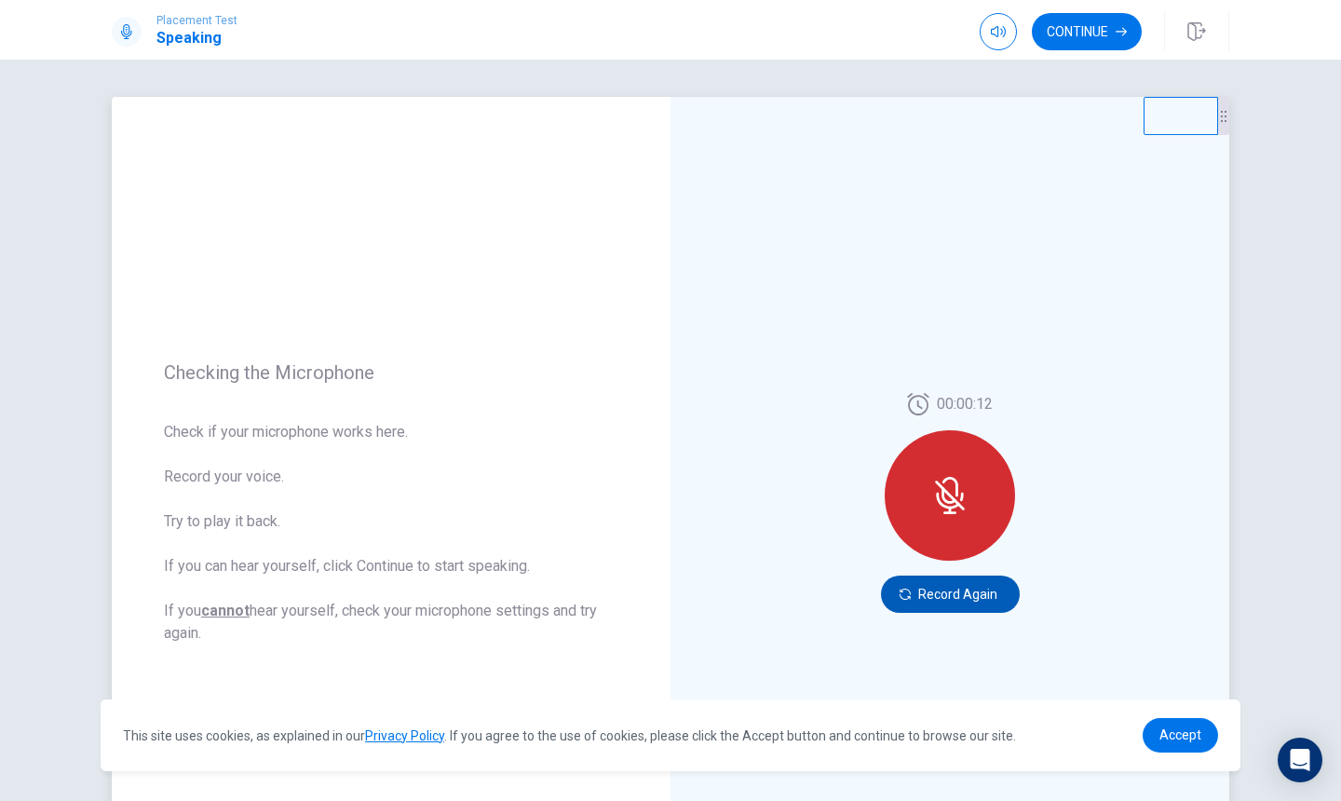
click at [973, 593] on button "Record Again" at bounding box center [950, 594] width 139 height 37
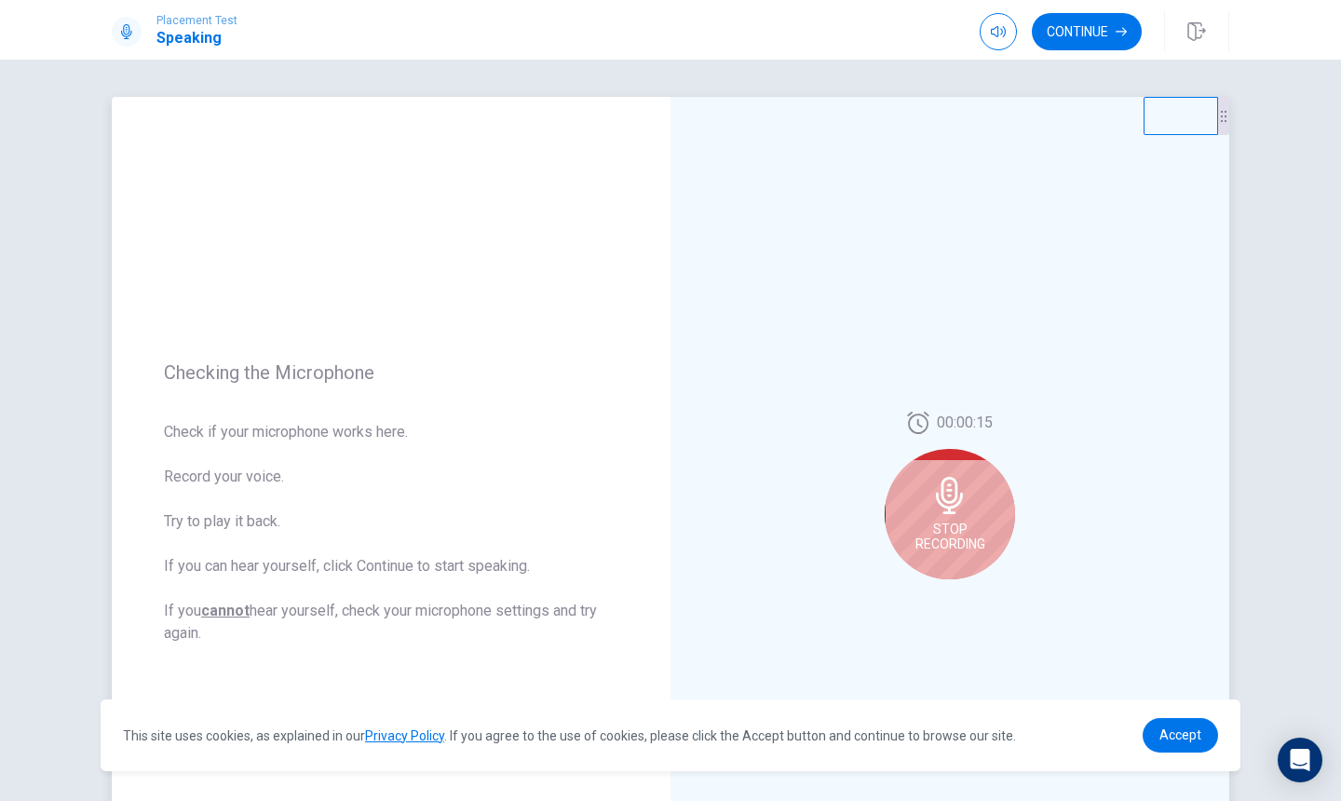
click at [963, 537] on span "Stop Recording" at bounding box center [951, 537] width 70 height 30
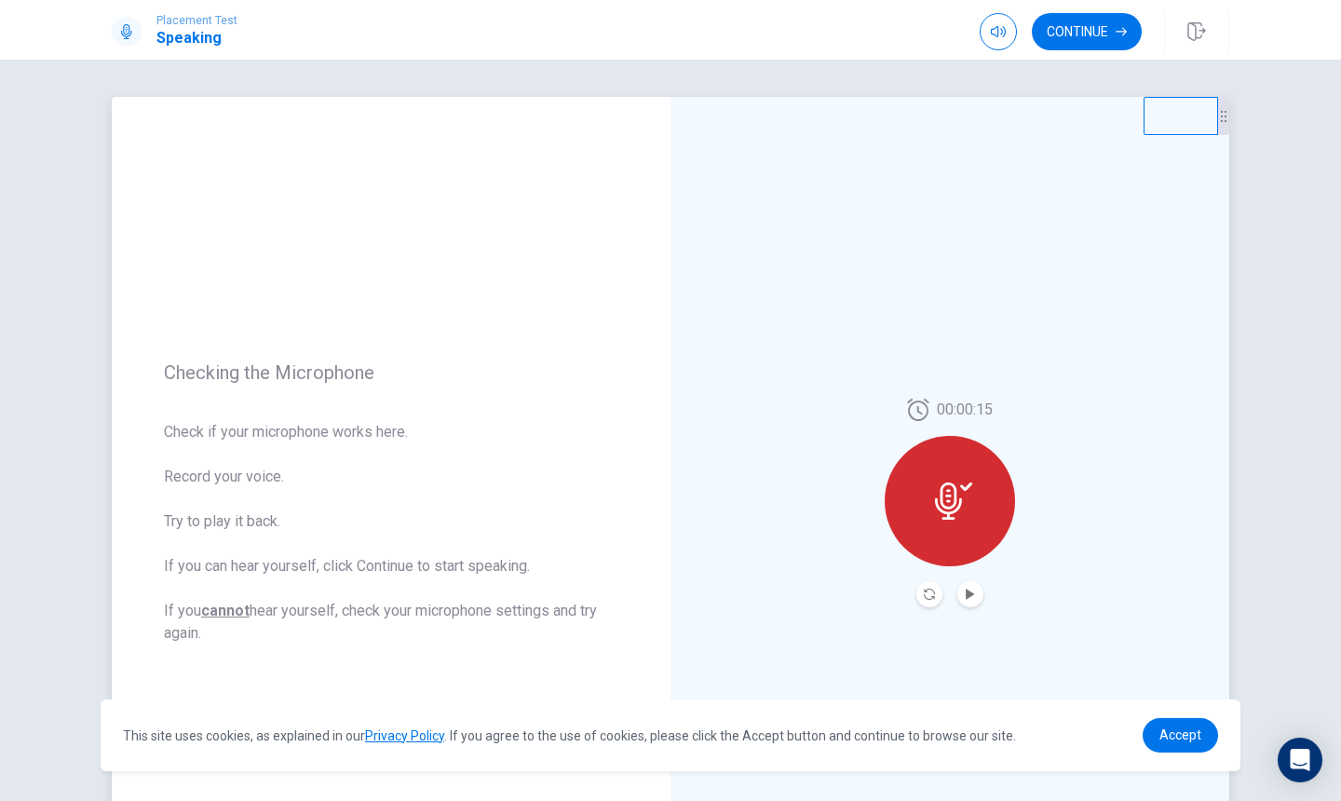
click at [945, 499] on icon at bounding box center [953, 501] width 37 height 37
click at [967, 595] on icon "Play Audio" at bounding box center [970, 594] width 8 height 11
click at [945, 517] on icon at bounding box center [948, 501] width 27 height 37
click at [924, 589] on icon "Record Again" at bounding box center [929, 594] width 11 height 11
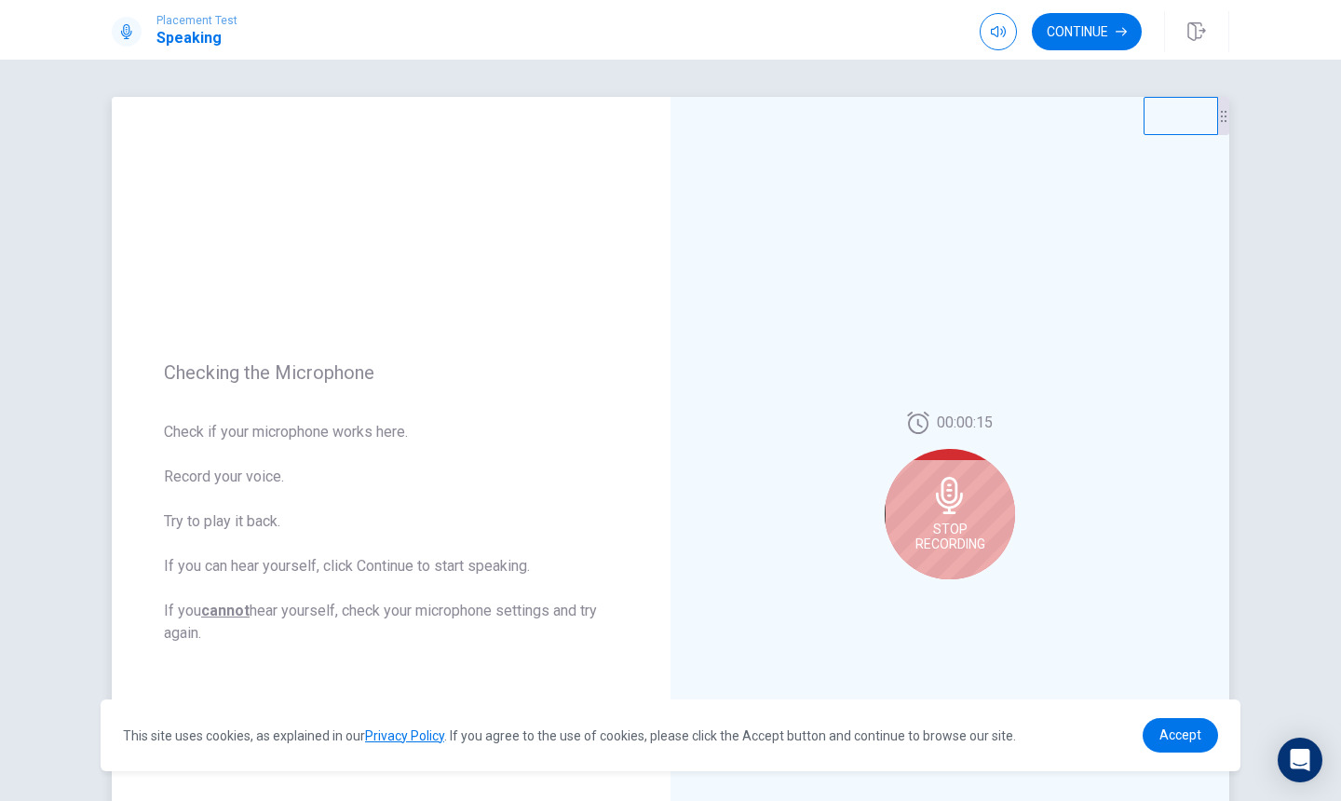
click at [951, 530] on span "Stop Recording" at bounding box center [951, 537] width 70 height 30
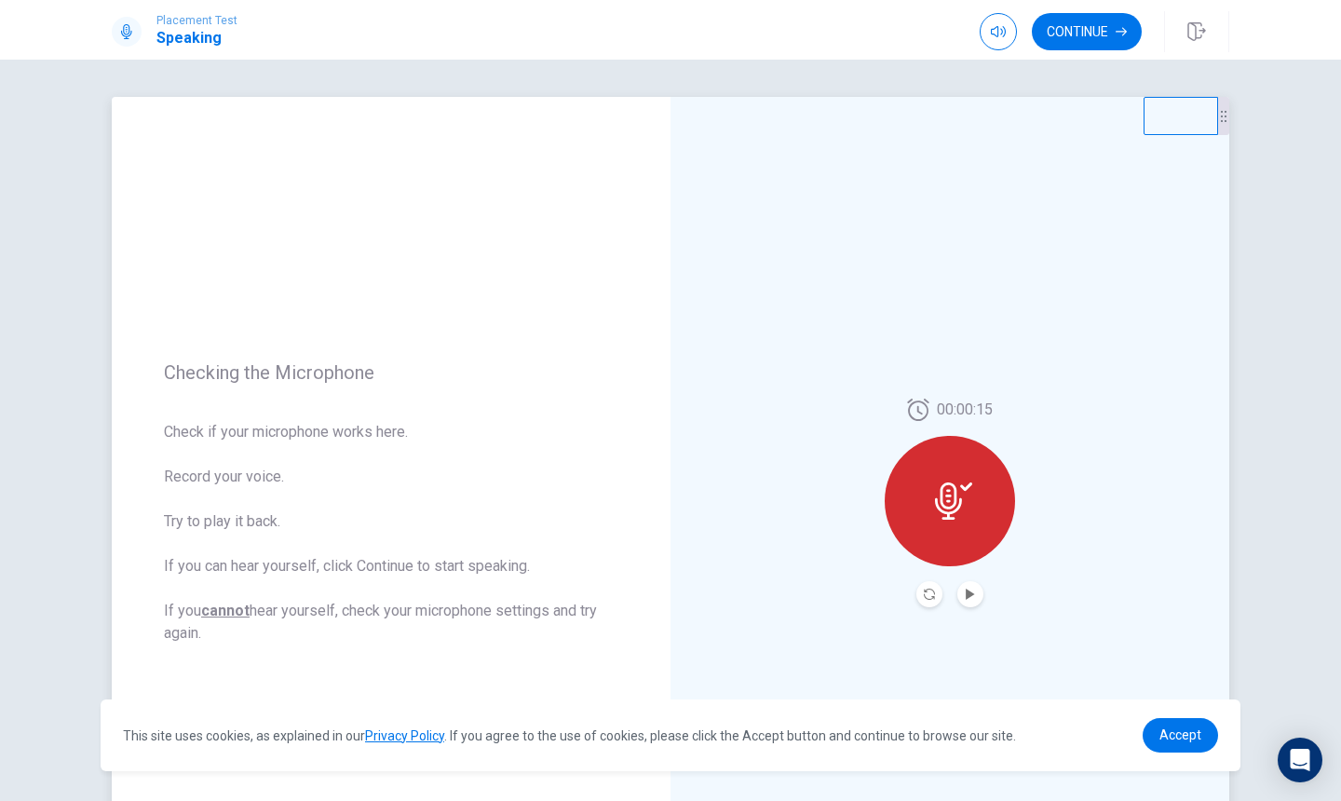
click at [934, 597] on button "Record Again" at bounding box center [930, 594] width 26 height 26
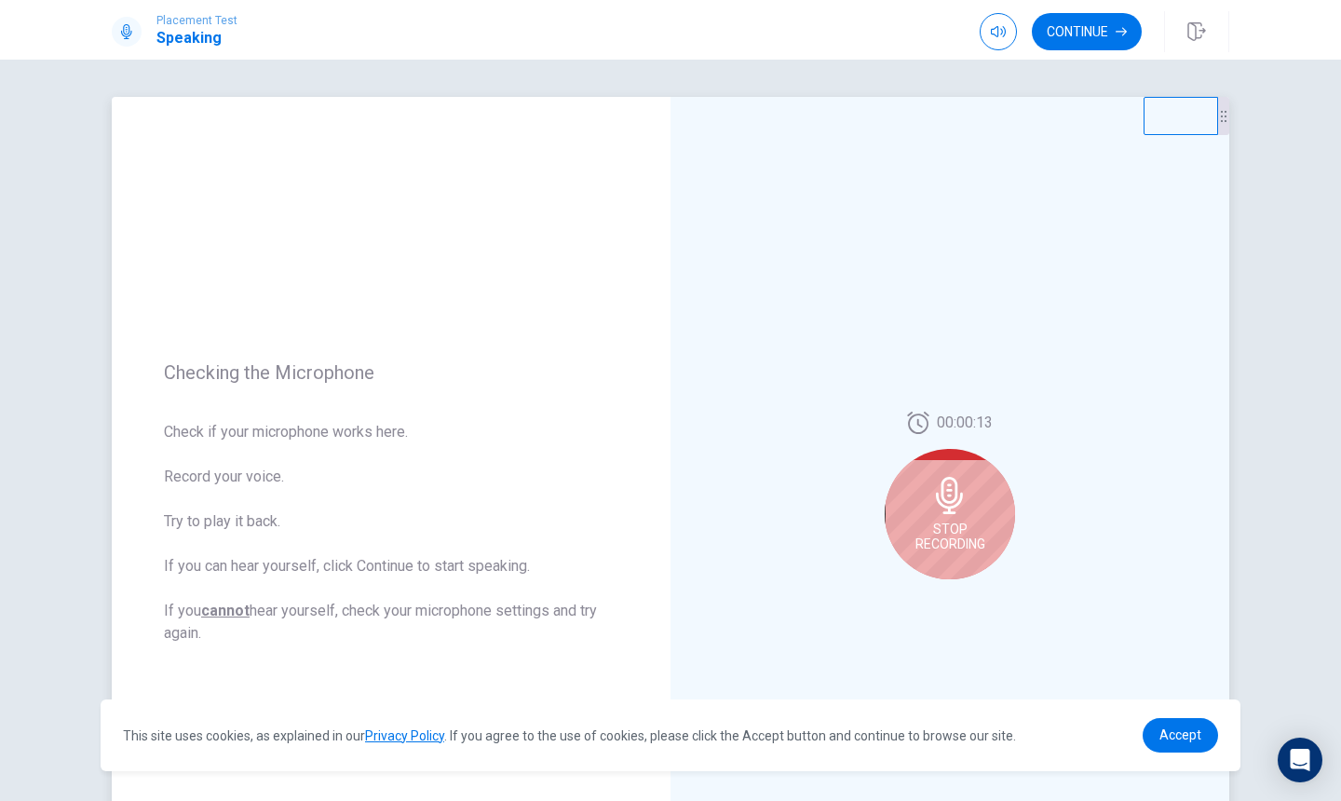
click at [956, 524] on span "Stop Recording" at bounding box center [951, 537] width 70 height 30
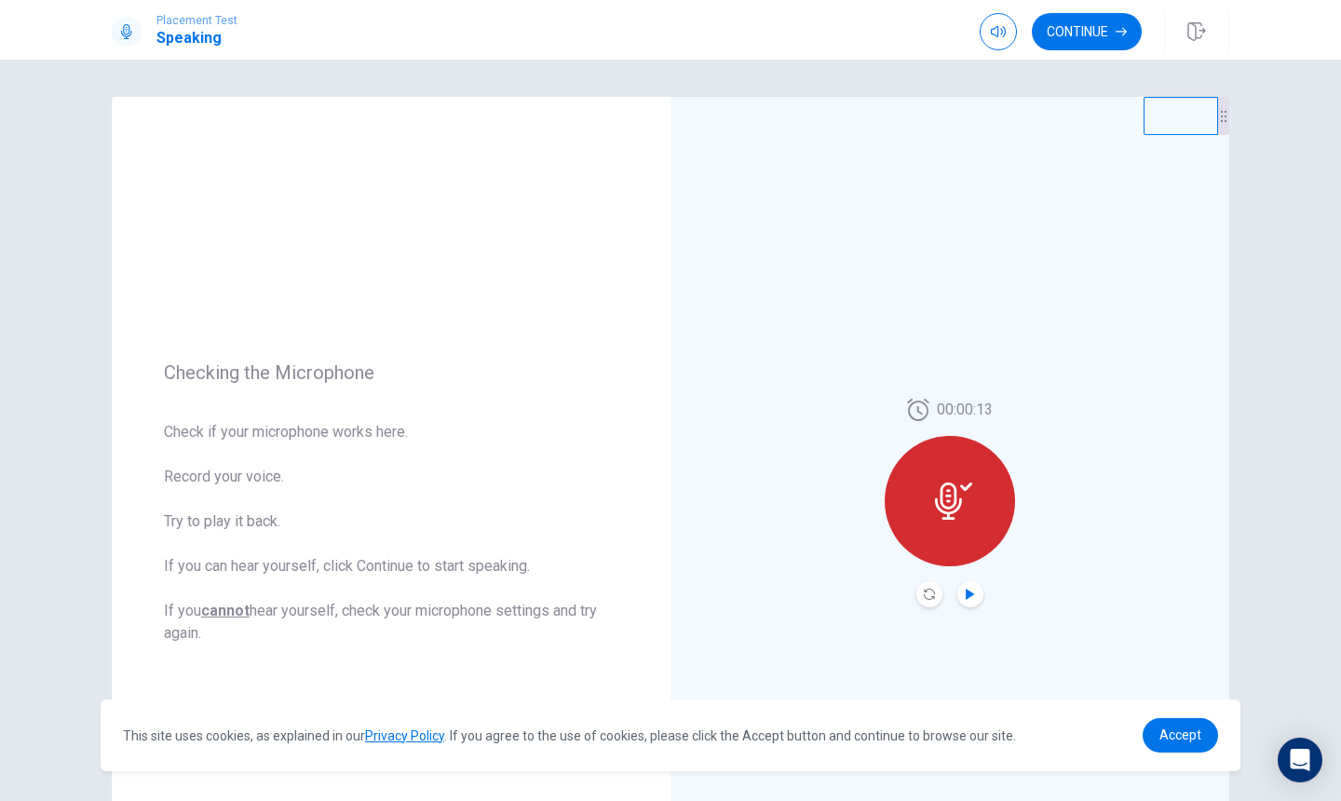
click at [968, 596] on icon "Play Audio" at bounding box center [970, 594] width 8 height 11
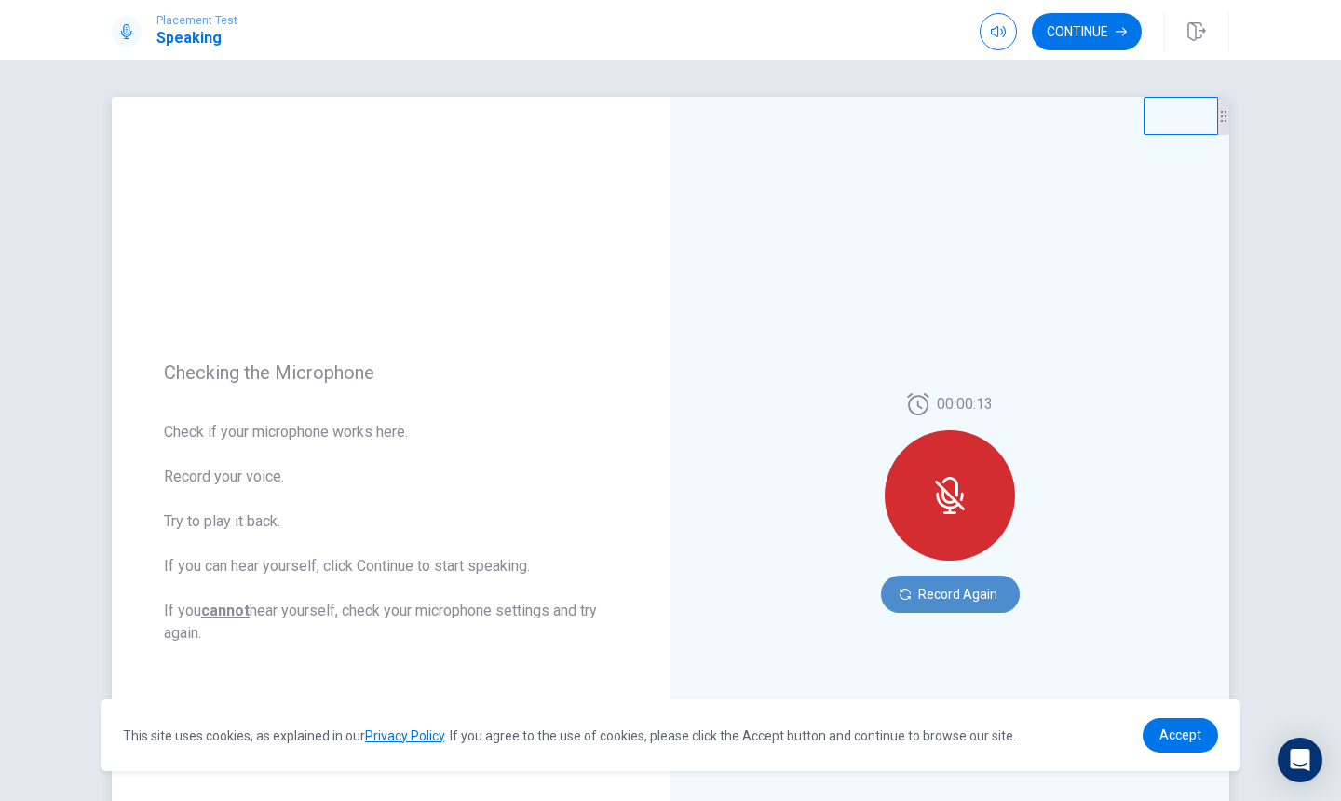
click at [923, 596] on button "Record Again" at bounding box center [950, 594] width 139 height 37
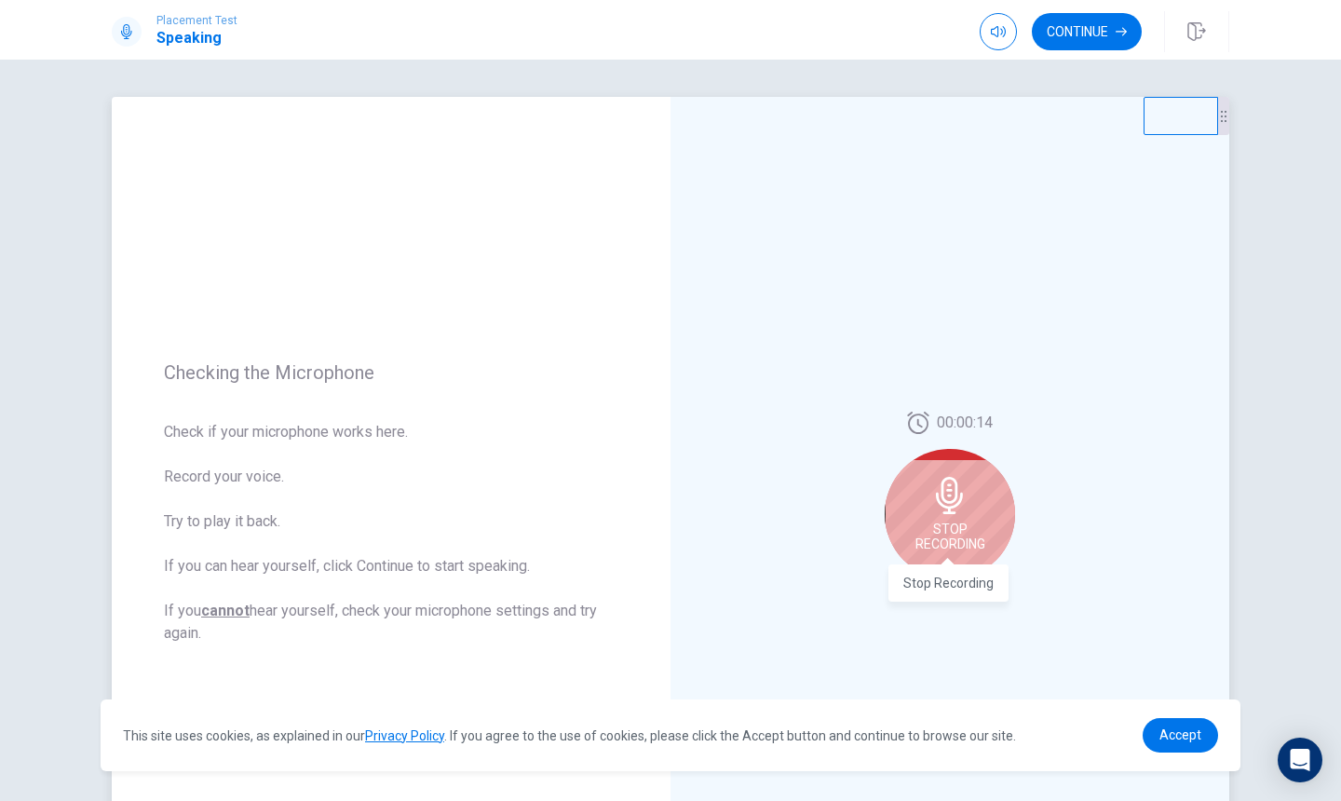
click at [938, 527] on span "Stop Recording" at bounding box center [951, 537] width 70 height 30
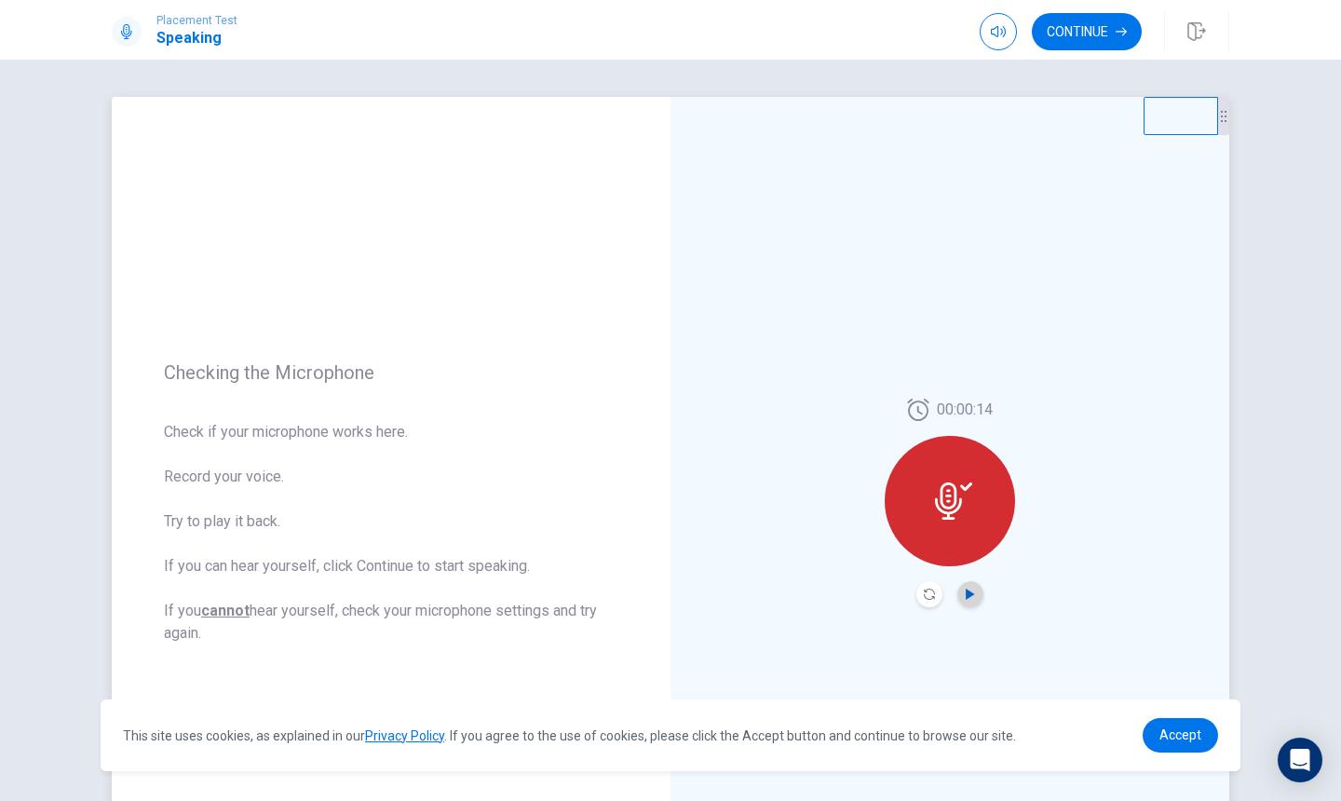
click at [970, 592] on icon "Play Audio" at bounding box center [970, 594] width 8 height 11
click at [925, 603] on button "Record Again" at bounding box center [930, 594] width 26 height 26
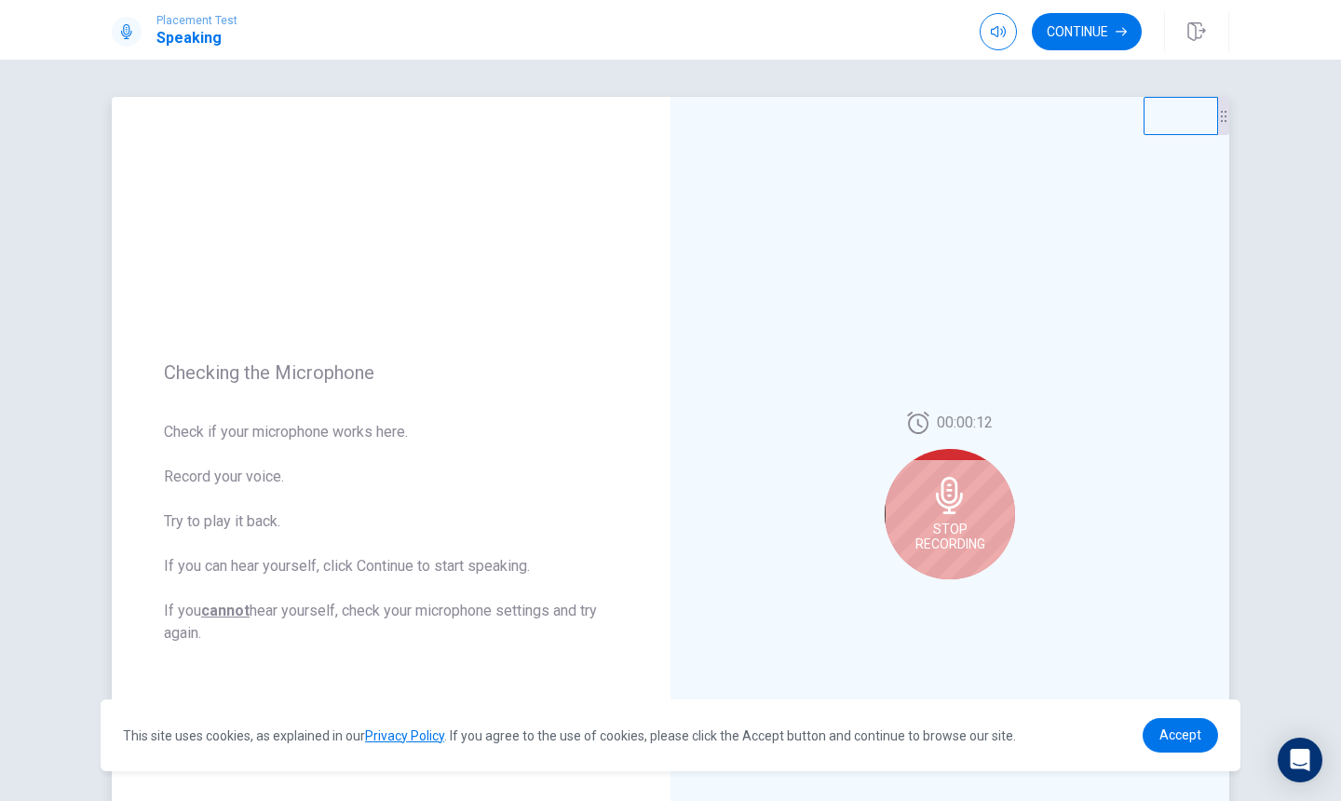
click at [918, 490] on div "Stop Recording" at bounding box center [950, 514] width 130 height 130
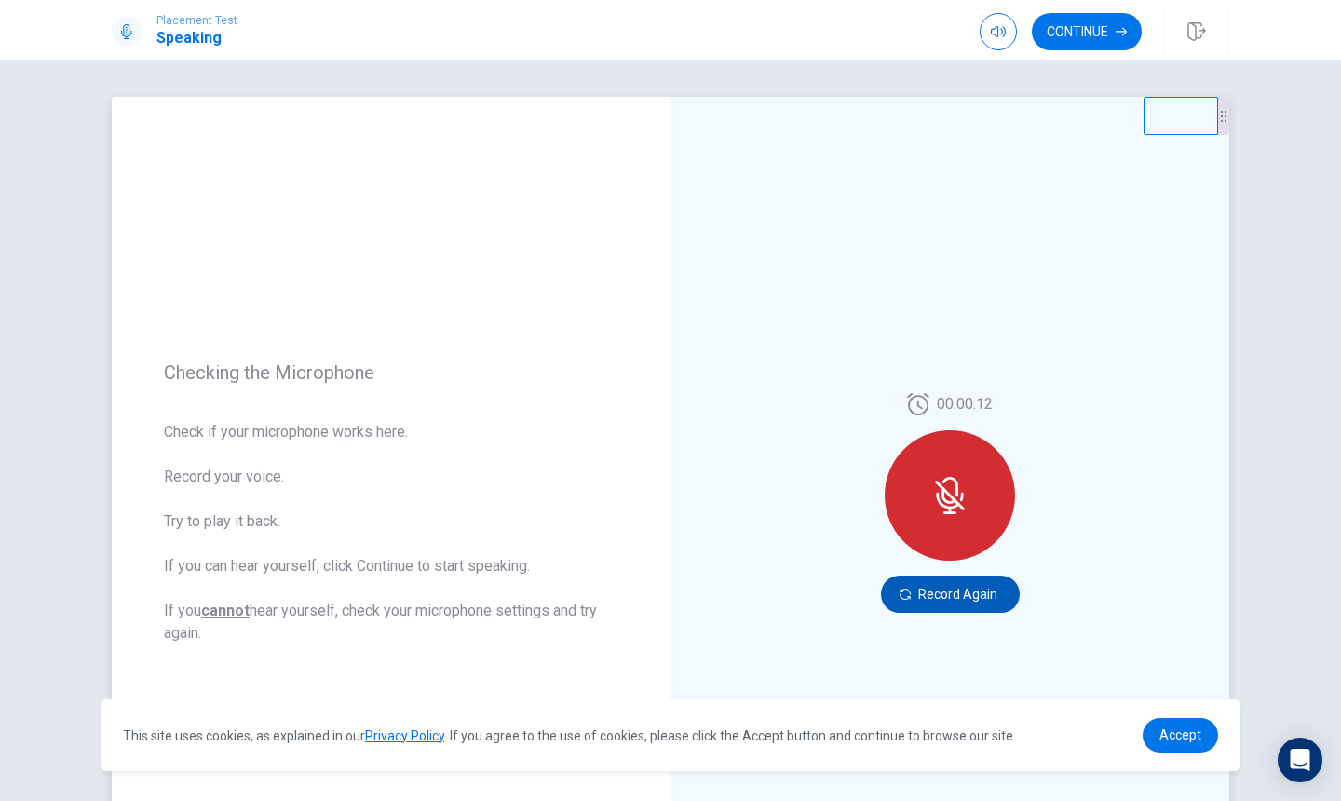
click at [942, 590] on button "Record Again" at bounding box center [950, 594] width 139 height 37
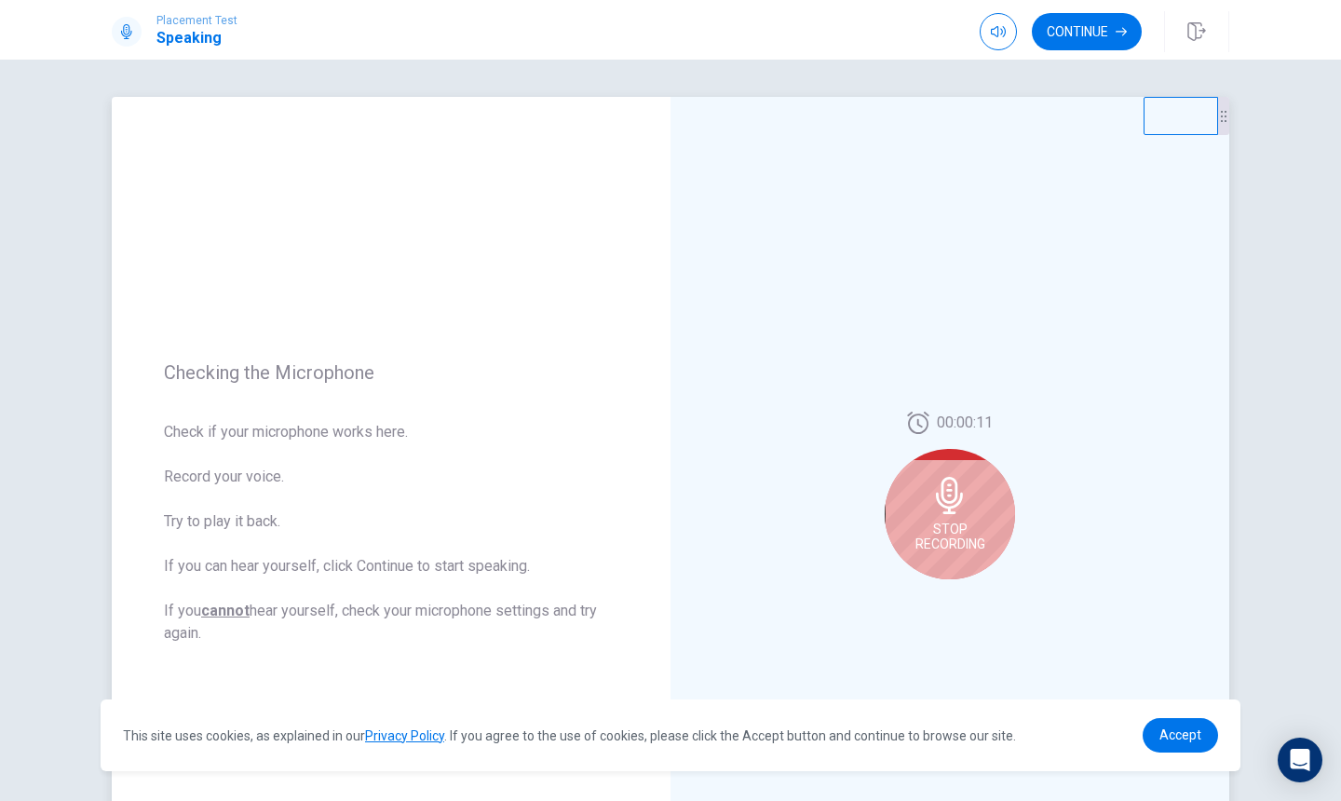
click at [1000, 515] on div "Stop Recording" at bounding box center [950, 514] width 130 height 130
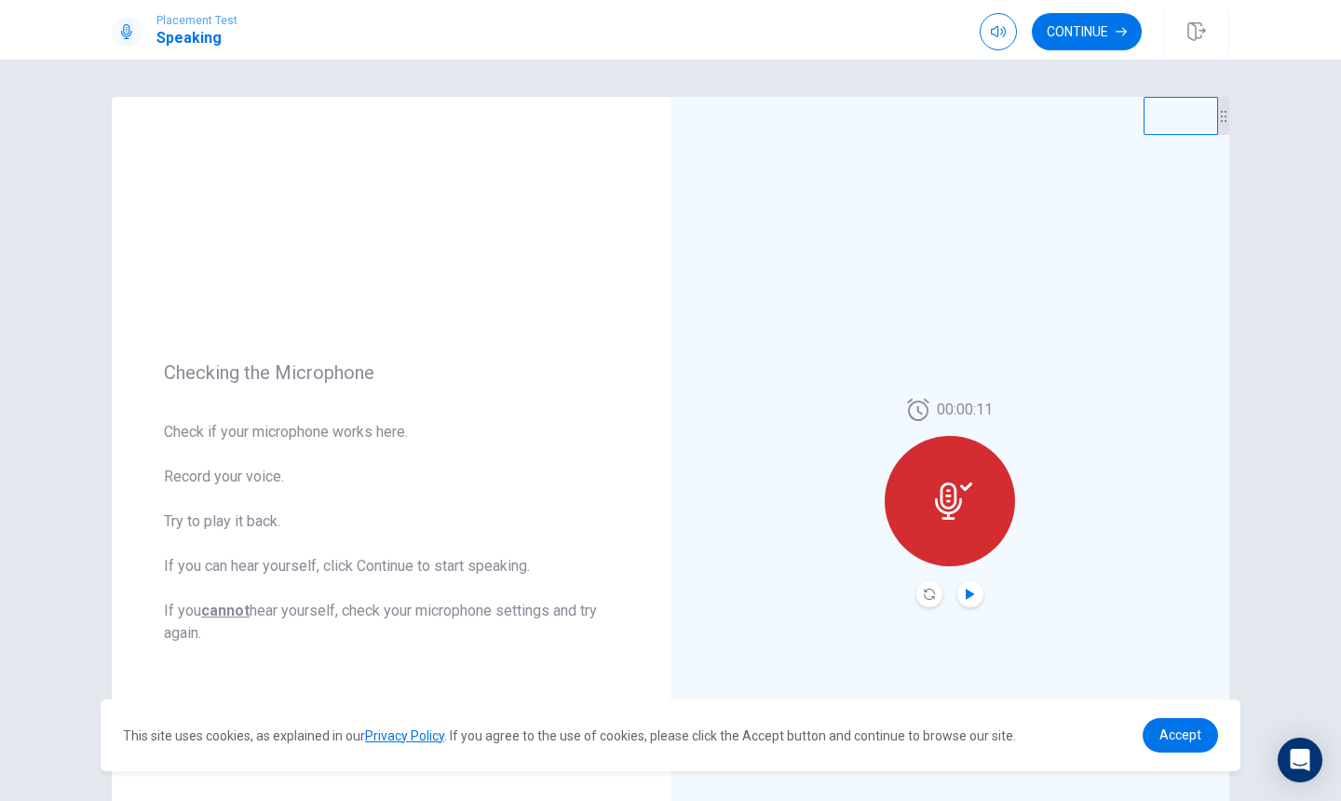
click at [970, 599] on icon "Play Audio" at bounding box center [970, 594] width 11 height 11
click at [1106, 23] on button "Continue" at bounding box center [1087, 31] width 110 height 37
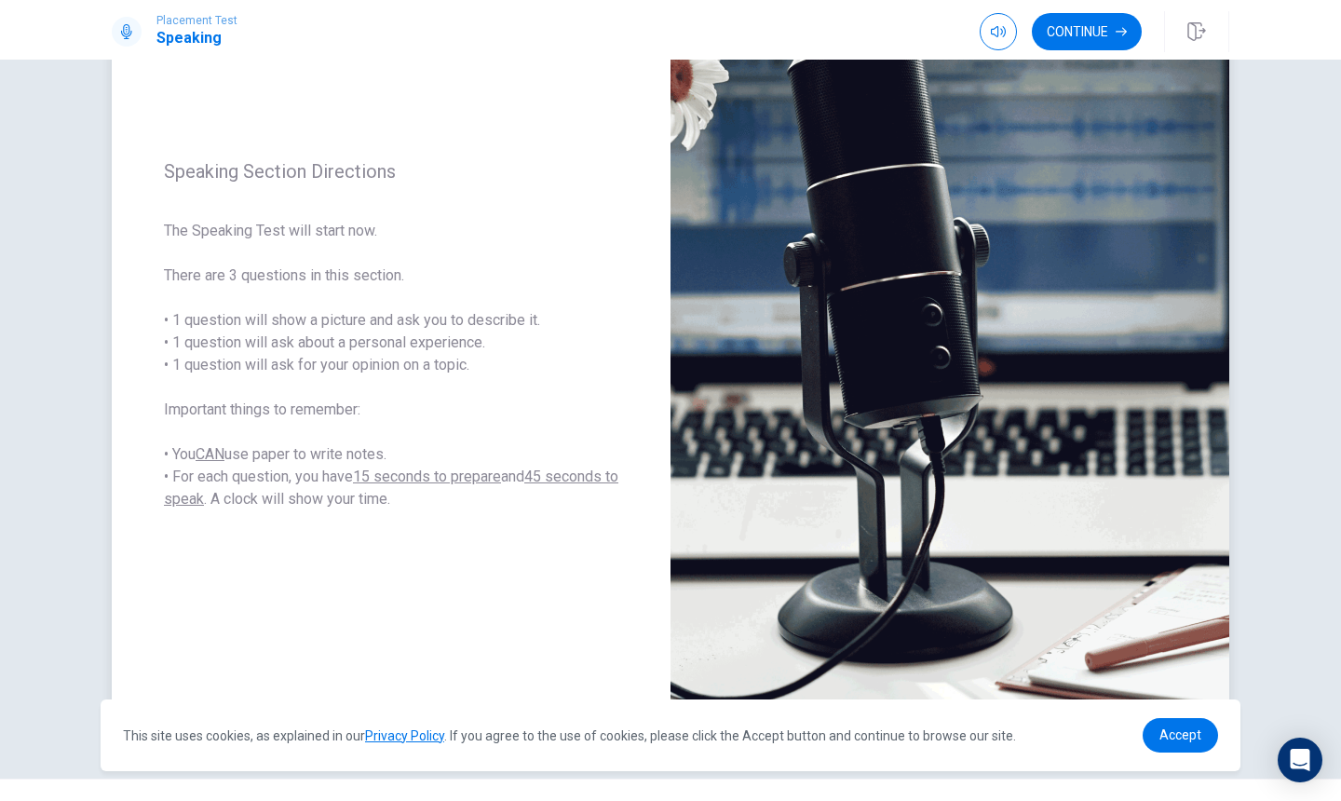
scroll to position [167, 0]
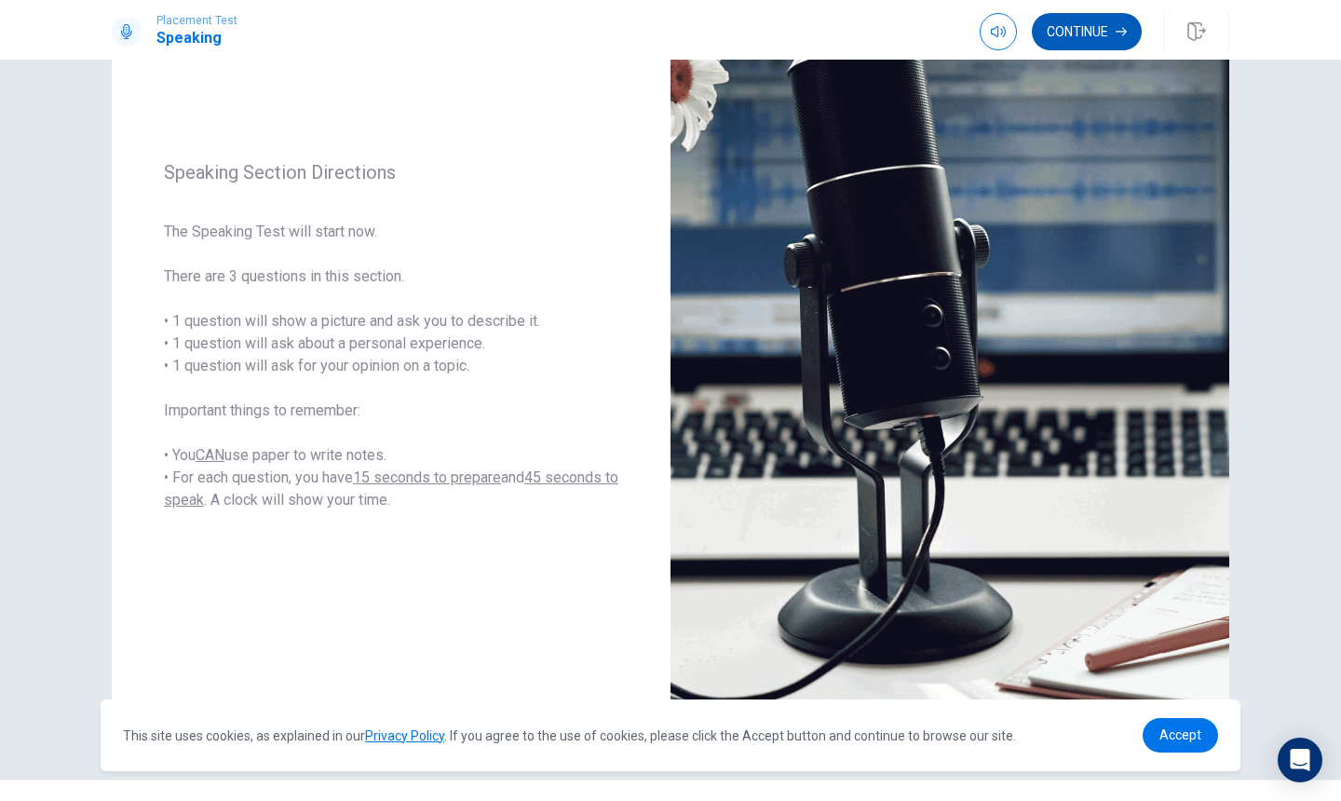
click at [1105, 34] on button "Continue" at bounding box center [1087, 31] width 110 height 37
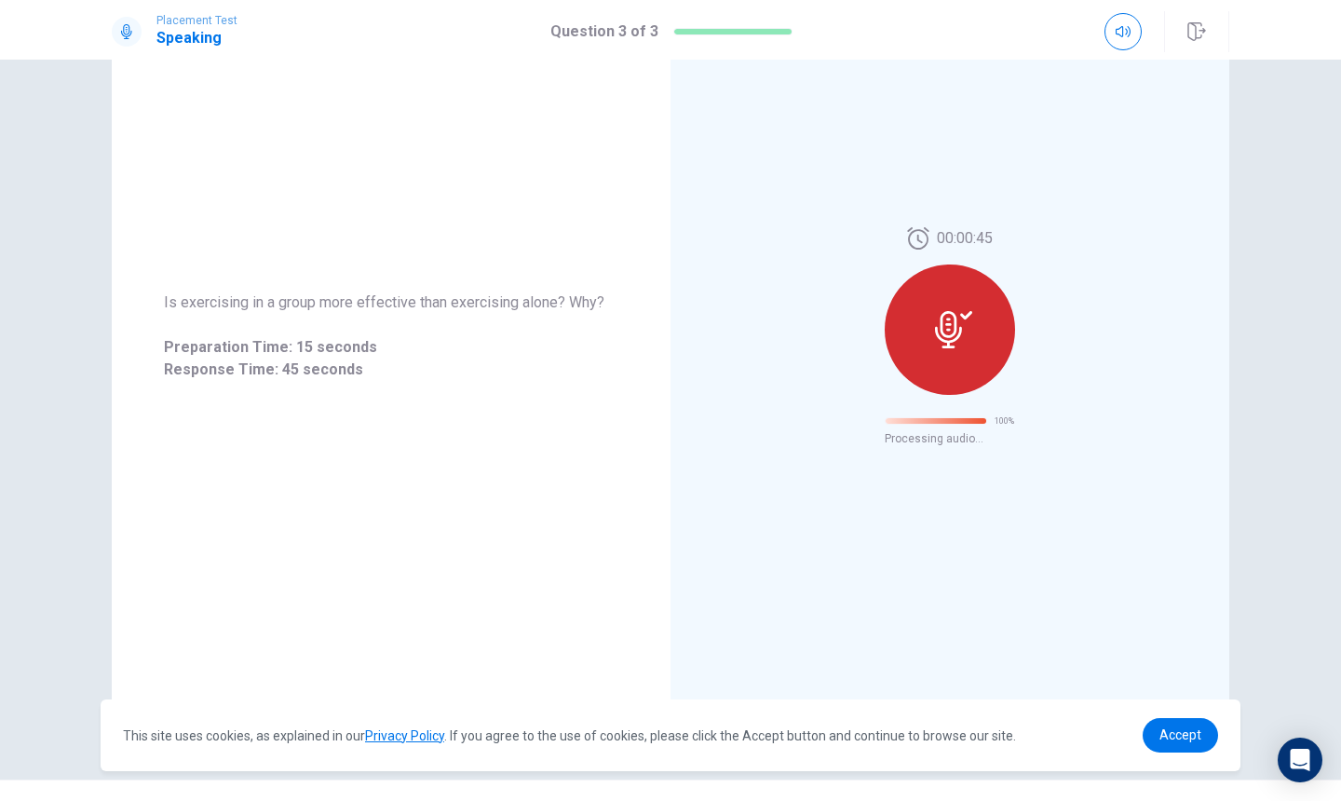
scroll to position [0, 0]
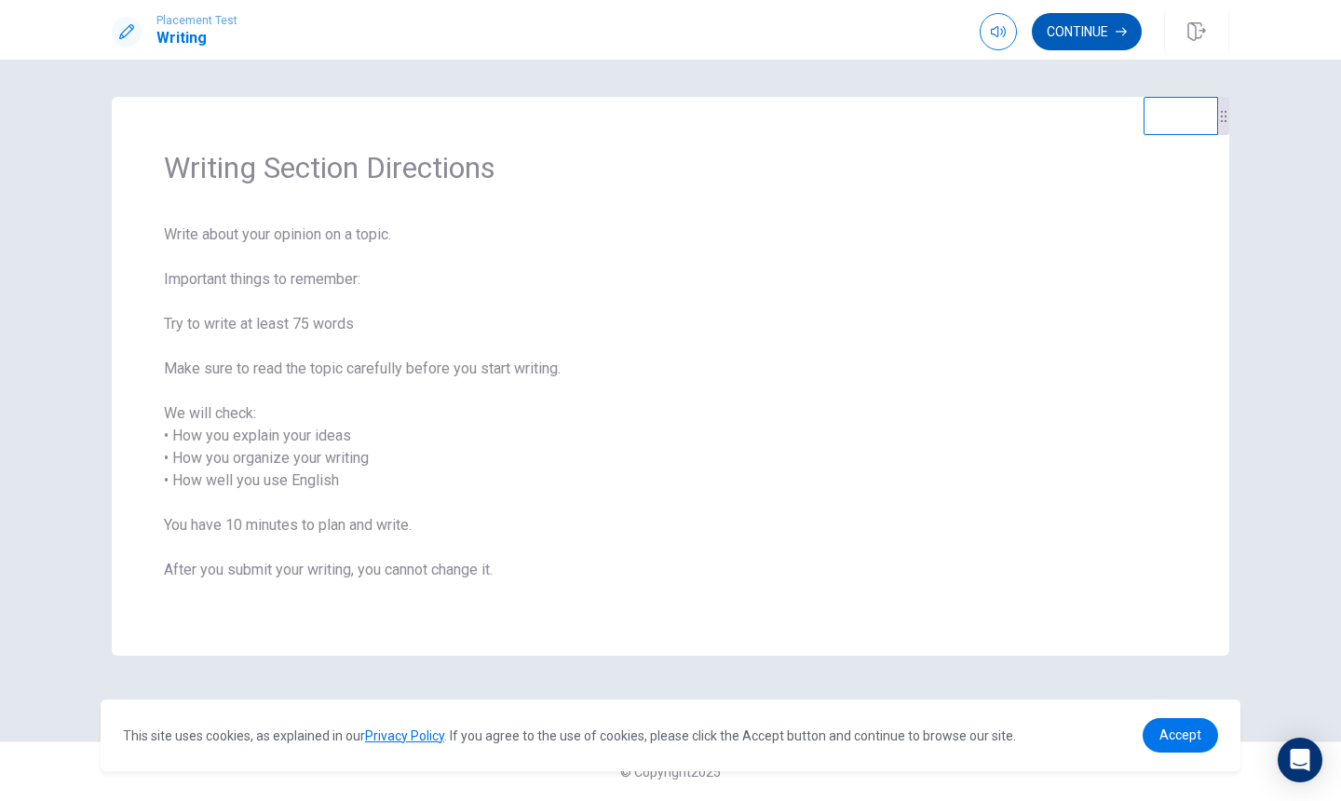
click at [1095, 24] on button "Continue" at bounding box center [1087, 31] width 110 height 37
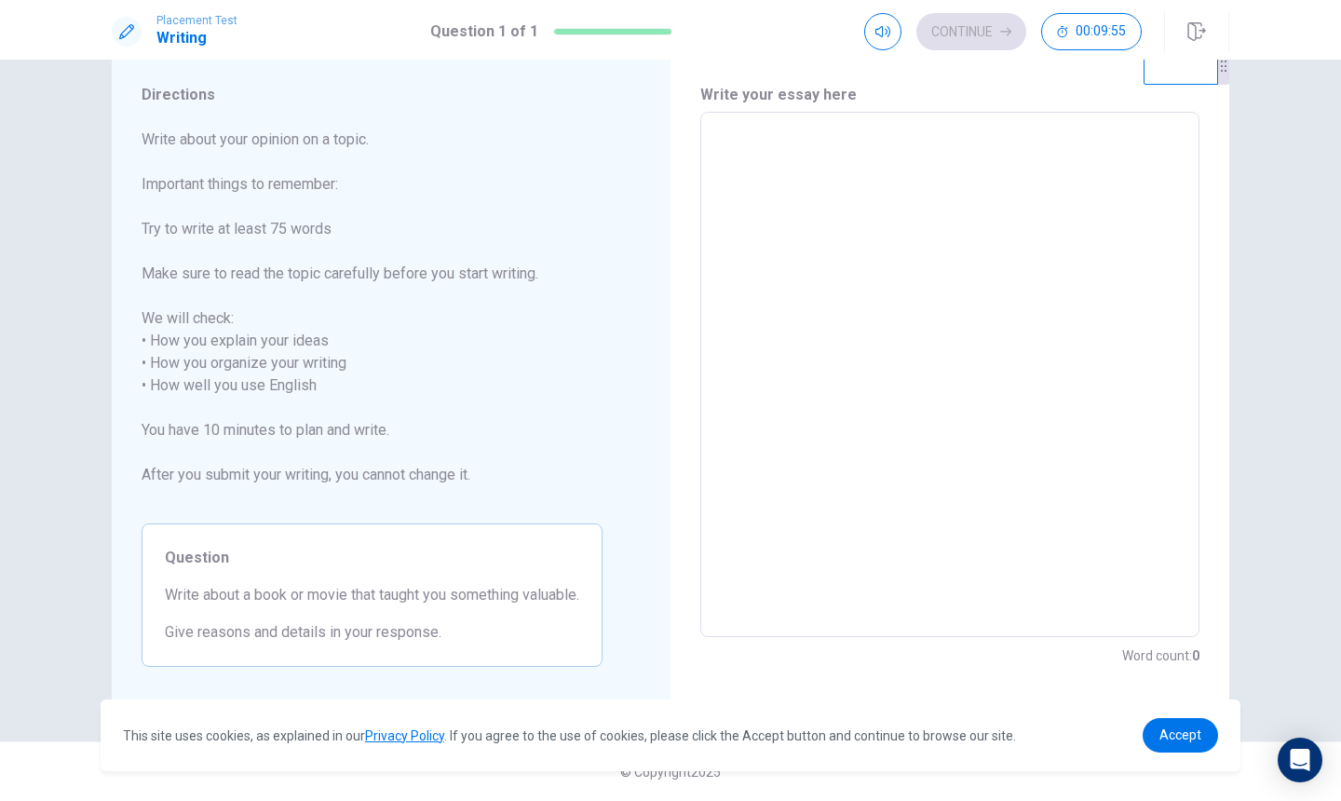
scroll to position [45, 0]
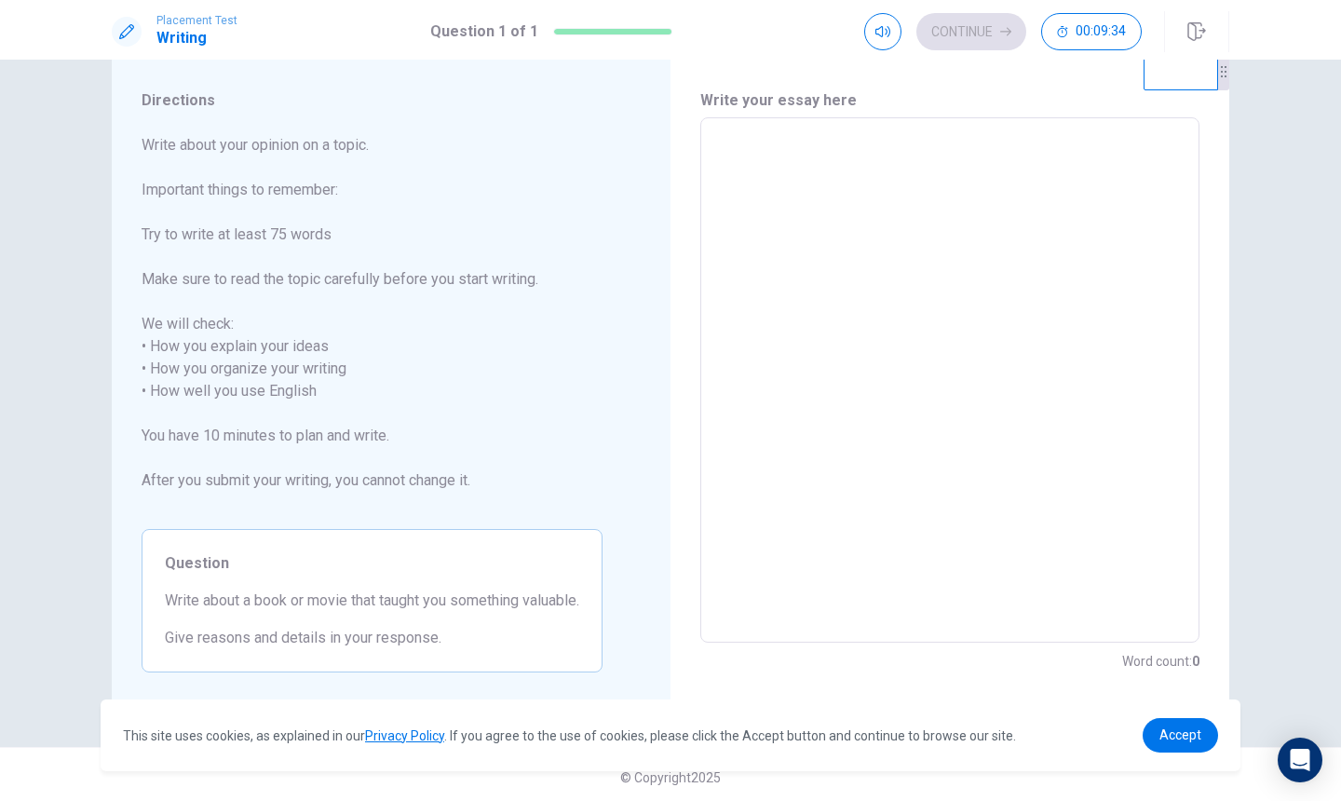
click at [786, 172] on textarea at bounding box center [950, 380] width 473 height 495
type textarea "T"
type textarea "x"
type textarea "Th"
type textarea "x"
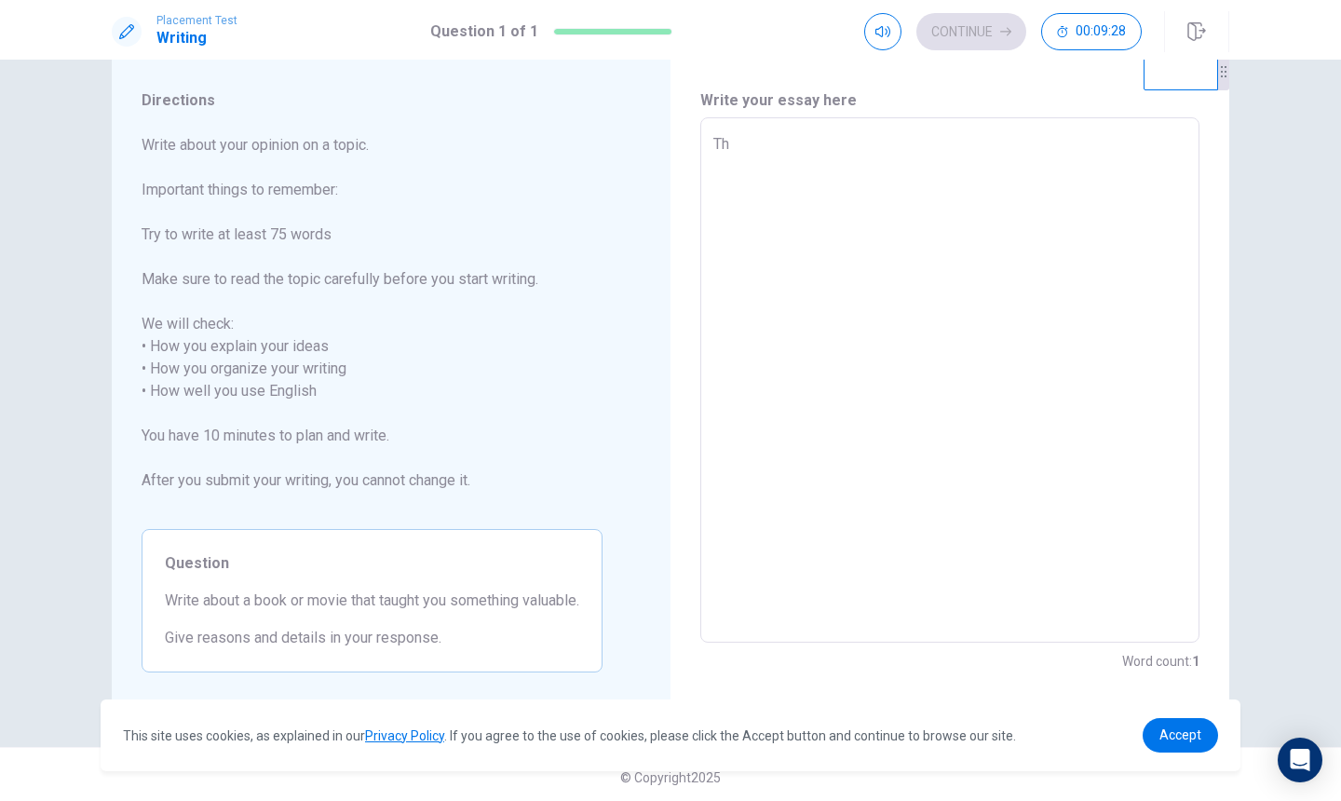
type textarea "The"
type textarea "x"
type textarea "The"
type textarea "x"
type textarea "The m"
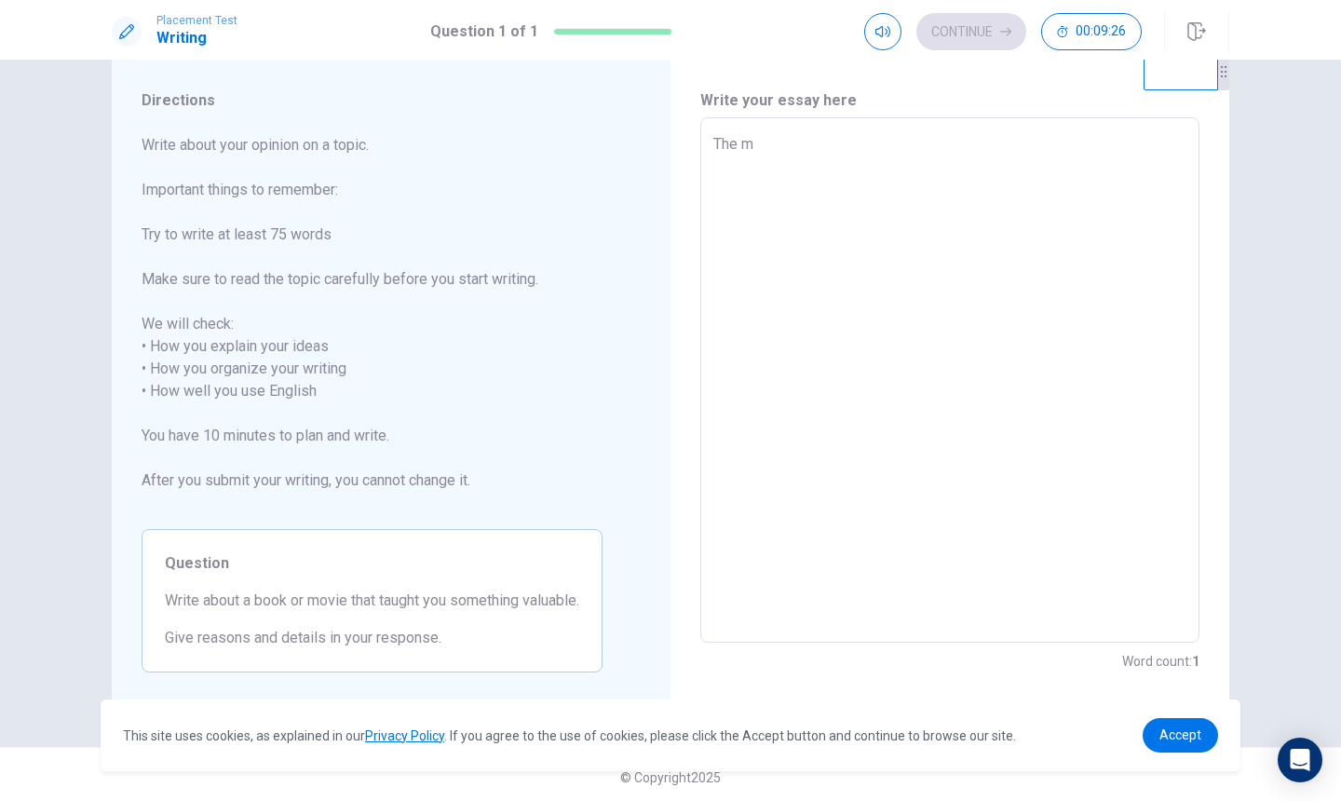
type textarea "x"
type textarea "The mo"
type textarea "x"
type textarea "The mov"
type textarea "x"
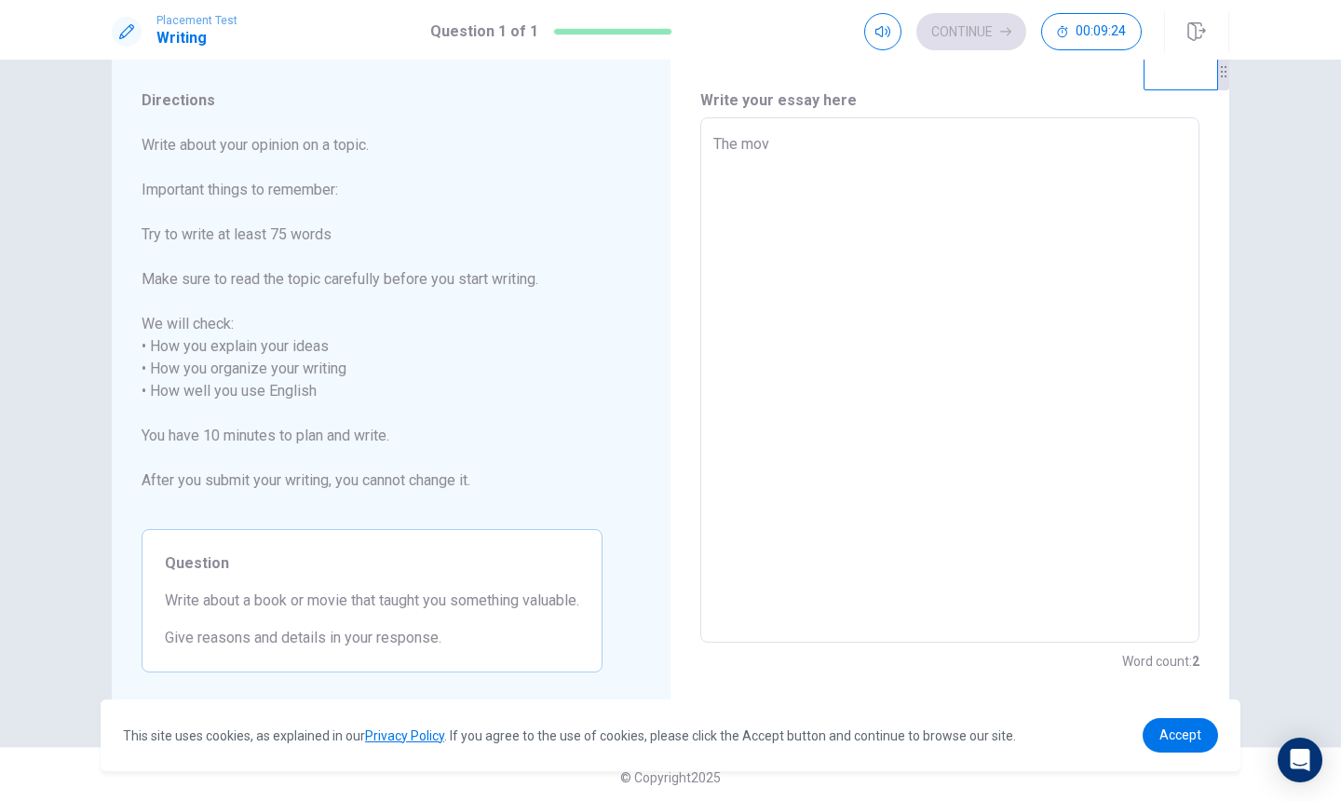
type textarea "The movi"
type textarea "x"
type textarea "The movie"
type textarea "x"
type textarea "The movie"
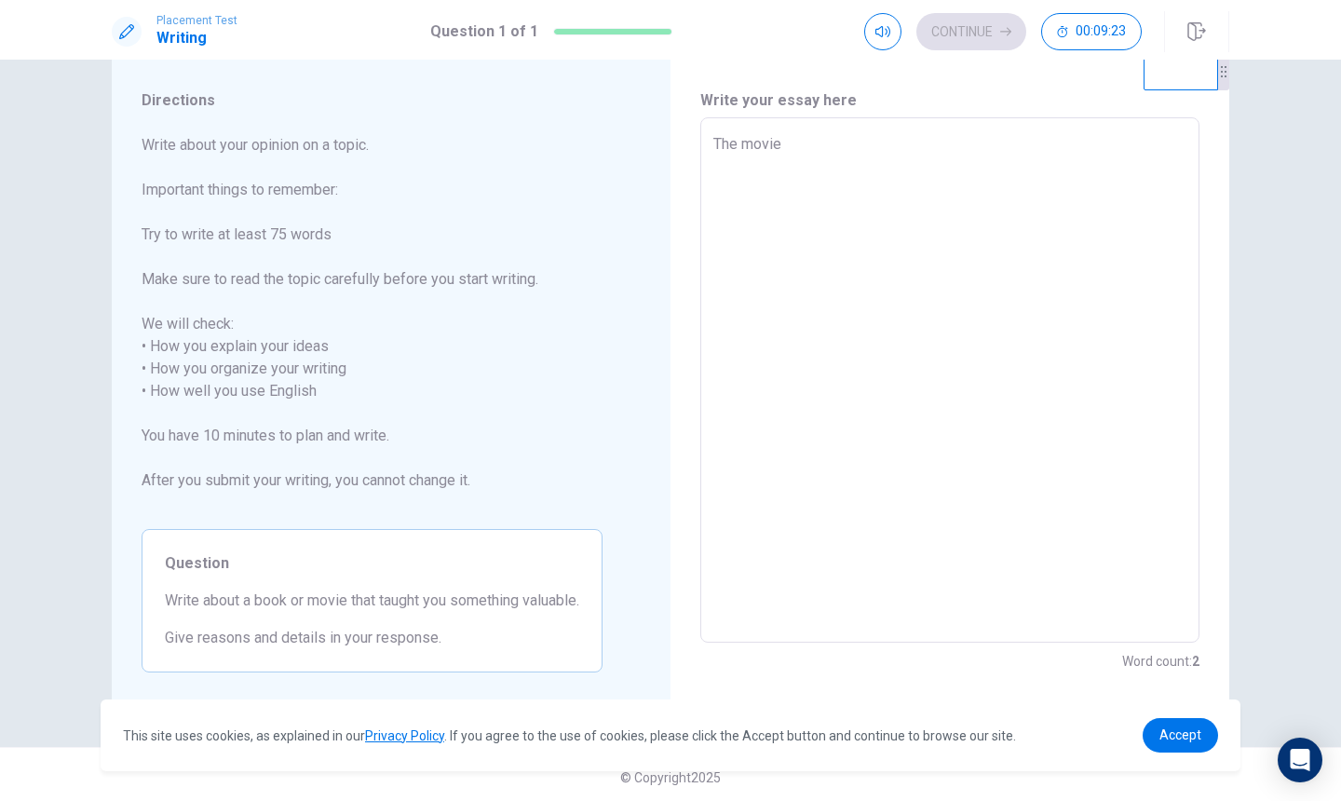
type textarea "x"
type textarea "The movie t"
type textarea "x"
type textarea "The movie th"
type textarea "x"
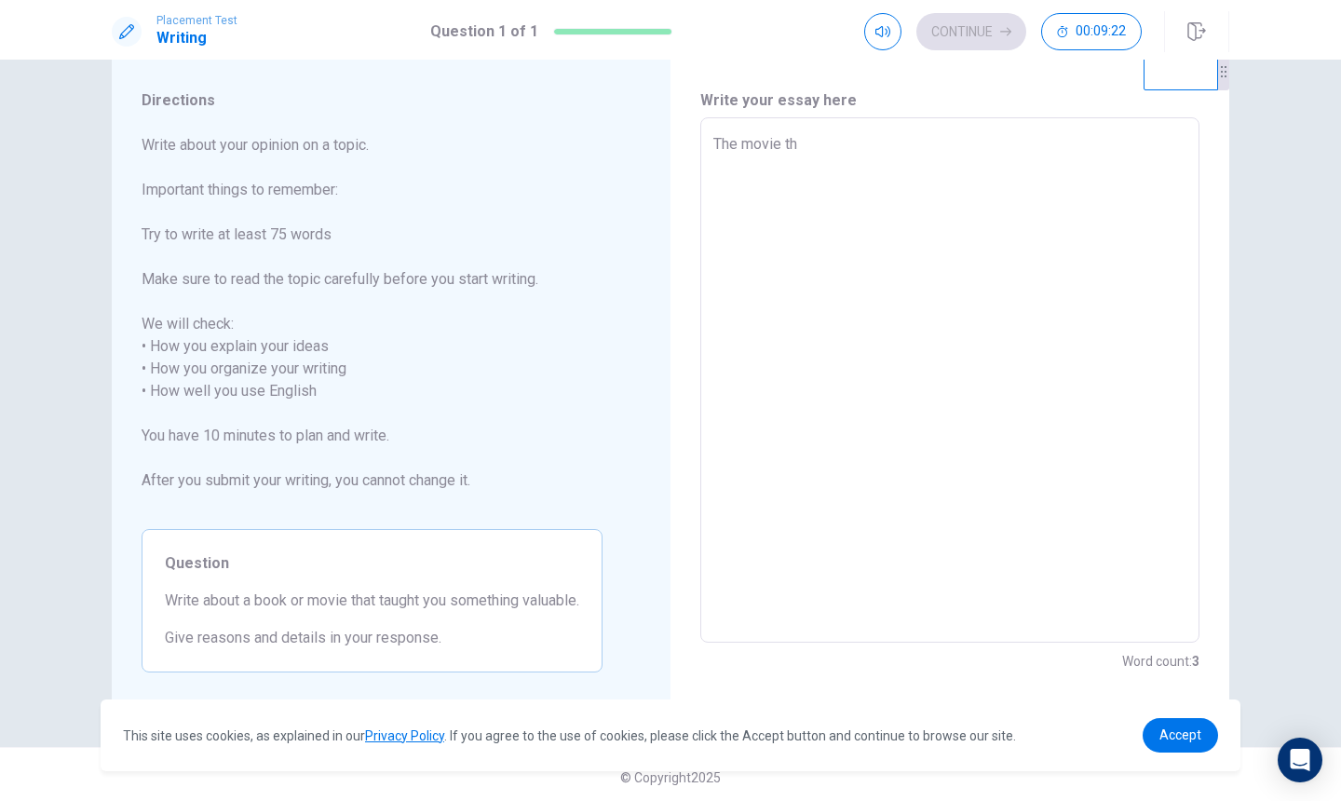
type textarea "The movie tha"
type textarea "x"
type textarea "The movie that"
type textarea "x"
type textarea "The movie that"
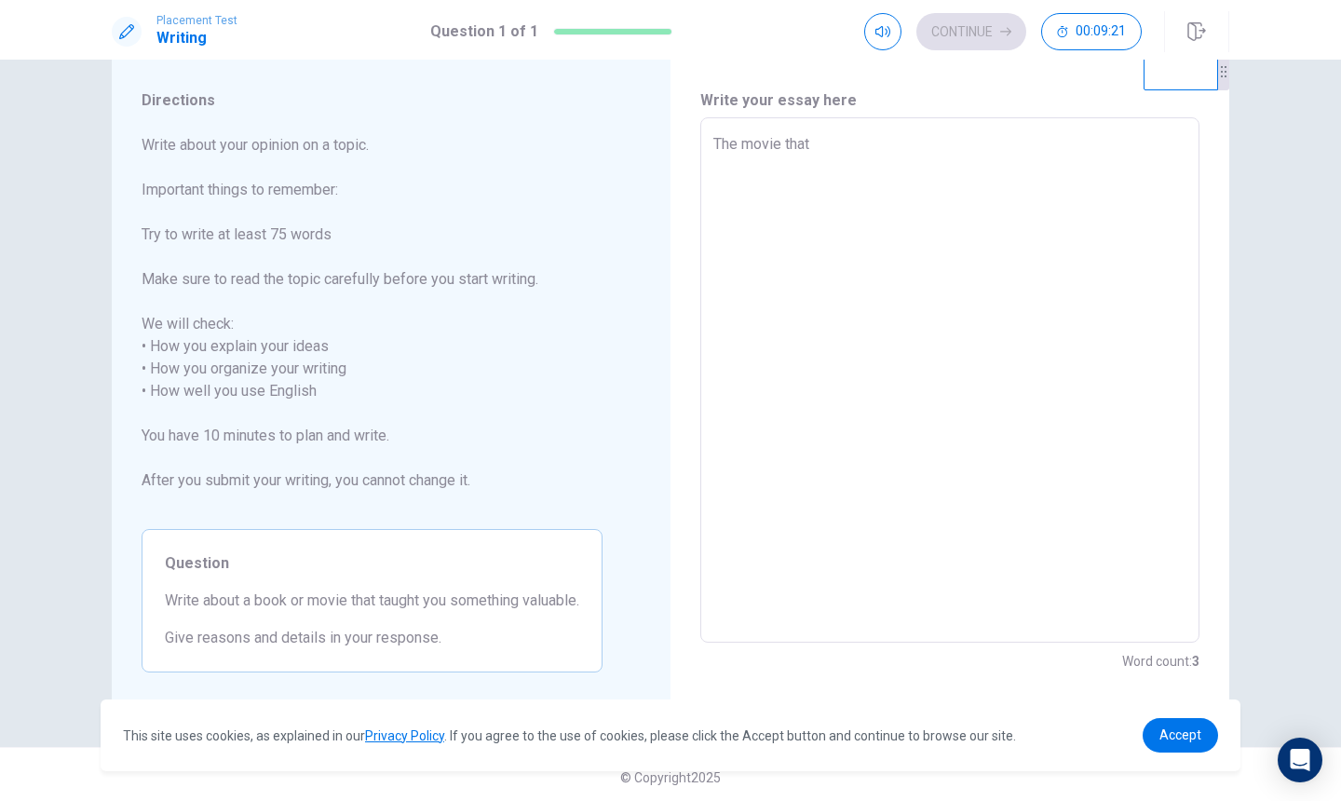
type textarea "x"
type textarea "The movie that i"
type textarea "x"
type textarea "The movie that"
type textarea "x"
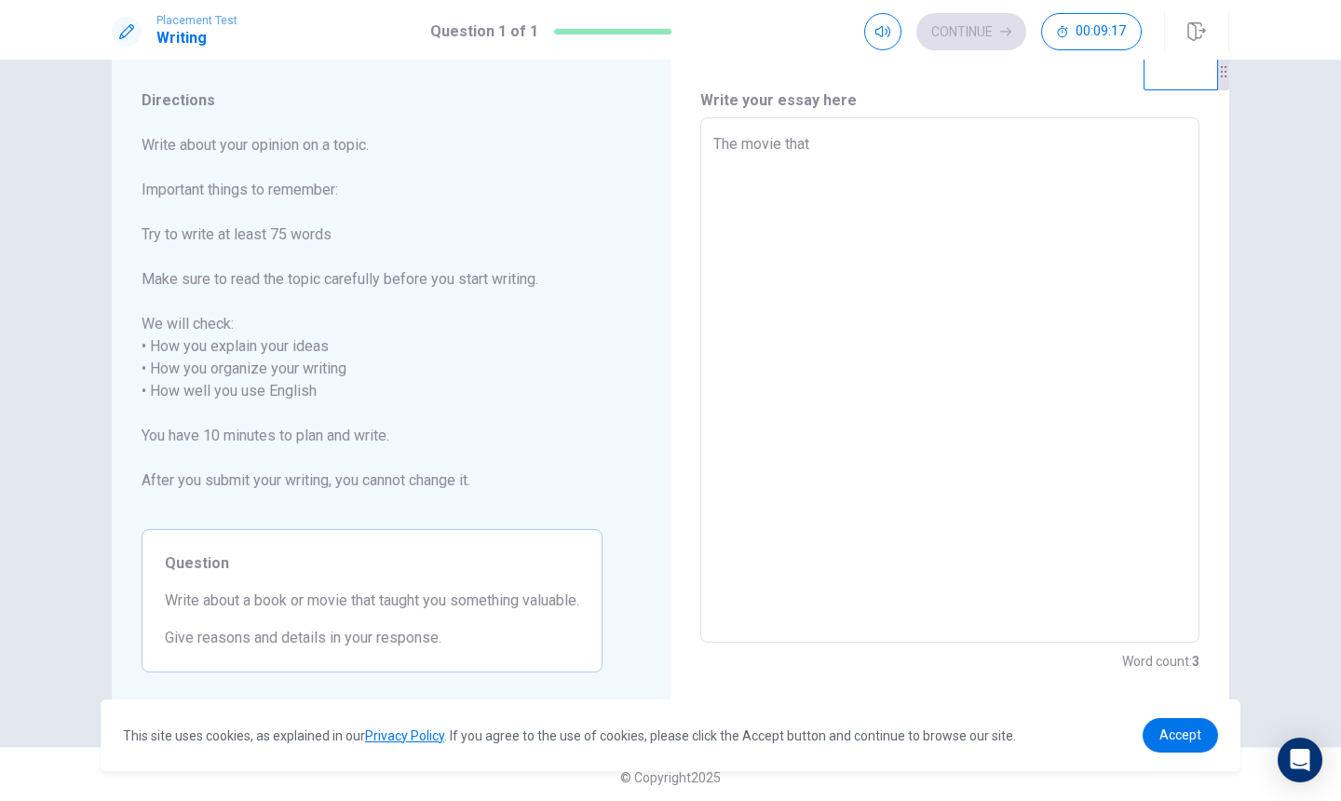
type textarea "The movie that I"
type textarea "x"
type textarea "The movie that I"
type textarea "x"
type textarea "The movie that I w"
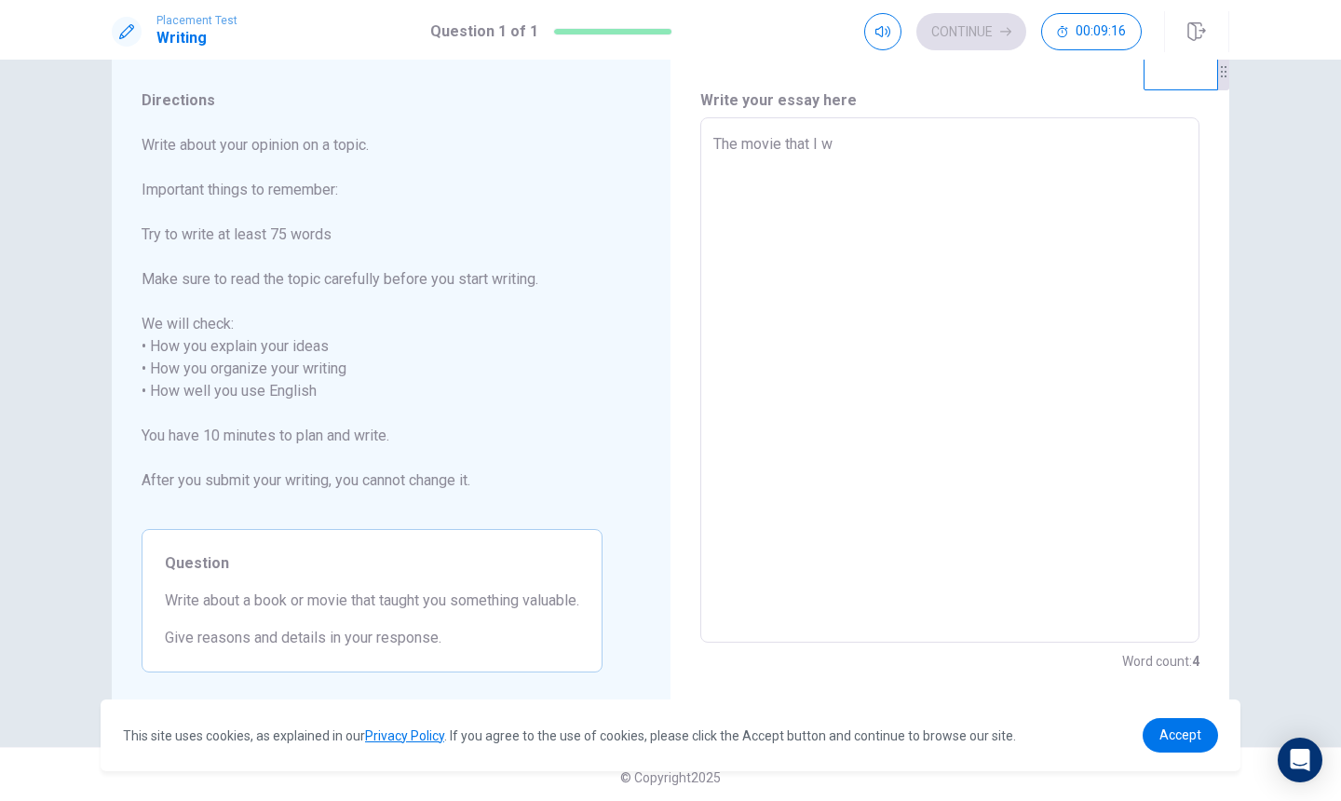
type textarea "x"
type textarea "The movie that I wa"
type textarea "x"
type textarea "The movie that I wan"
type textarea "x"
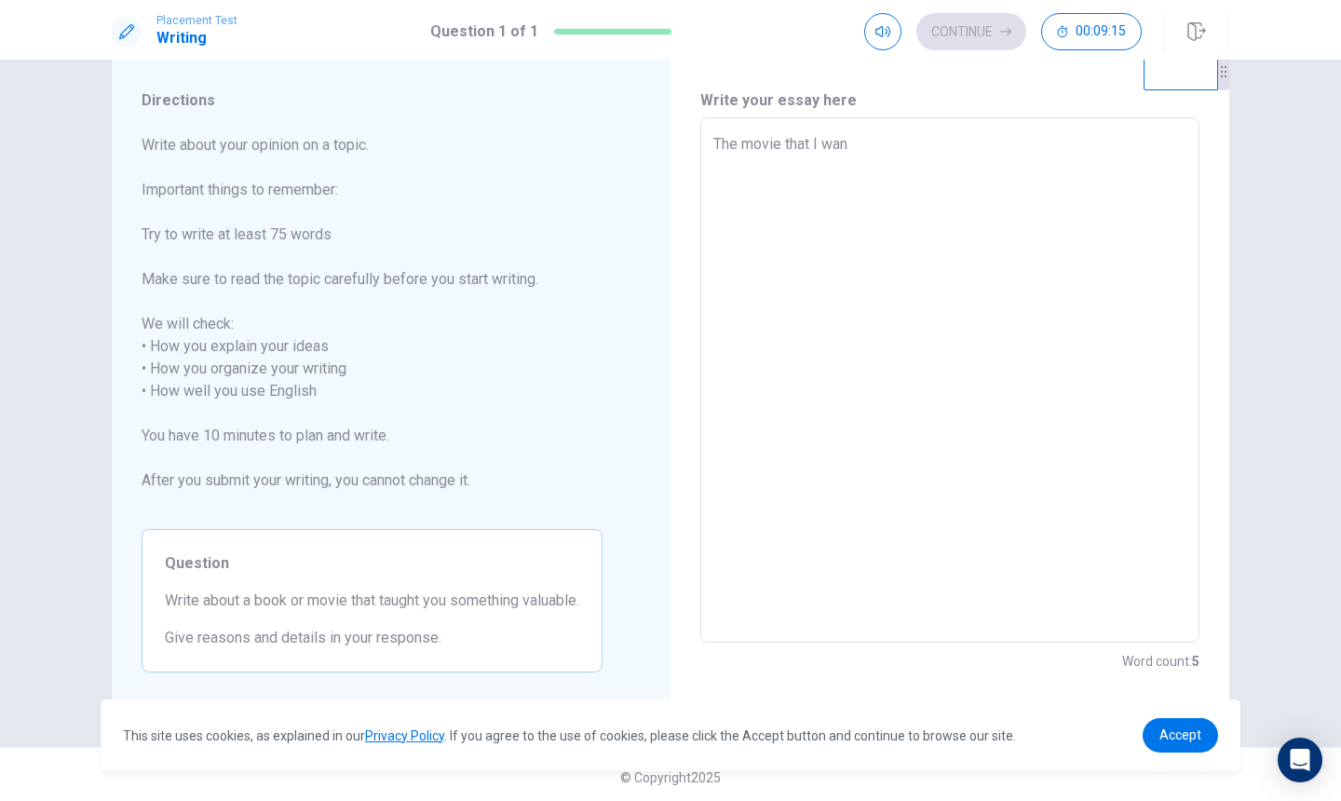
type textarea "The movie that I want"
type textarea "x"
type textarea "The movie that I want"
type textarea "x"
type textarea "The movie that I want t"
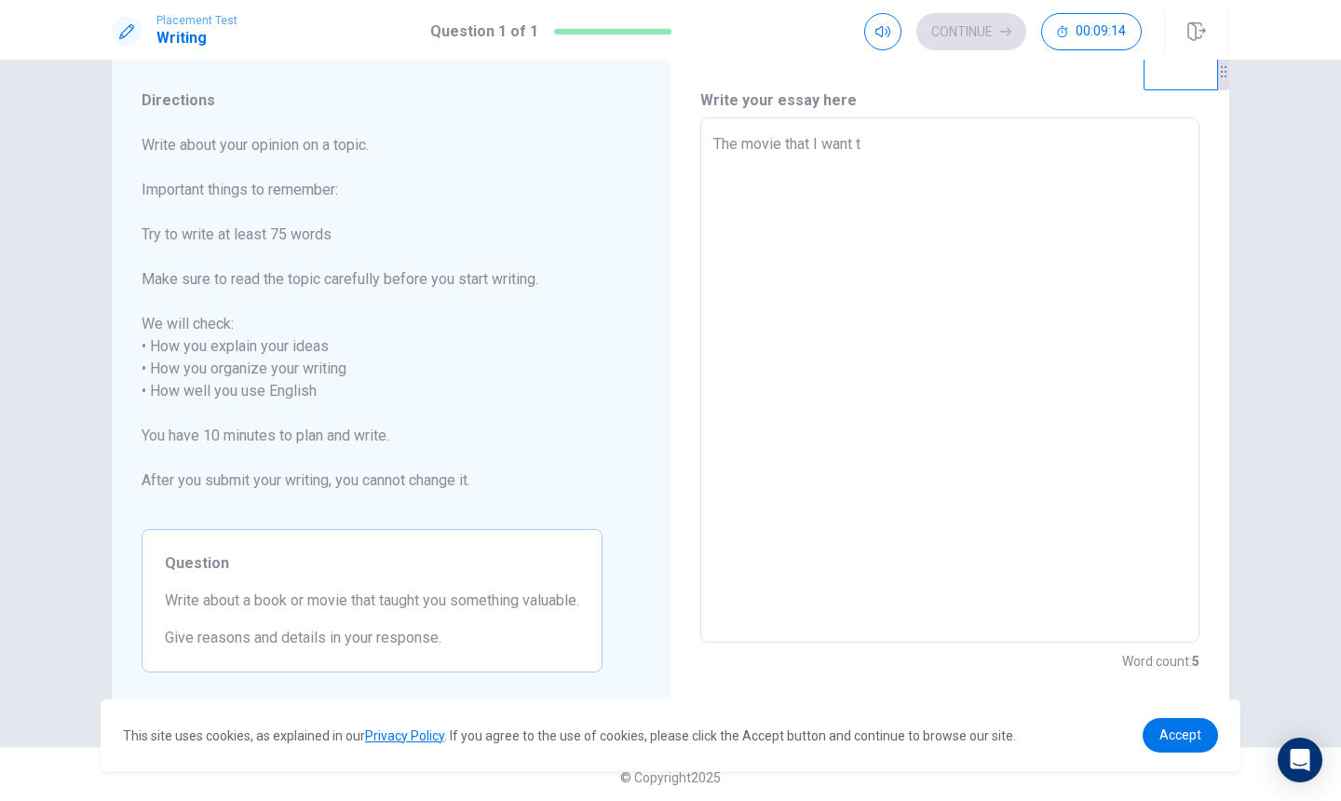
type textarea "x"
type textarea "The movie that I want to"
type textarea "x"
type textarea "The movie that I want to"
type textarea "x"
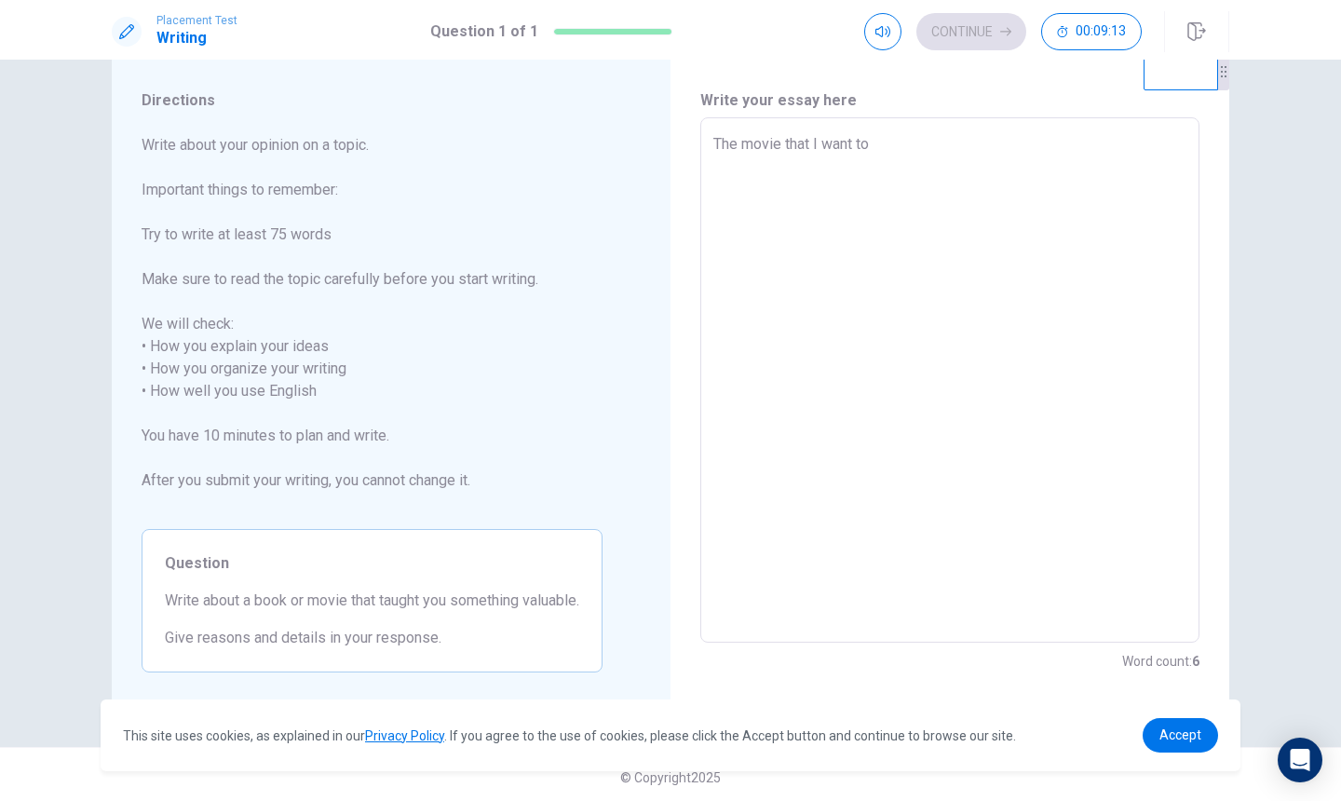
type textarea "The movie that I want to t"
type textarea "x"
type textarea "The movie that I want to ta"
type textarea "x"
type textarea "The movie that I want to tau"
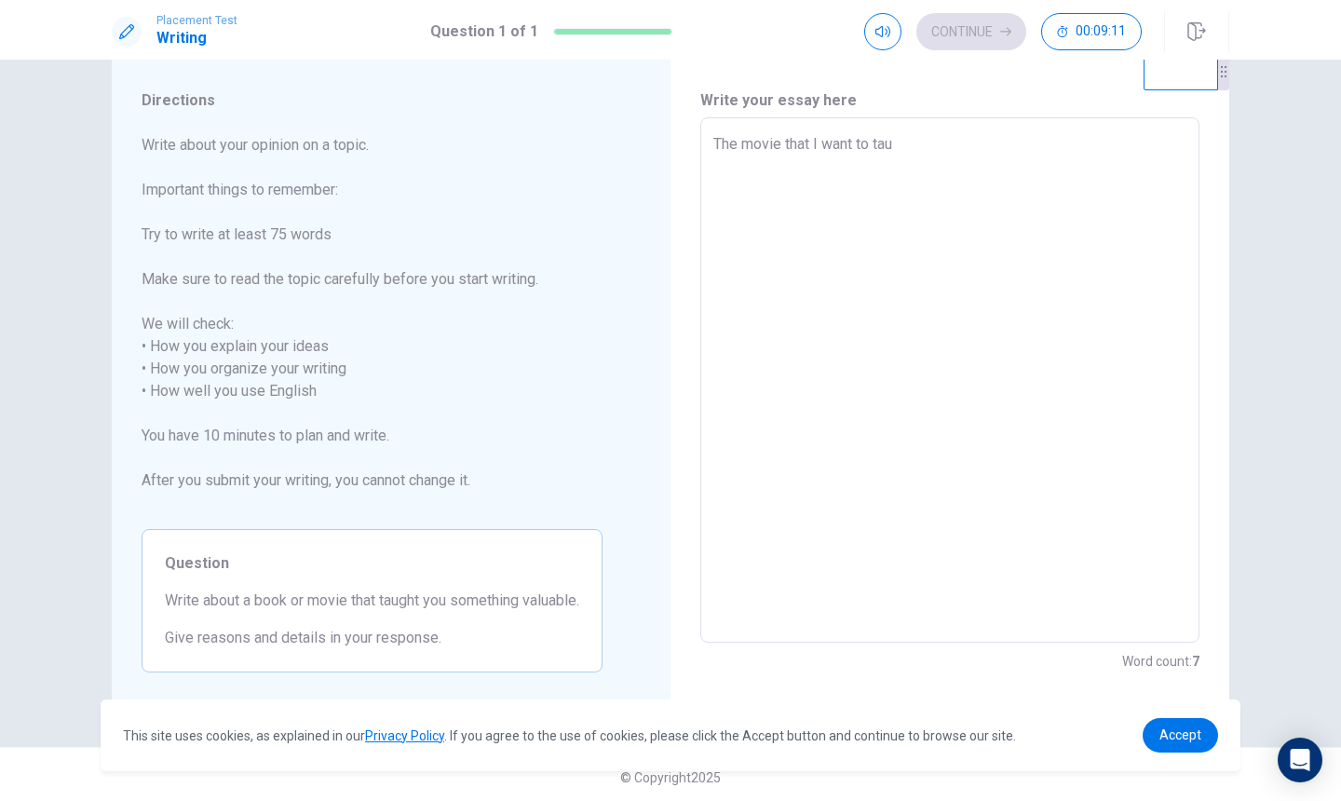
type textarea "x"
type textarea "The movie that I want to taug"
type textarea "x"
type textarea "The movie that I want to taugh"
type textarea "x"
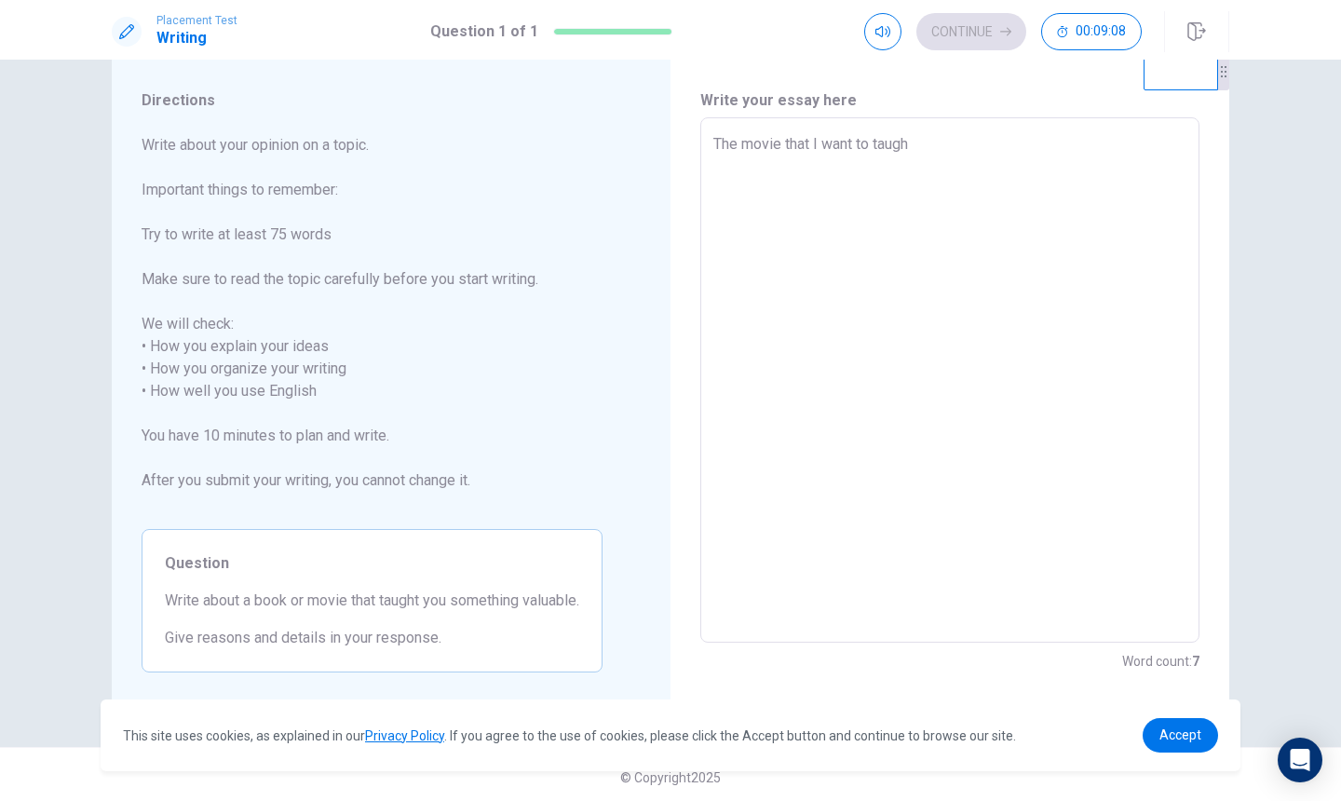
type textarea "The movie that I want to taught"
type textarea "x"
type textarea "The movie that I want to taught"
type textarea "x"
type textarea "The movie that I want to taught m"
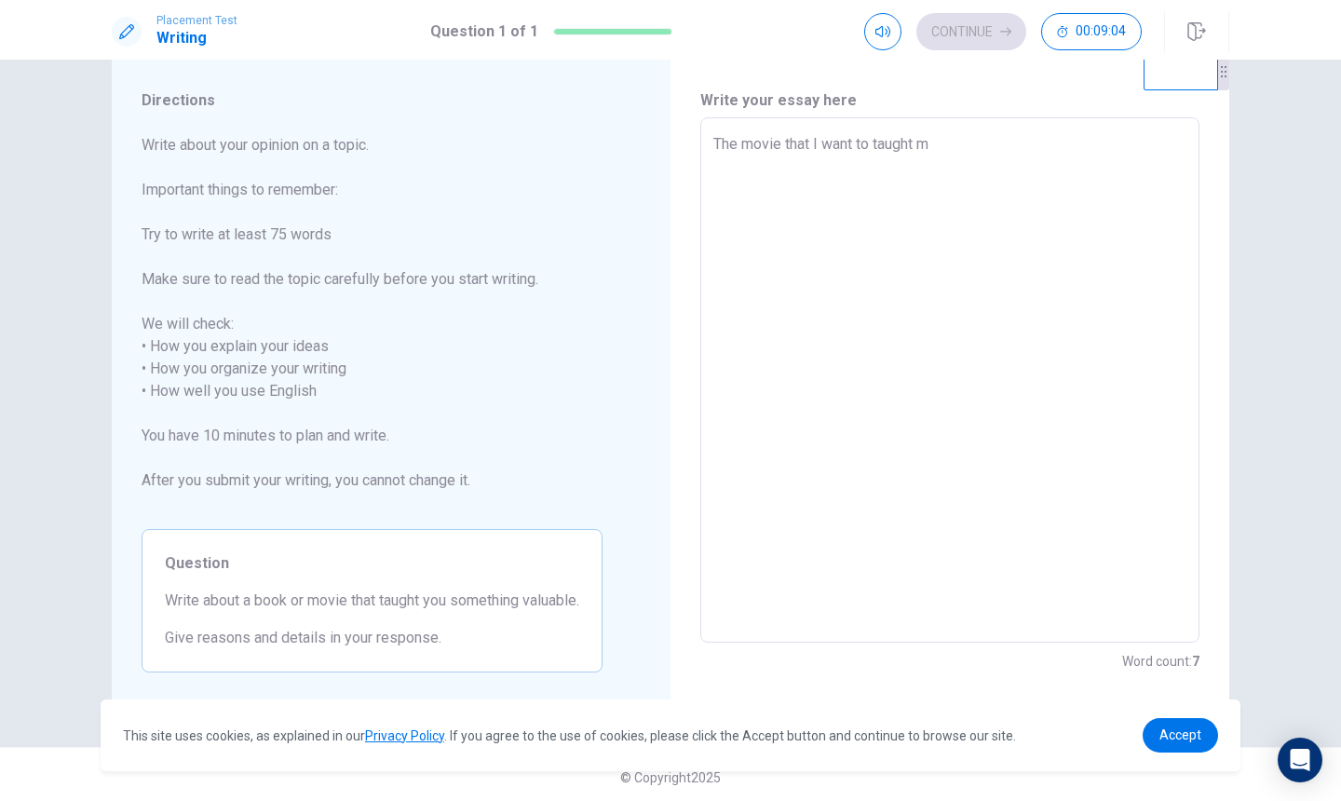
type textarea "x"
type textarea "The movie that I want to taught me"
type textarea "x"
type textarea "The movie that I want to taught me"
type textarea "x"
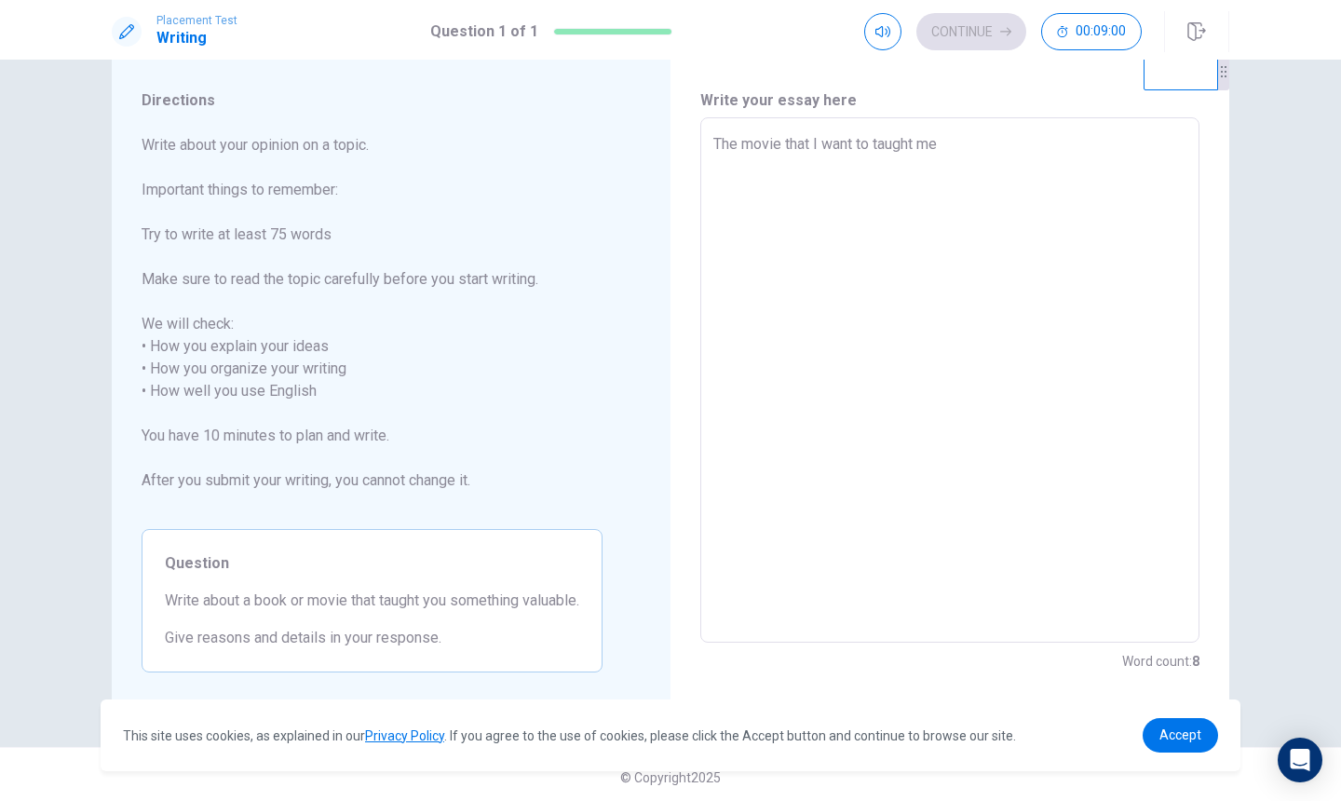
type textarea "The movie that I want to taught me s"
type textarea "x"
type textarea "The movie that I want to taught me so"
type textarea "x"
type textarea "The movie that I want to taught me som"
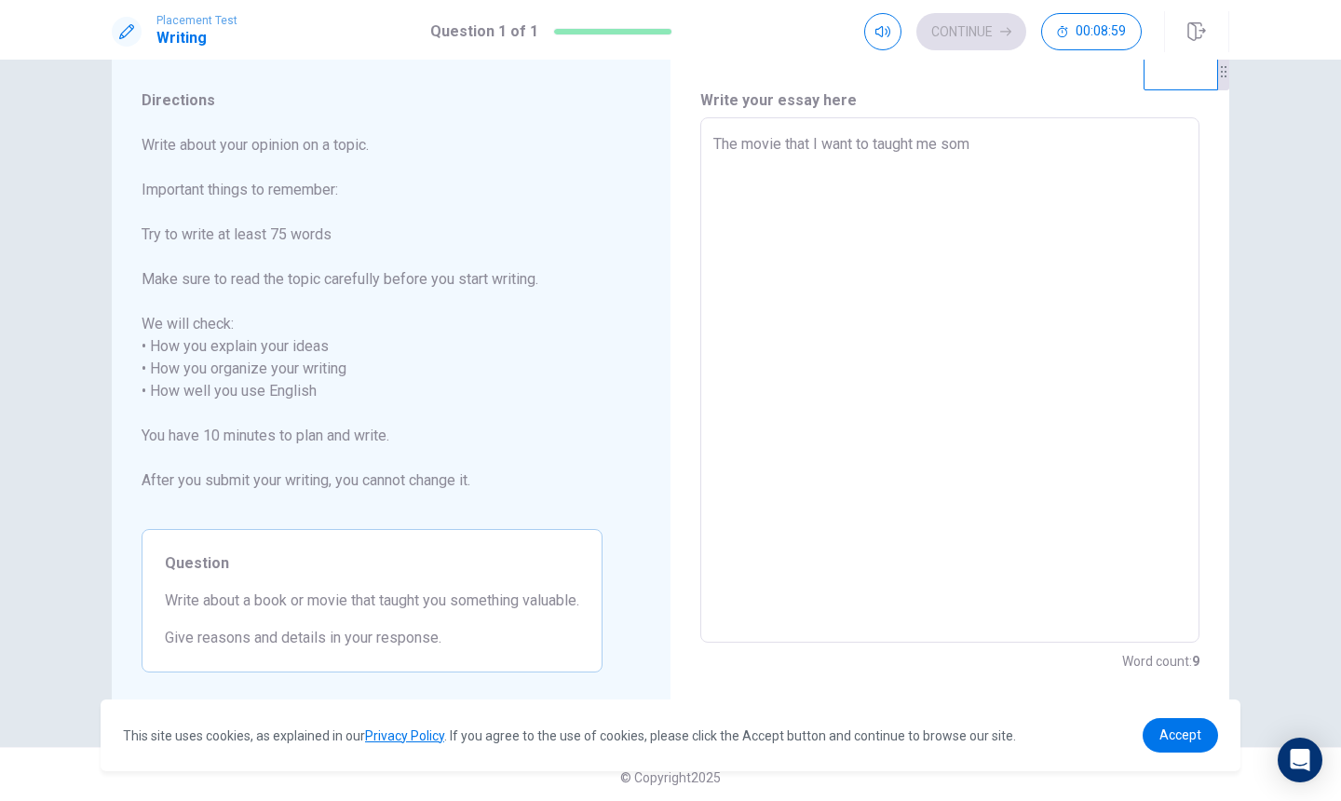
type textarea "x"
type textarea "The movie that I want to taught me some"
type textarea "x"
type textarea "The movie that I want to taught me somey"
type textarea "x"
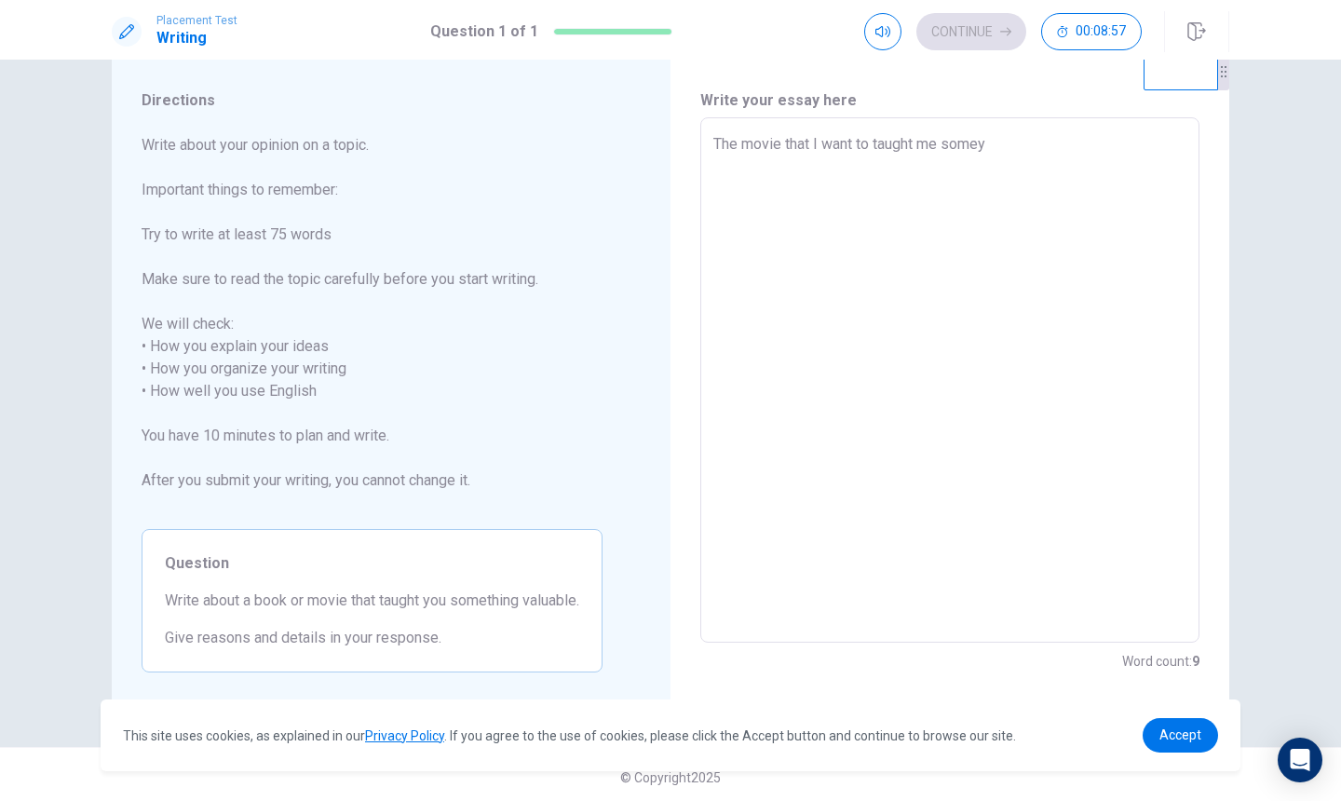
type textarea "The movie that I want to taught me some"
type textarea "x"
type textarea "The movie that I want to taught me somet"
type textarea "x"
type textarea "The movie that I want to taught me someth"
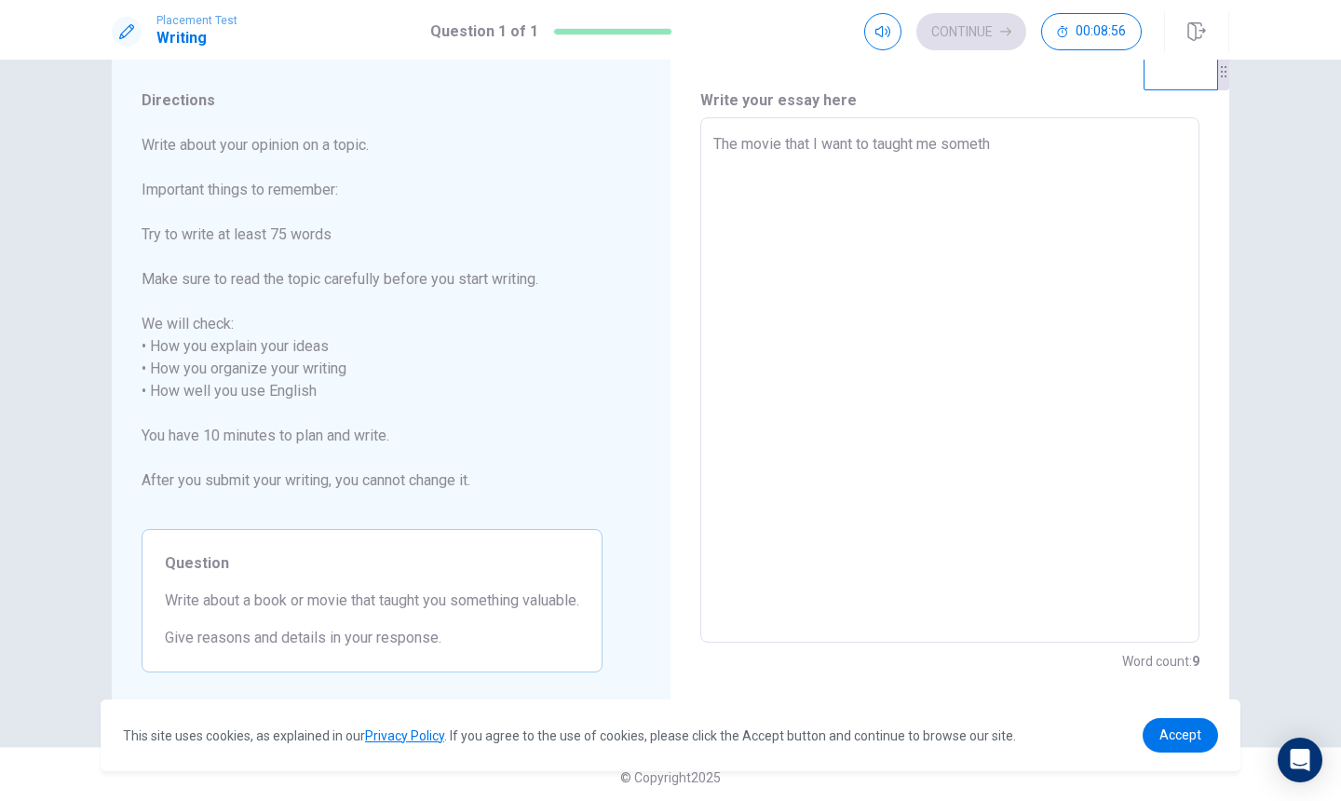
type textarea "x"
type textarea "The movie that I want to taught me somethi"
type textarea "x"
type textarea "The movie that I want to taught me somethin"
type textarea "x"
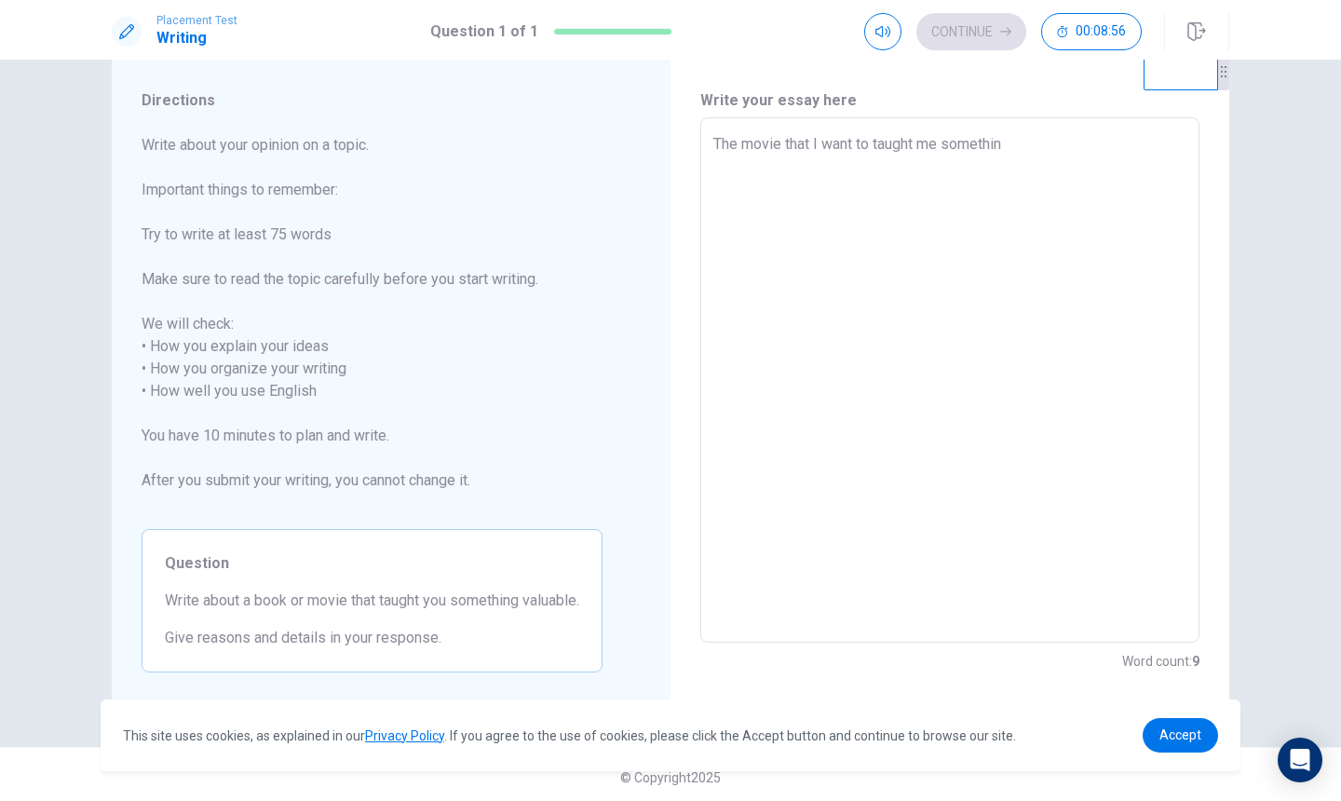
type textarea "The movie that I want to taught me something"
type textarea "x"
type textarea "The movie that I want to taught me something"
type textarea "x"
type textarea "The movie that I want to taught me something v"
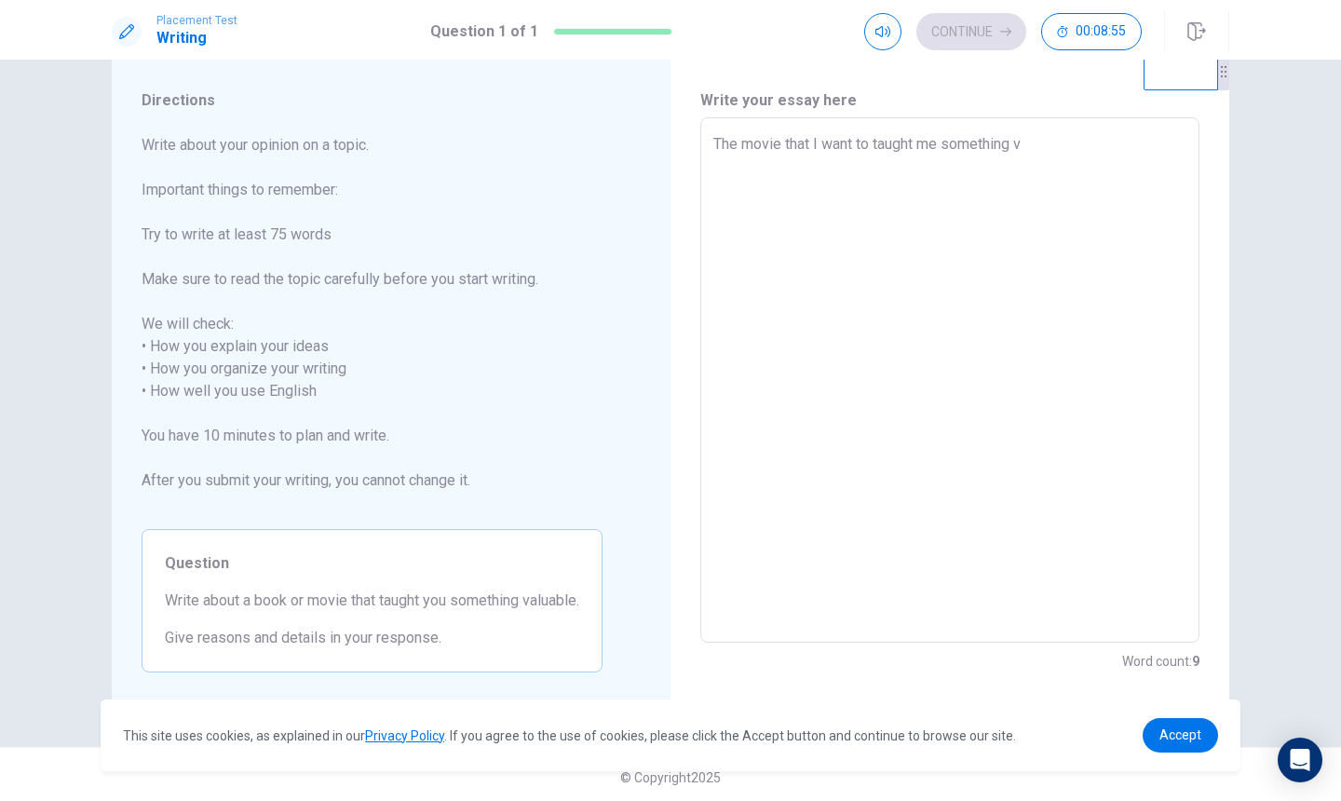
type textarea "x"
type textarea "The movie that I want to taught me something va"
type textarea "x"
type textarea "The movie that I want to taught me something val"
type textarea "x"
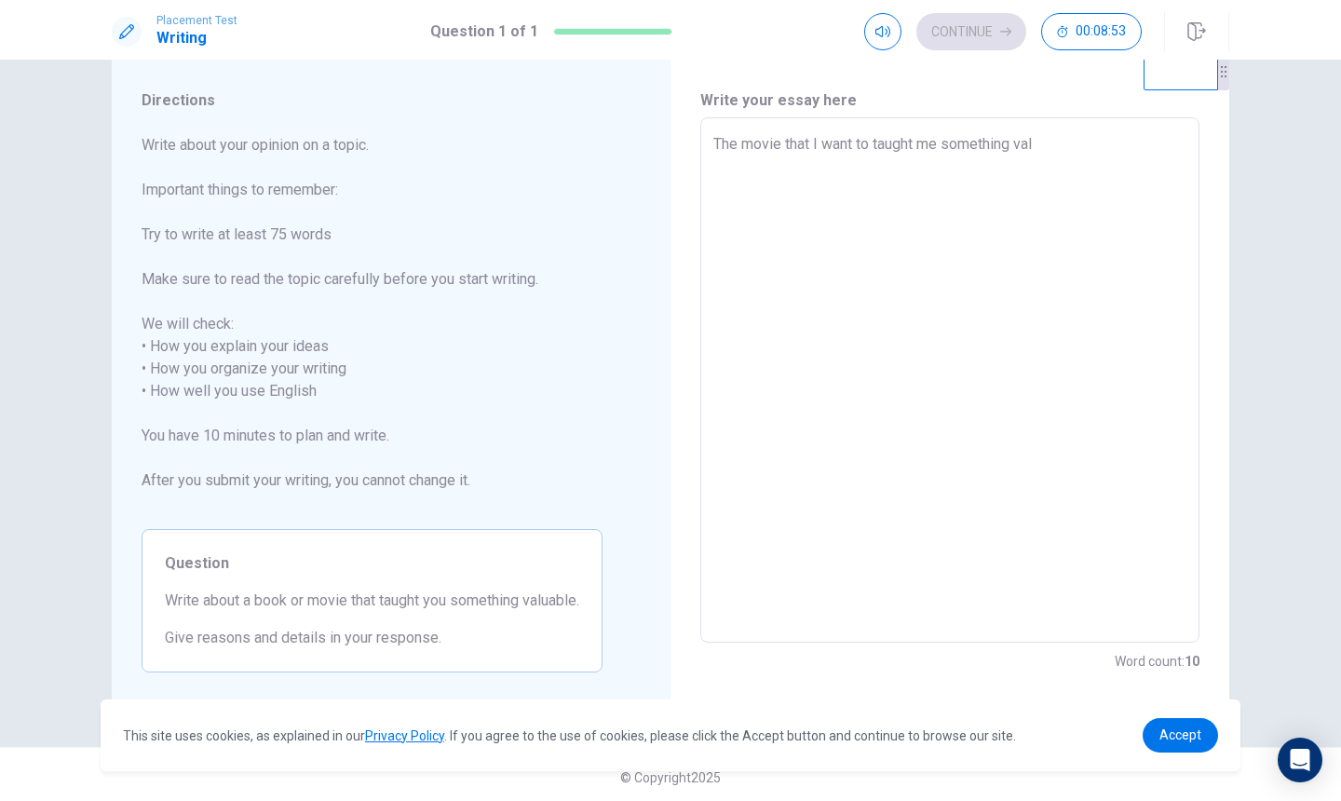
type textarea "The movie that I want to taught me something valu"
type textarea "x"
type textarea "The movie that I want to taught me something valua"
type textarea "x"
type textarea "The movie that I want to taught me something valuab"
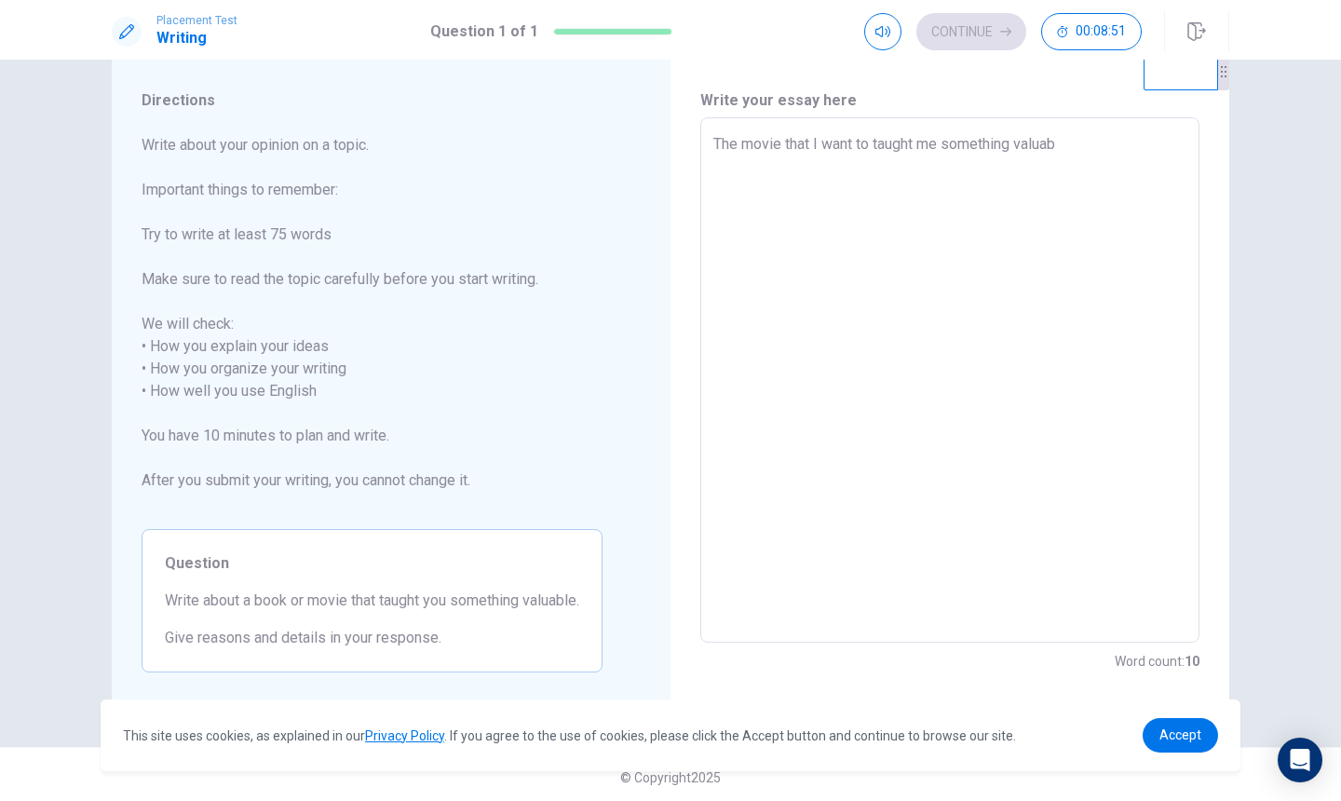
type textarea "x"
type textarea "The movie that I want to taught me something valuabl"
type textarea "x"
type textarea "The movie that I want to taught me something valuable"
type textarea "x"
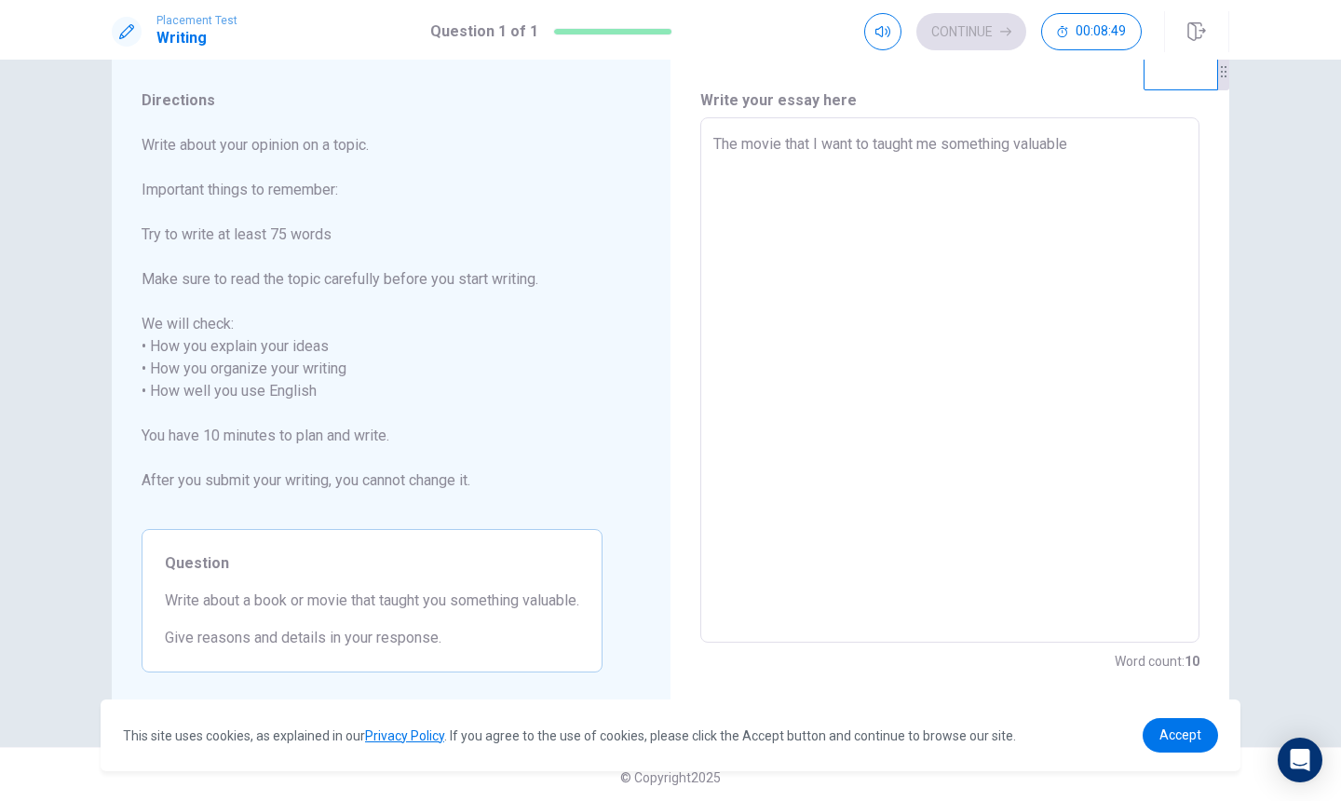
type textarea "The movie that I want to taught me something valuable"
type textarea "x"
type textarea "The movie that I want to taught me something valuable i"
type textarea "x"
type textarea "The movie that I want to taught me something valuable is"
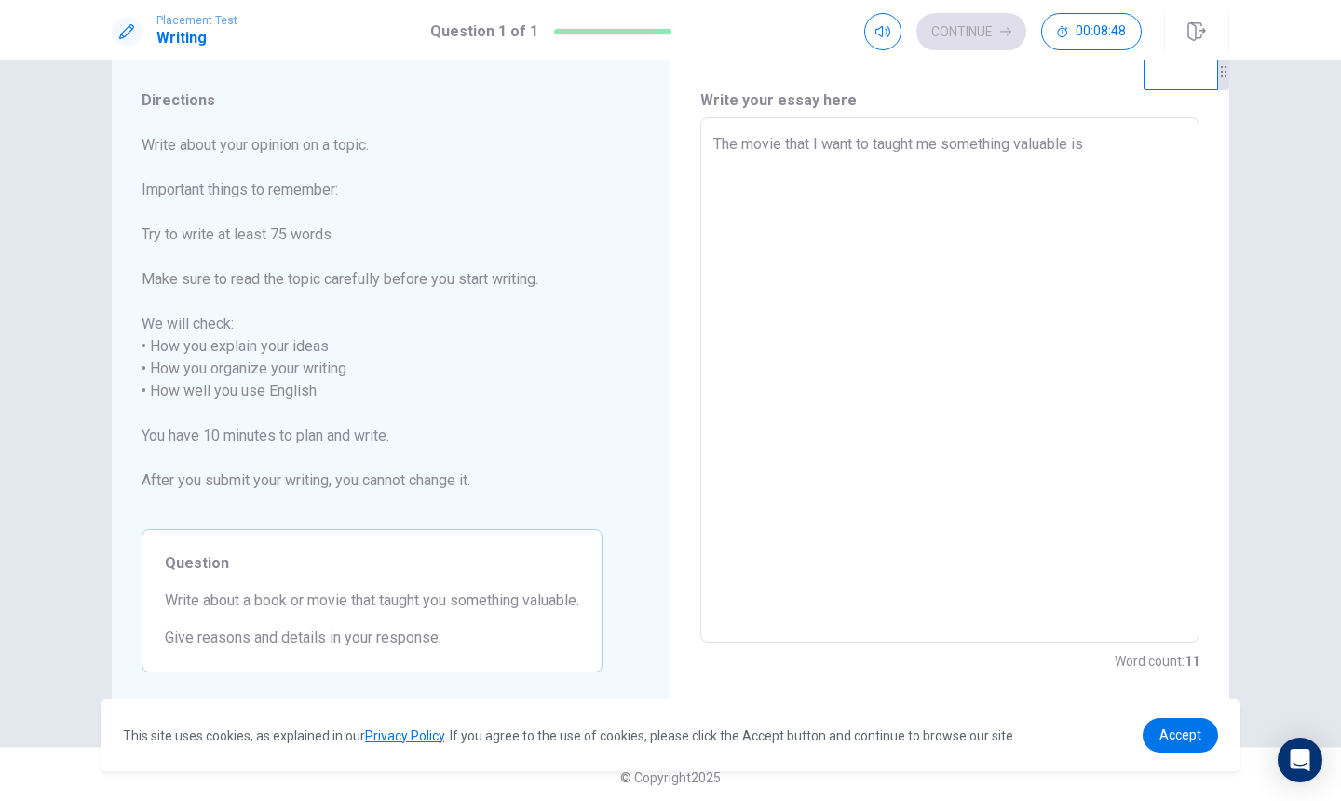
type textarea "x"
type textarea "The movie that I want to taught me something valuable is"
type textarea "x"
type textarea "The movie that I want to taught me something valuable is H"
type textarea "x"
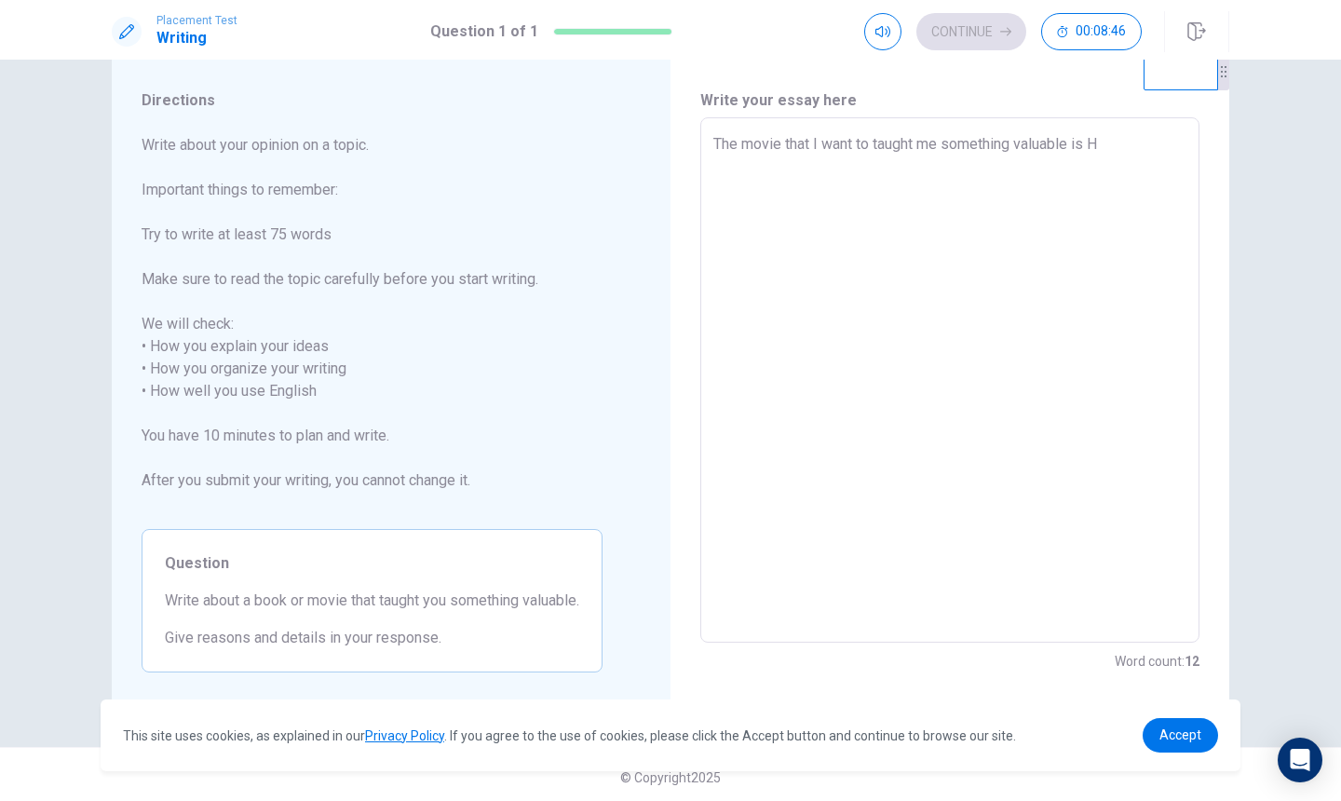
type textarea "The movie that I want to taught me something valuable is Ha"
type textarea "x"
type textarea "The movie that I want to taught me something valuable is Har"
type textarea "x"
type textarea "The movie that I want to taught me something valuable is [PERSON_NAME]"
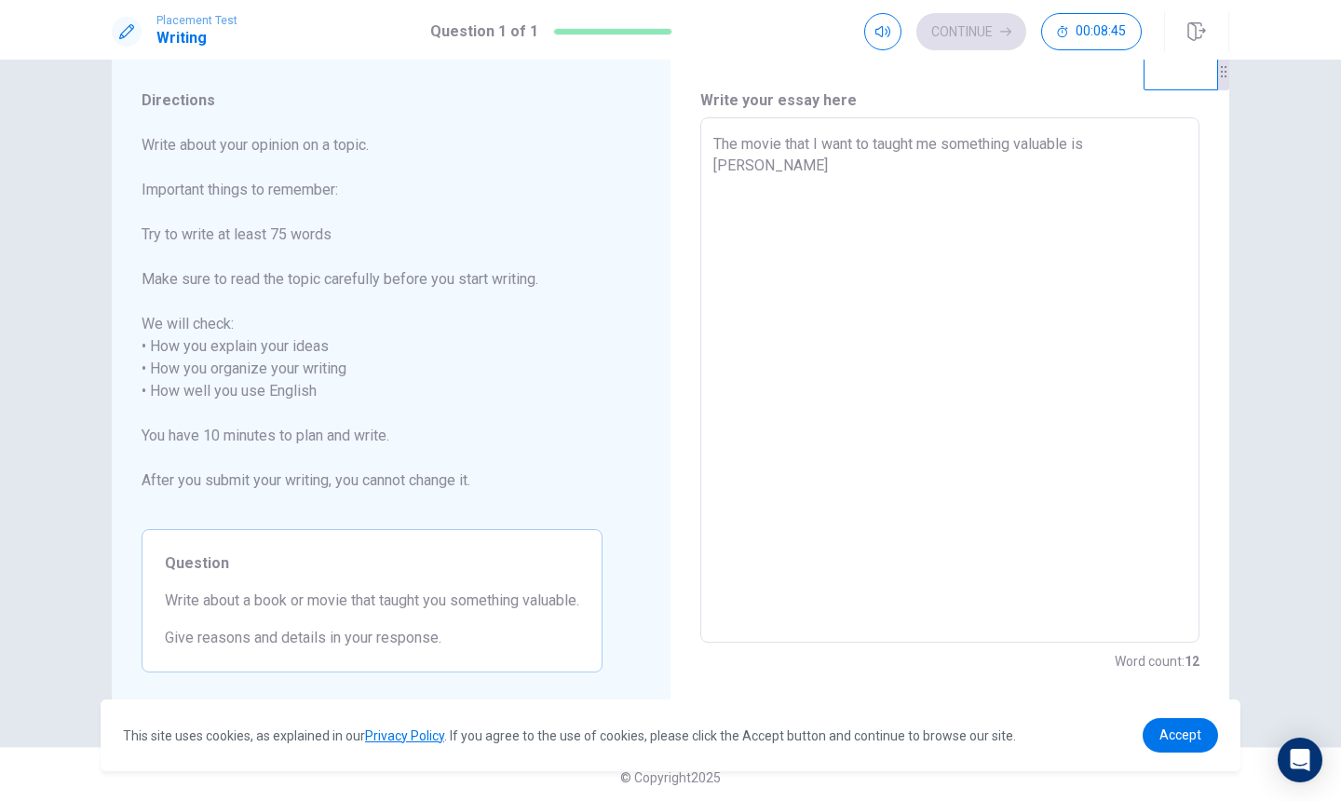
type textarea "x"
type textarea "The movie that I want to taught me something valuable is [PERSON_NAME]"
type textarea "x"
type textarea "The movie that I want to taught me something valuable is [PERSON_NAME]"
type textarea "x"
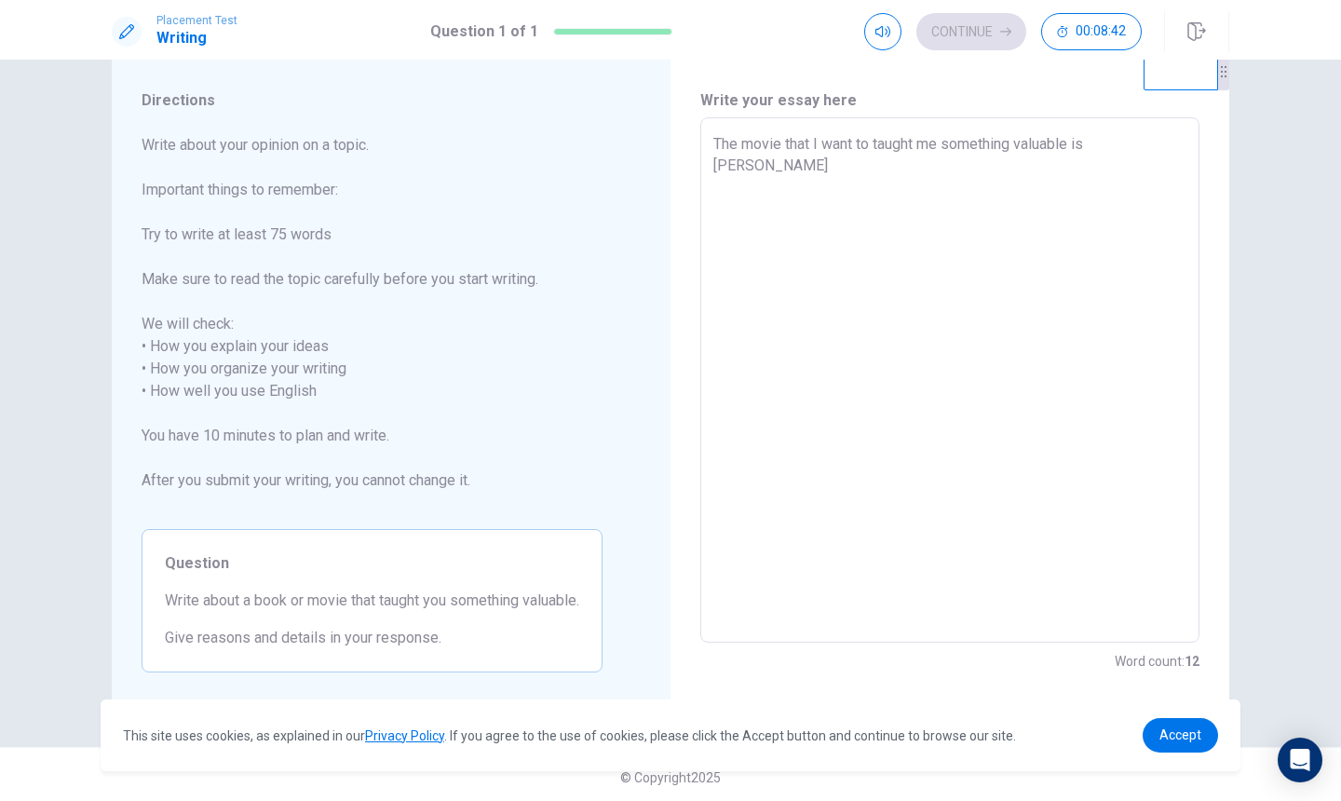
type textarea "The movie that I want to taught me something valuable is [PERSON_NAME]"
type textarea "x"
type textarea "The movie that I want to taught me something valuable is [PERSON_NAME]"
type textarea "x"
type textarea "The movie that I want to taught me something valuable is [PERSON_NAME]"
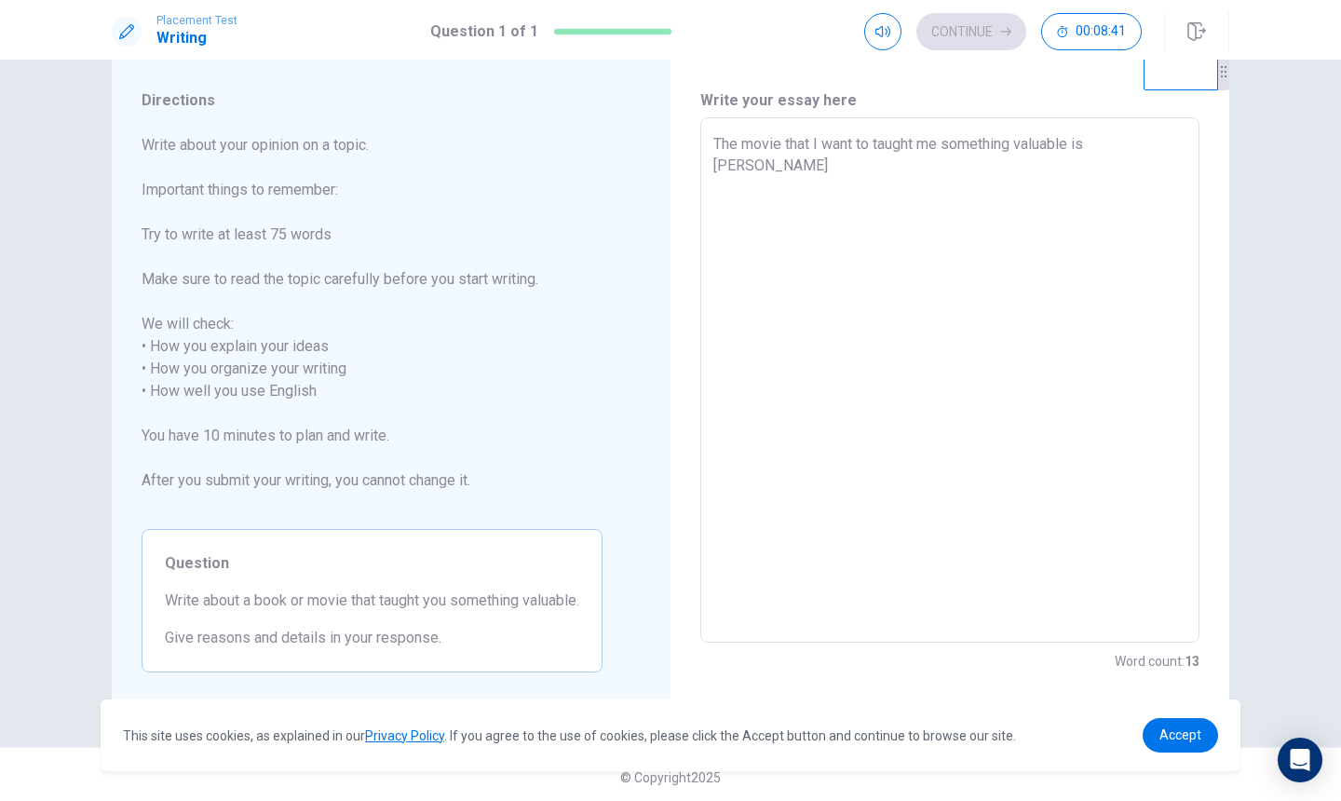
type textarea "x"
type textarea "The movie that I want to taught me something valuable is [PERSON_NAME]"
type textarea "x"
type textarea "The movie that I want to taught me something valuable is [PERSON_NAME]"
type textarea "x"
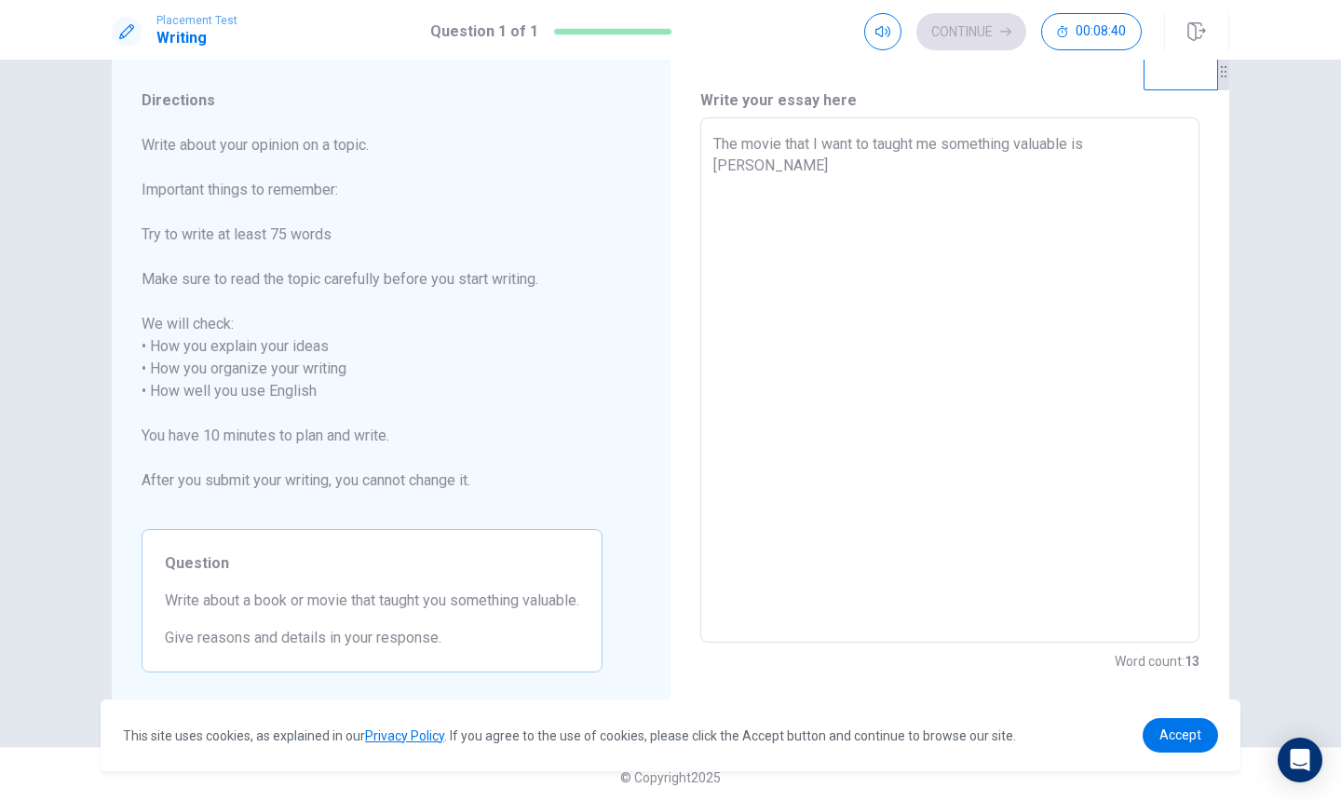
type textarea "The movie that I want to taught me something valuable is [PERSON_NAME]"
type textarea "x"
type textarea "The movie that I want to taught me something valuable is [PERSON_NAME]."
type textarea "x"
type textarea "The movie that I want to taught me something valuable is [PERSON_NAME]."
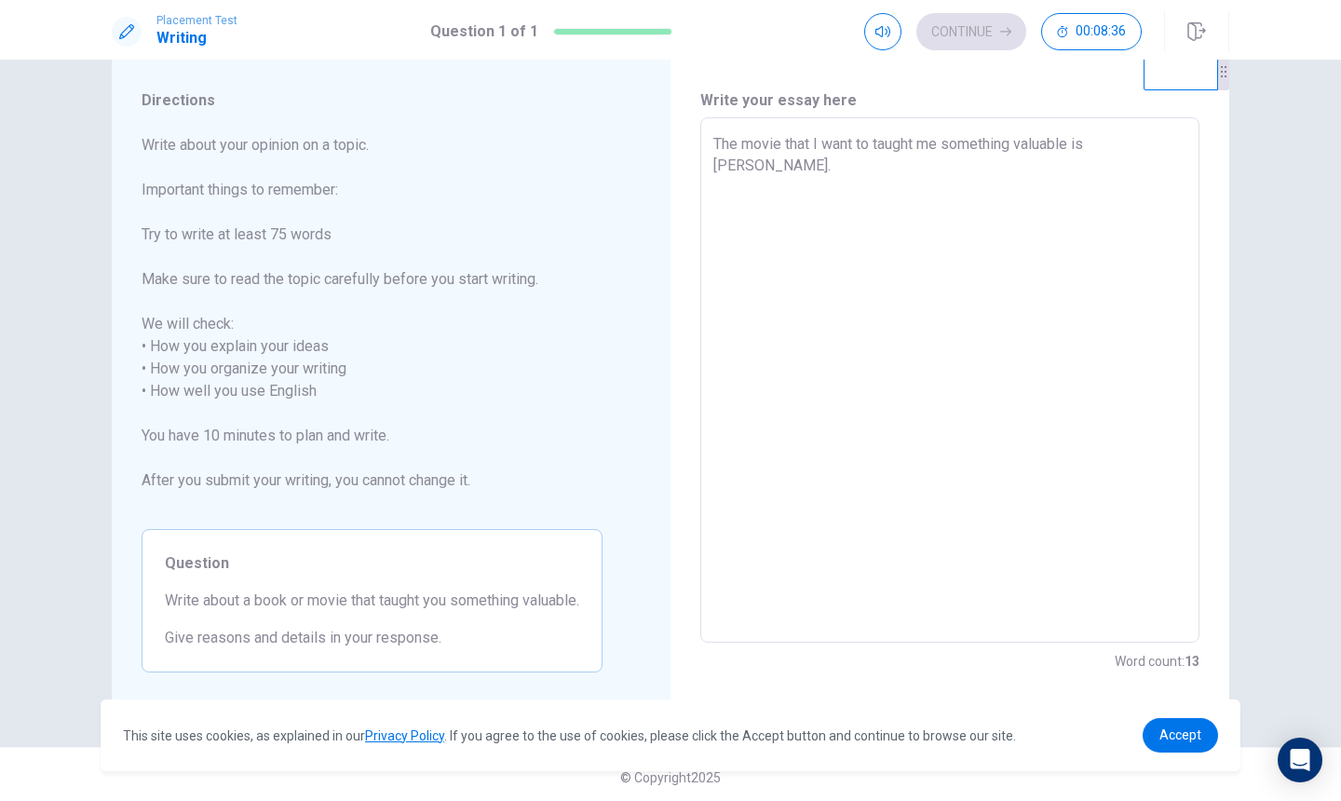
type textarea "x"
type textarea "The movie that I want to taught me something valuable is [PERSON_NAME]. T"
type textarea "x"
type textarea "The movie that I want to taught me something valuable is [PERSON_NAME]. Th"
type textarea "x"
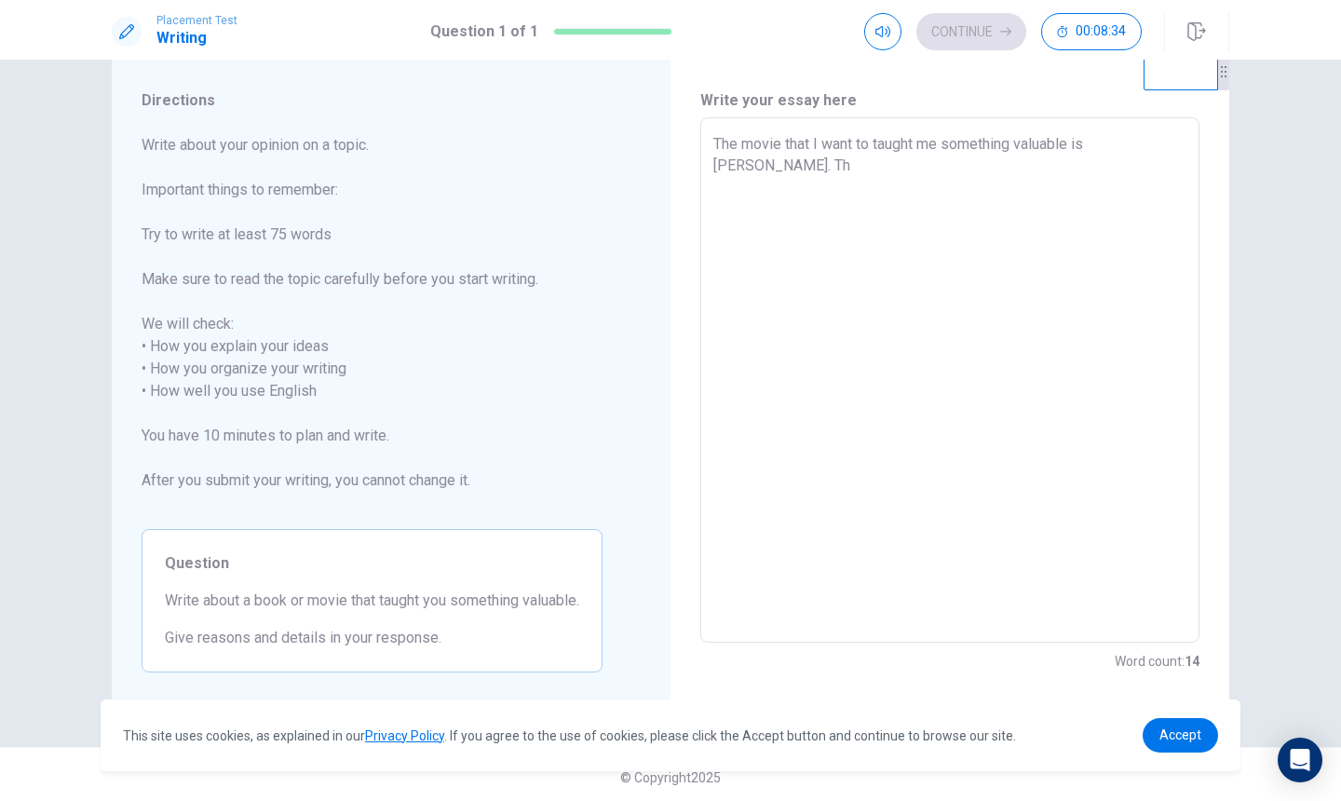
type textarea "The movie that I want to taught me something valuable is [PERSON_NAME]. Thi"
type textarea "x"
type textarea "The movie that I want to taught me something valuable is [PERSON_NAME]. This"
type textarea "x"
type textarea "The movie that I want to taught me something valuable is [PERSON_NAME]. This"
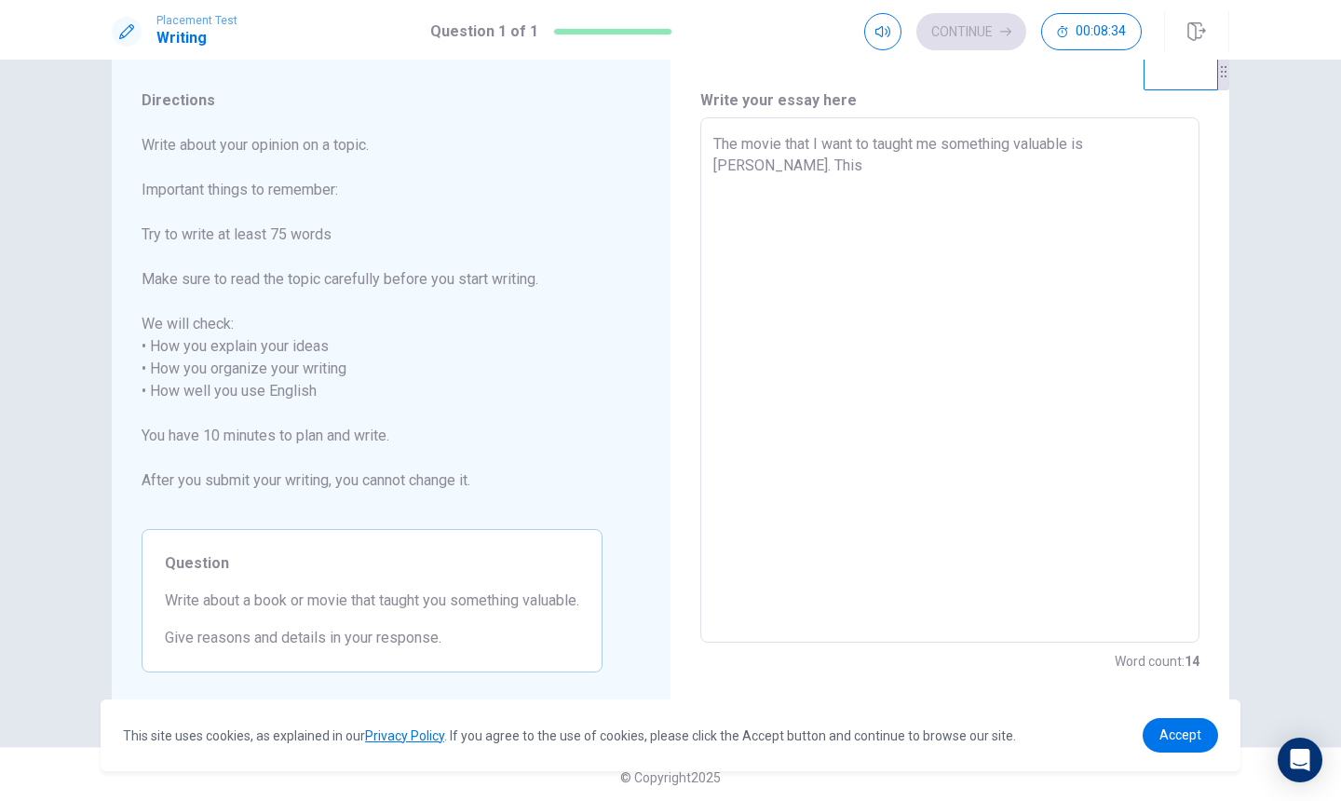
type textarea "x"
type textarea "The movie that I want to taught me something valuable is [PERSON_NAME]. This m"
type textarea "x"
type textarea "The movie that I want to taught me something valuable is [PERSON_NAME]. This mo"
type textarea "x"
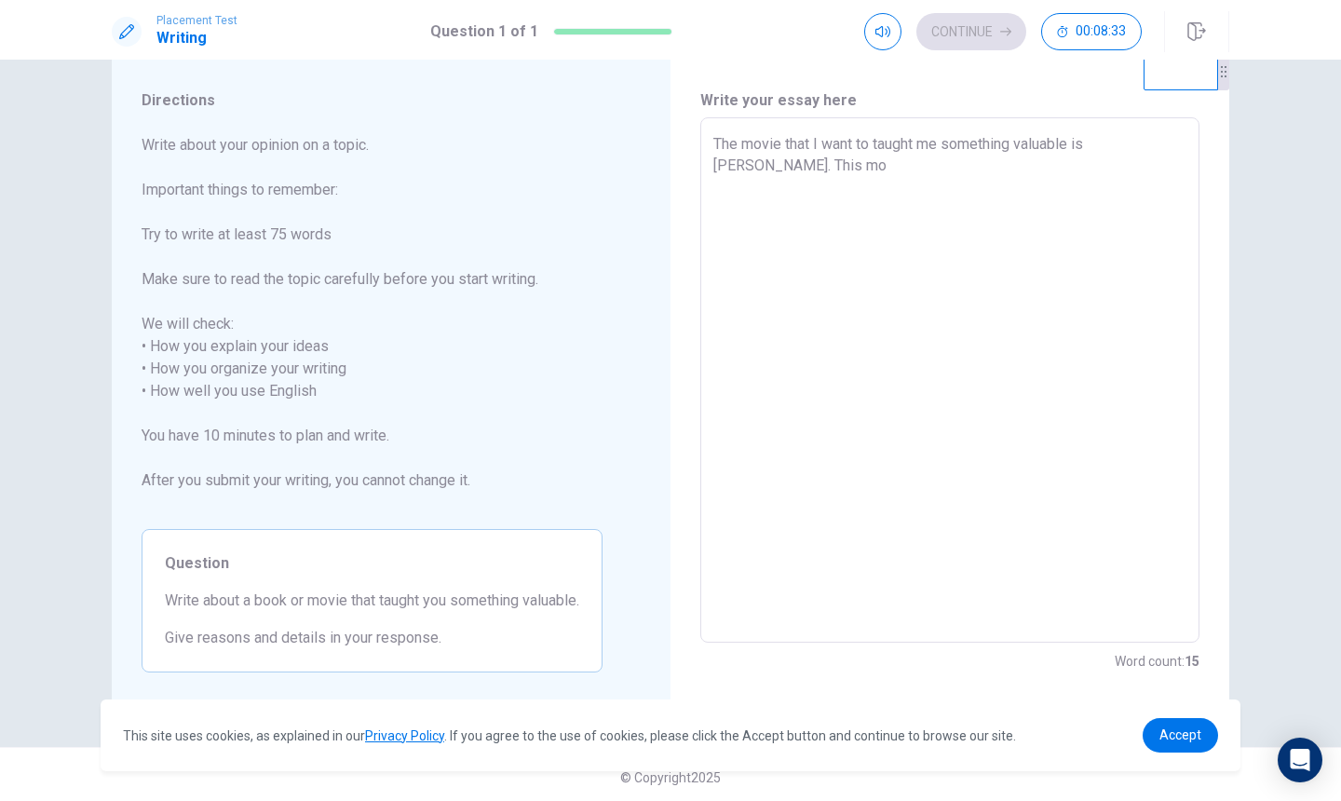
type textarea "The movie that I want to taught me something valuable is [PERSON_NAME]. This mov"
type textarea "x"
type textarea "The movie that I want to taught me something valuable is [PERSON_NAME]. This mo…"
type textarea "x"
type textarea "The movie that I want to taught me something valuable is [PERSON_NAME]. This mo…"
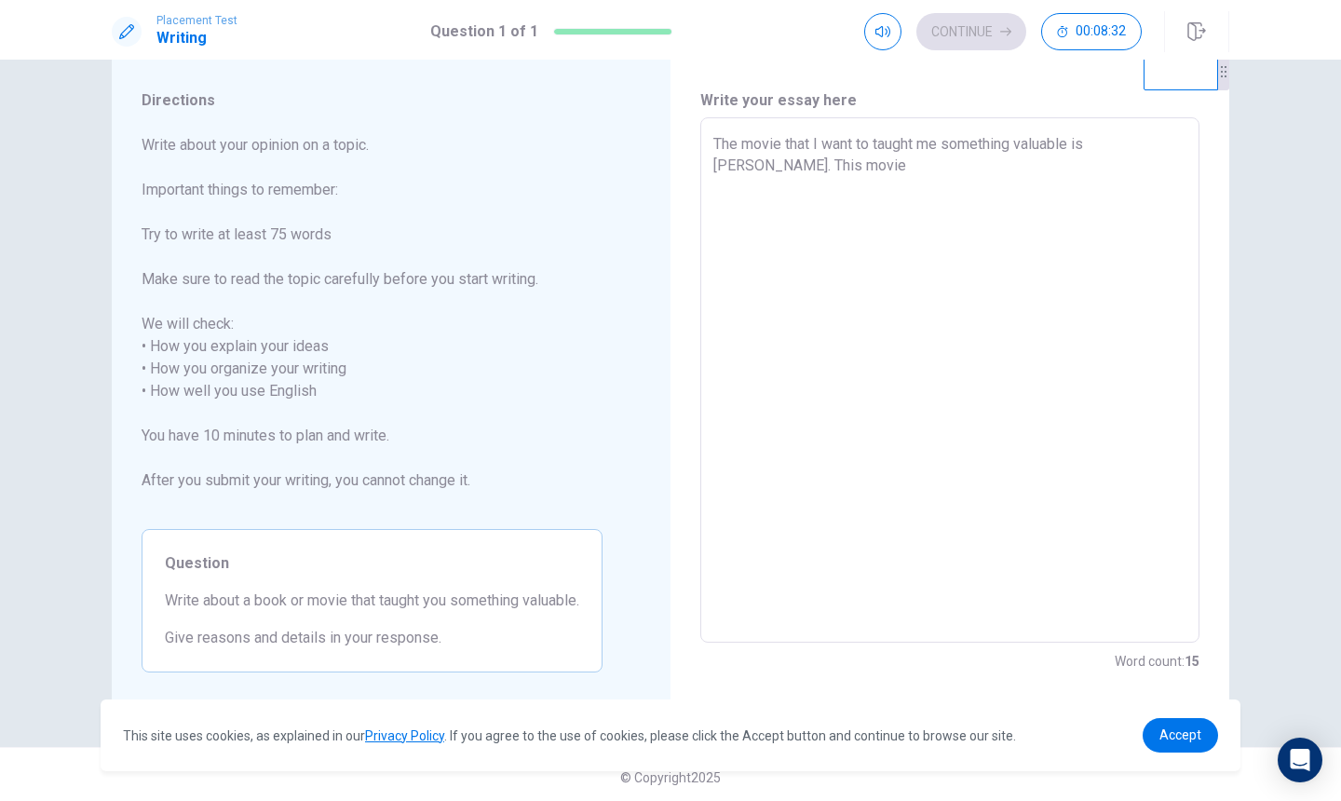
type textarea "x"
type textarea "The movie that I want to taught me something valuable is [PERSON_NAME]. This mo…"
type textarea "x"
type textarea "The movie that I want to taught me something valuable is [PERSON_NAME]. This mo…"
type textarea "x"
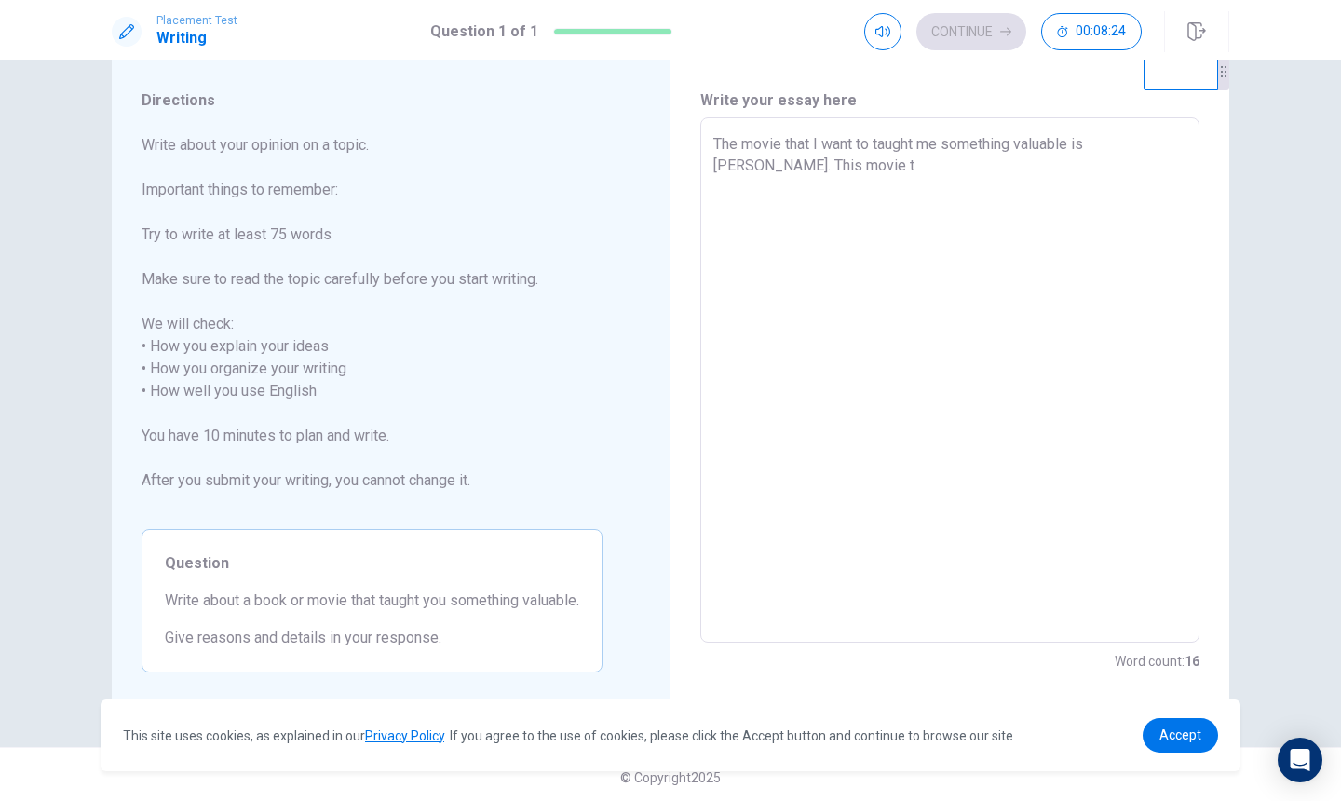
type textarea "The movie that I want to taught me something valuable is [PERSON_NAME]. This mo…"
type textarea "x"
type textarea "The movie that I want to taught me something valuable is [PERSON_NAME]. This mo…"
type textarea "x"
type textarea "The movie that I want to taught me something valuable is [PERSON_NAME]. This mo…"
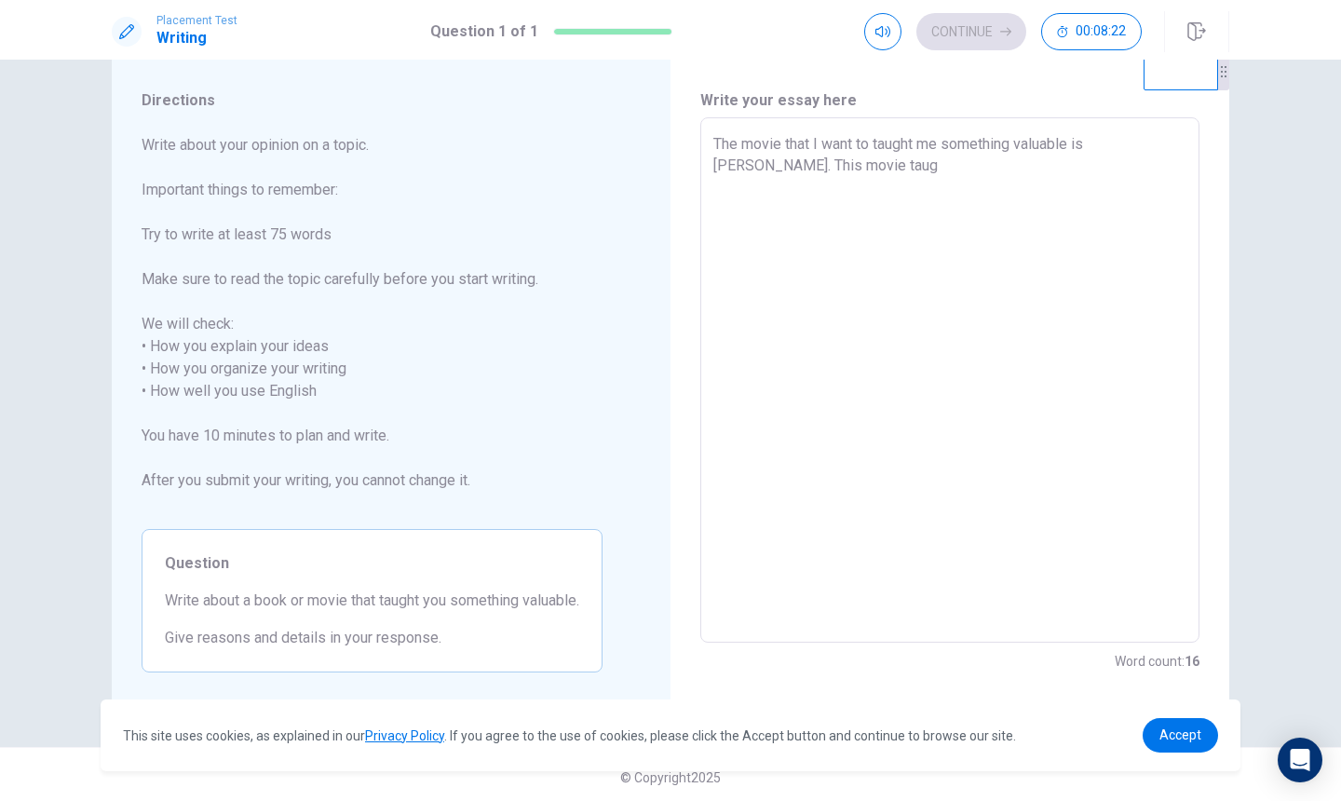
type textarea "x"
type textarea "The movie that I want to taught me something valuable is [PERSON_NAME]. This mo…"
type textarea "x"
type textarea "The movie that I want to taught me something valuable is [PERSON_NAME]. This mo…"
click at [714, 165] on textarea "The movie that I want to taught me something valuable is [PERSON_NAME]. This mo…" at bounding box center [950, 380] width 473 height 495
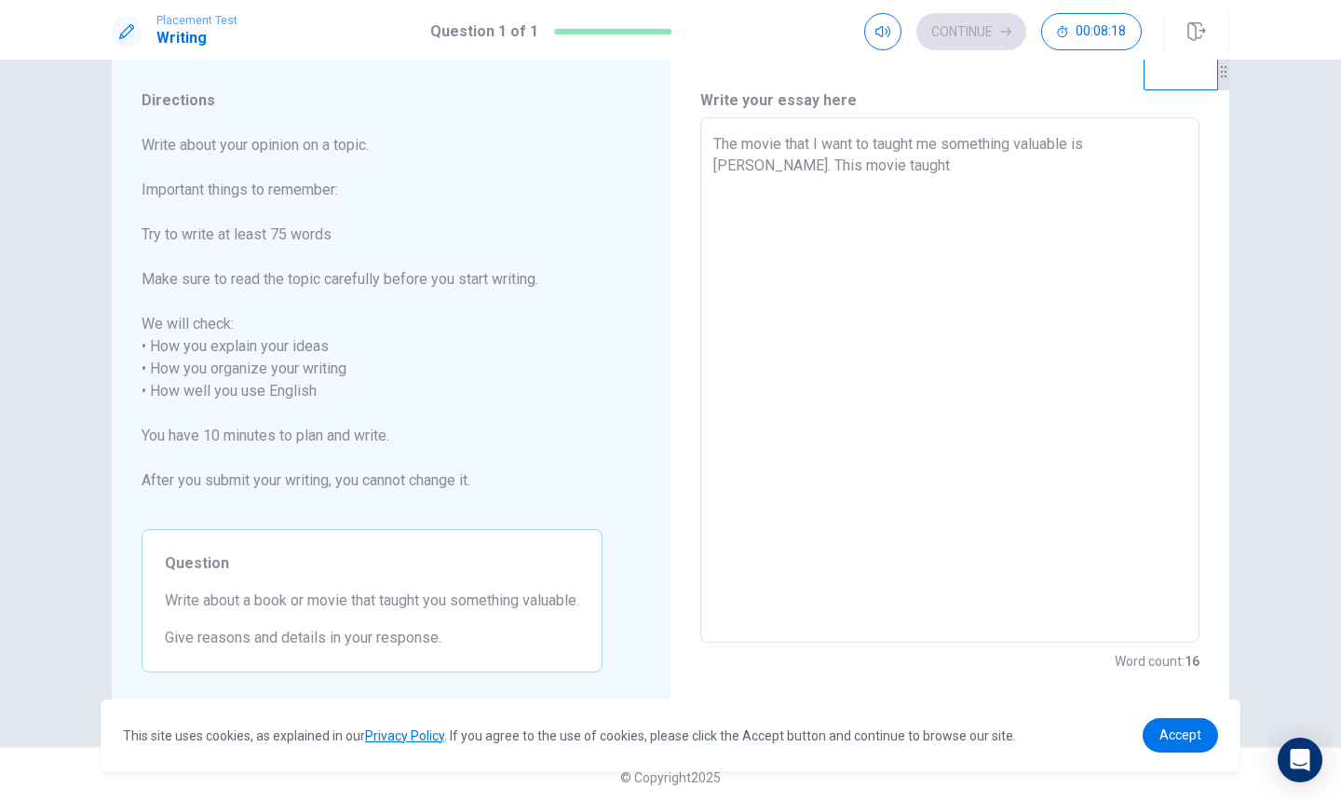
type textarea "x"
type textarea "The movie that I want to taught me something valuable is [PERSON_NAME]. IThis m…"
type textarea "x"
type textarea "The movie that I want to taught me something valuable is [PERSON_NAME]. I This …"
type textarea "x"
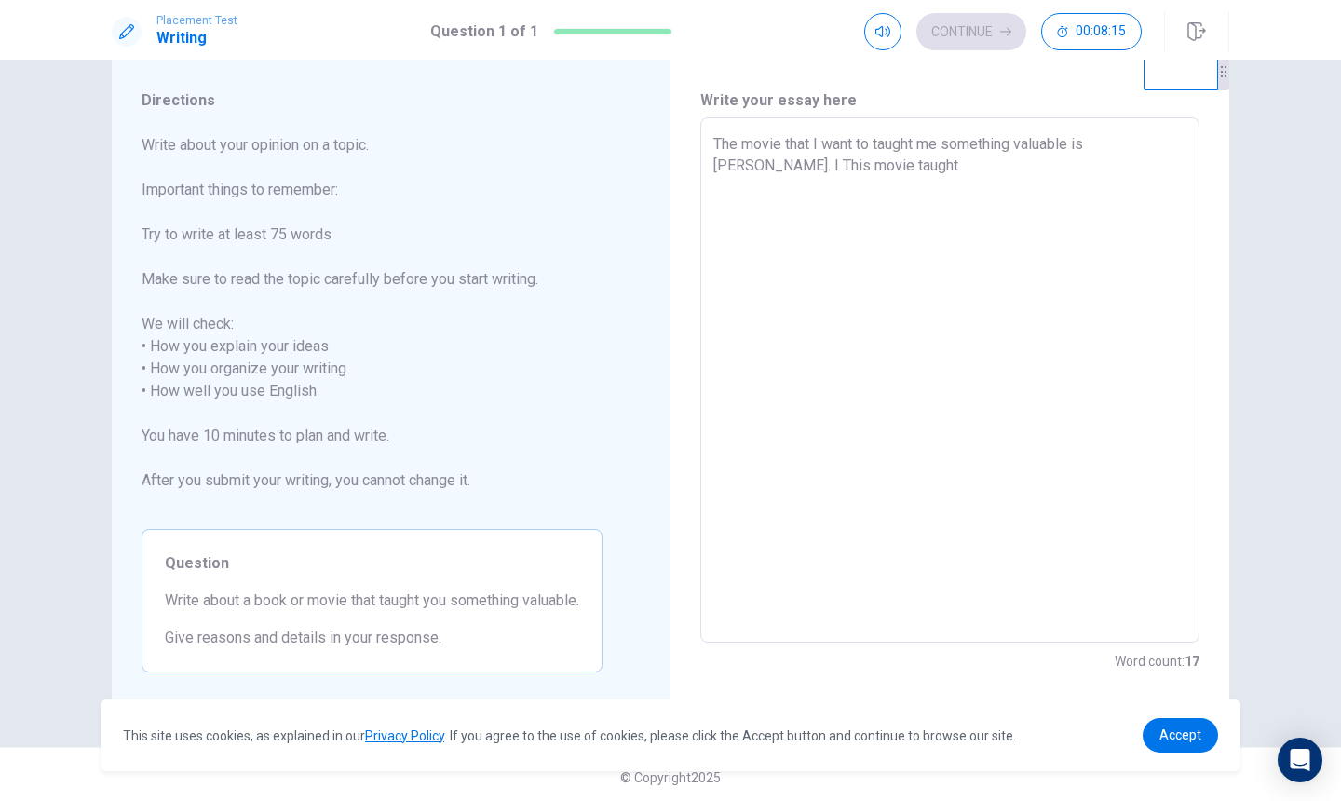
type textarea "The movie that I want to taught me something valuable is [PERSON_NAME]. I fThis…"
type textarea "x"
type textarea "The movie that I want to taught me something valuable is [PERSON_NAME]. I fiThi…"
type textarea "x"
type textarea "The movie that I want to taught me something valuable is [PERSON_NAME]. I firTh…"
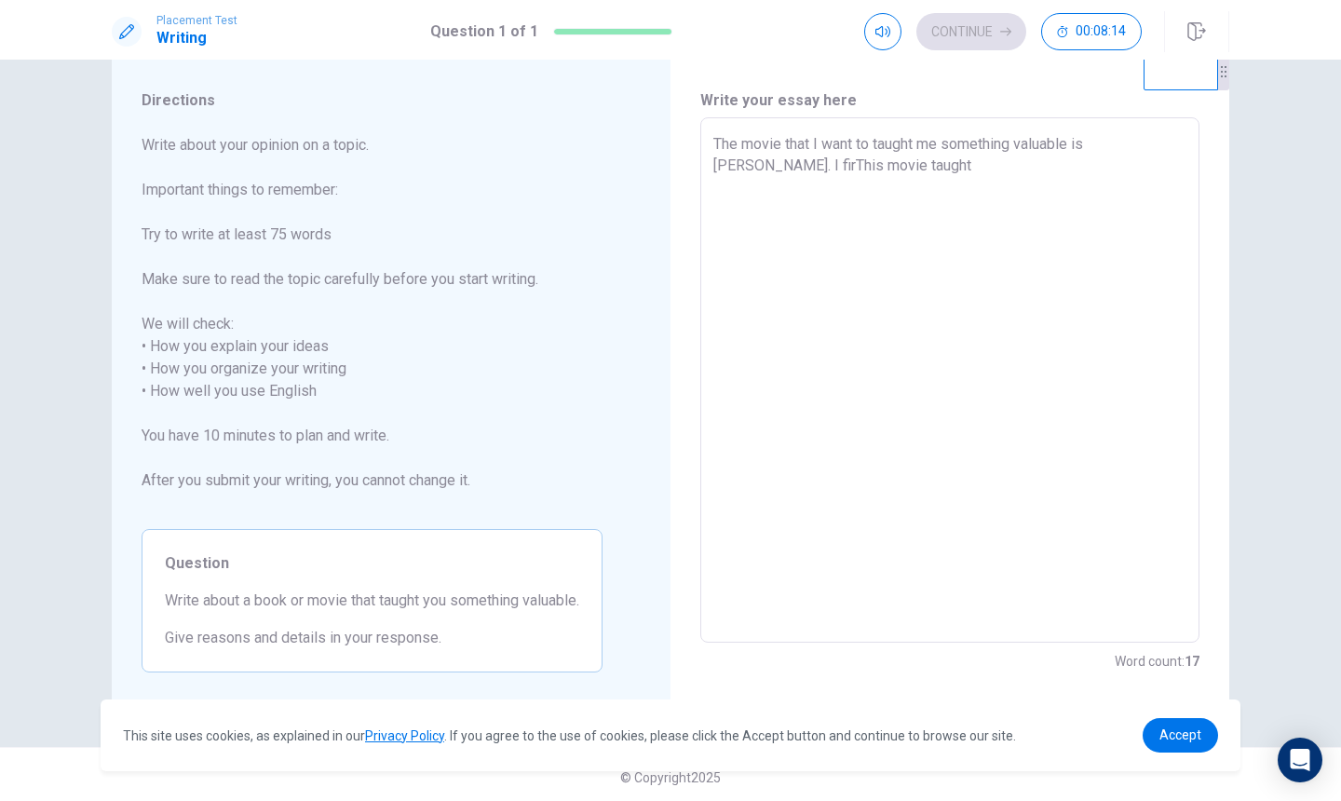
type textarea "x"
type textarea "The movie that I want to taught me something valuable is [PERSON_NAME]. I firsT…"
type textarea "x"
type textarea "The movie that I want to taught me something valuable is [PERSON_NAME]. I first…"
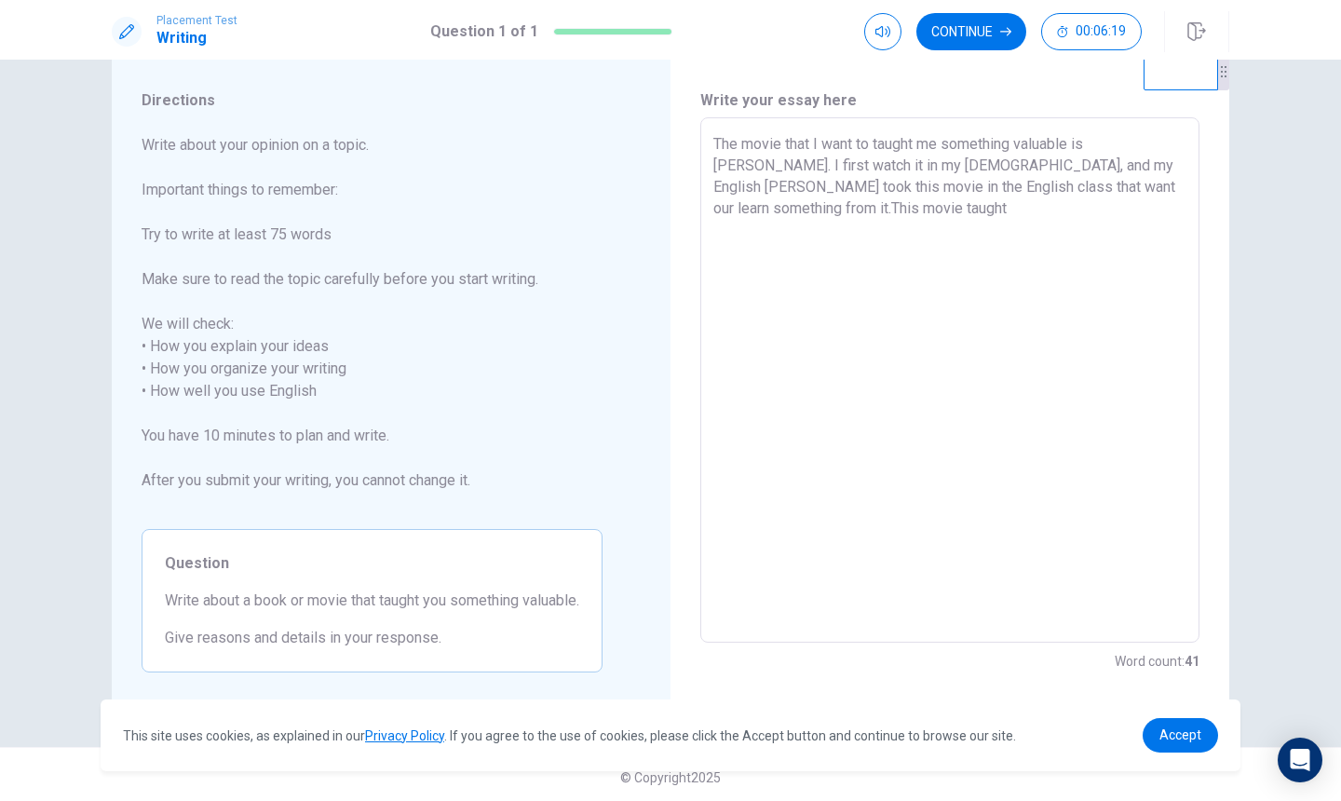
click at [811, 222] on textarea "The movie that I want to taught me something valuable is [PERSON_NAME]. I first…" at bounding box center [950, 380] width 473 height 495
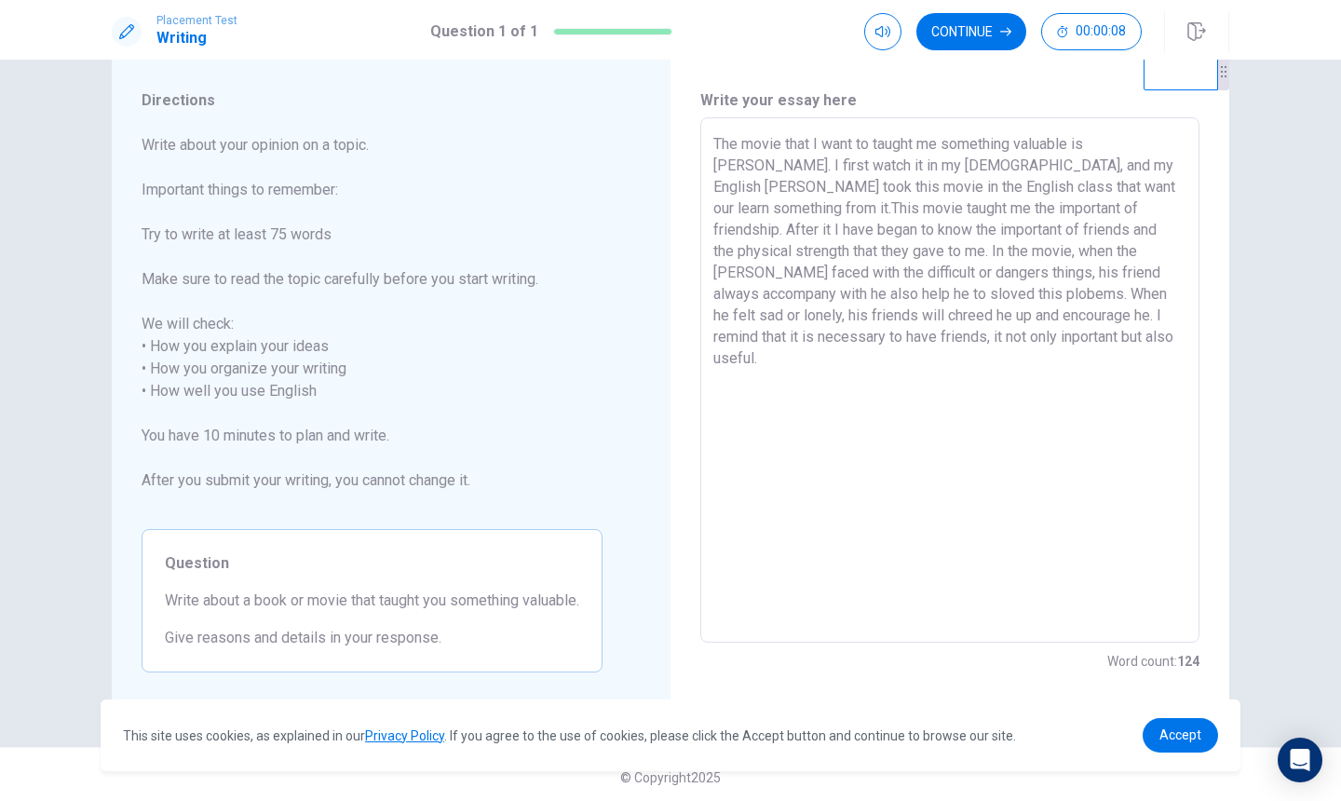
click at [1089, 142] on textarea "The movie that I want to taught me something valuable is [PERSON_NAME]. I first…" at bounding box center [950, 380] width 473 height 495
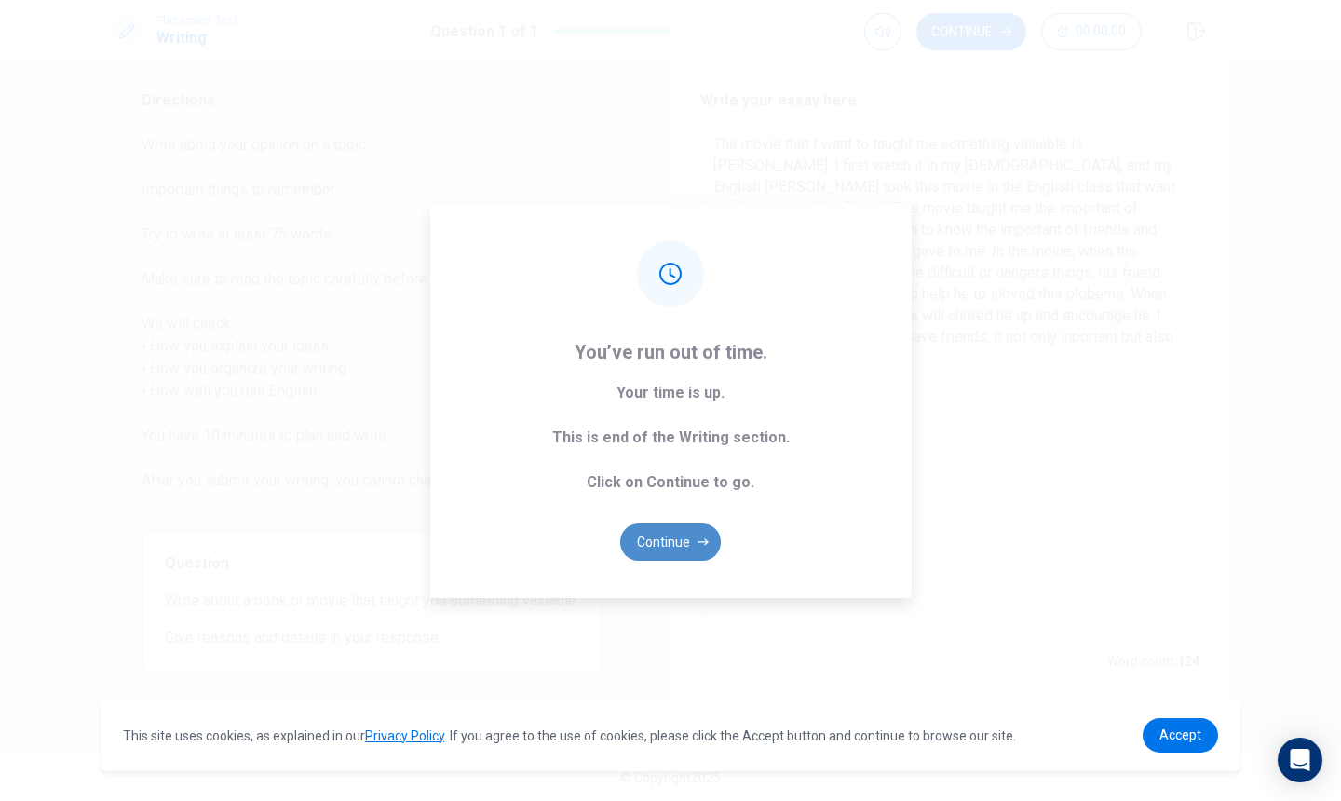
click at [672, 546] on button "Continue" at bounding box center [670, 542] width 101 height 37
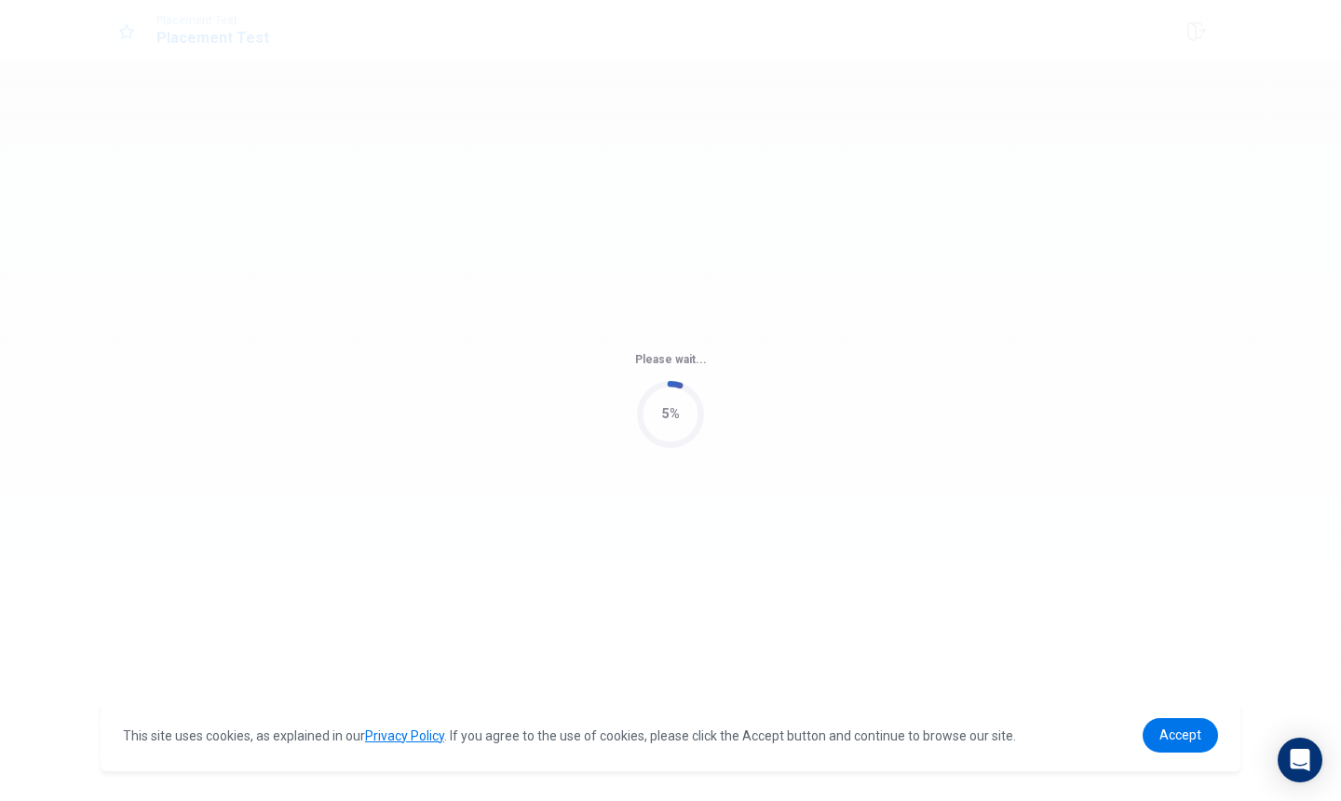
scroll to position [0, 0]
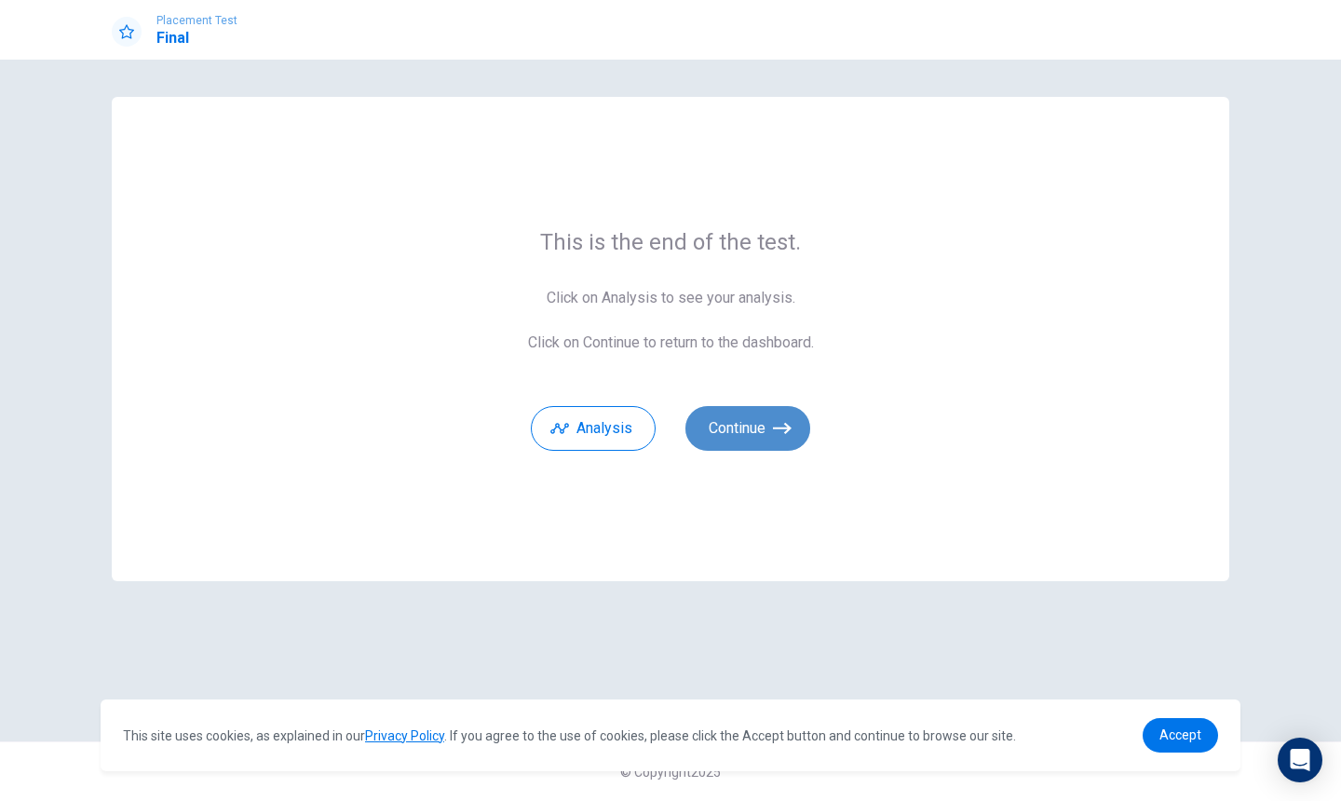
click at [760, 434] on button "Continue" at bounding box center [748, 428] width 125 height 45
